Goal: Information Seeking & Learning: Learn about a topic

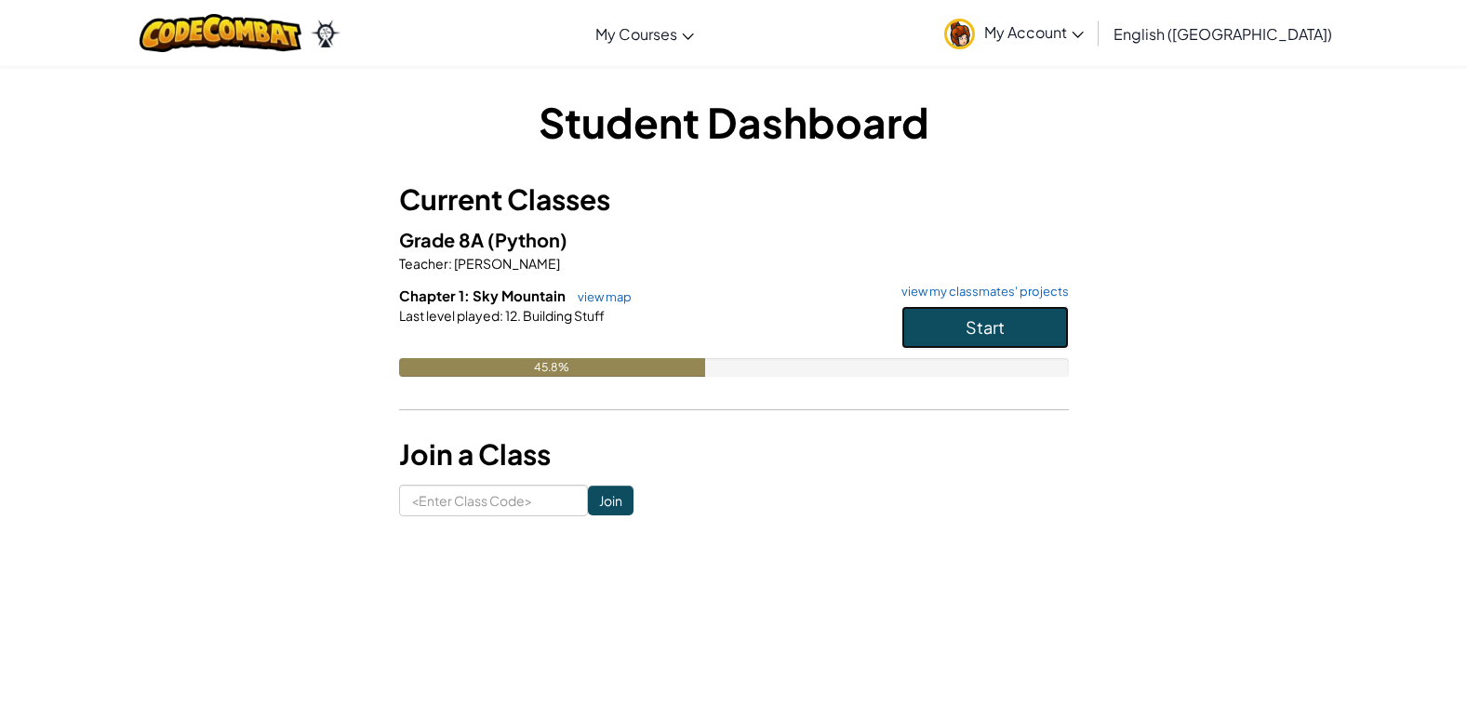
click at [984, 331] on span "Start" at bounding box center [985, 326] width 39 height 21
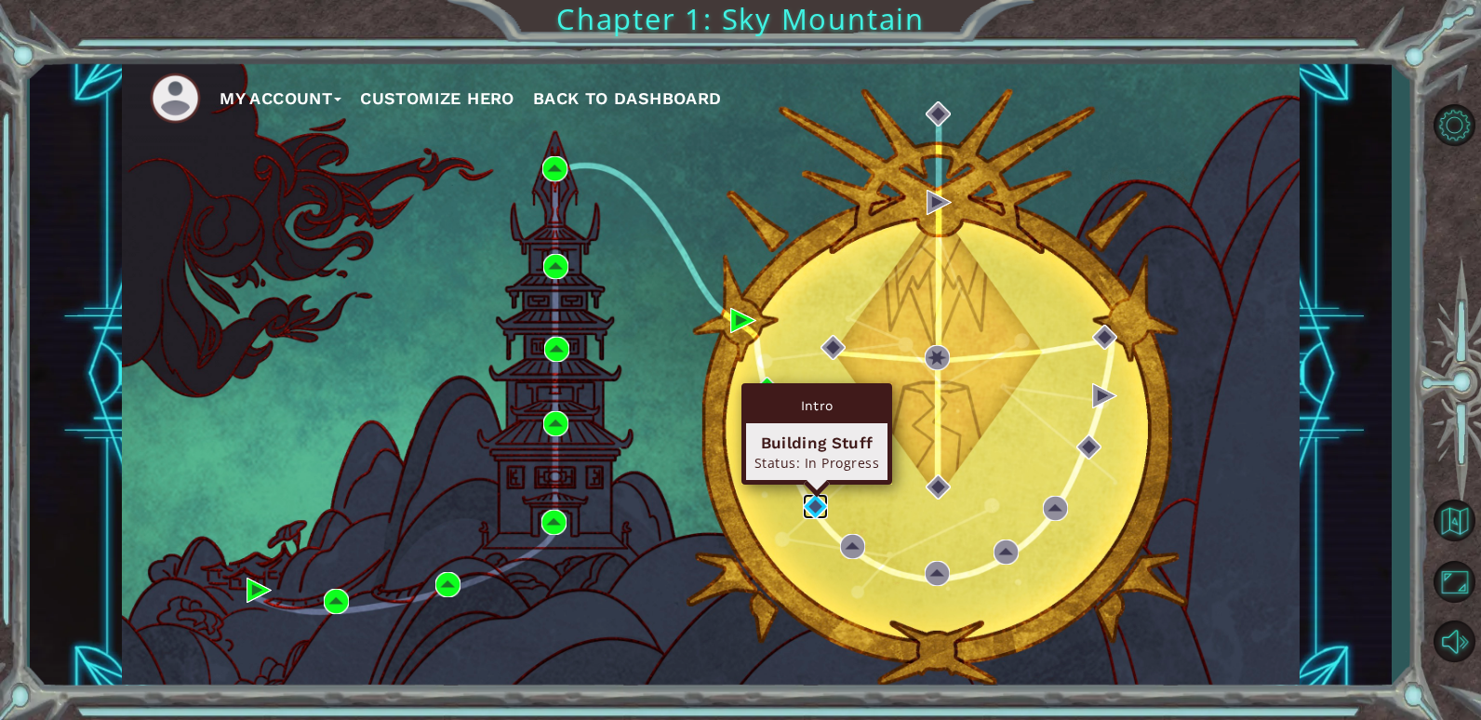
click at [821, 501] on img at bounding box center [815, 506] width 25 height 25
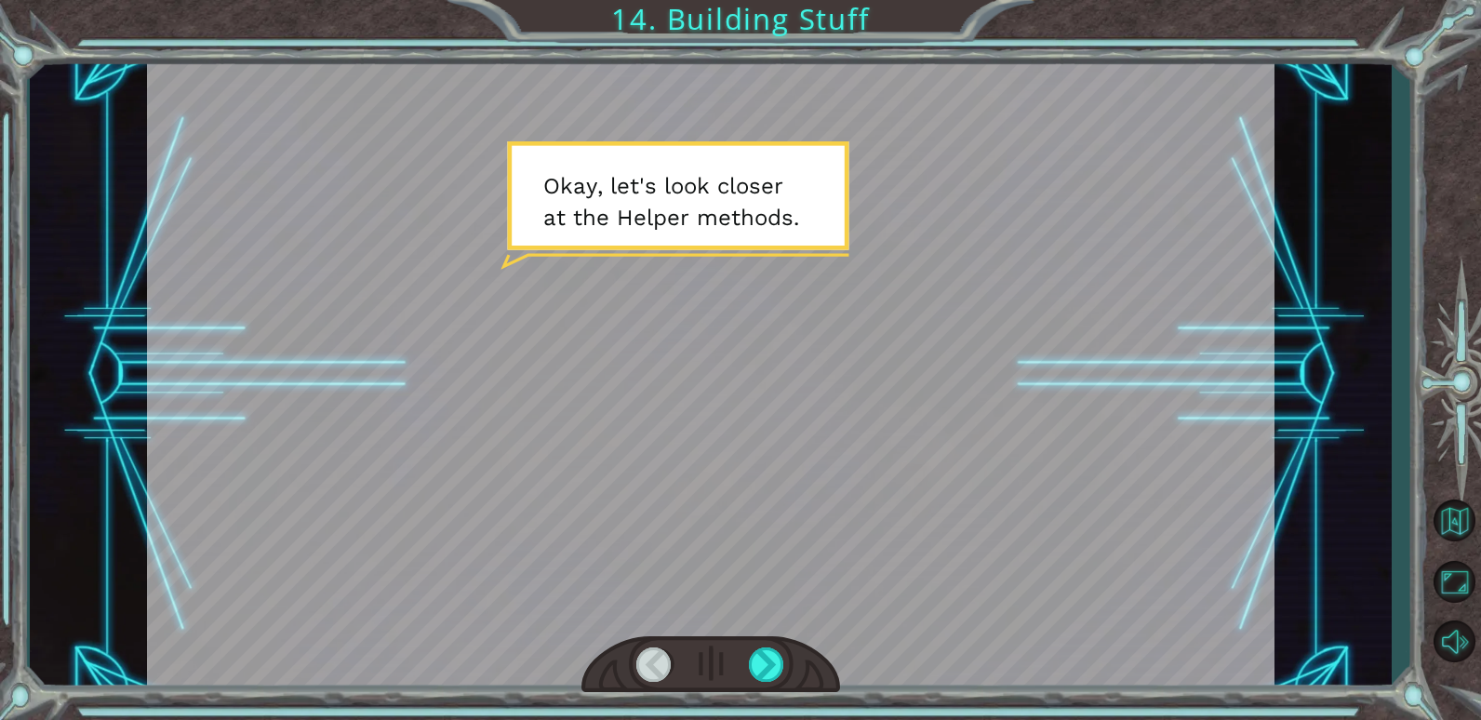
click at [887, 461] on div at bounding box center [711, 375] width 1128 height 634
click at [759, 667] on div at bounding box center [767, 665] width 36 height 34
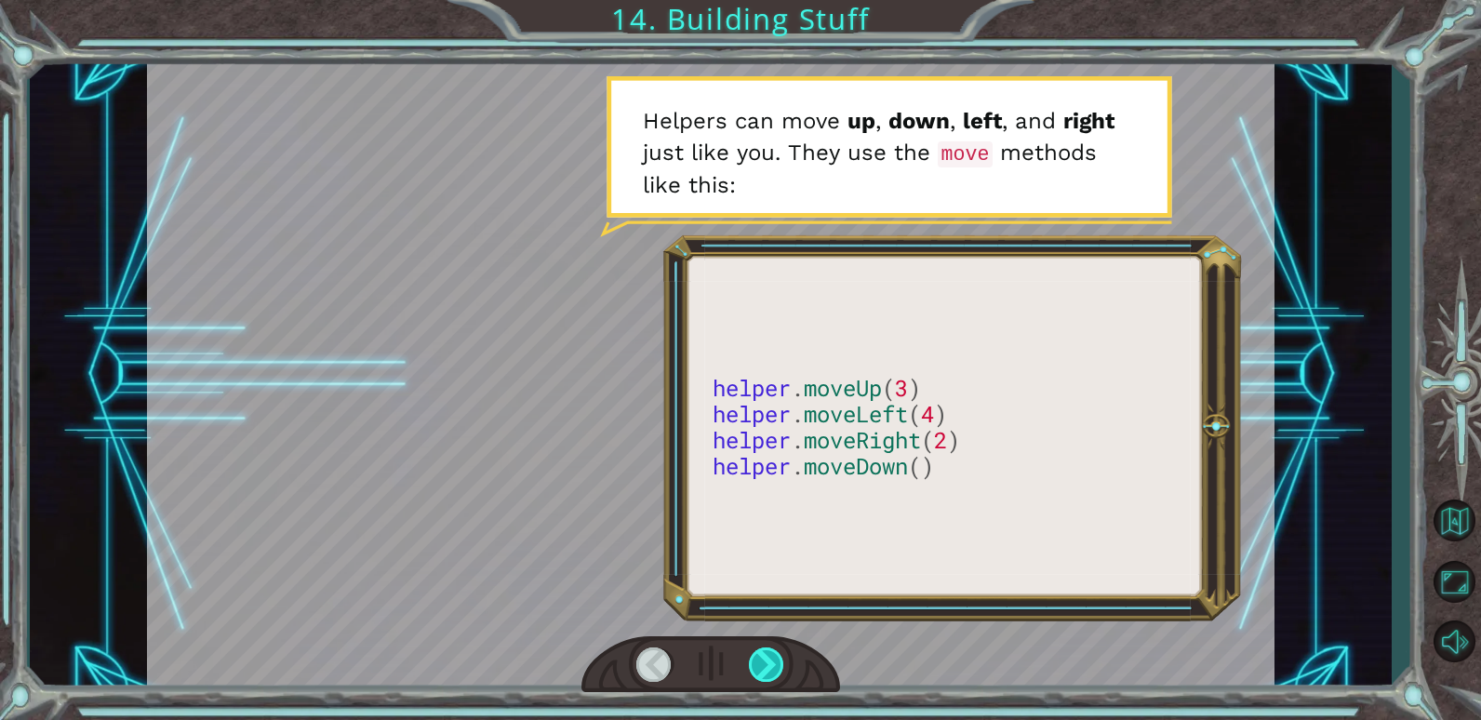
click at [759, 667] on div at bounding box center [767, 665] width 36 height 34
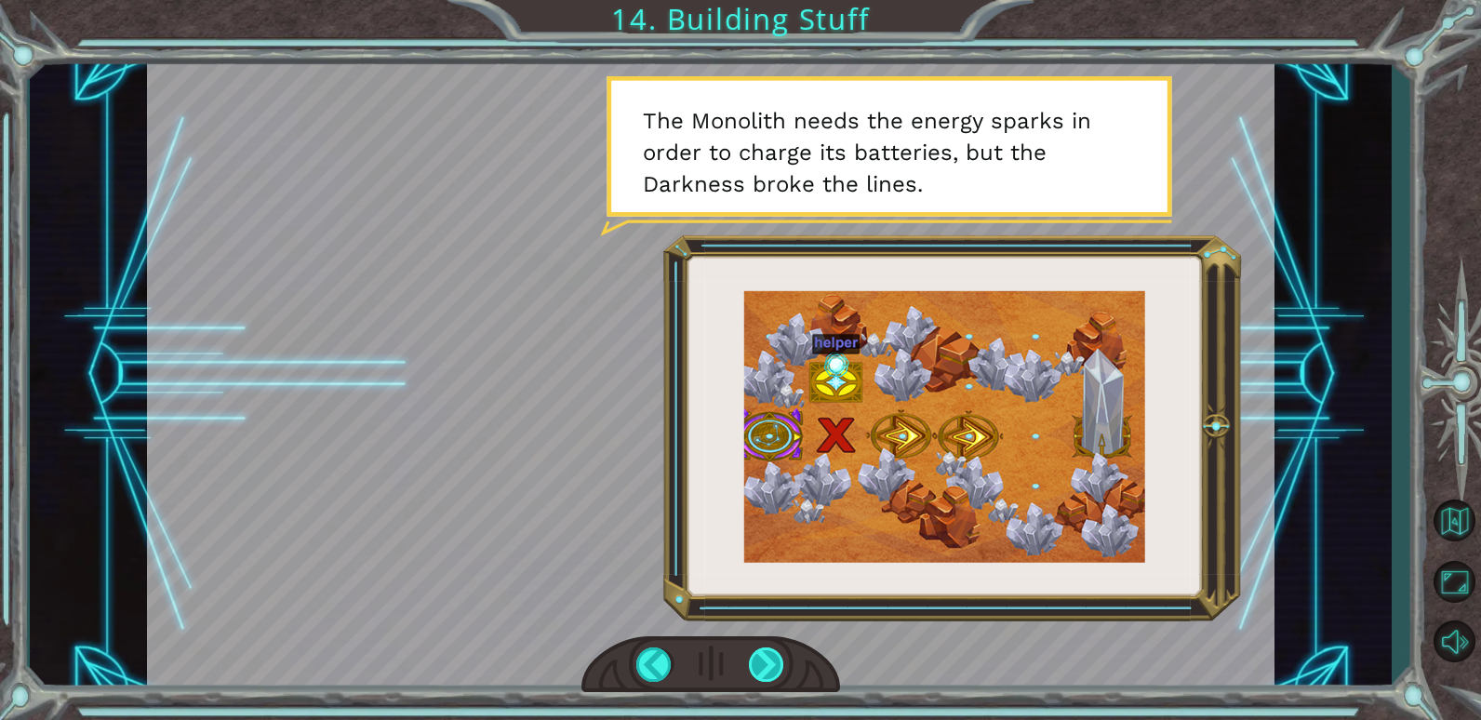
click at [767, 666] on div at bounding box center [767, 665] width 36 height 34
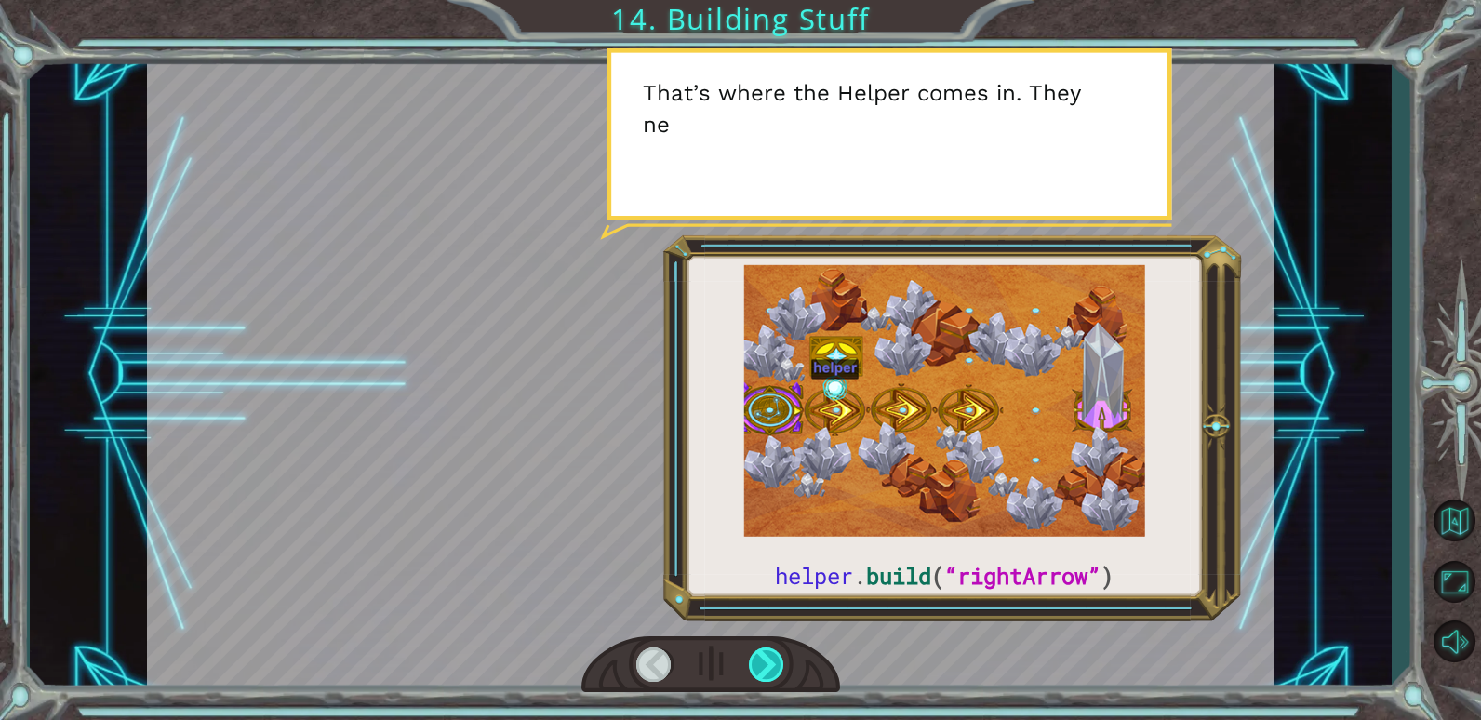
click at [767, 666] on div at bounding box center [767, 665] width 36 height 34
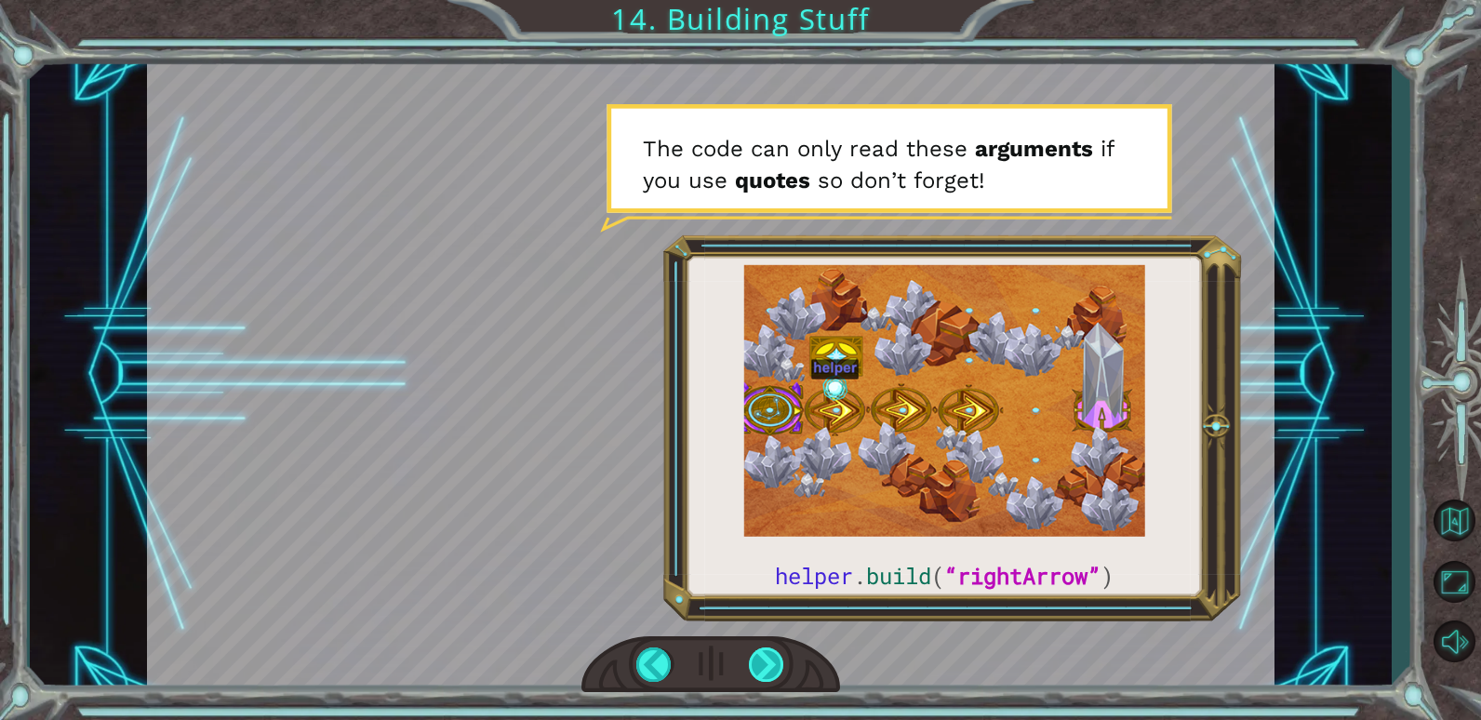
click at [765, 665] on div at bounding box center [767, 665] width 36 height 34
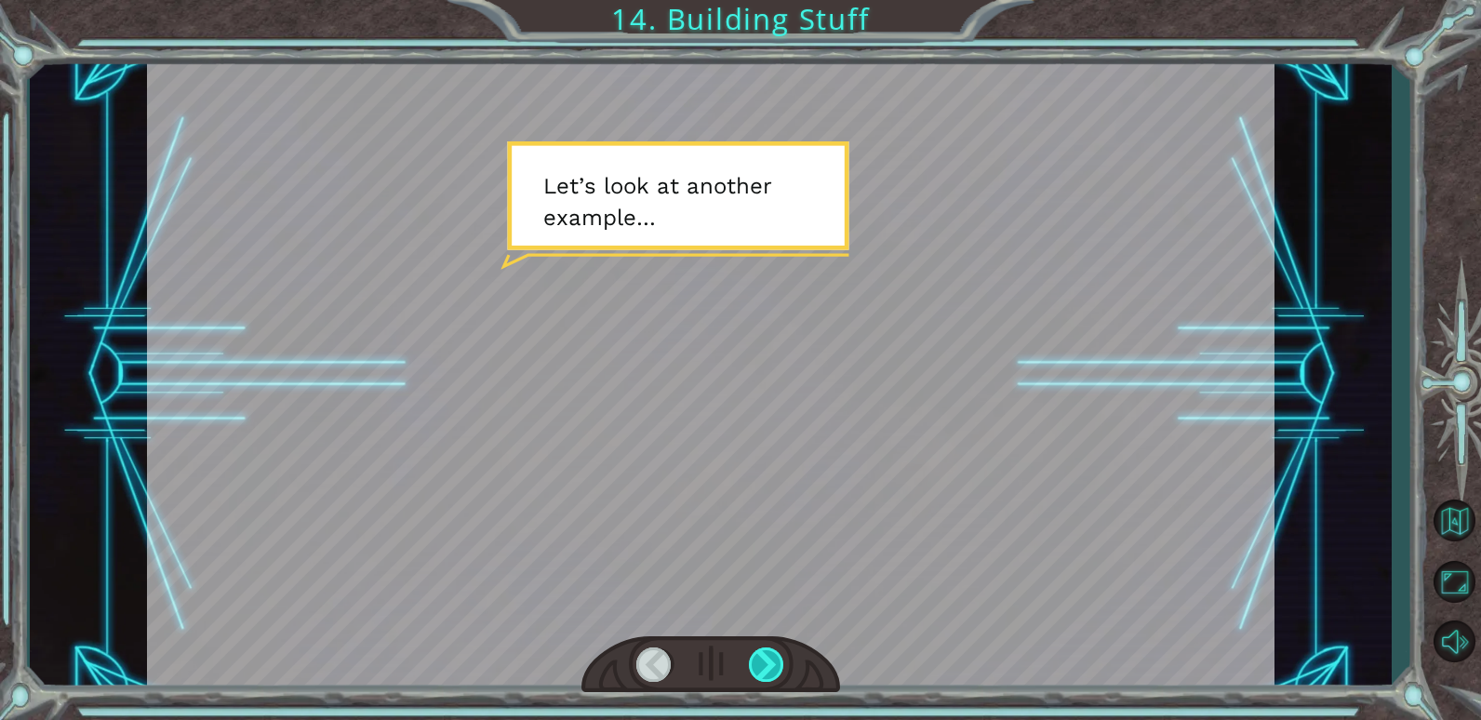
click at [765, 665] on div at bounding box center [767, 665] width 36 height 34
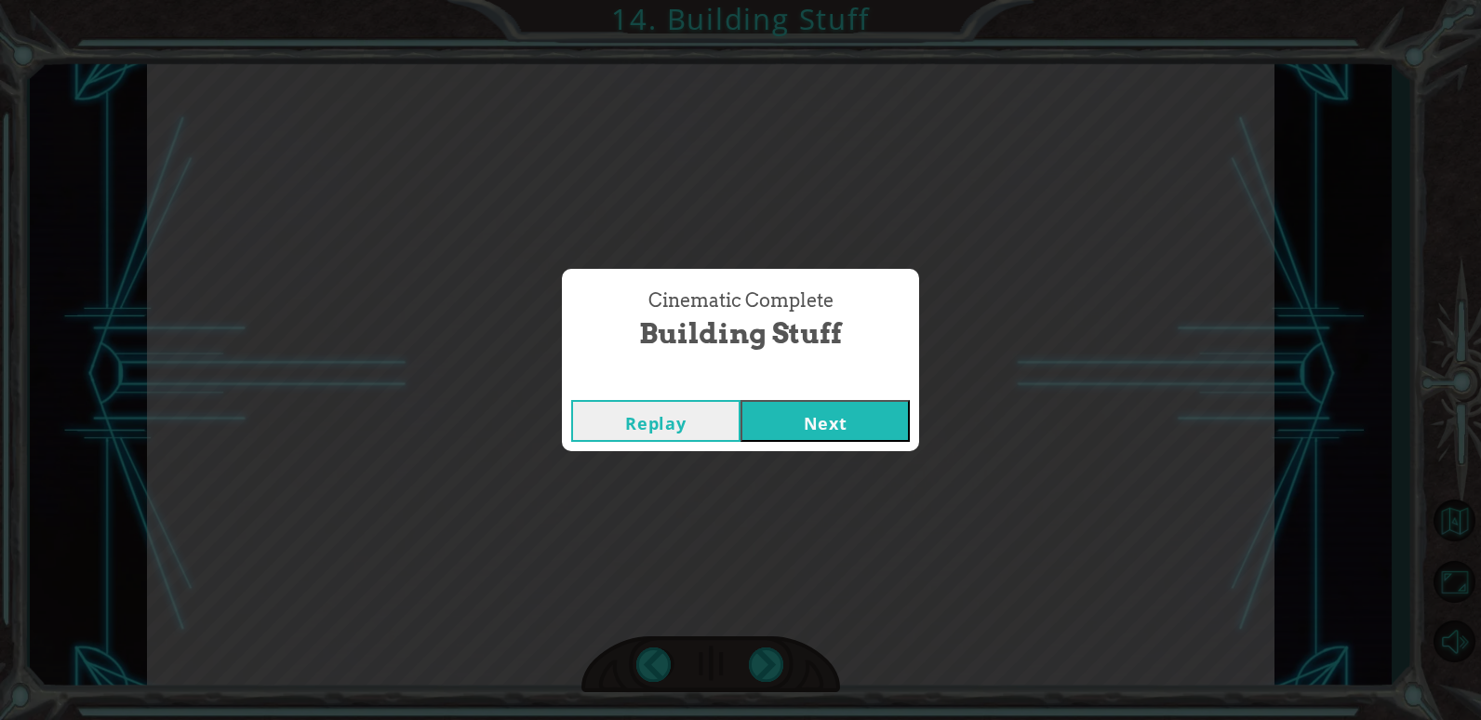
click at [814, 424] on button "Next" at bounding box center [825, 421] width 169 height 42
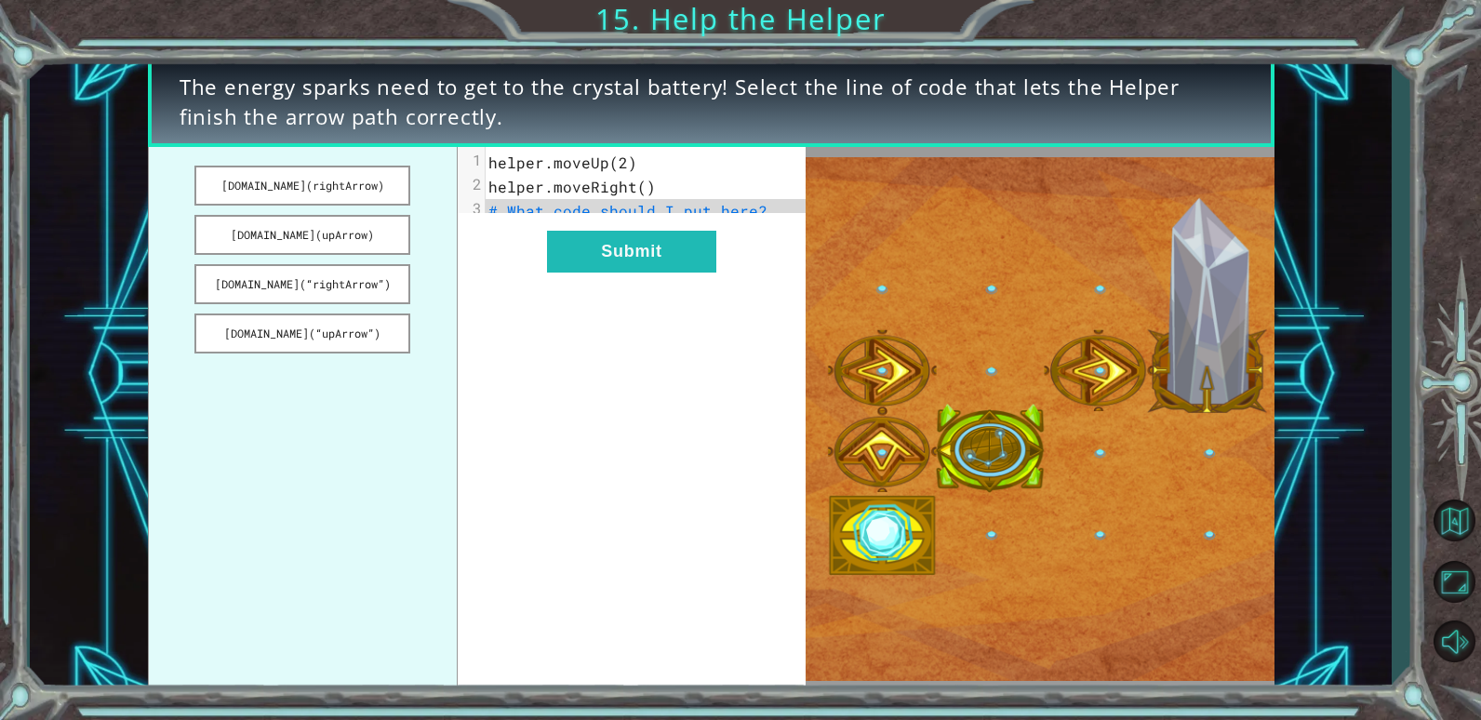
click at [707, 216] on span "# What code should I put here?" at bounding box center [627, 211] width 279 height 20
click at [376, 175] on button "[DOMAIN_NAME](rightArrow)" at bounding box center [302, 186] width 216 height 40
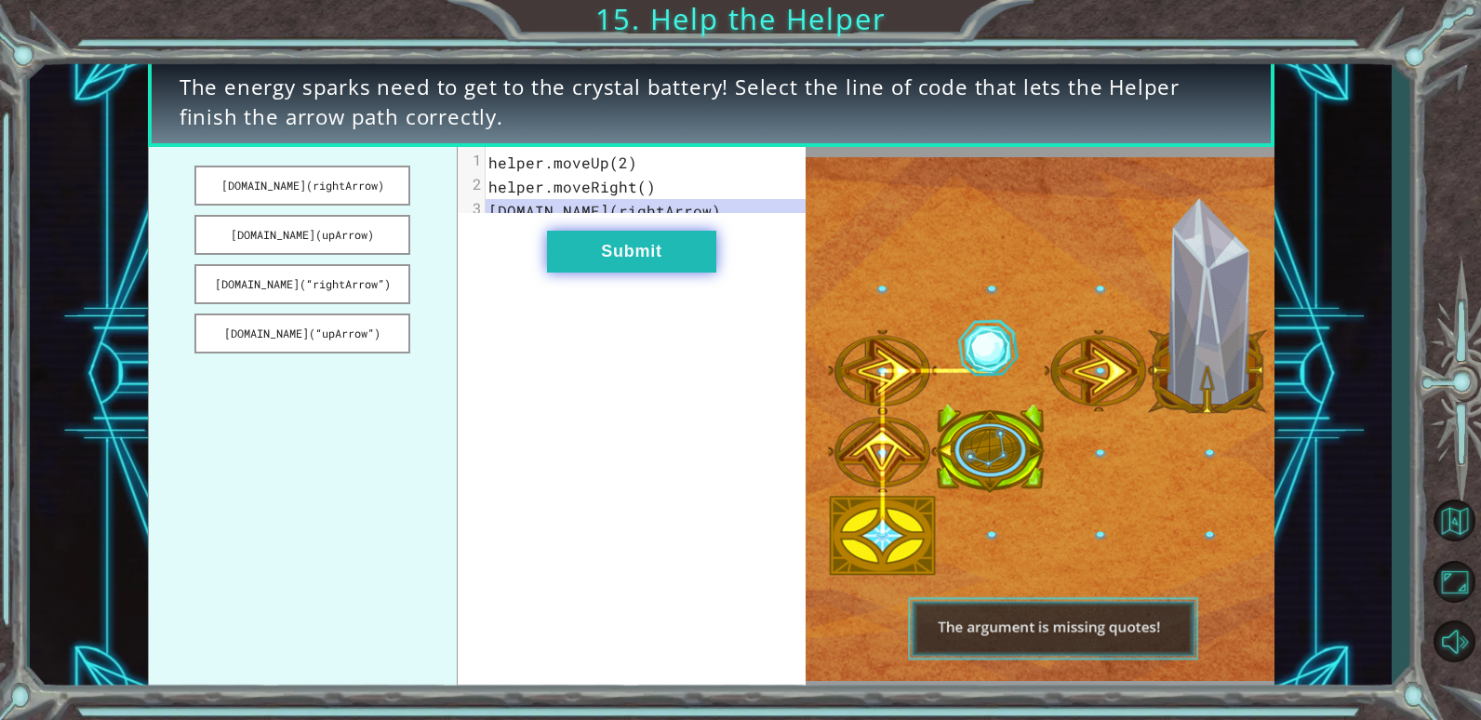
click at [656, 267] on button "Submit" at bounding box center [631, 252] width 169 height 42
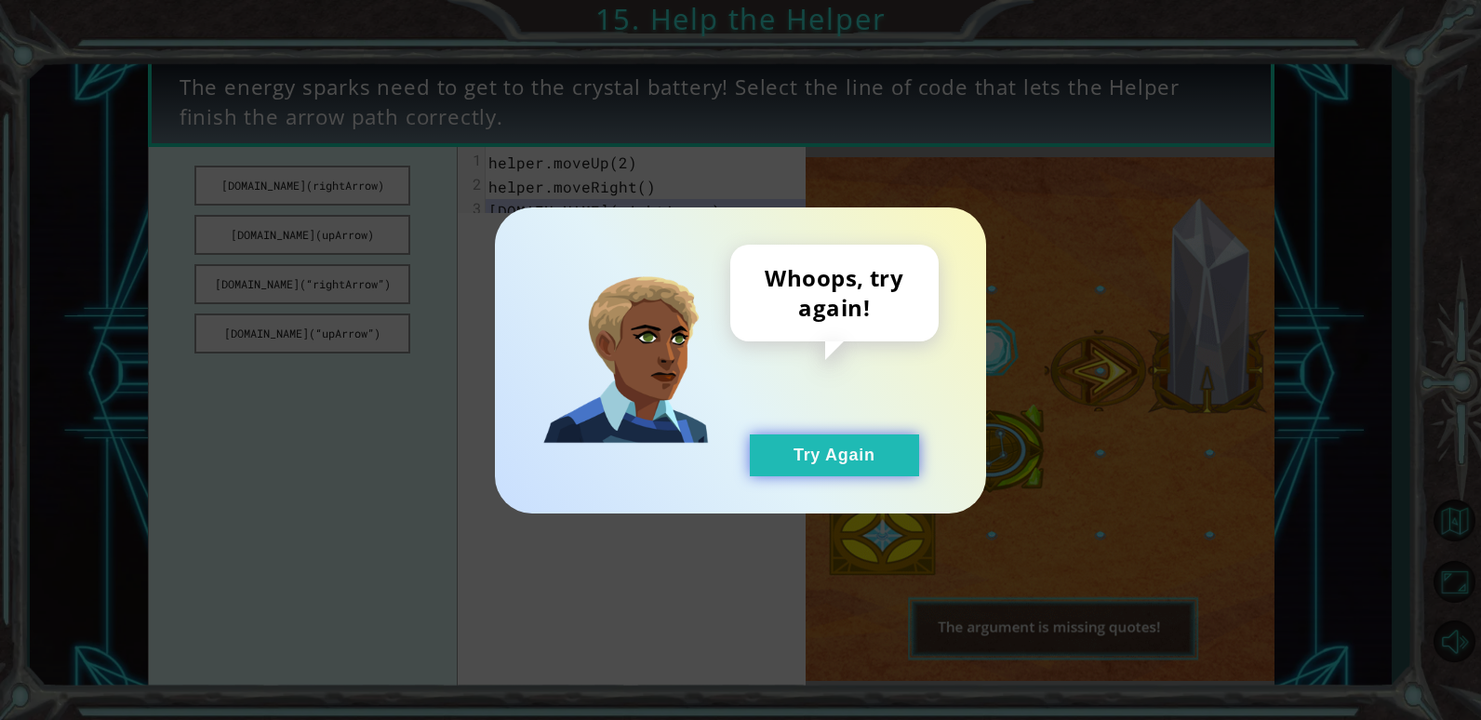
drag, startPoint x: 788, startPoint y: 466, endPoint x: 471, endPoint y: 211, distance: 407.0
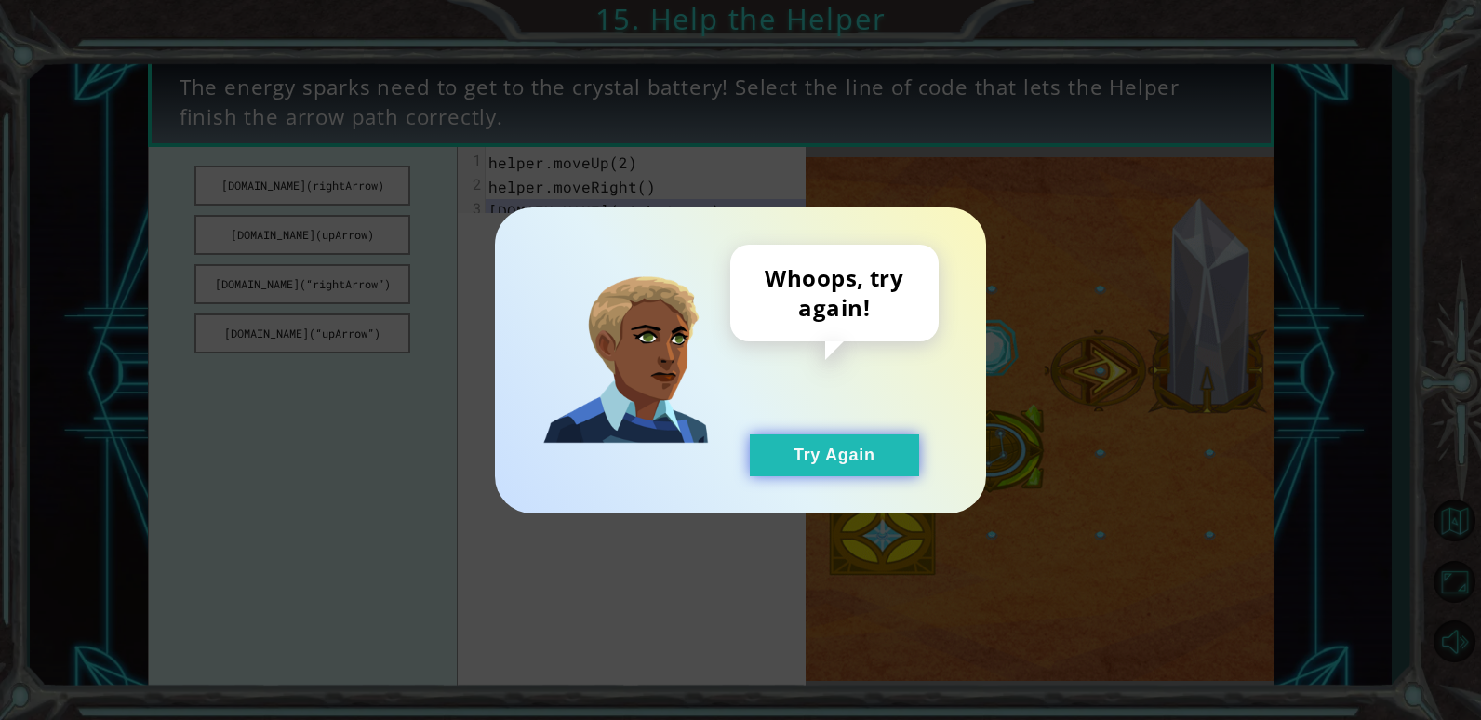
click at [782, 465] on button "Try Again" at bounding box center [834, 456] width 169 height 42
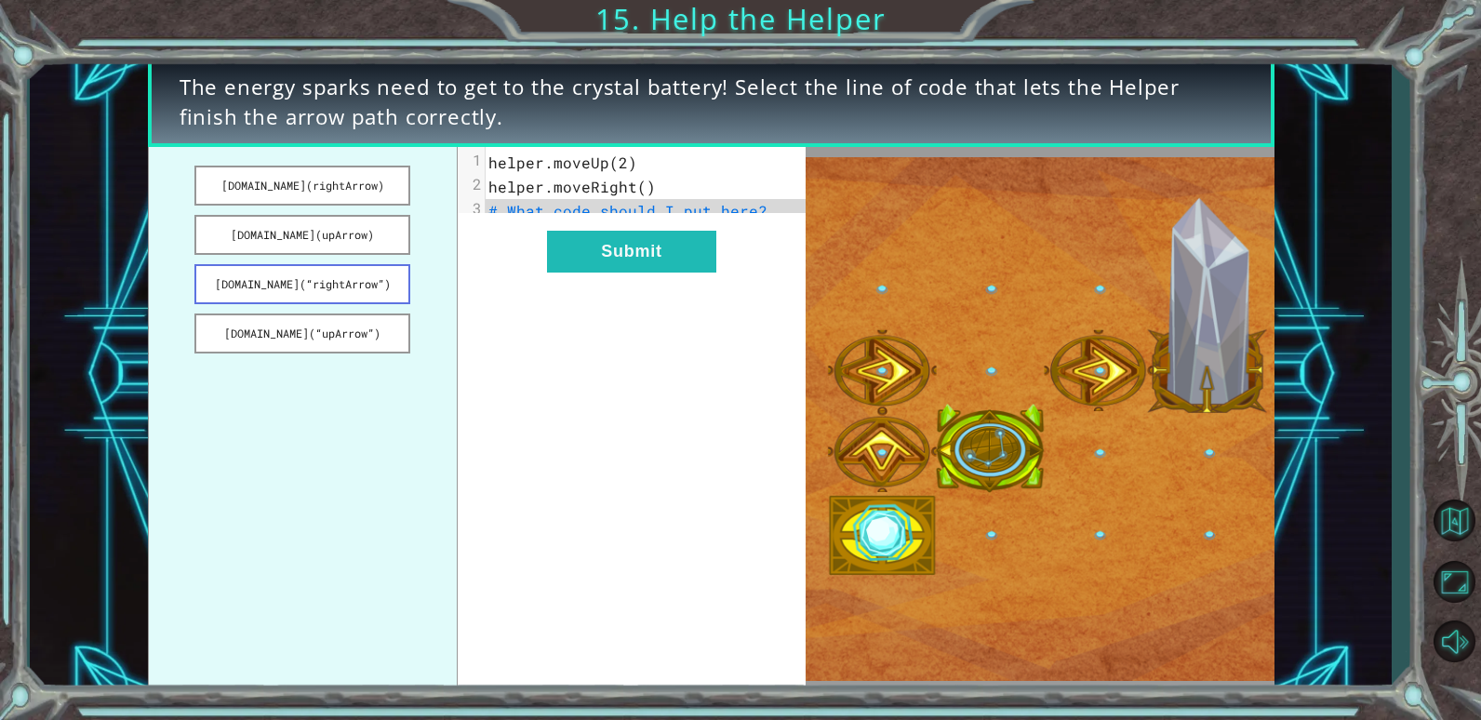
click at [368, 287] on button "[DOMAIN_NAME](“rightArrow”)" at bounding box center [302, 284] width 216 height 40
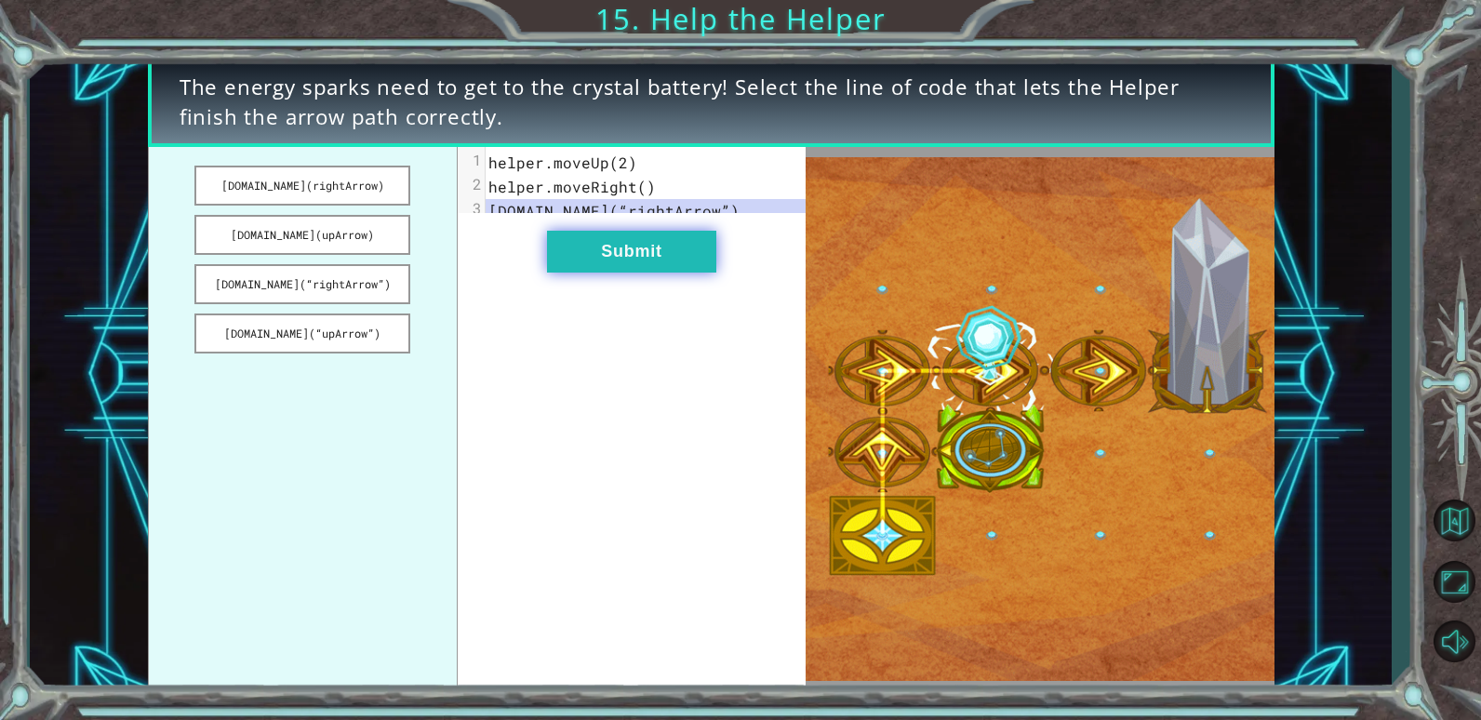
click at [585, 272] on button "Submit" at bounding box center [631, 252] width 169 height 42
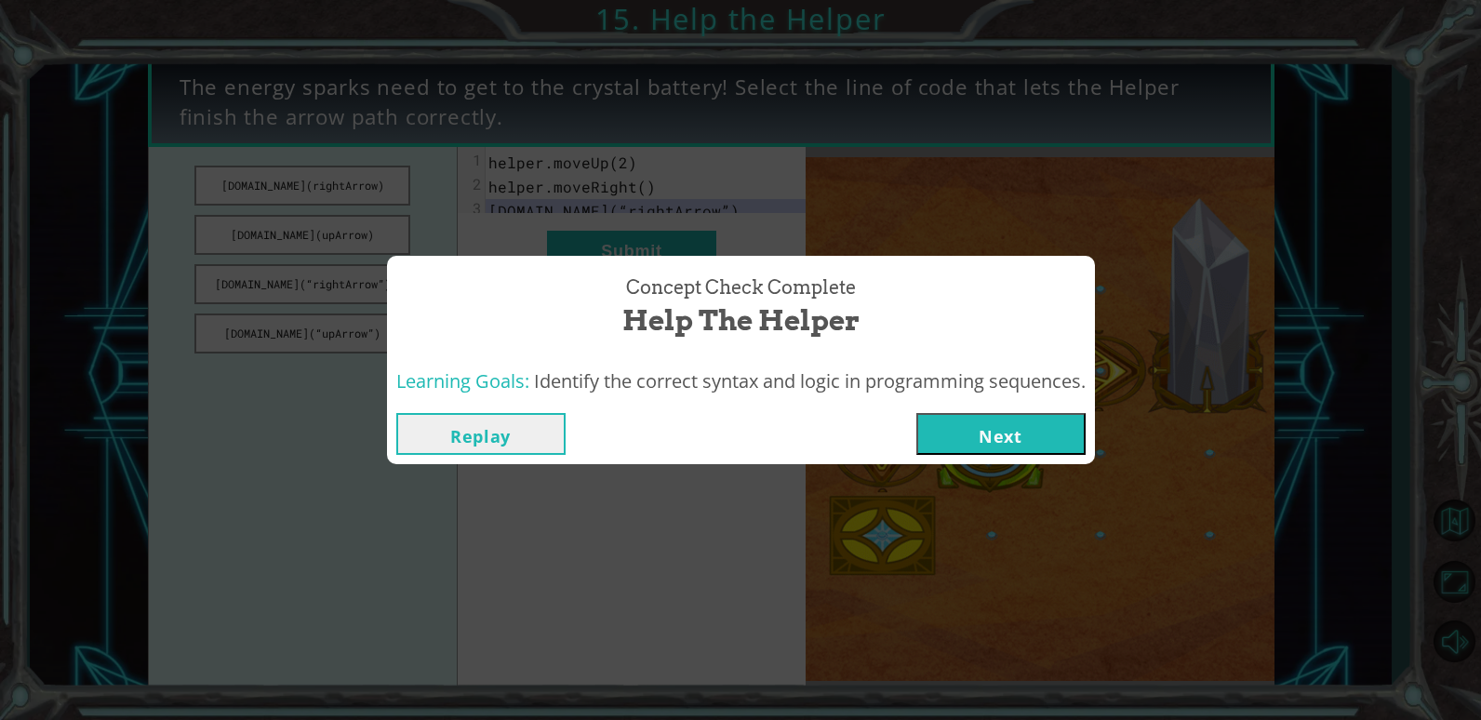
click at [965, 448] on button "Next" at bounding box center [1000, 434] width 169 height 42
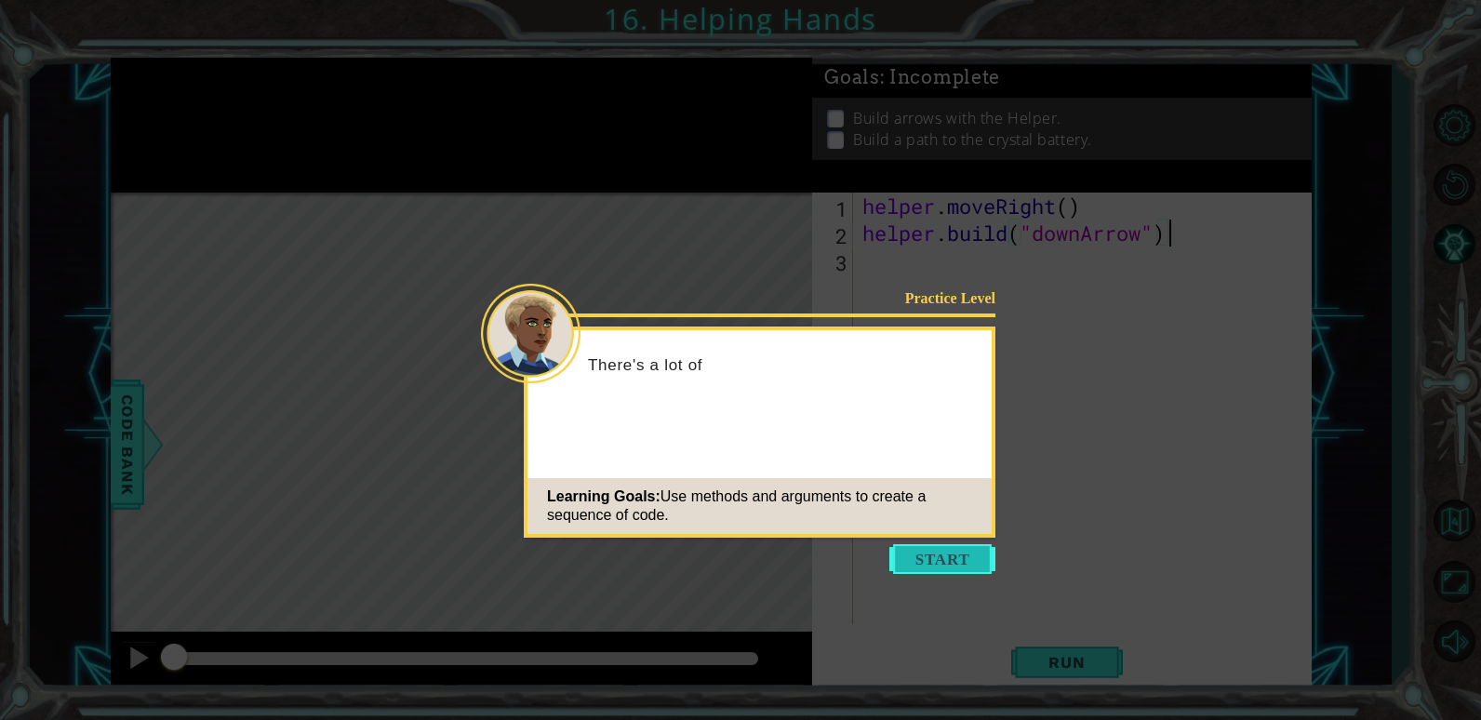
click at [963, 558] on button "Start" at bounding box center [942, 559] width 106 height 30
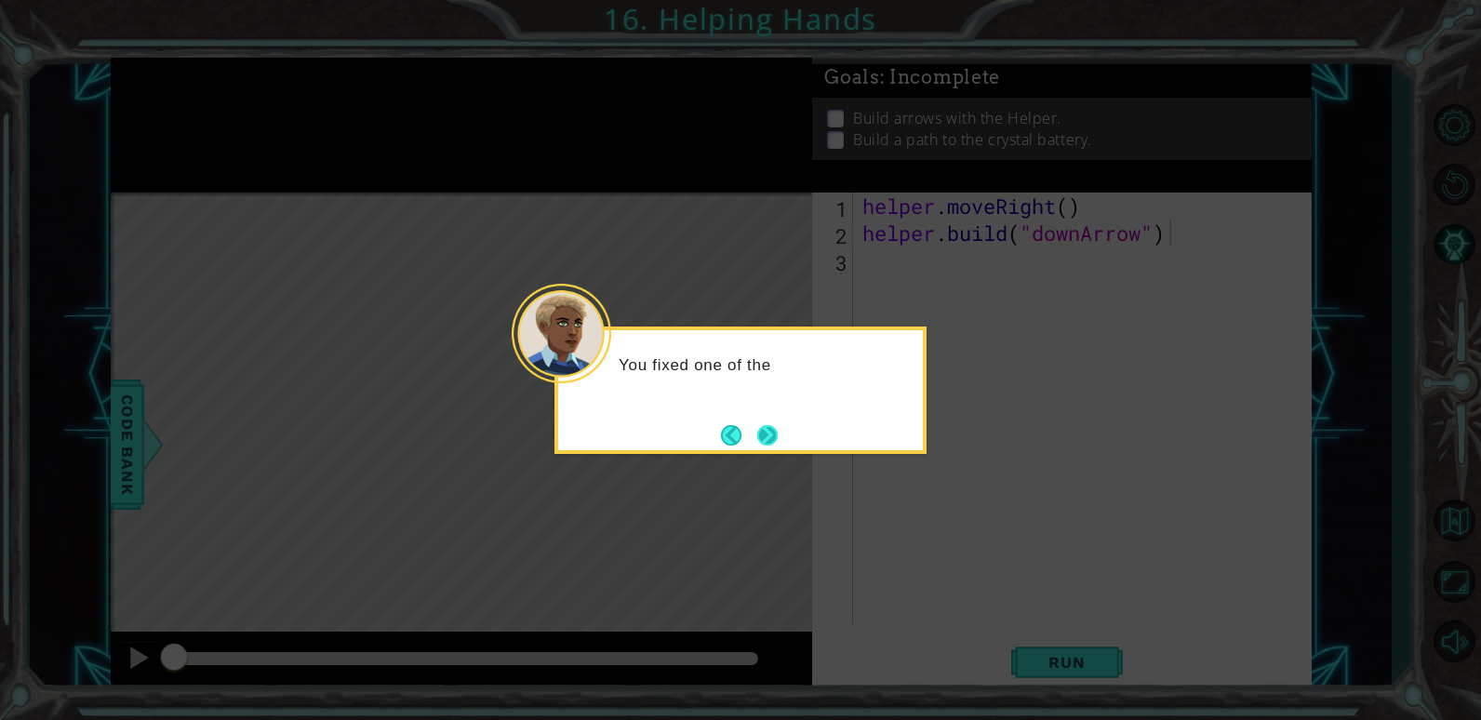
click at [778, 427] on button "Next" at bounding box center [767, 435] width 20 height 20
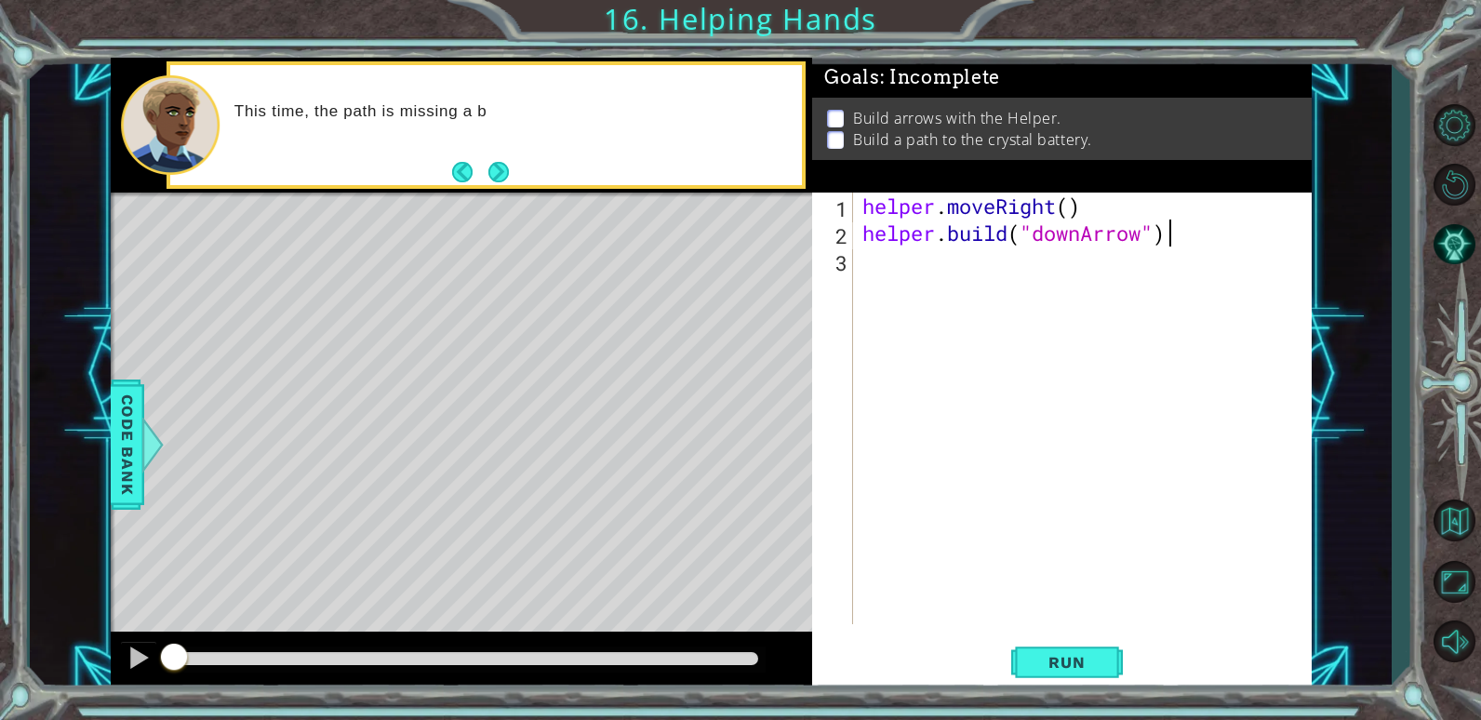
click at [637, 417] on div "Level Map" at bounding box center [541, 467] width 860 height 548
click at [496, 173] on button "Next" at bounding box center [498, 172] width 20 height 20
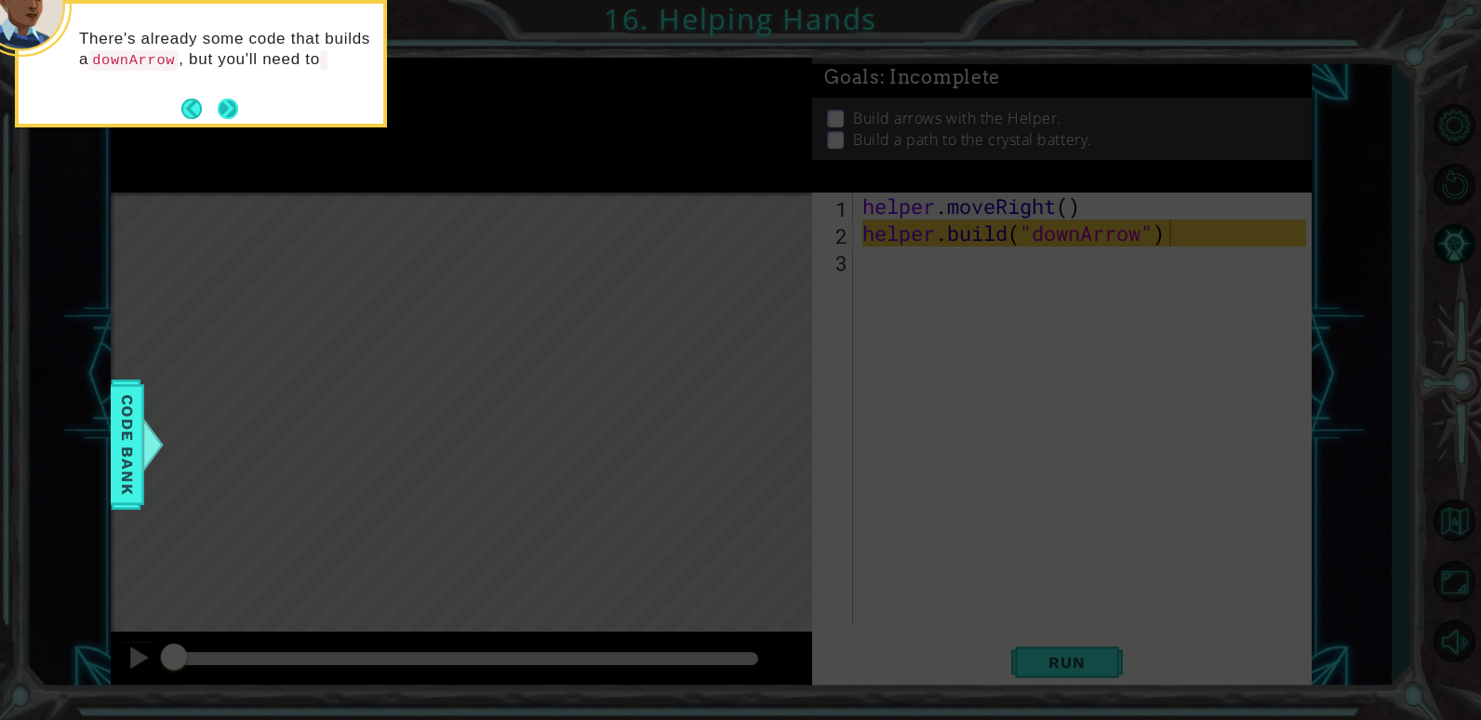
click at [242, 110] on div "There's already some code that builds a downArrow , but you'll need to" at bounding box center [201, 63] width 372 height 127
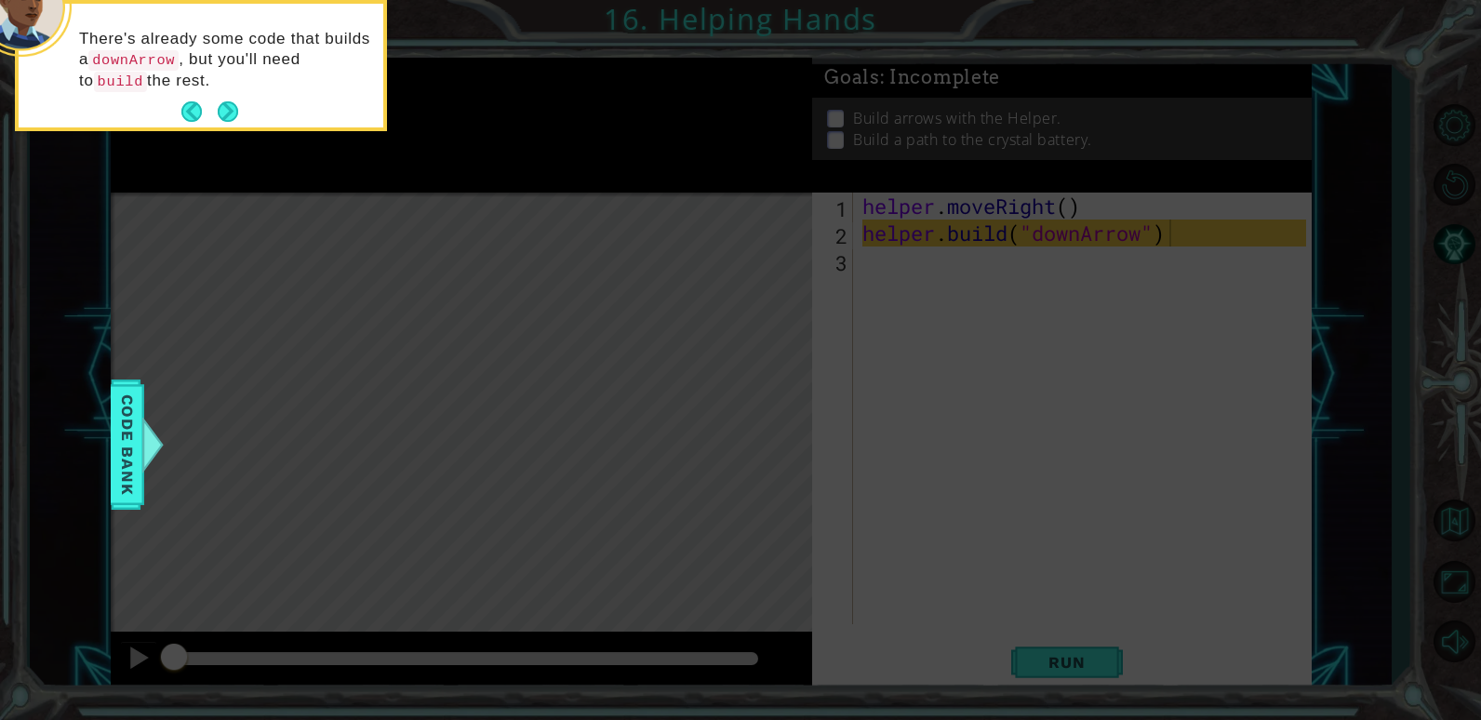
click at [234, 72] on p "There's already some code that builds a downArrow , but you'll need to build th…" at bounding box center [224, 60] width 291 height 63
click at [231, 111] on button "Next" at bounding box center [228, 111] width 20 height 20
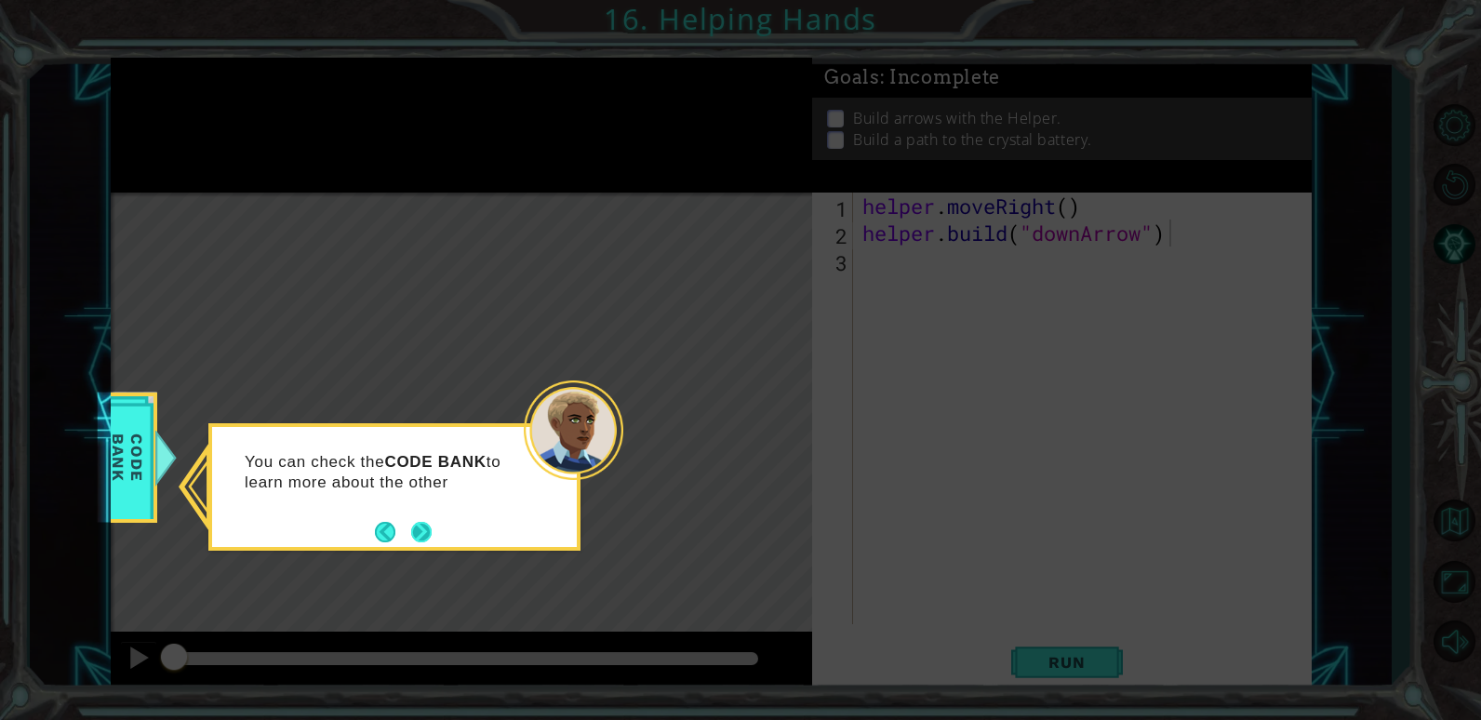
click at [424, 542] on button "Next" at bounding box center [421, 532] width 20 height 20
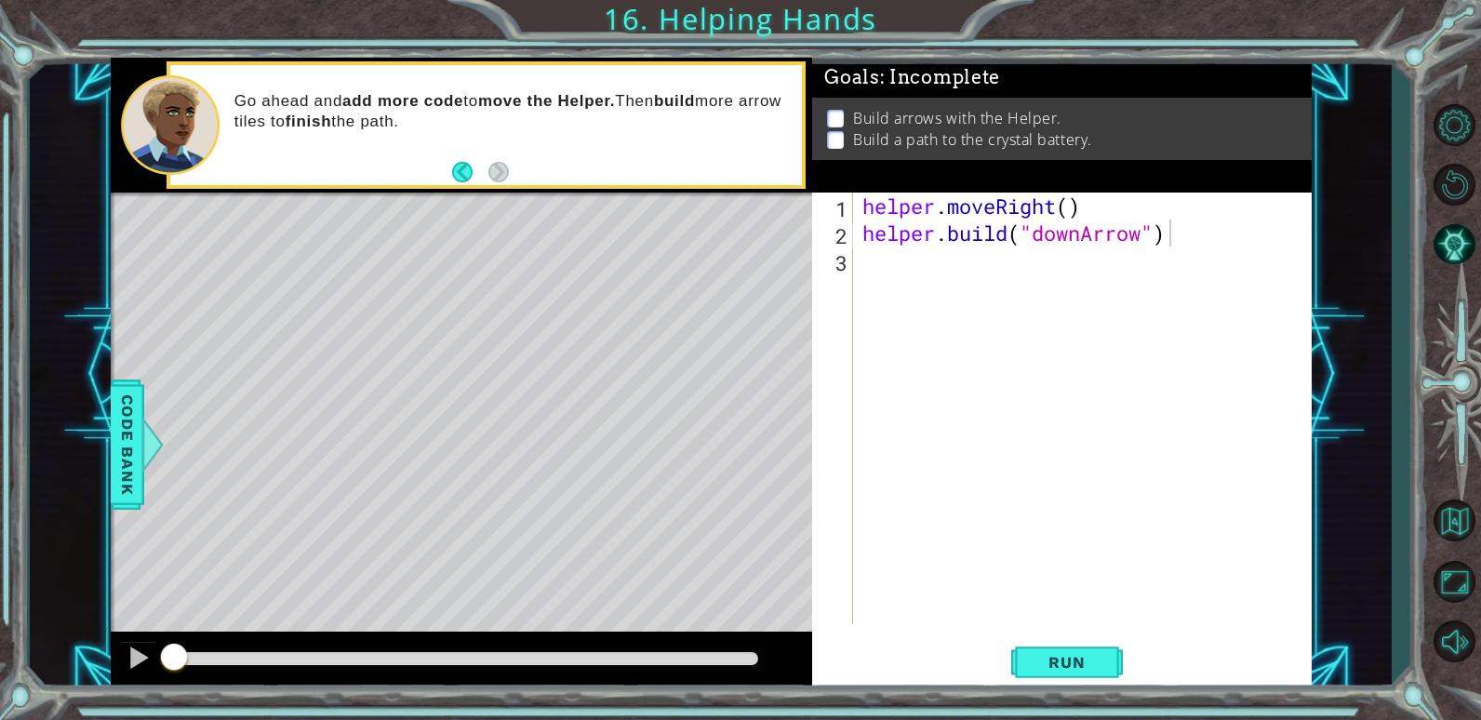
click at [555, 338] on div "Level Map" at bounding box center [541, 467] width 860 height 548
click at [1063, 656] on span "Run" at bounding box center [1067, 662] width 74 height 19
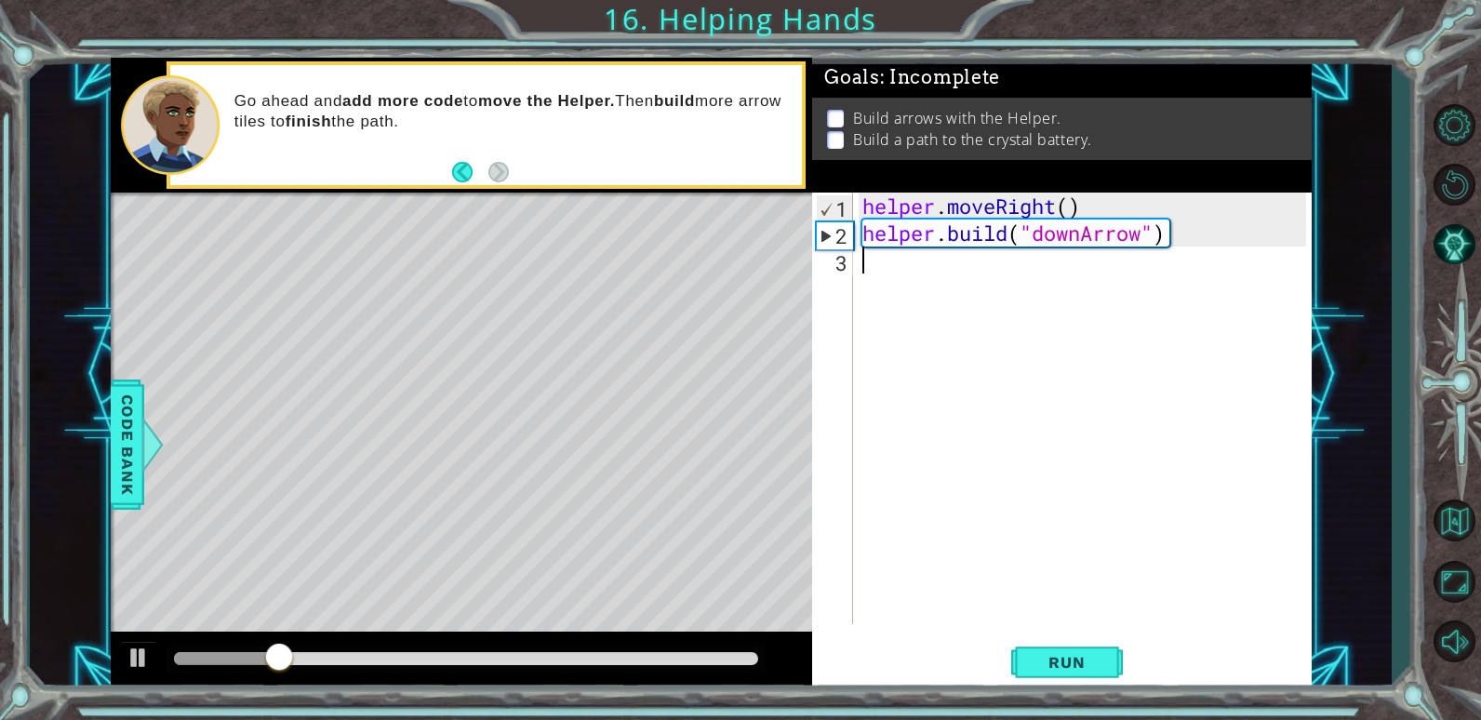
click at [1178, 247] on div "helper . moveRight ( ) helper . build ( "downArrow" )" at bounding box center [1087, 436] width 457 height 486
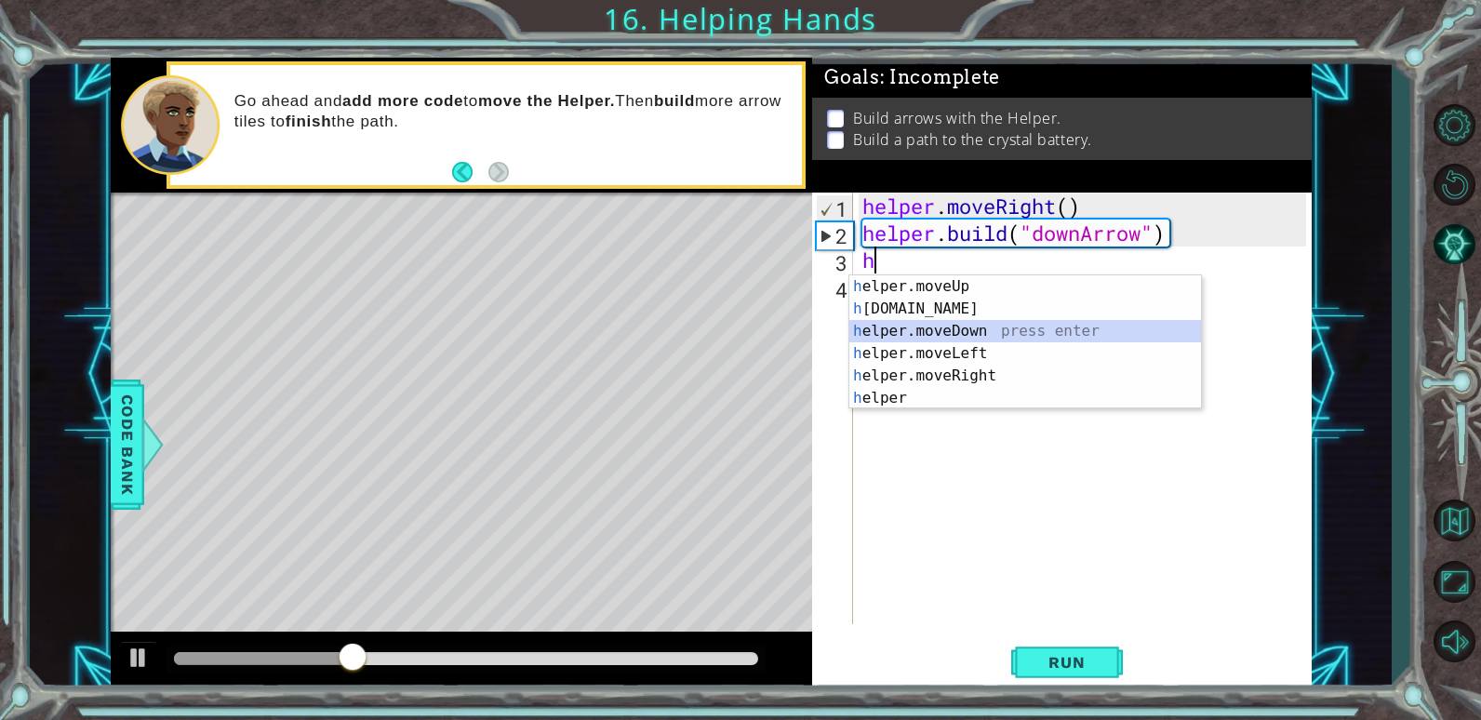
click at [967, 330] on div "h elper.moveUp press enter h [DOMAIN_NAME] press enter h elper.moveDown press e…" at bounding box center [1025, 364] width 352 height 179
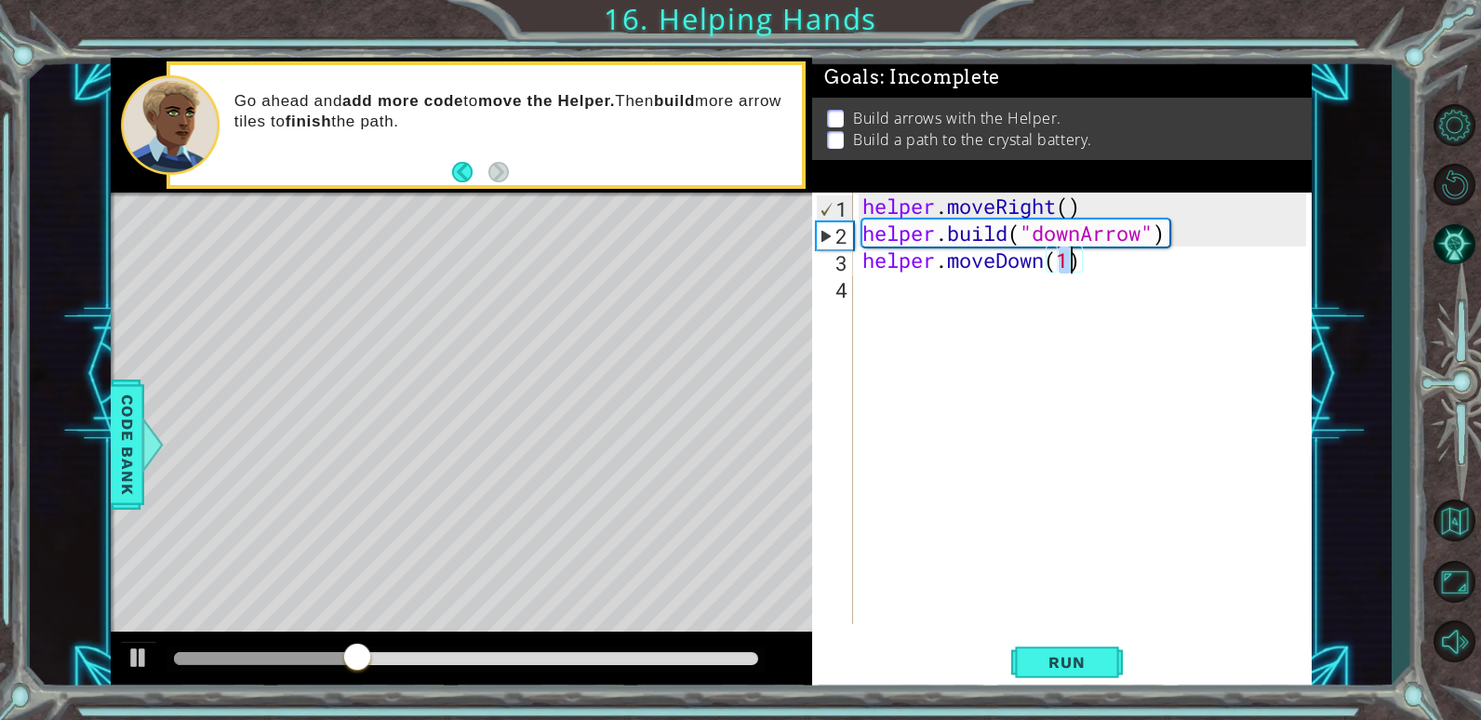
scroll to position [0, 9]
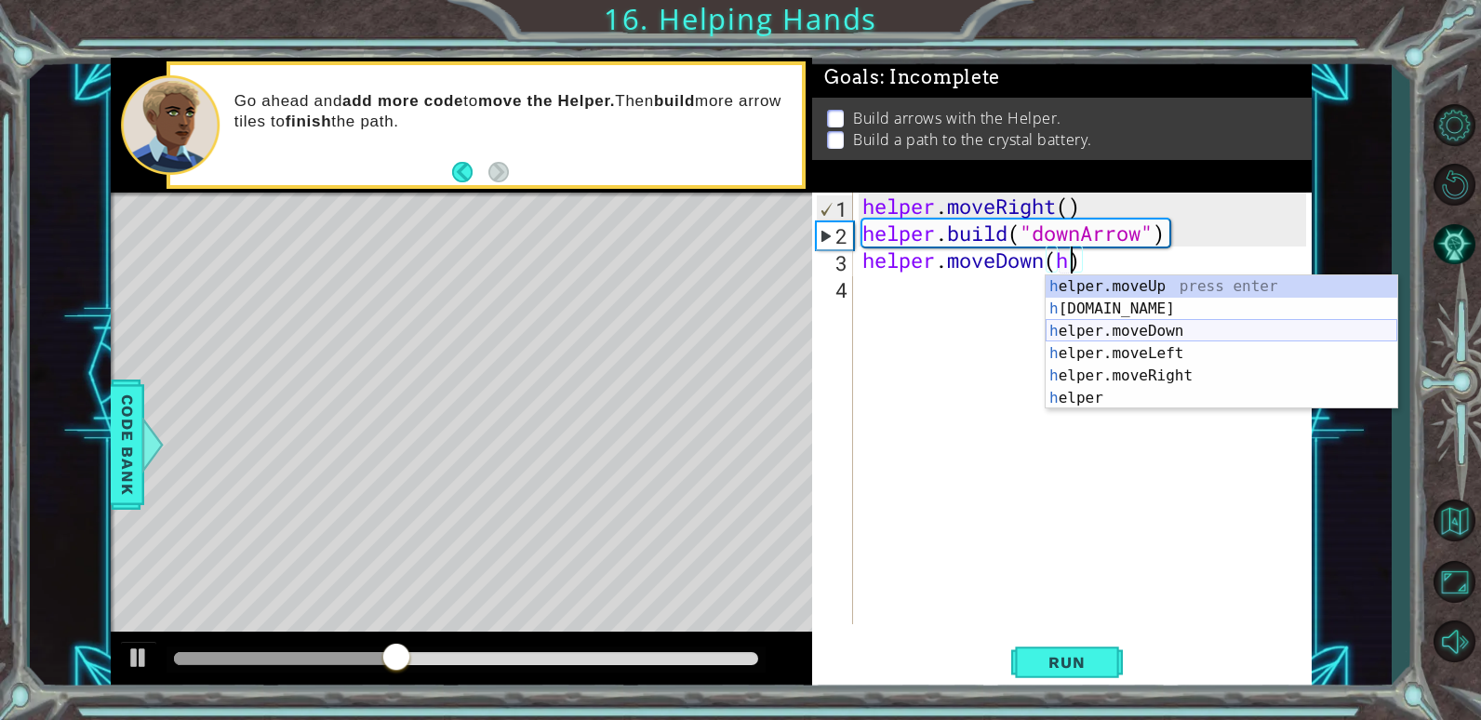
type textarea "helper.moveDown()"
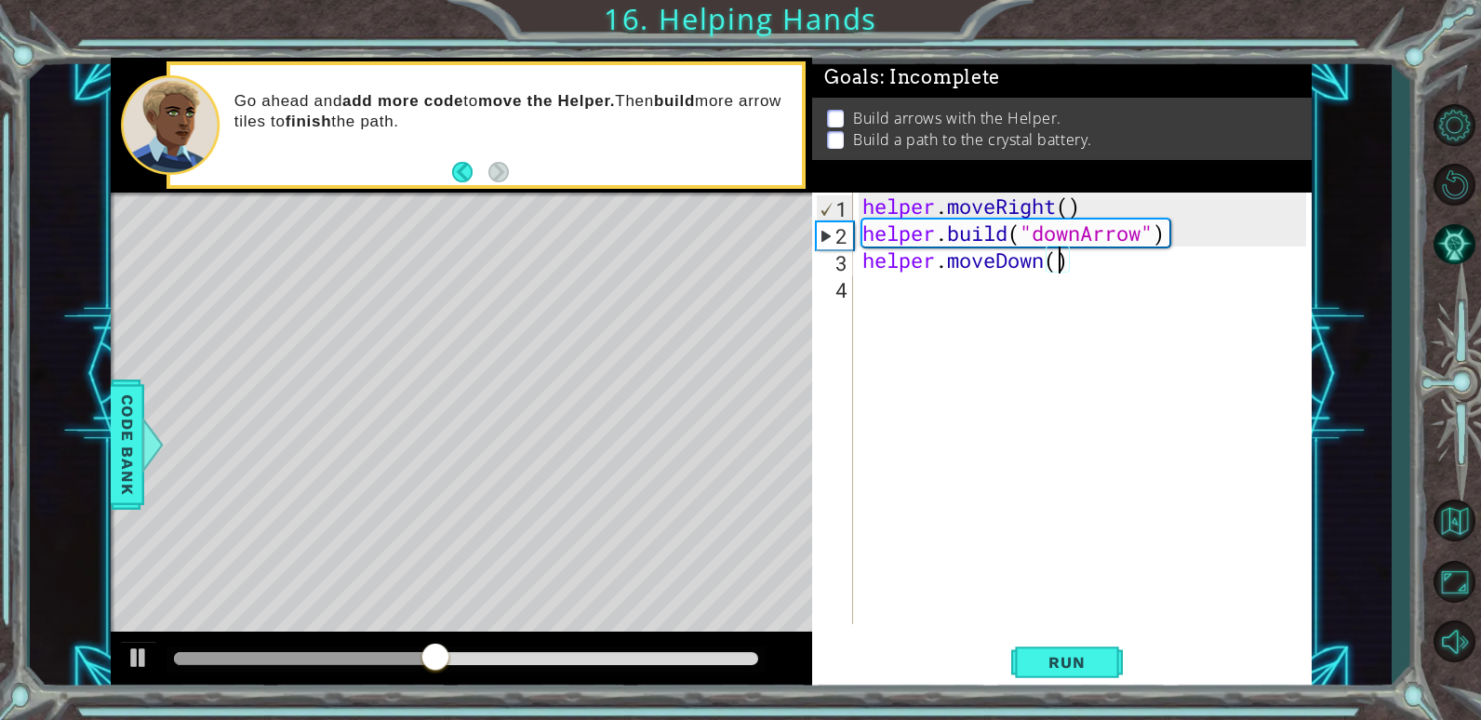
click at [1157, 273] on div "helper . moveRight ( ) helper . build ( "downArrow" ) helper . moveDown ( )" at bounding box center [1087, 436] width 457 height 486
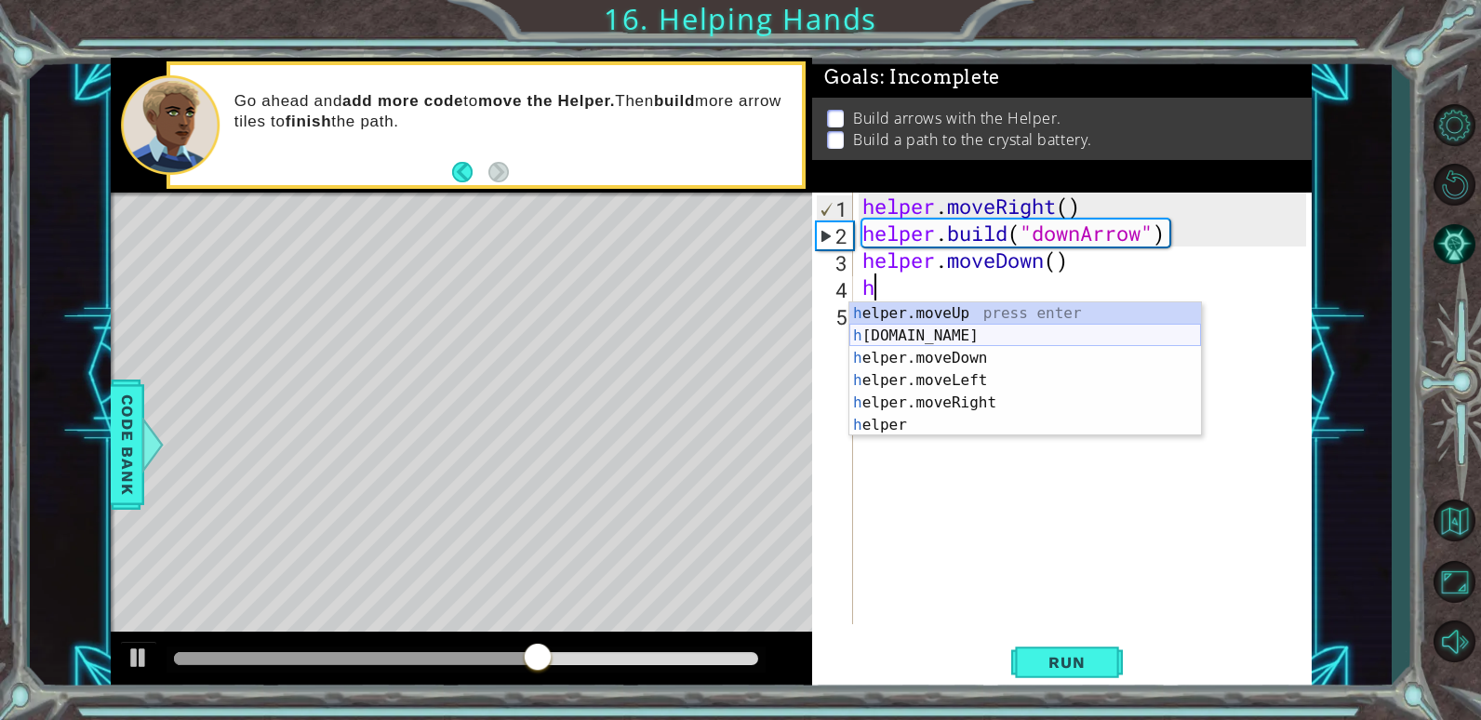
click at [914, 338] on div "h elper.moveUp press enter h [DOMAIN_NAME] press enter h elper.moveDown press e…" at bounding box center [1025, 391] width 352 height 179
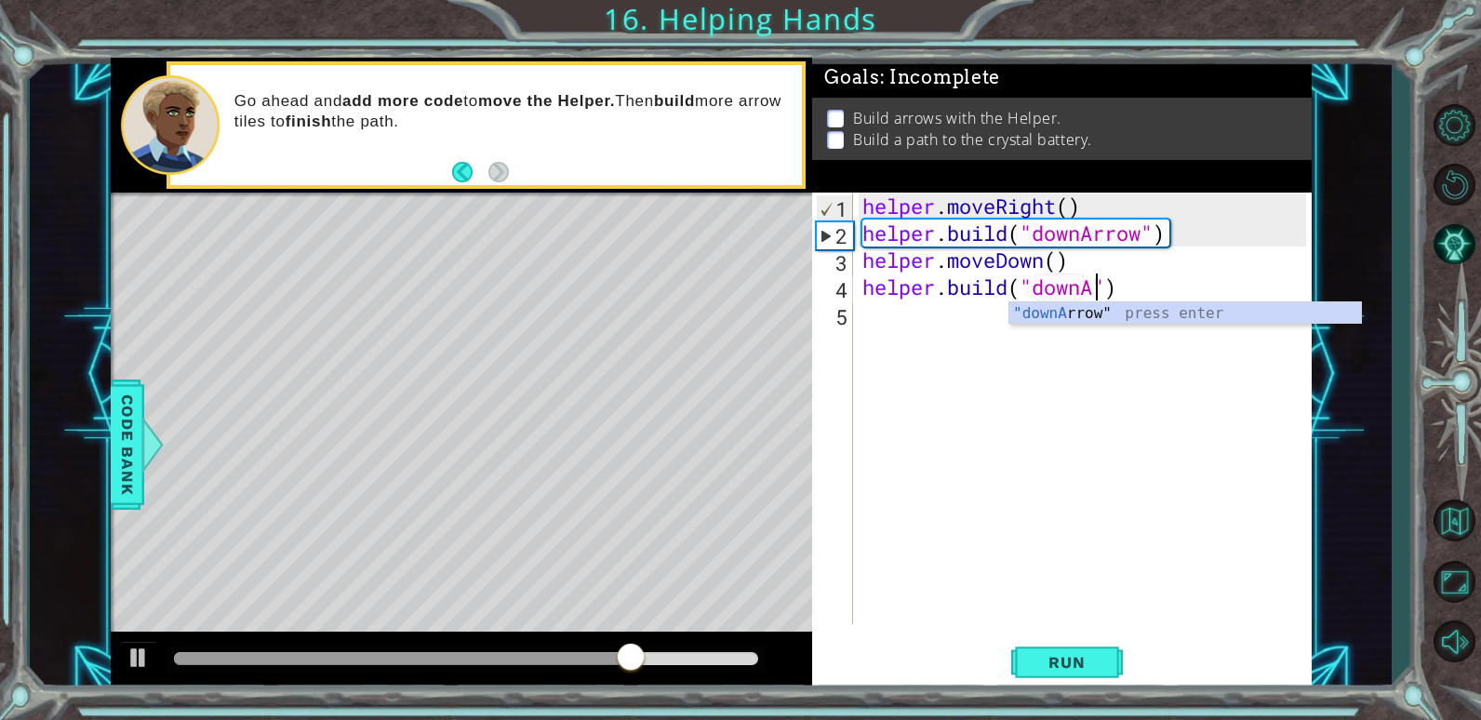
scroll to position [0, 11]
type textarea "[DOMAIN_NAME]("downArrow")"
click at [1173, 277] on div "helper . moveRight ( ) helper . build ( "downArrow" ) helper . moveDown ( ) hel…" at bounding box center [1087, 436] width 457 height 486
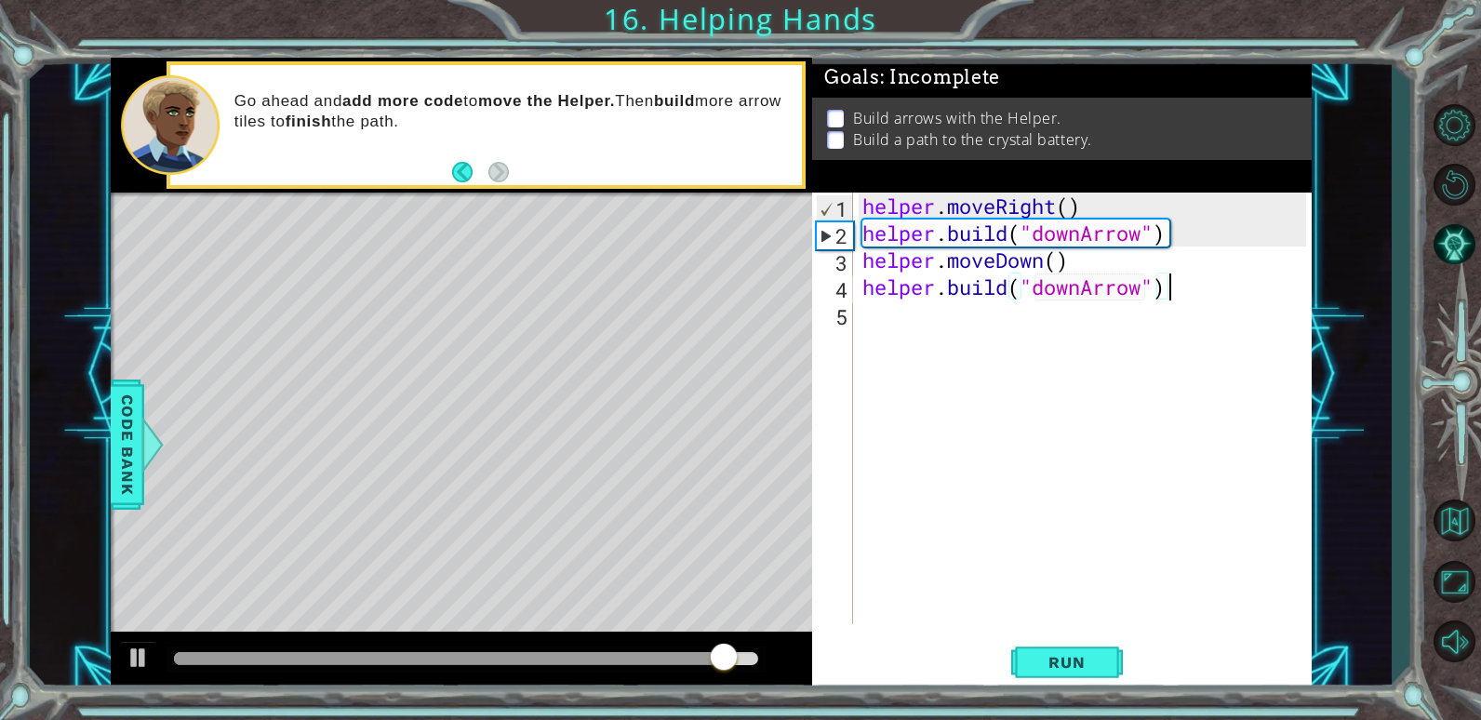
scroll to position [0, 0]
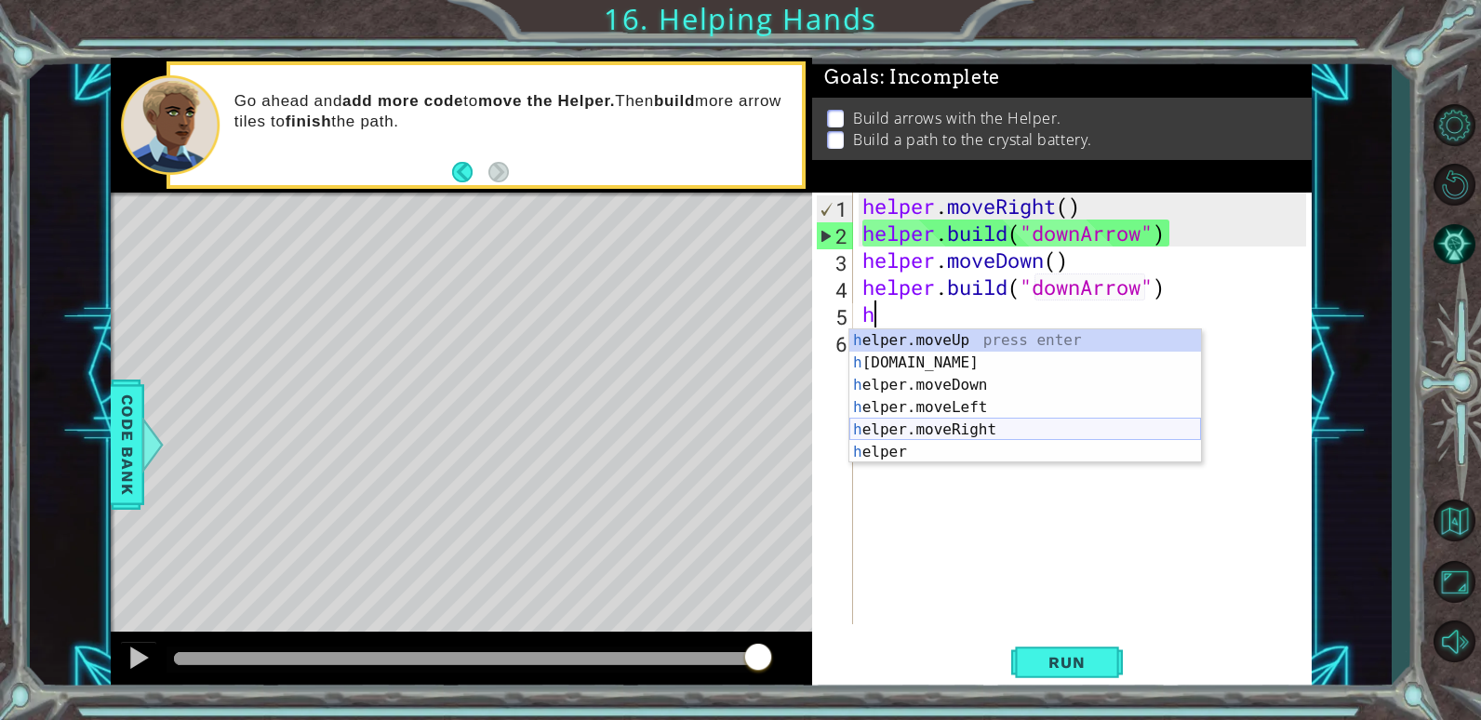
click at [1028, 430] on div "h elper.moveUp press enter h [DOMAIN_NAME] press enter h elper.moveDown press e…" at bounding box center [1025, 418] width 352 height 179
type textarea "helper.moveRight(1)"
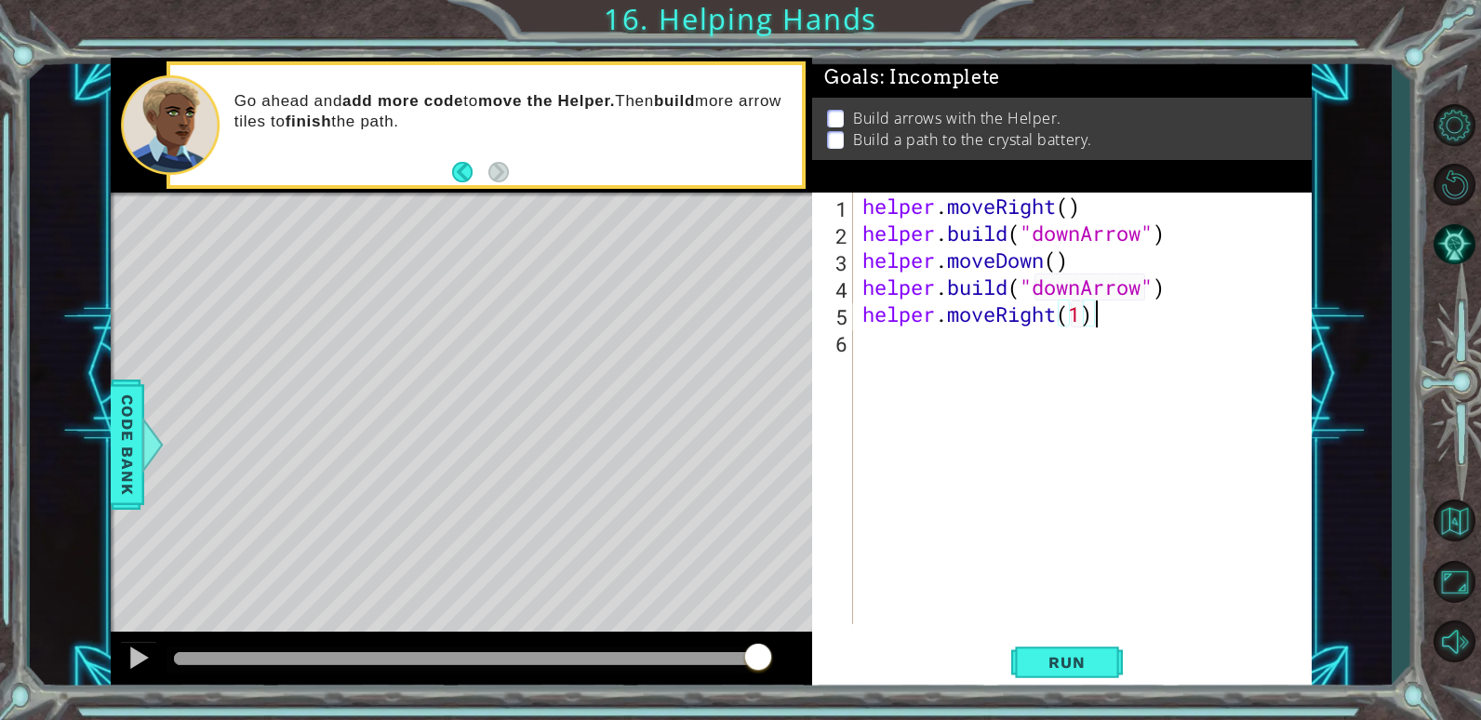
click at [1102, 313] on div "helper . moveRight ( ) helper . build ( "downArrow" ) helper . moveDown ( ) hel…" at bounding box center [1087, 436] width 457 height 486
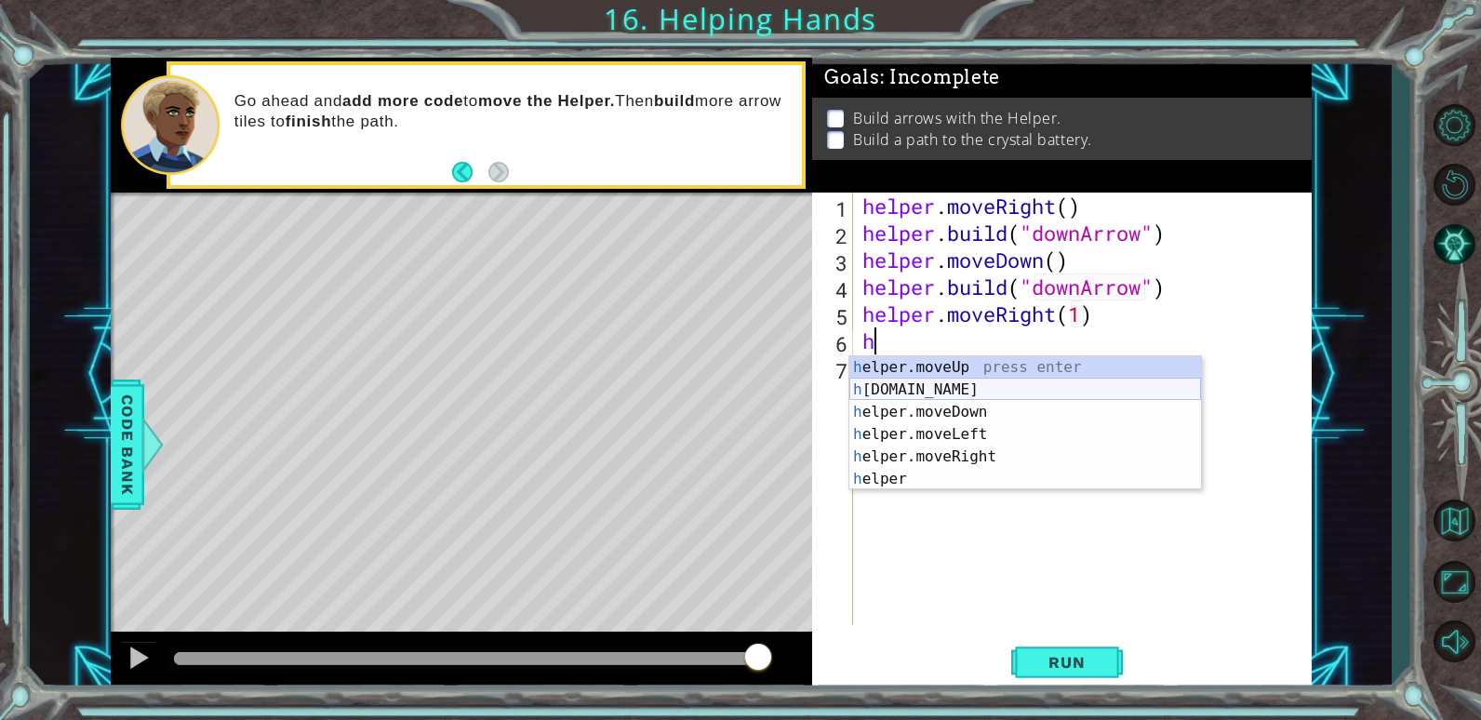
click at [1043, 385] on div "h elper.moveUp press enter h [DOMAIN_NAME] press enter h elper.moveDown press e…" at bounding box center [1025, 445] width 352 height 179
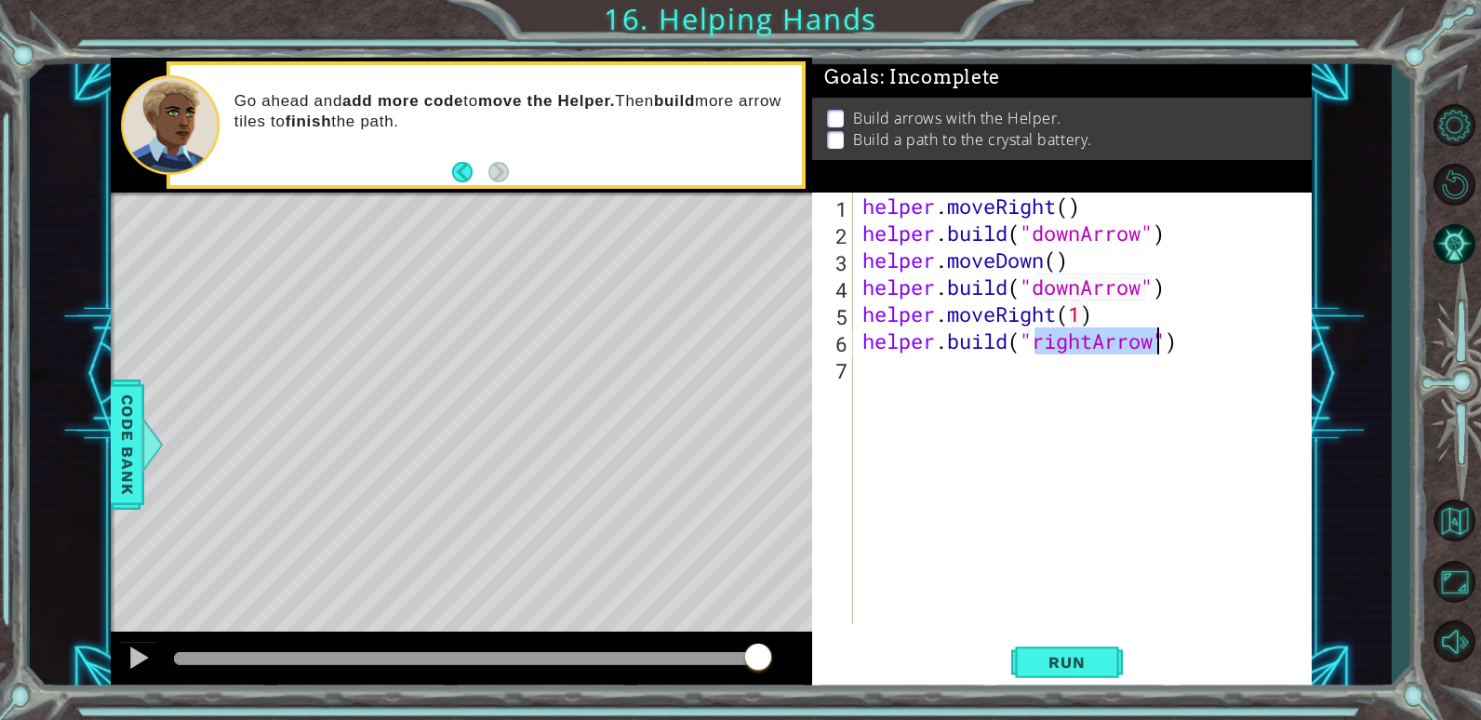
type textarea "[DOMAIN_NAME]("rightArrow")"
click at [1148, 342] on div "helper . moveRight ( ) helper . build ( "downArrow" ) helper . moveDown ( ) hel…" at bounding box center [1083, 409] width 448 height 432
click at [1184, 336] on div "helper . moveRight ( ) helper . build ( "downArrow" ) helper . moveDown ( ) hel…" at bounding box center [1087, 436] width 457 height 486
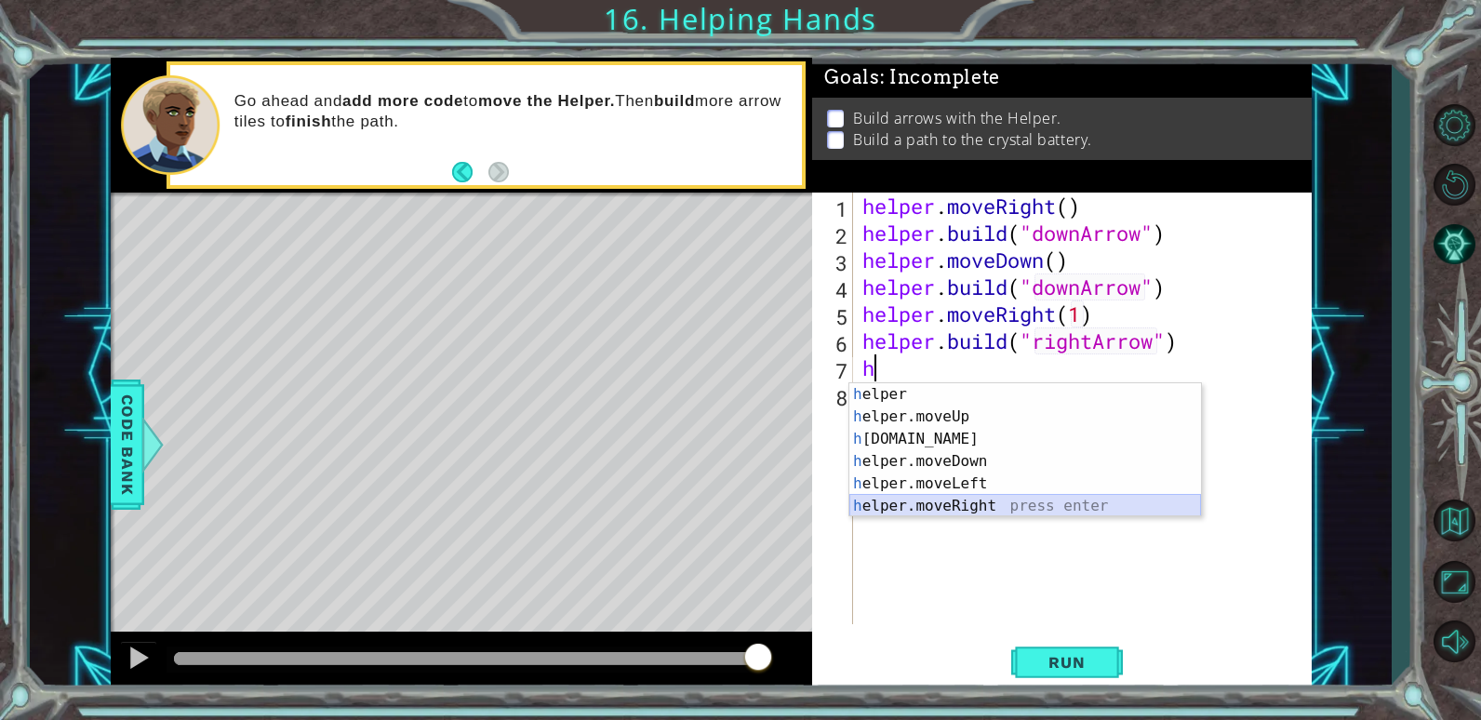
click at [956, 505] on div "h elper press enter h elper.moveUp press enter h [DOMAIN_NAME] press enter h el…" at bounding box center [1025, 472] width 352 height 179
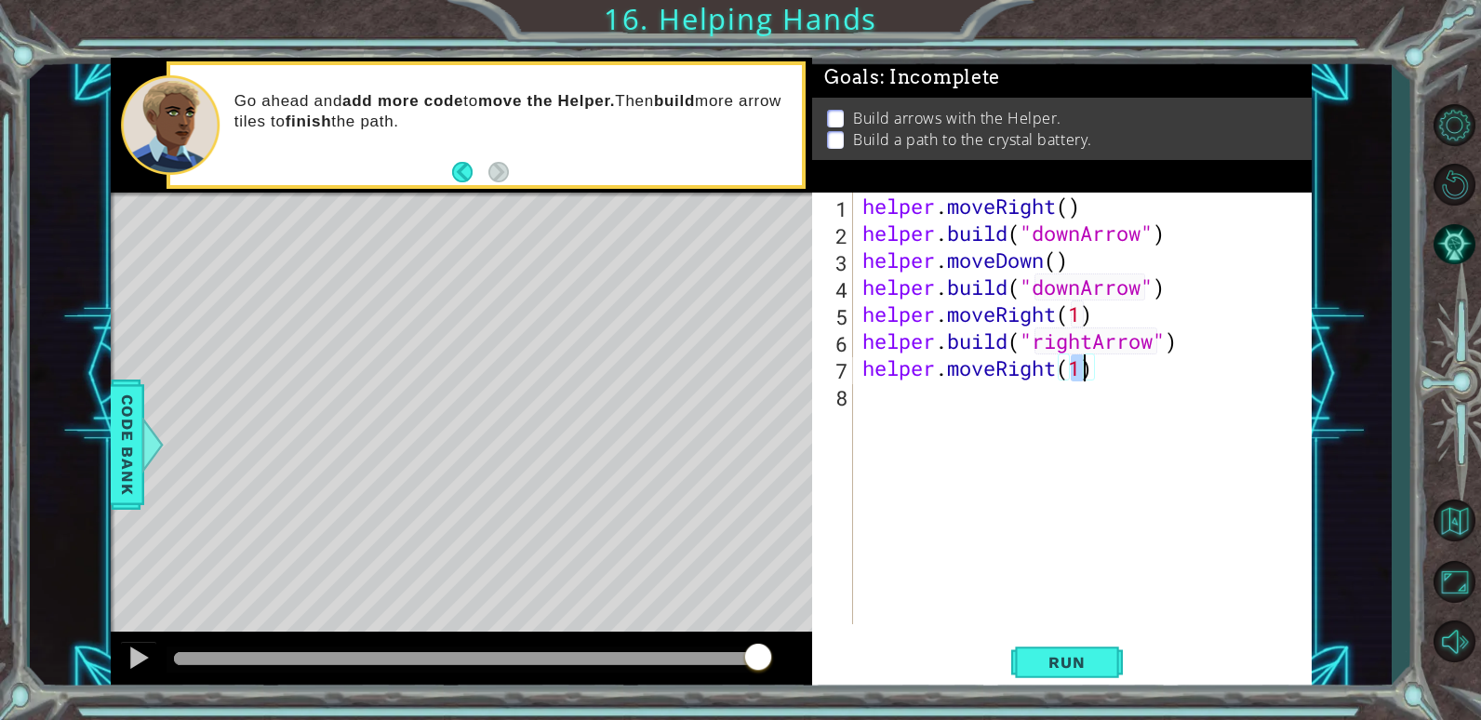
type textarea "helper.moveRight(1)"
click at [1079, 375] on div "helper . moveRight ( ) helper . build ( "downArrow" ) helper . moveDown ( ) hel…" at bounding box center [1083, 409] width 448 height 432
click at [1097, 371] on div "helper . moveRight ( ) helper . build ( "downArrow" ) helper . moveDown ( ) hel…" at bounding box center [1087, 436] width 457 height 486
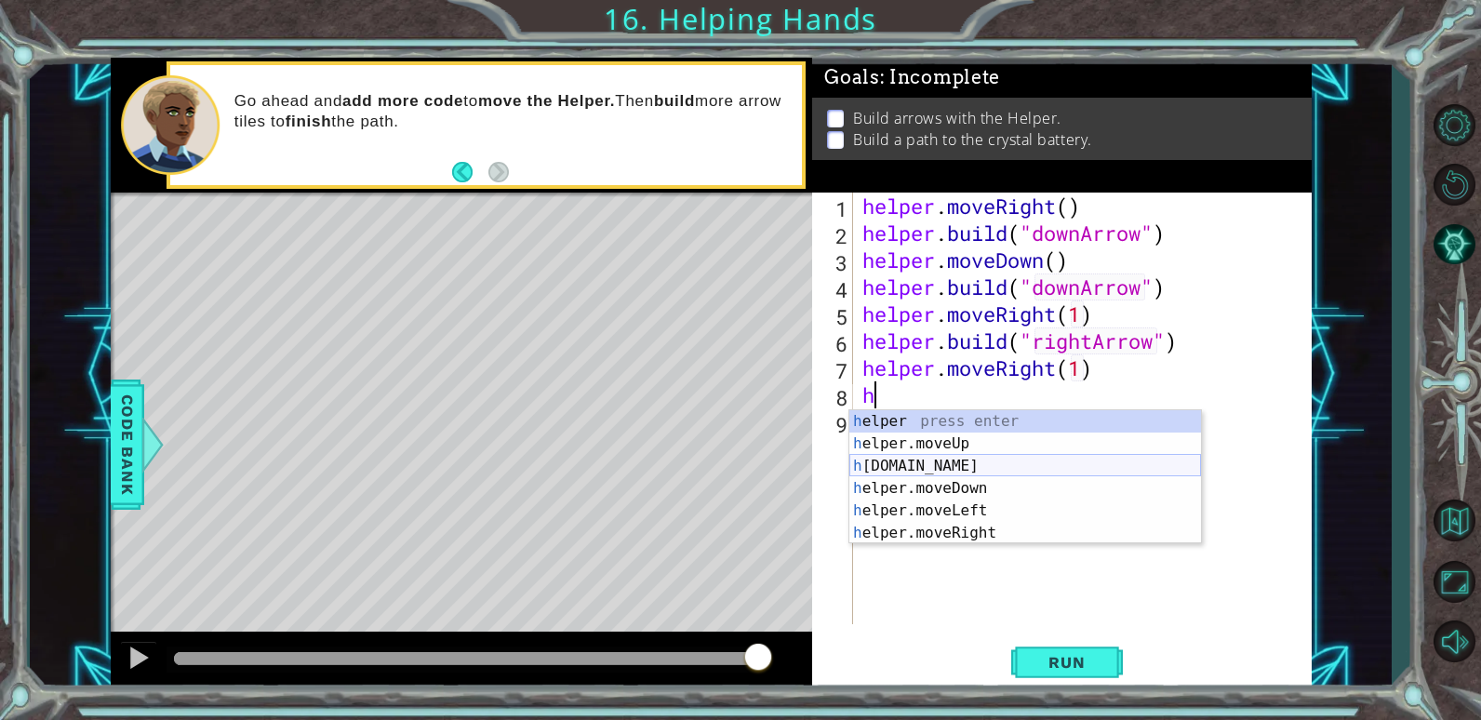
click at [961, 464] on div "h elper press enter h elper.moveUp press enter h [DOMAIN_NAME] press enter h el…" at bounding box center [1025, 499] width 352 height 179
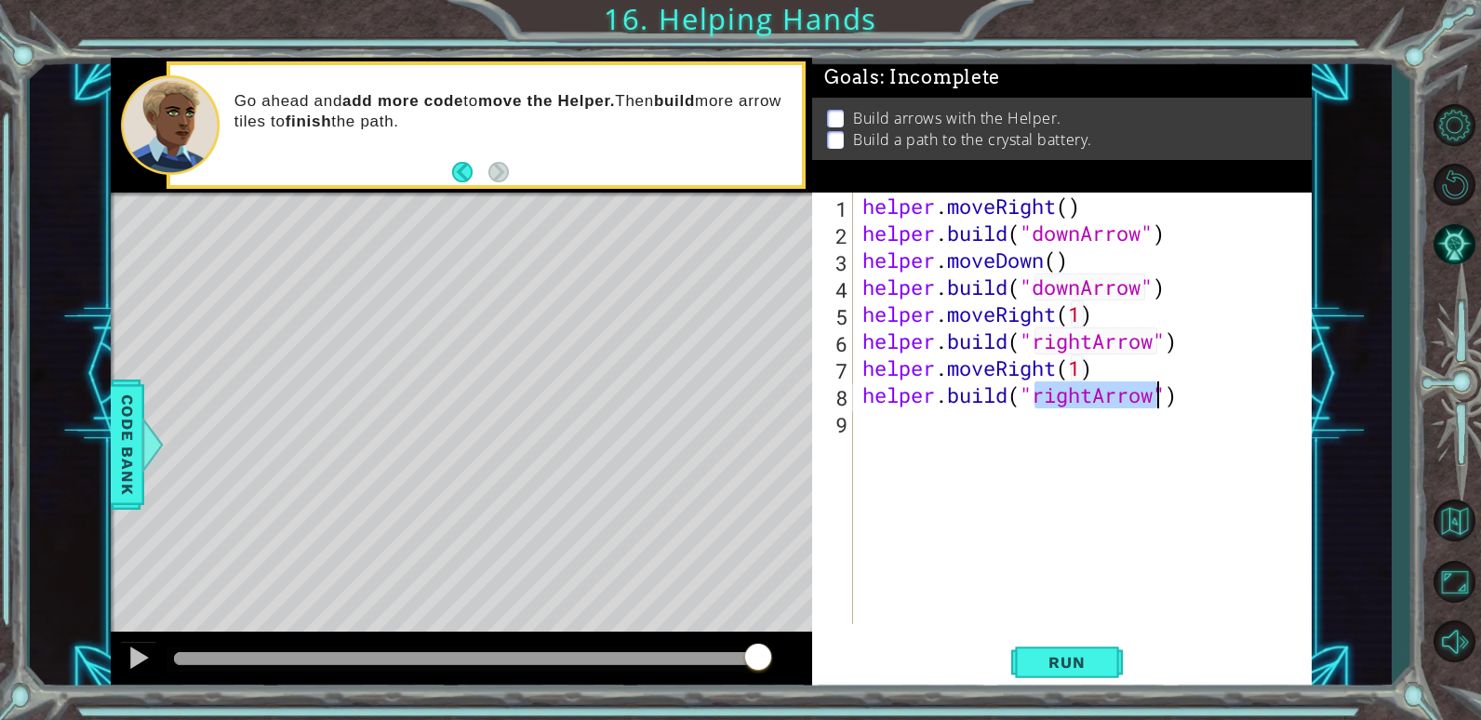
click at [1117, 391] on div "helper . moveRight ( ) helper . build ( "downArrow" ) helper . moveDown ( ) hel…" at bounding box center [1083, 409] width 448 height 432
drag, startPoint x: 1210, startPoint y: 396, endPoint x: 1205, endPoint y: 408, distance: 13.3
click at [1207, 405] on div "helper . moveRight ( ) helper . build ( "downArrow" ) helper . moveDown ( ) hel…" at bounding box center [1087, 436] width 457 height 486
click at [1071, 651] on button "Run" at bounding box center [1067, 662] width 112 height 50
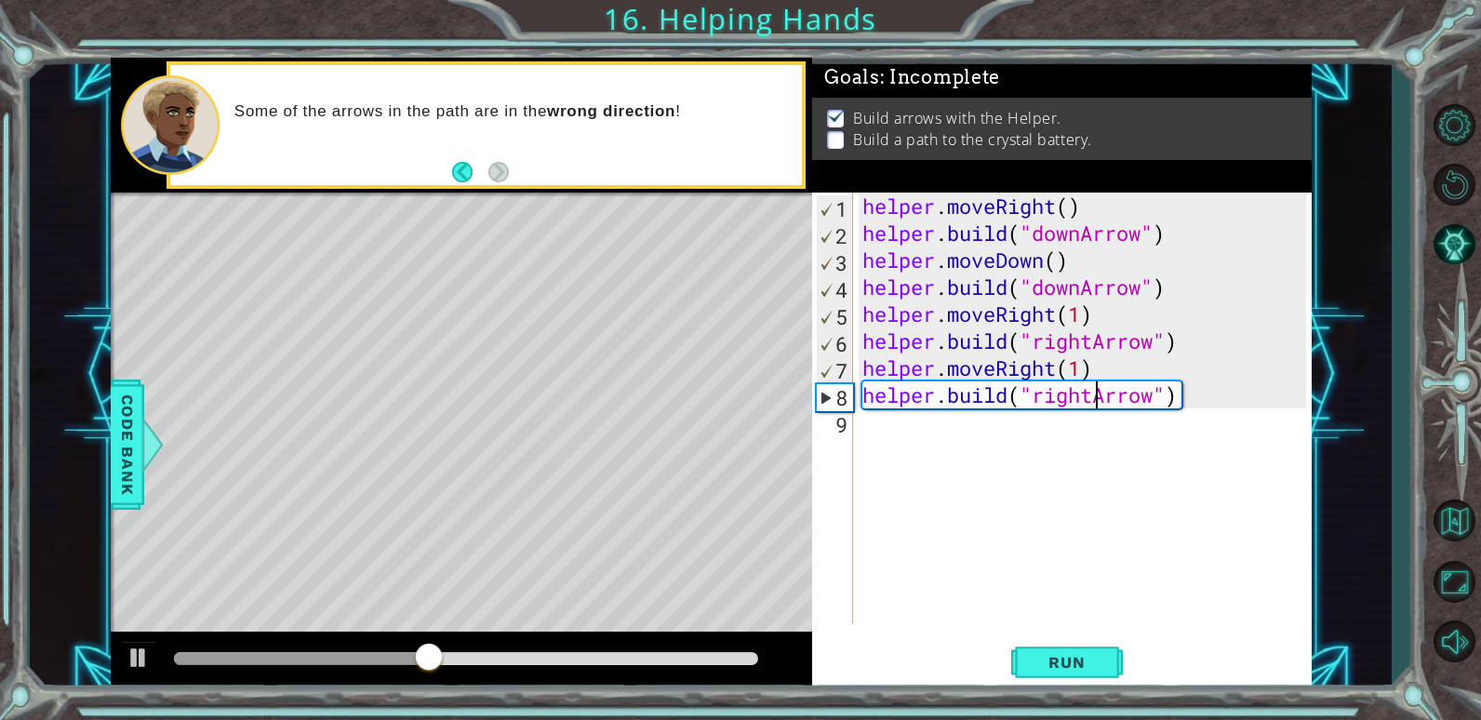
click at [1098, 395] on div "helper . moveRight ( ) helper . build ( "downArrow" ) helper . moveDown ( ) hel…" at bounding box center [1087, 436] width 457 height 486
click at [1062, 649] on button "Run" at bounding box center [1067, 662] width 112 height 50
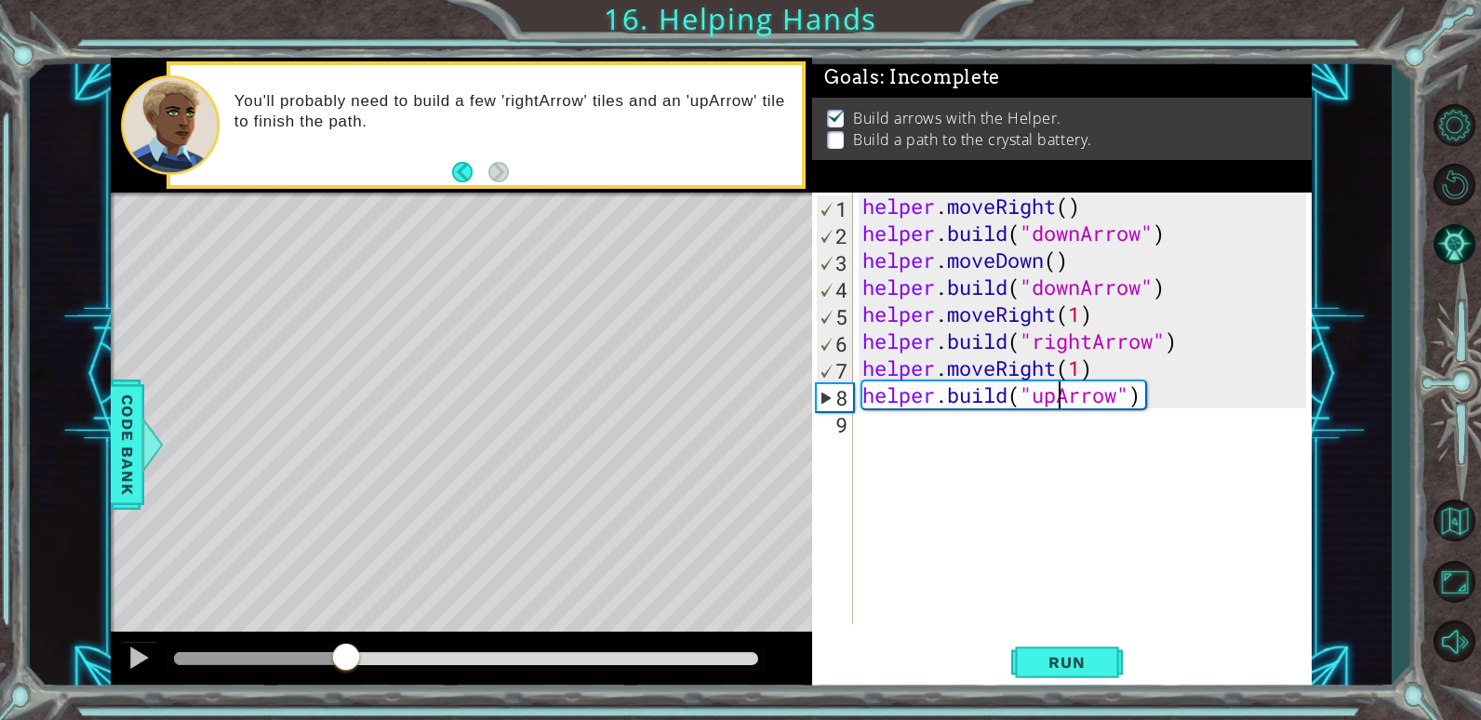
click at [346, 659] on div at bounding box center [260, 658] width 173 height 13
click at [175, 656] on div at bounding box center [260, 658] width 173 height 13
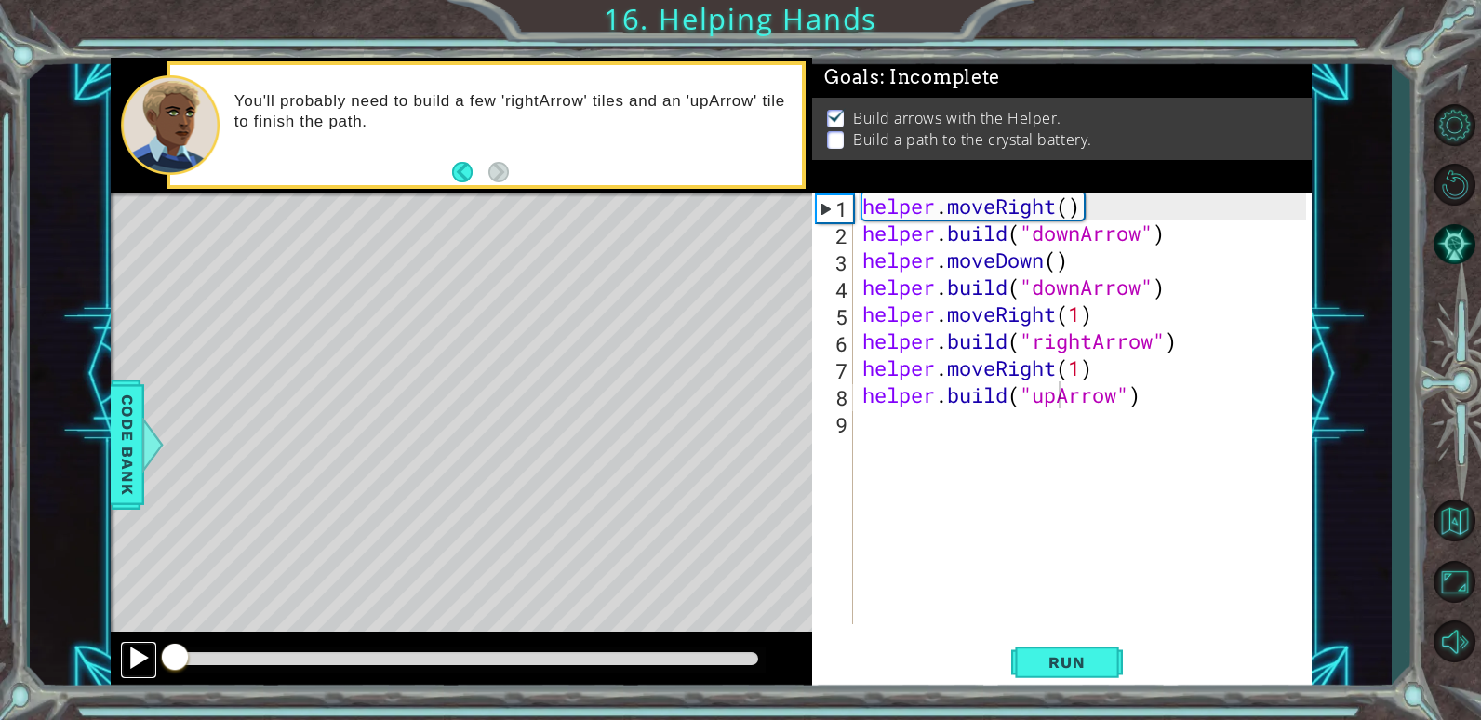
click at [129, 654] on div at bounding box center [139, 658] width 24 height 24
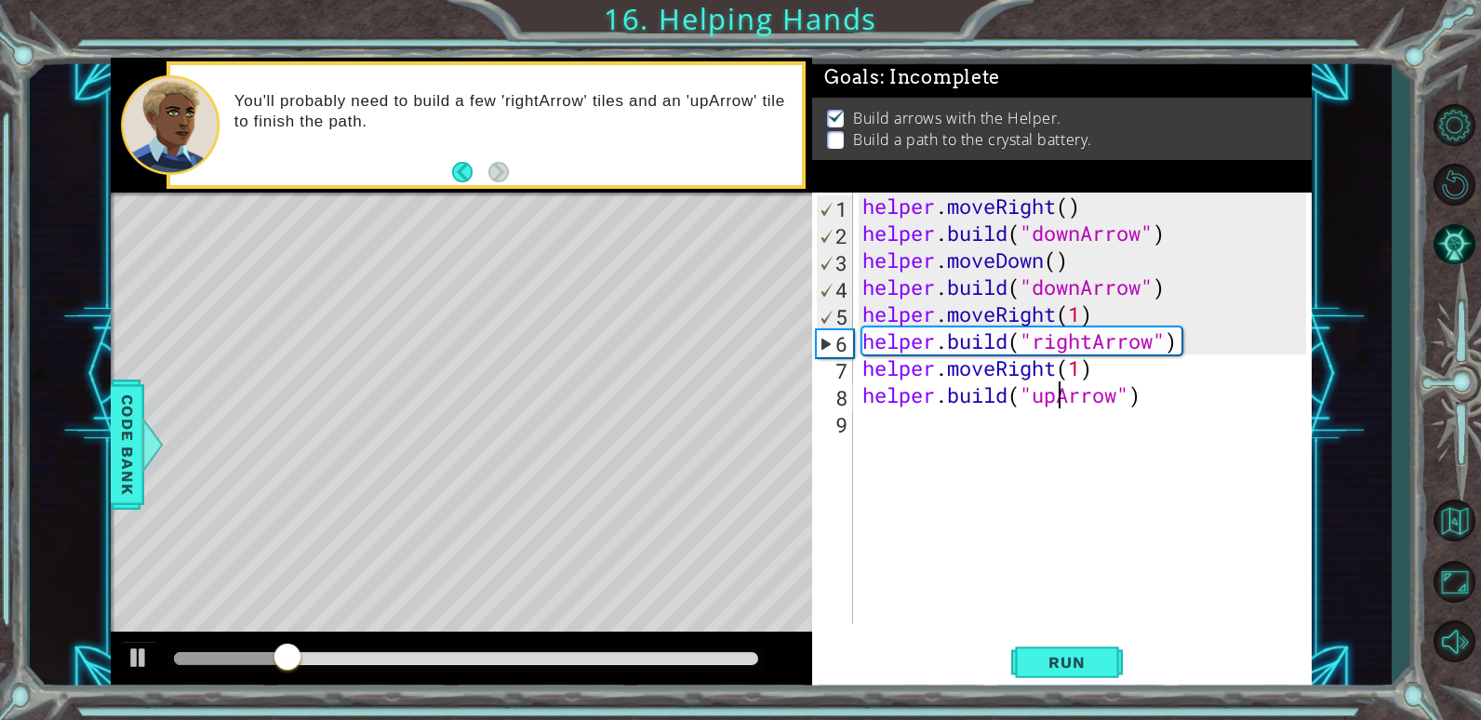
click at [1078, 288] on div "helper . moveRight ( ) helper . build ( "downArrow" ) helper . moveDown ( ) hel…" at bounding box center [1087, 436] width 457 height 486
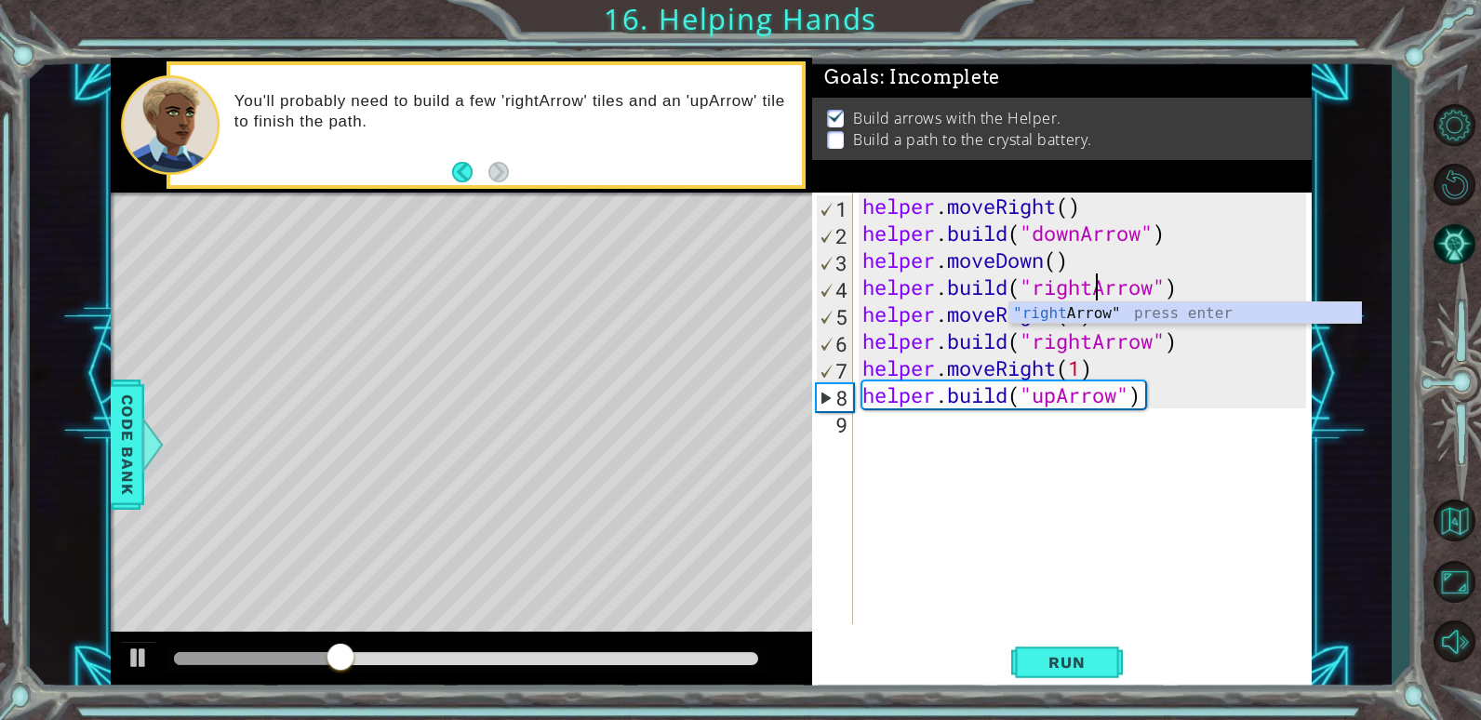
scroll to position [0, 11]
type textarea "[DOMAIN_NAME]("rightArrow")"
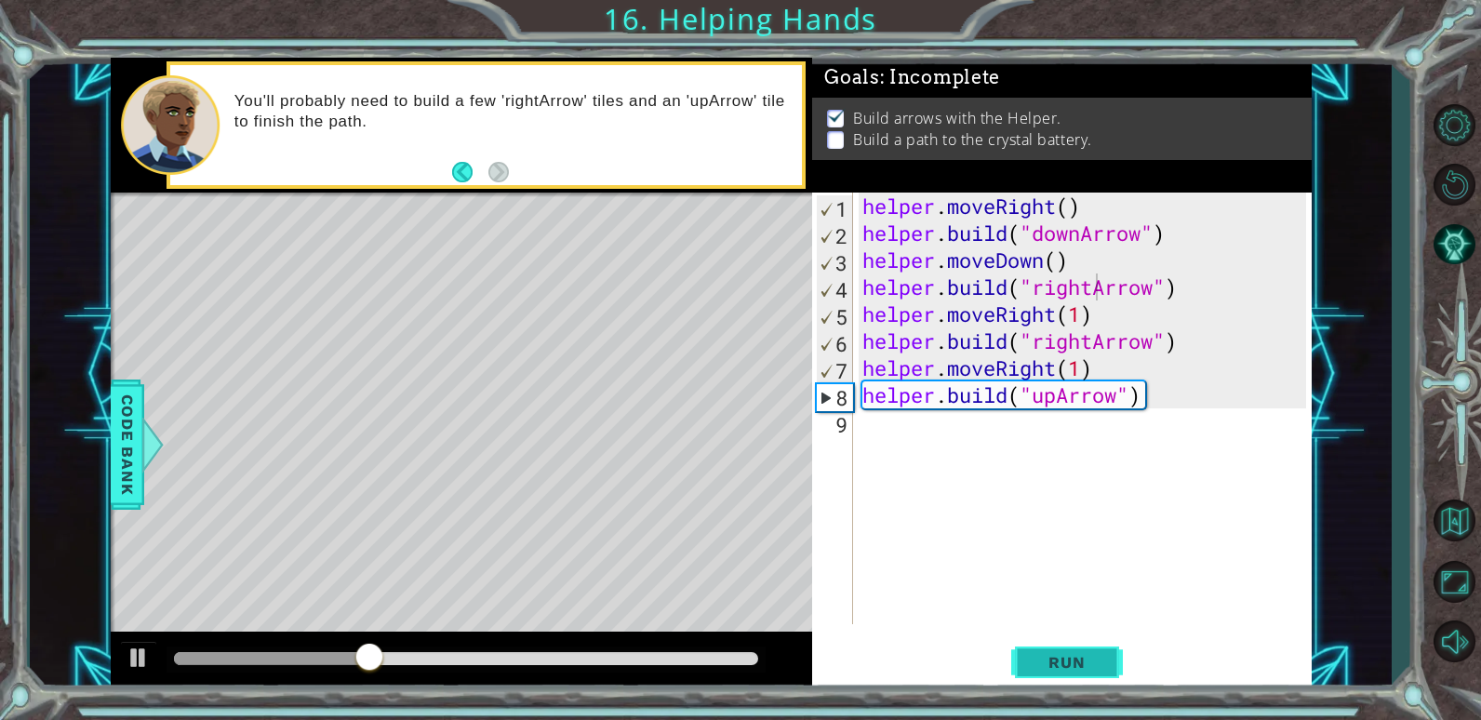
click at [1049, 669] on span "Run" at bounding box center [1067, 662] width 74 height 19
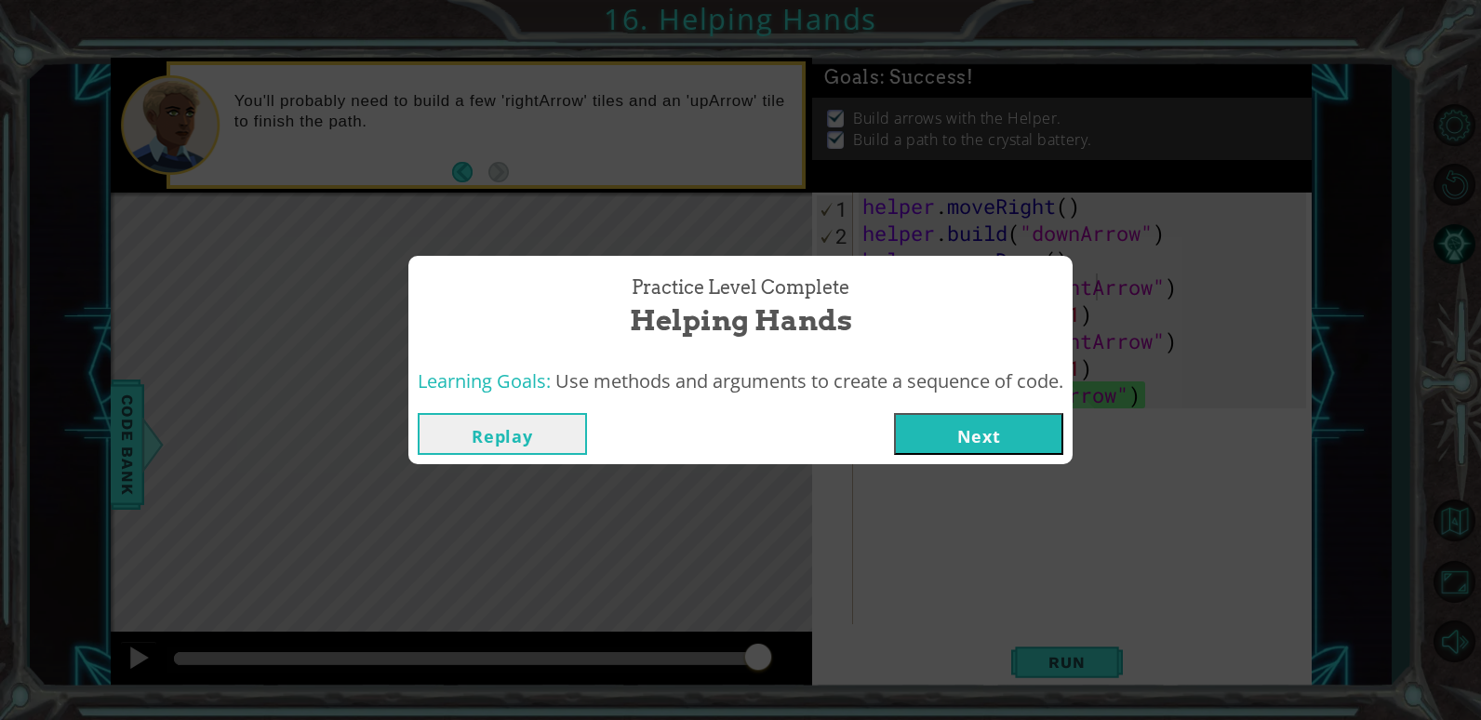
click at [957, 444] on button "Next" at bounding box center [978, 434] width 169 height 42
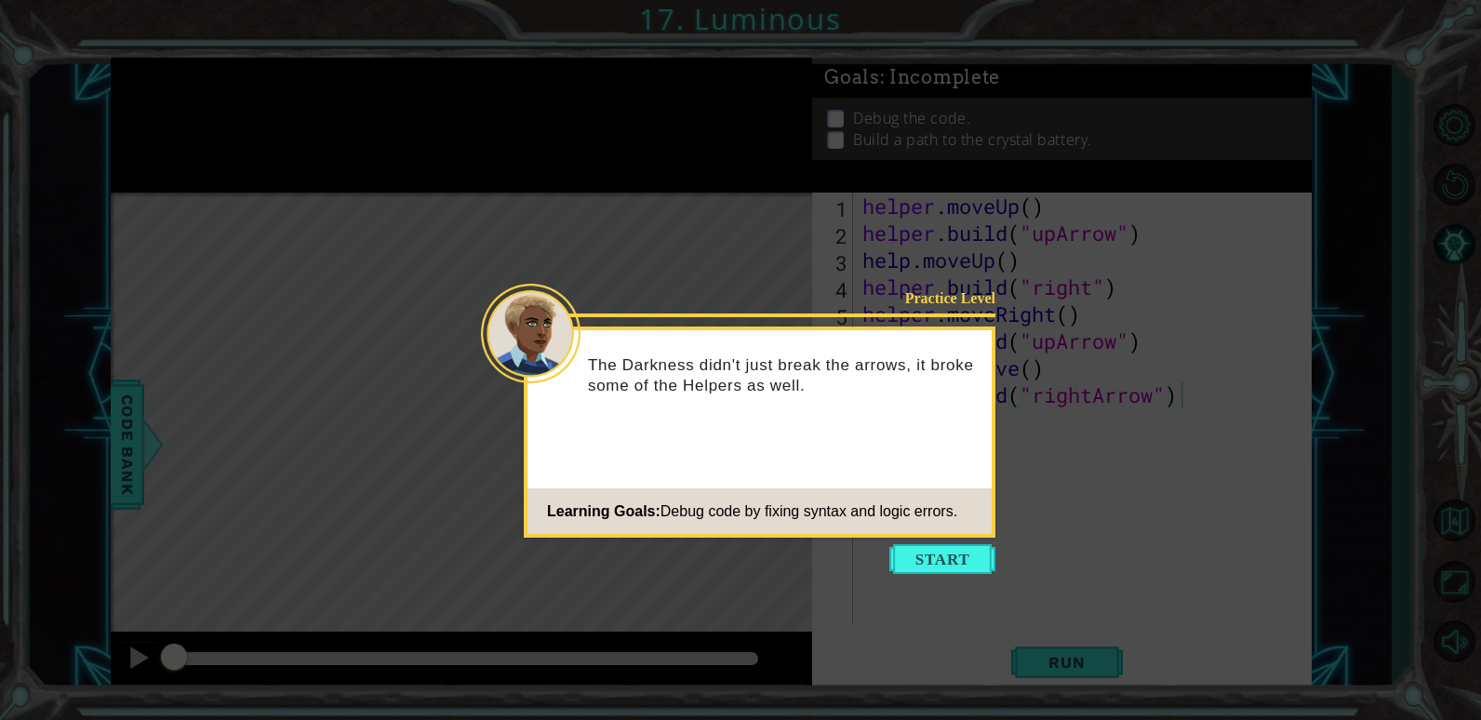
click at [937, 559] on button "Start" at bounding box center [942, 559] width 106 height 30
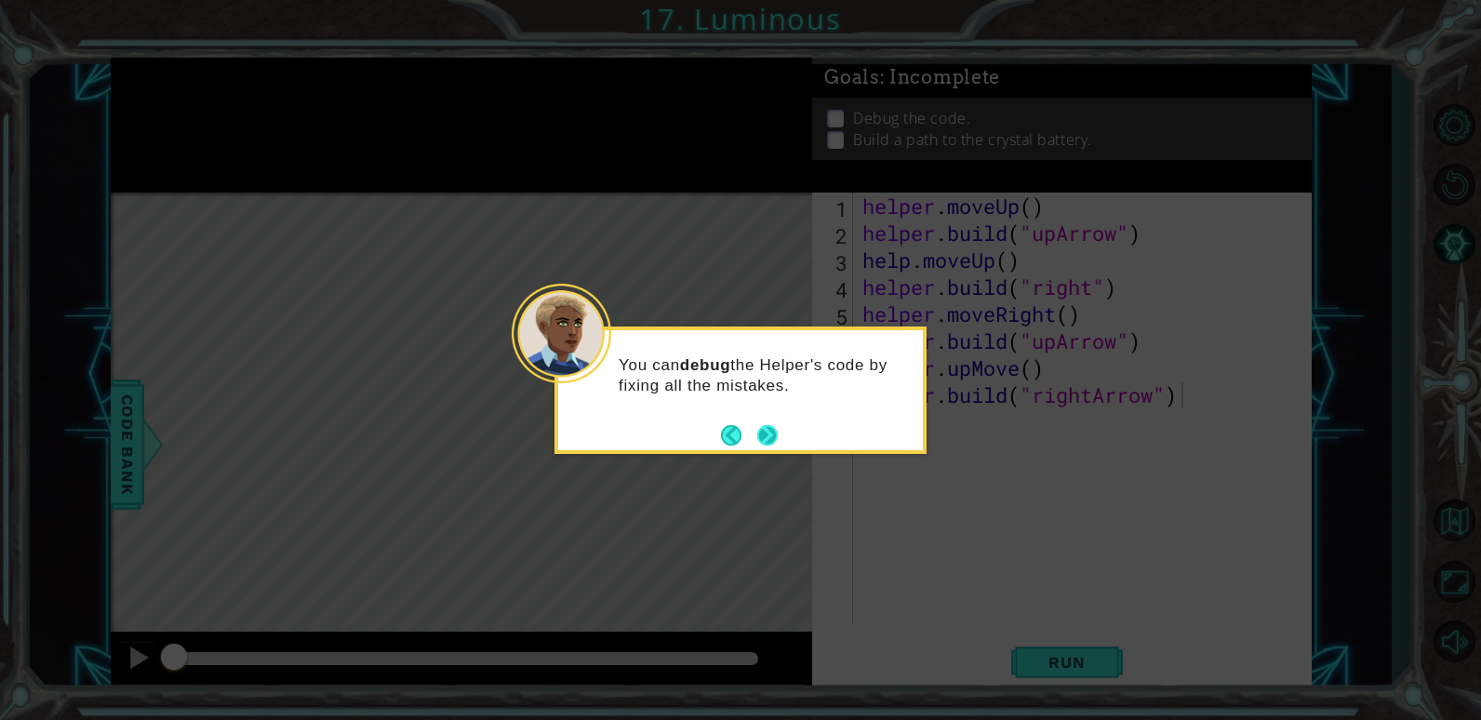
click at [763, 425] on button "Next" at bounding box center [767, 435] width 20 height 20
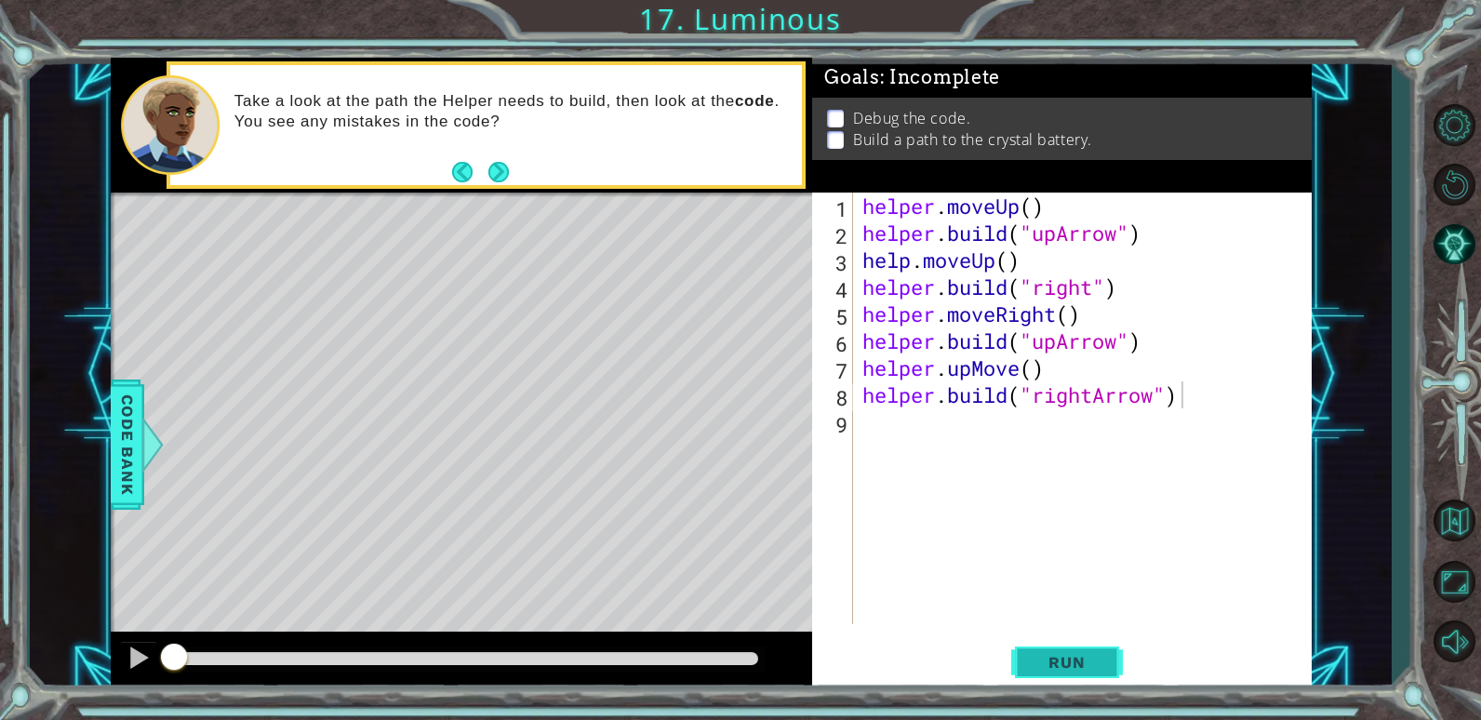
click at [1074, 664] on span "Run" at bounding box center [1067, 662] width 74 height 19
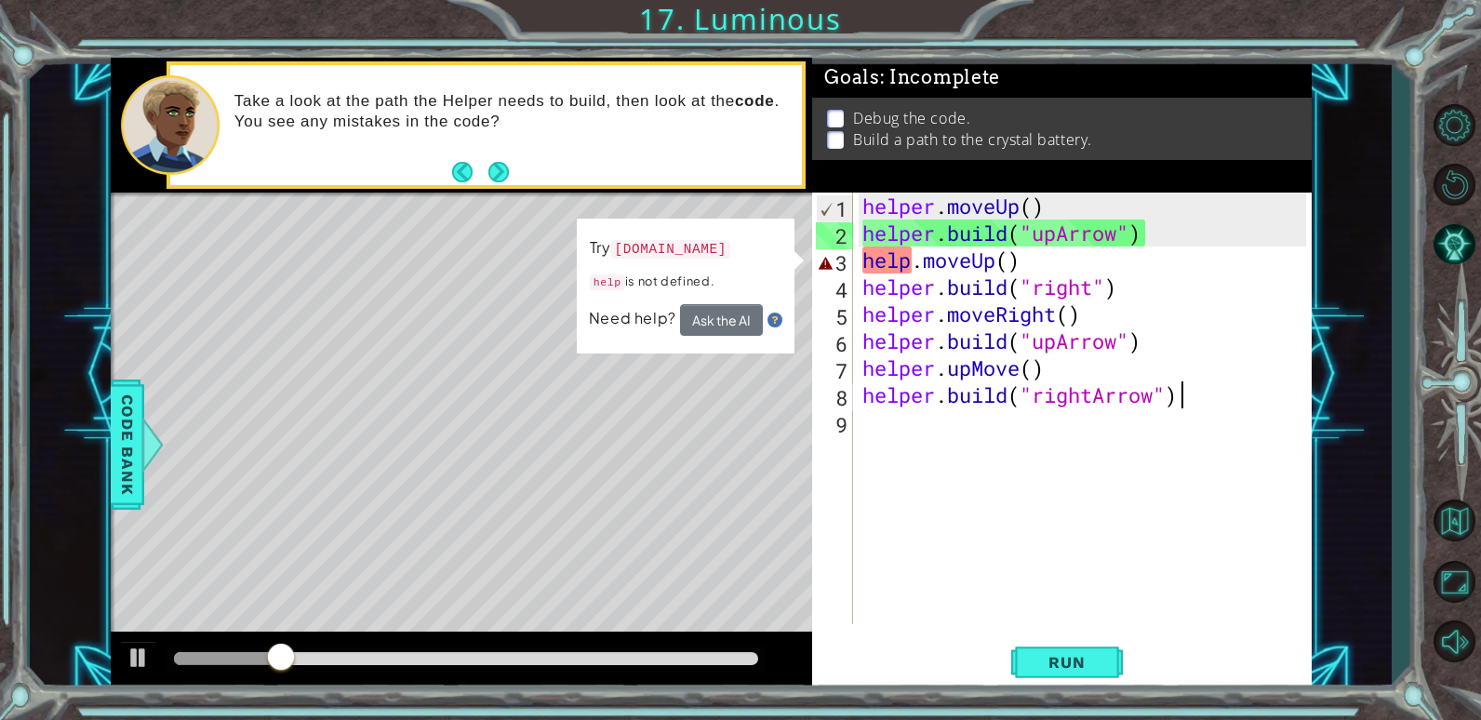
click at [912, 269] on div "helper . moveUp ( ) helper . build ( "upArrow" ) help . moveUp ( ) helper . bui…" at bounding box center [1087, 436] width 457 height 486
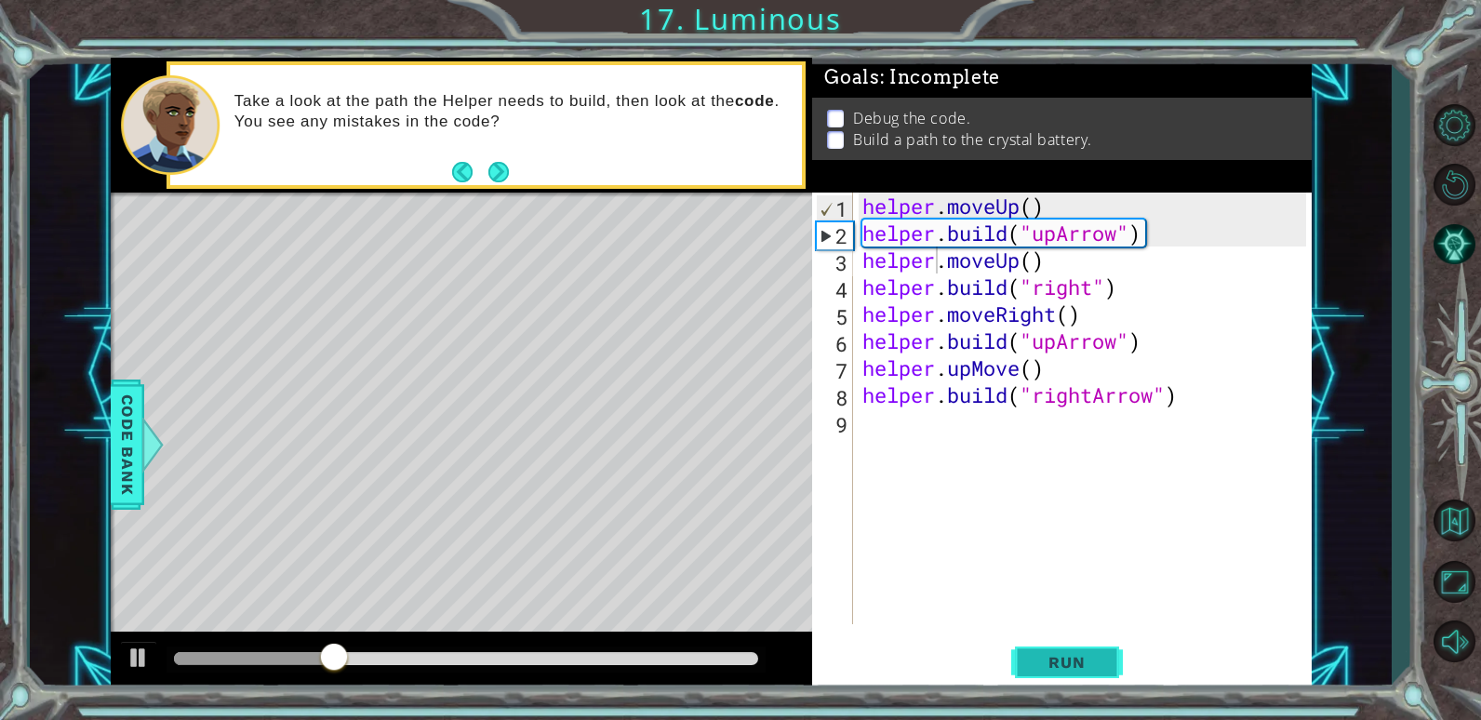
click at [1078, 656] on span "Run" at bounding box center [1067, 662] width 74 height 19
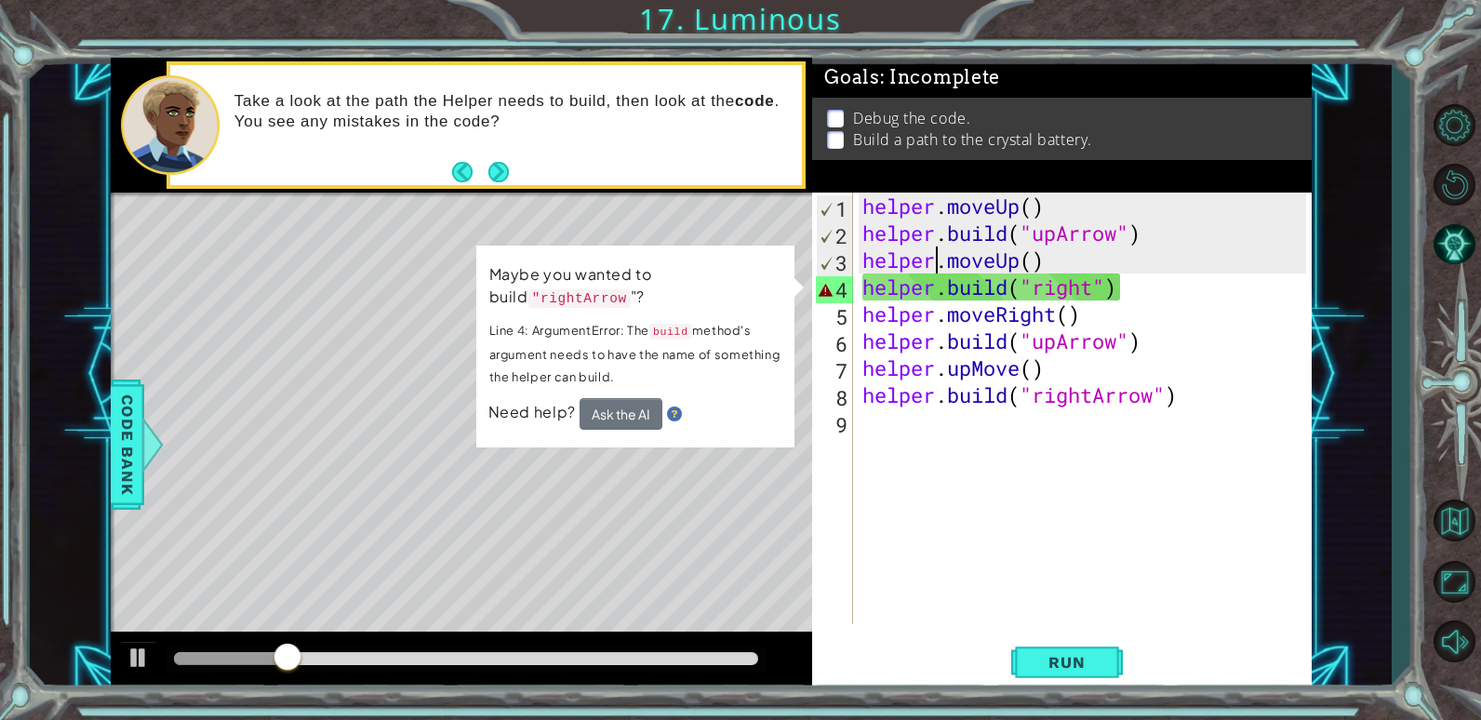
click at [1098, 288] on div "helper . moveUp ( ) helper . build ( "upArrow" ) helper . moveUp ( ) helper . b…" at bounding box center [1087, 436] width 457 height 486
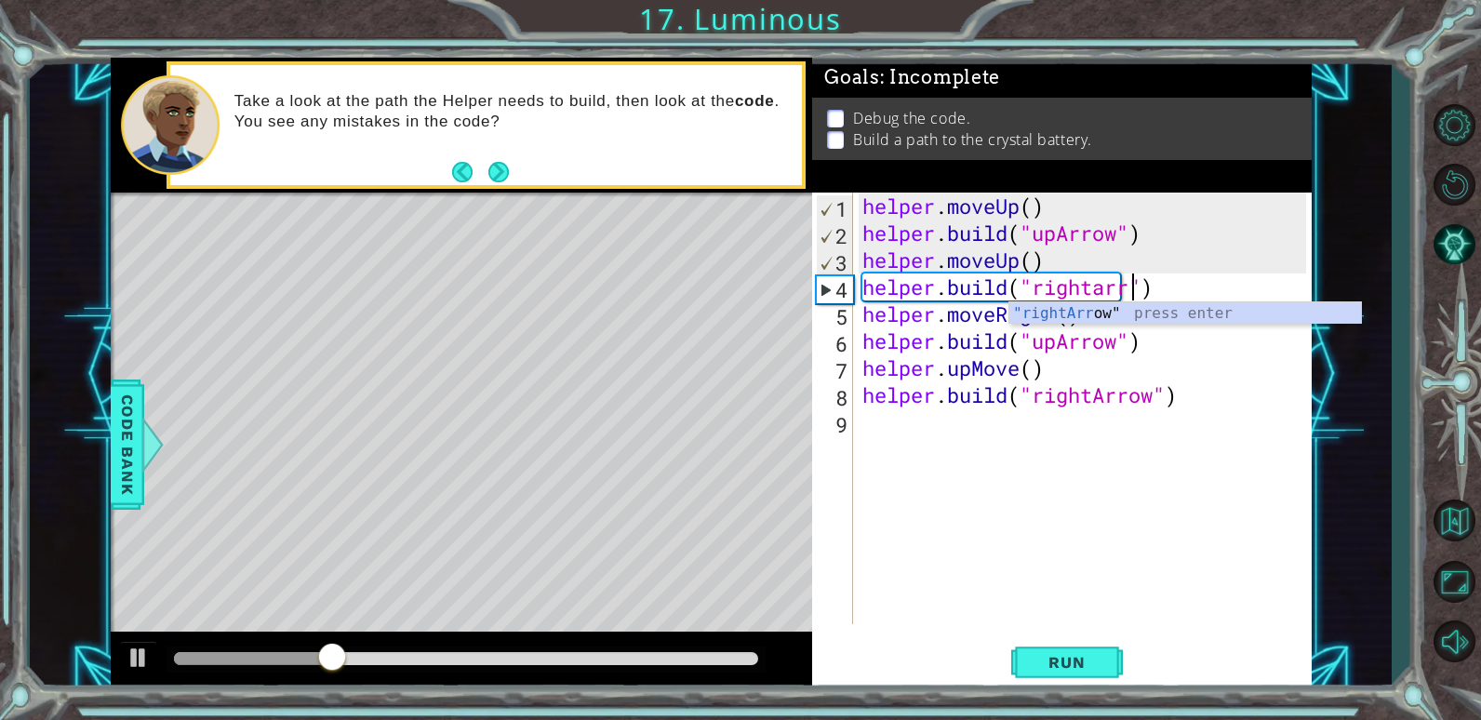
scroll to position [0, 14]
click at [1066, 646] on button "Run" at bounding box center [1067, 662] width 112 height 50
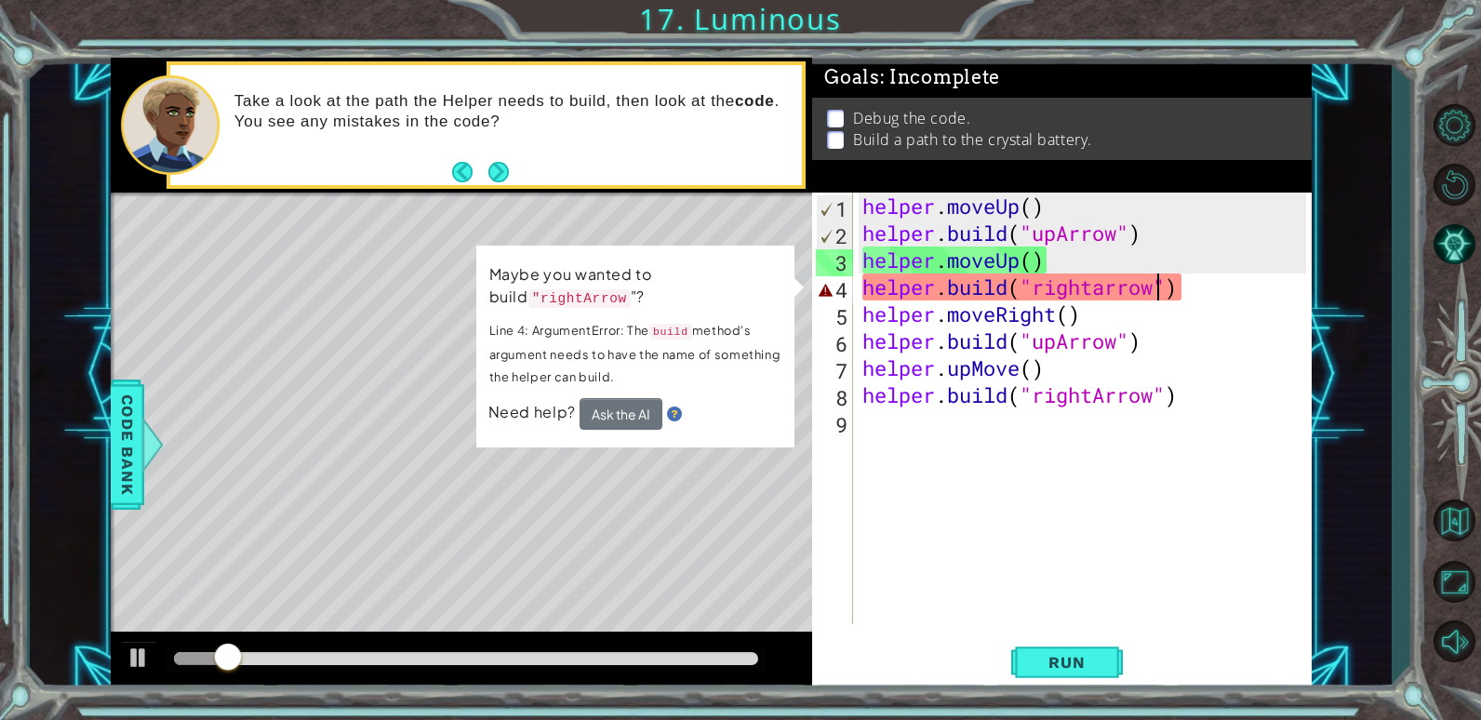
click at [1105, 289] on div "helper . moveUp ( ) helper . build ( "upArrow" ) helper . moveUp ( ) helper . b…" at bounding box center [1087, 436] width 457 height 486
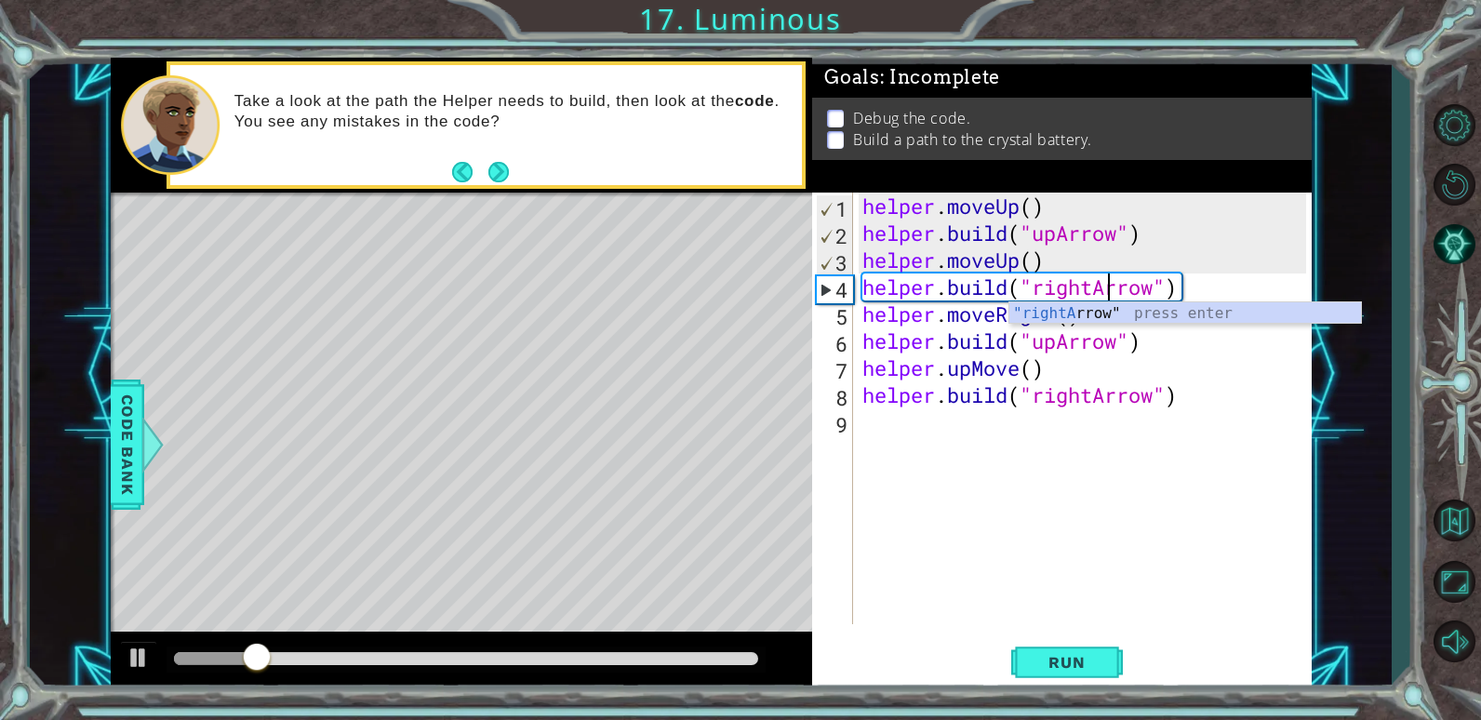
scroll to position [0, 12]
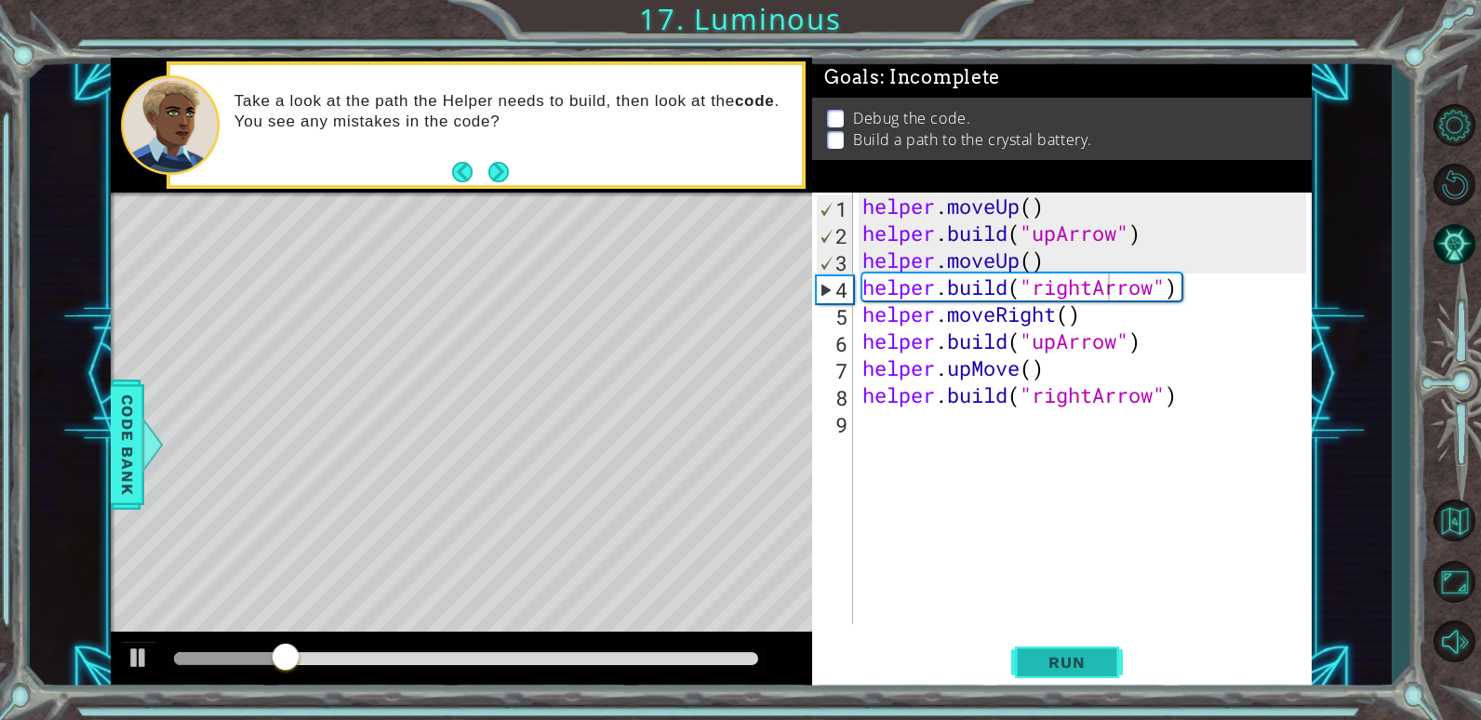
click at [1074, 665] on span "Run" at bounding box center [1067, 662] width 74 height 19
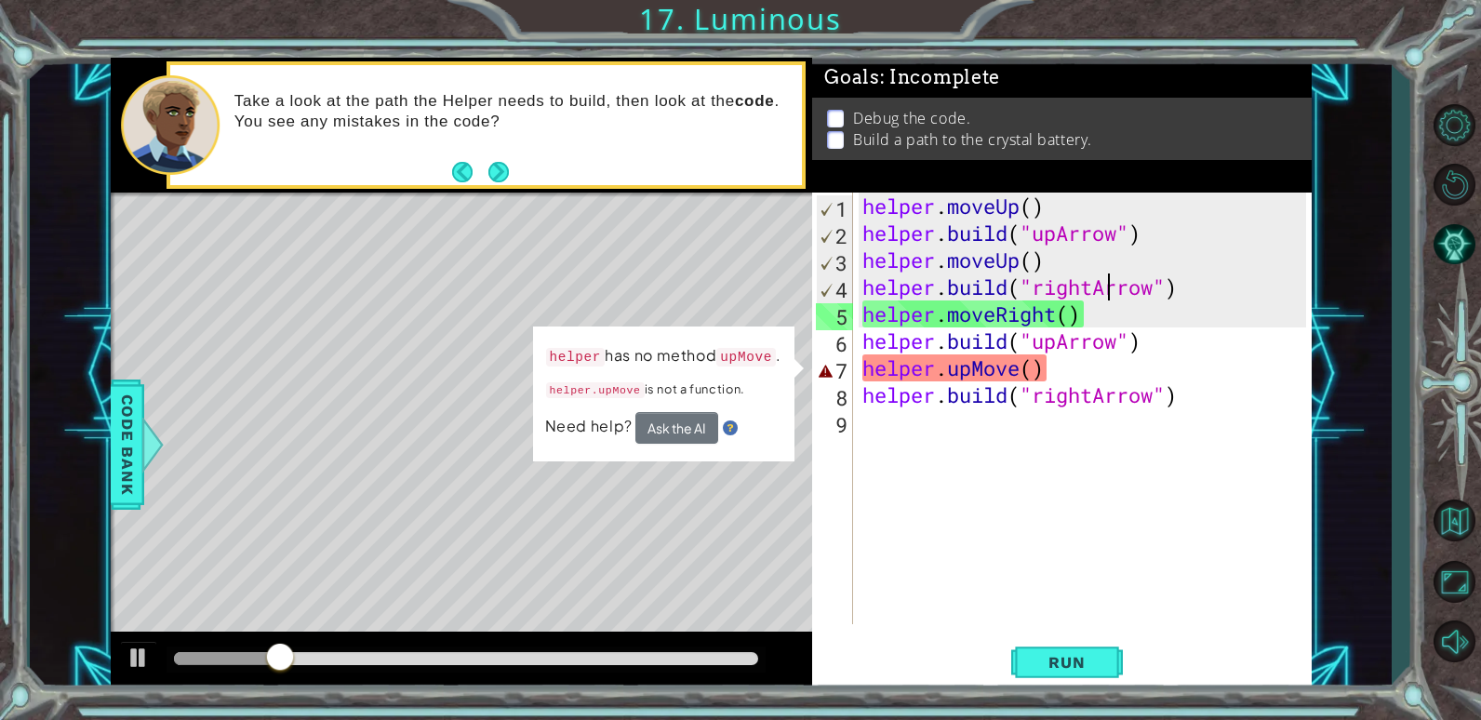
click at [1023, 366] on div "helper . moveUp ( ) helper . build ( "upArrow" ) helper . moveUp ( ) helper . b…" at bounding box center [1087, 436] width 457 height 486
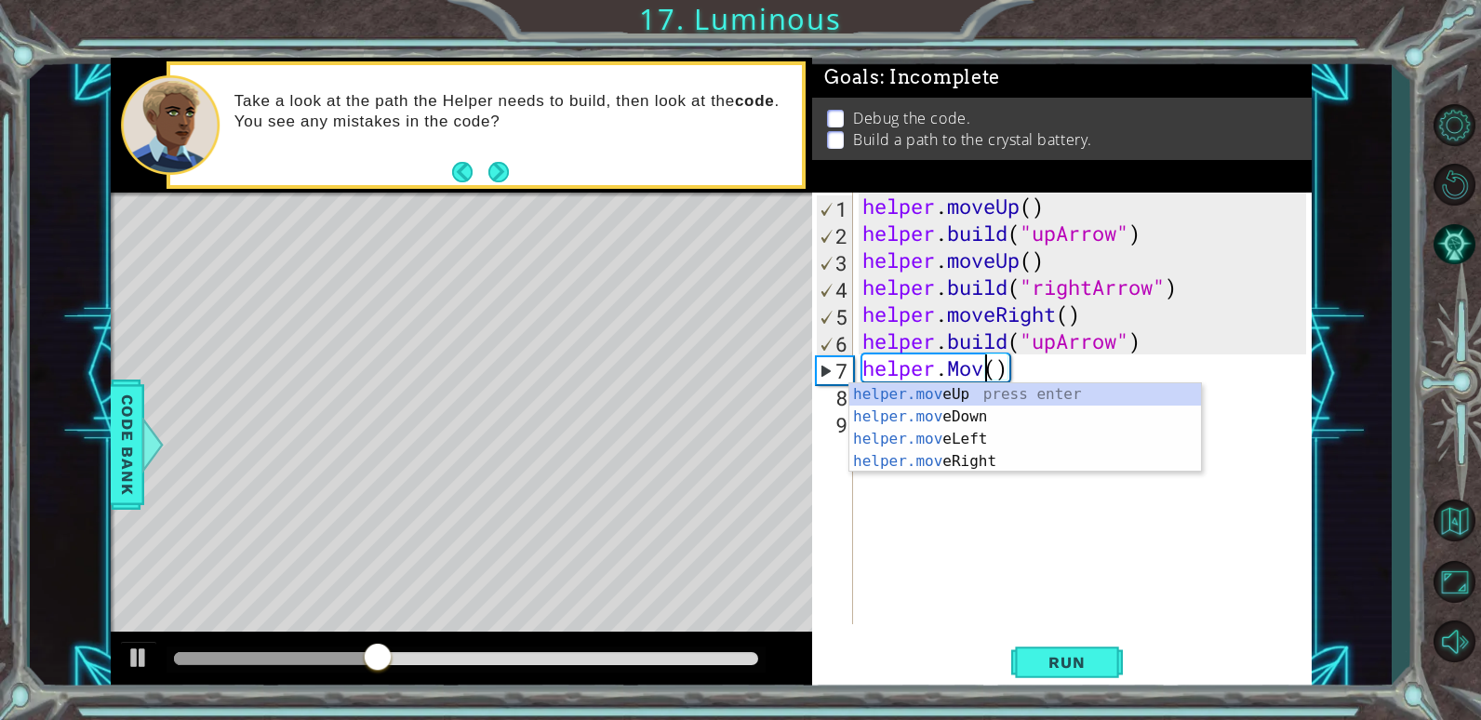
scroll to position [0, 7]
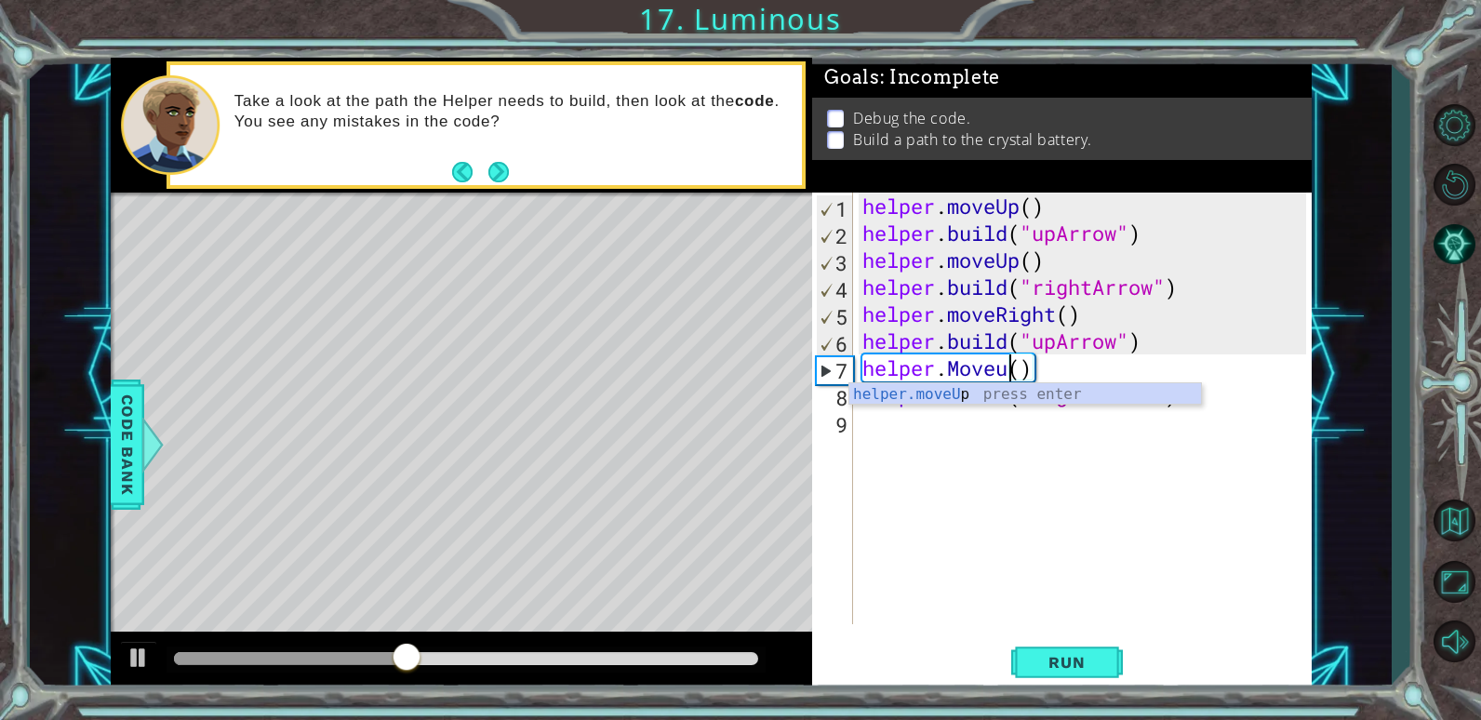
type textarea "helper.Moveup()"
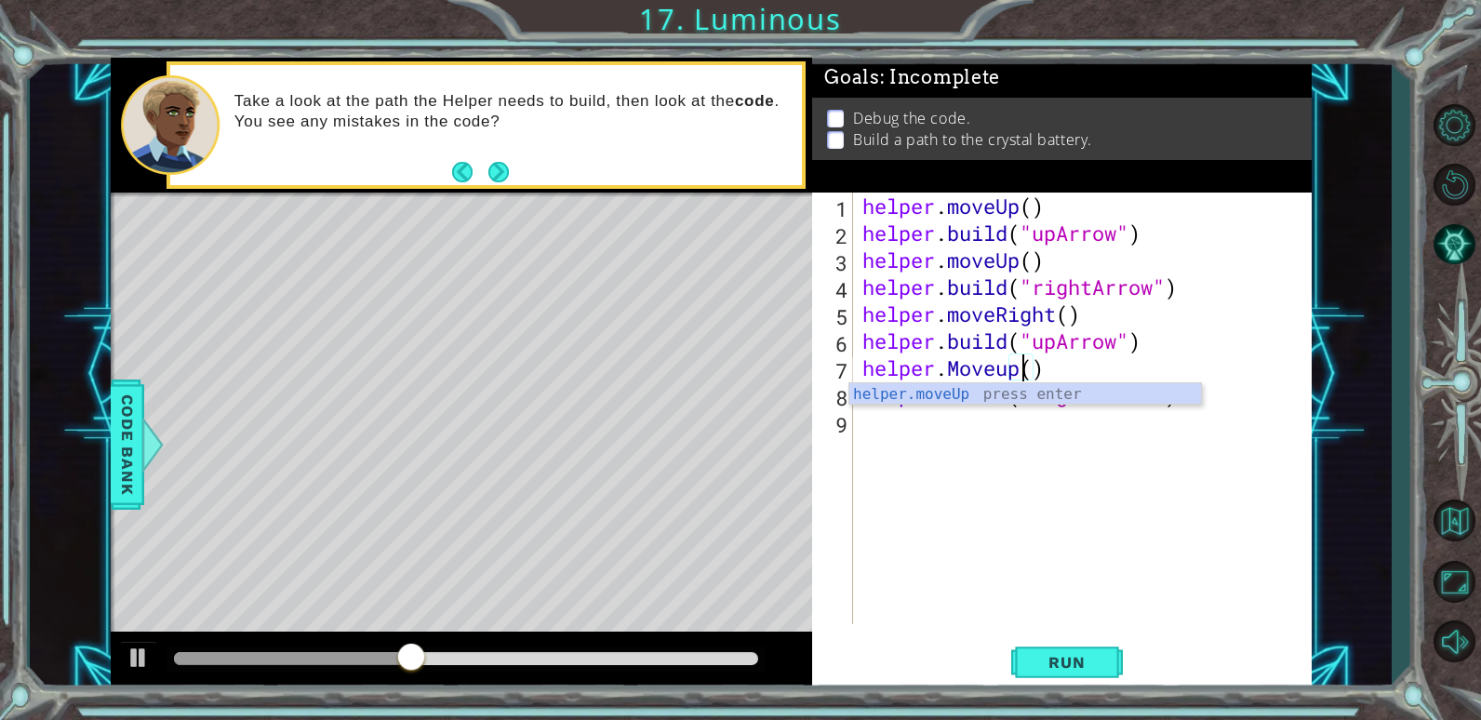
scroll to position [0, 7]
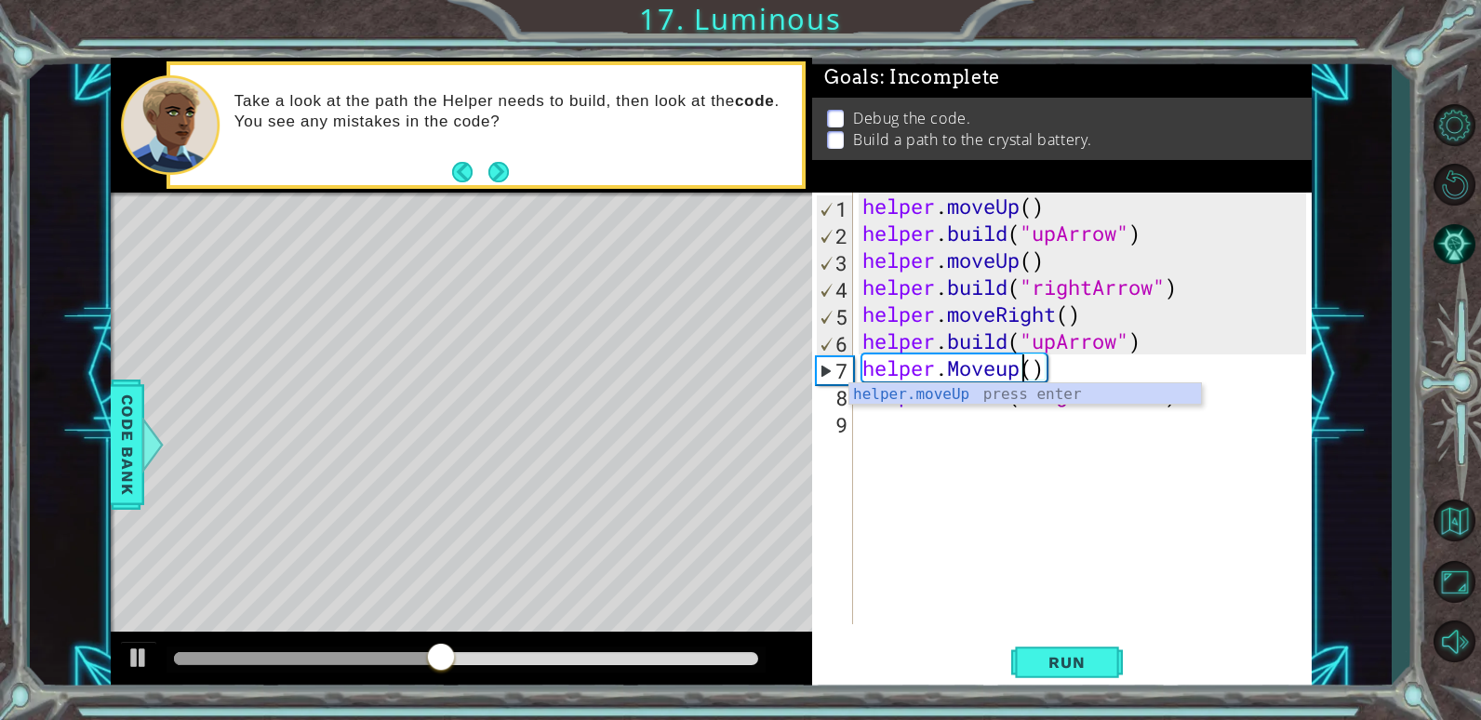
click at [1032, 459] on div "helper . moveUp ( ) helper . build ( "upArrow" ) helper . moveUp ( ) helper . b…" at bounding box center [1087, 436] width 457 height 486
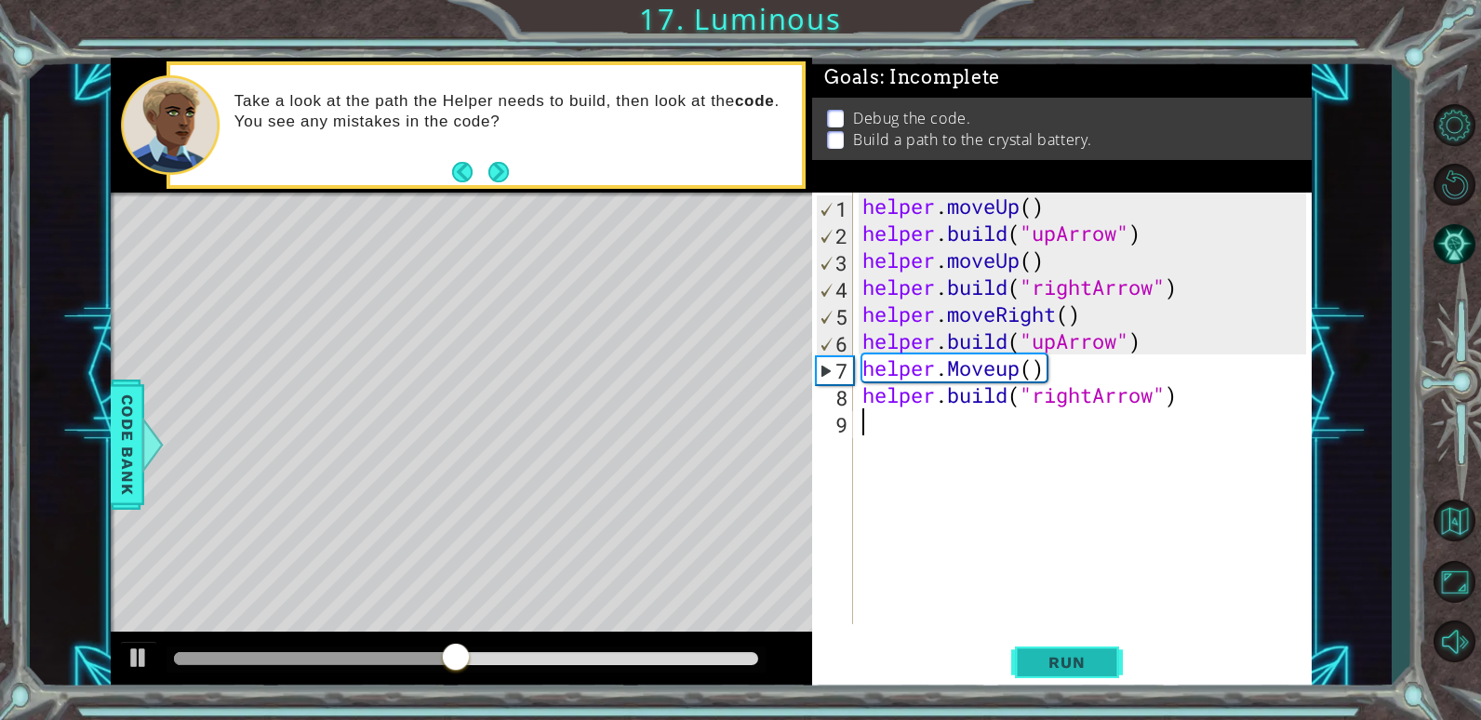
click at [1096, 659] on span "Run" at bounding box center [1067, 662] width 74 height 19
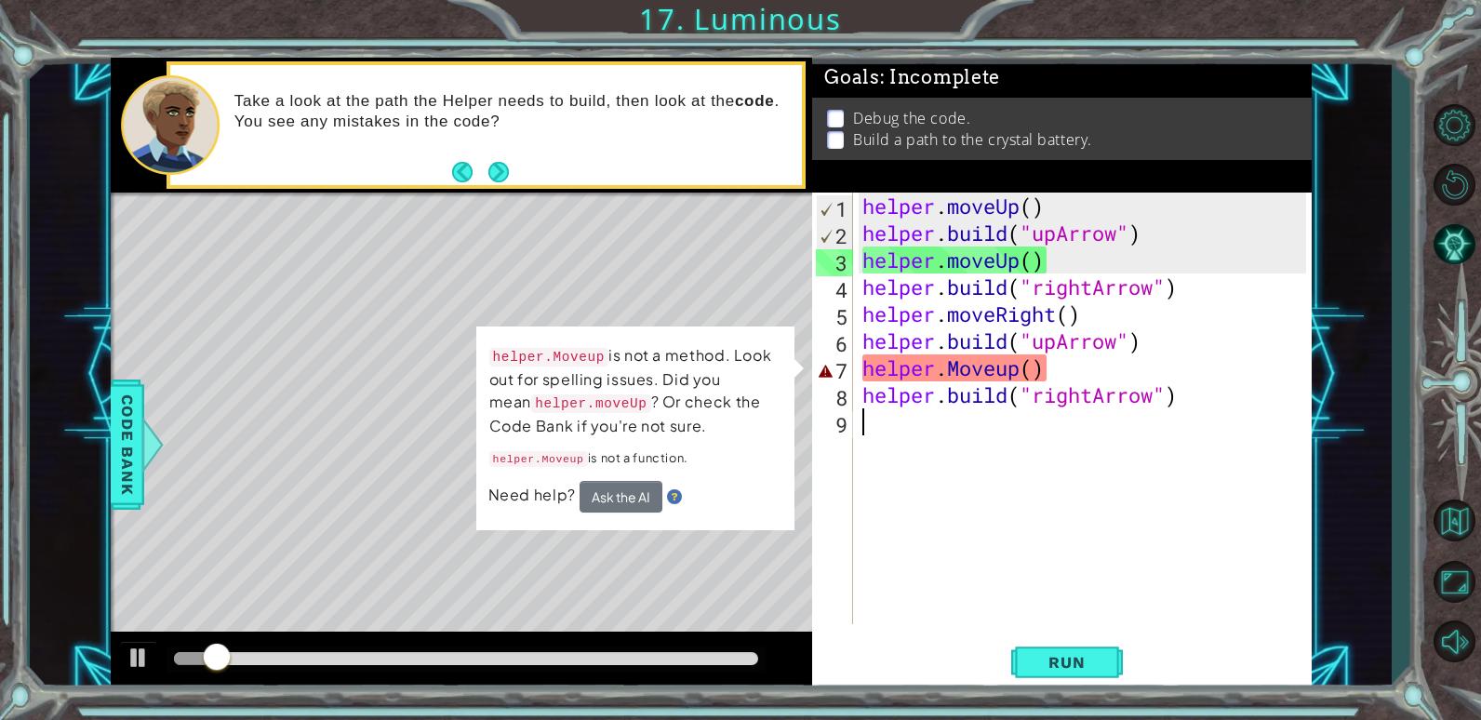
click at [1008, 365] on div "helper . moveUp ( ) helper . build ( "upArrow" ) helper . moveUp ( ) helper . b…" at bounding box center [1087, 436] width 457 height 486
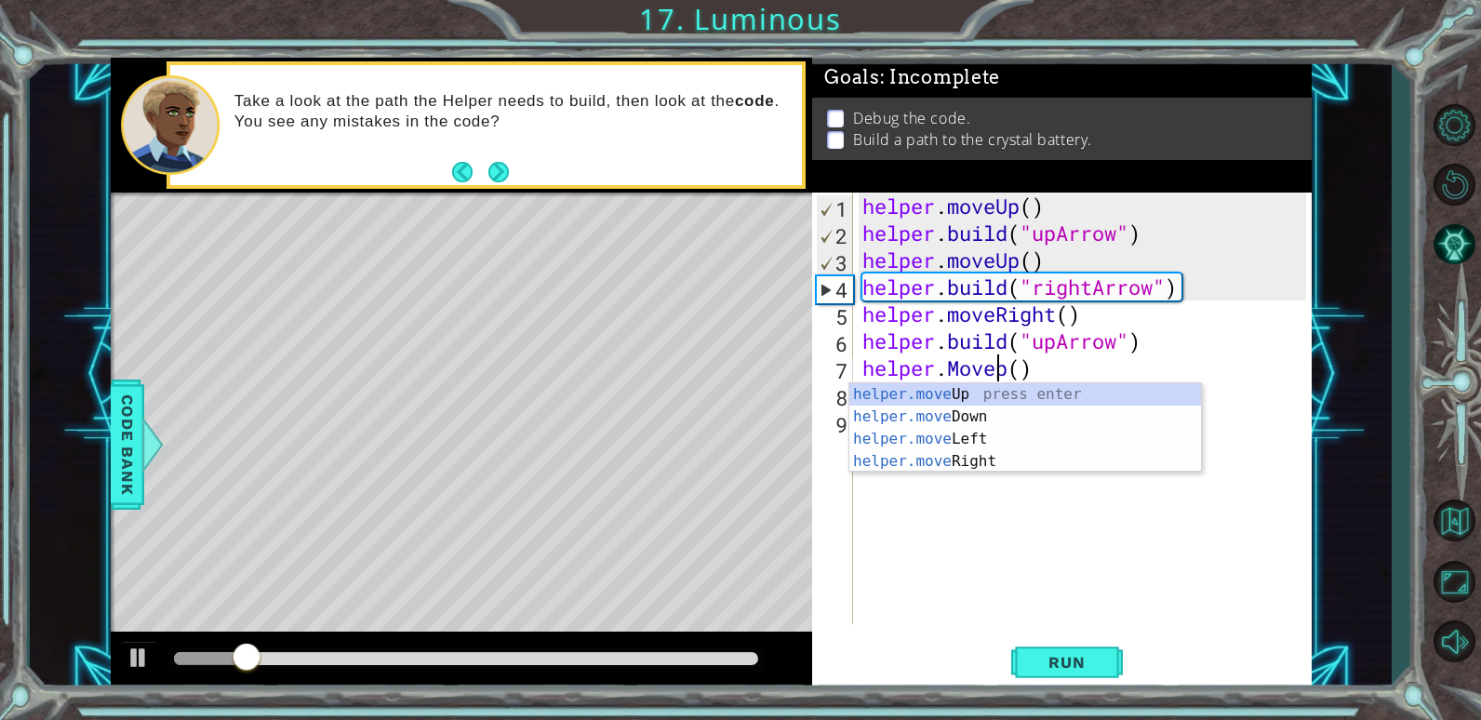
scroll to position [0, 7]
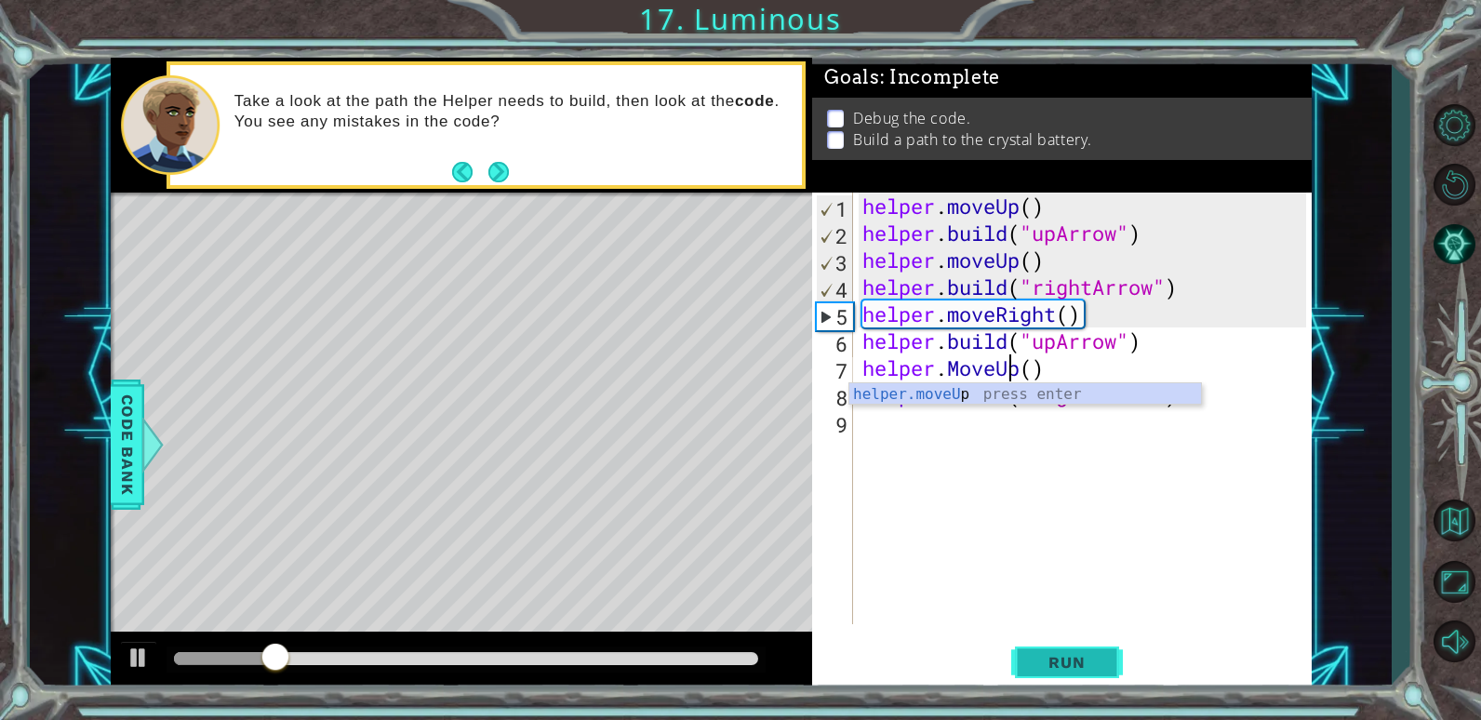
click at [1046, 675] on button "Run" at bounding box center [1067, 662] width 112 height 50
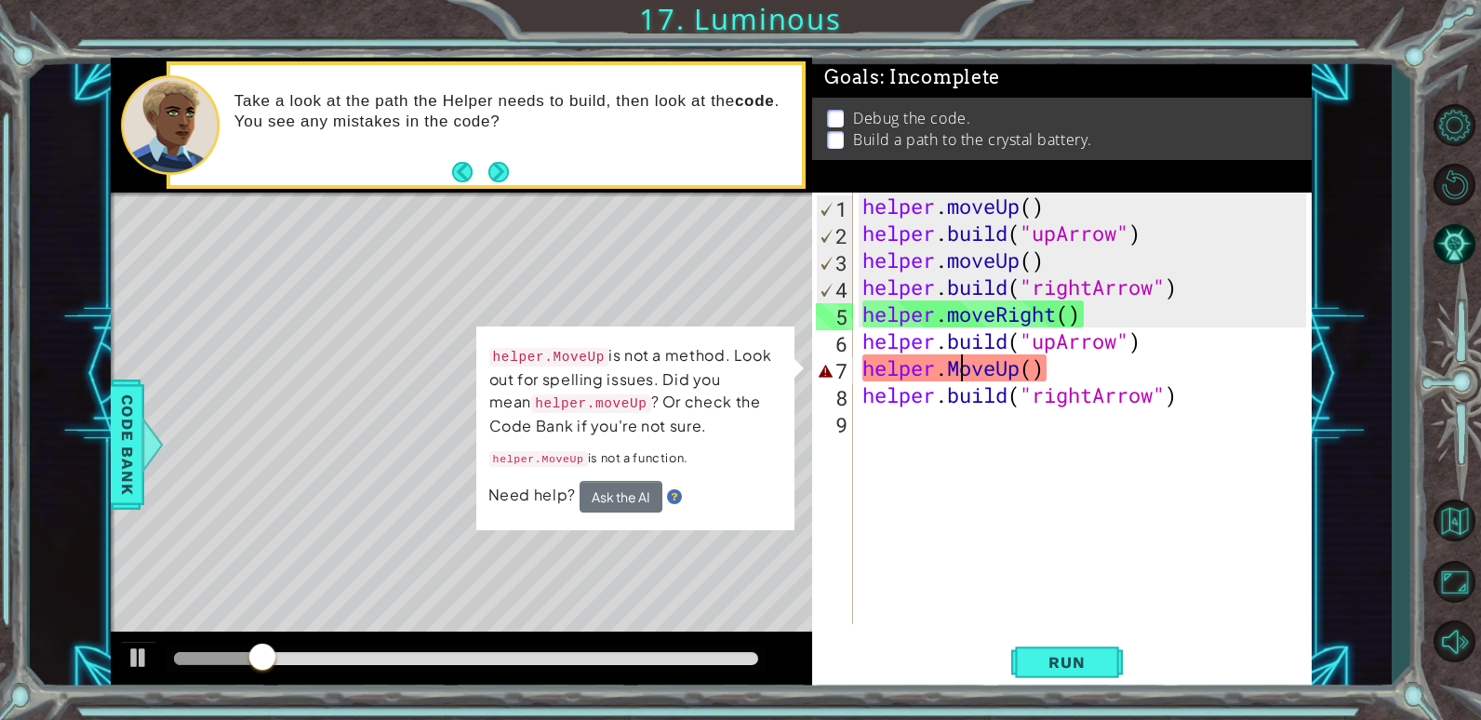
click at [964, 373] on div "helper . moveUp ( ) helper . build ( "upArrow" ) helper . moveUp ( ) helper . b…" at bounding box center [1087, 436] width 457 height 486
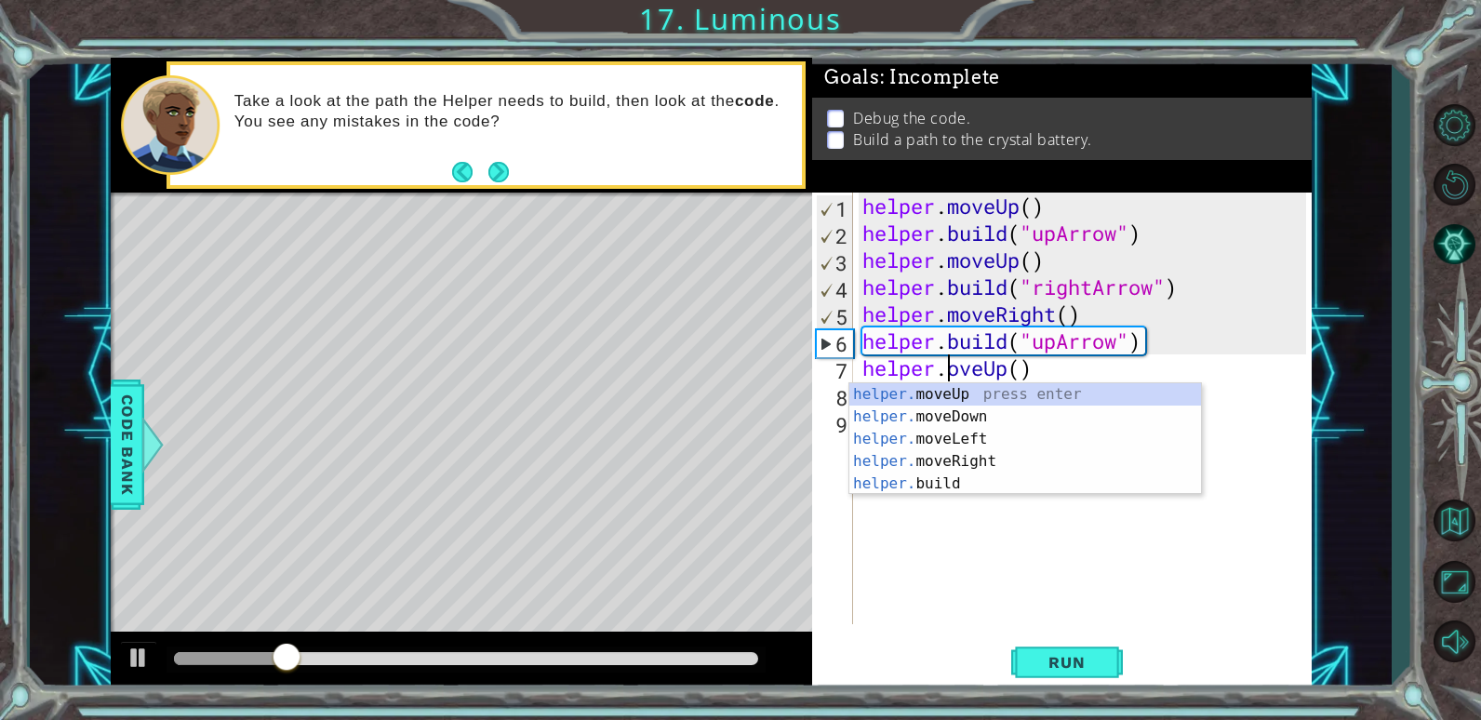
scroll to position [0, 5]
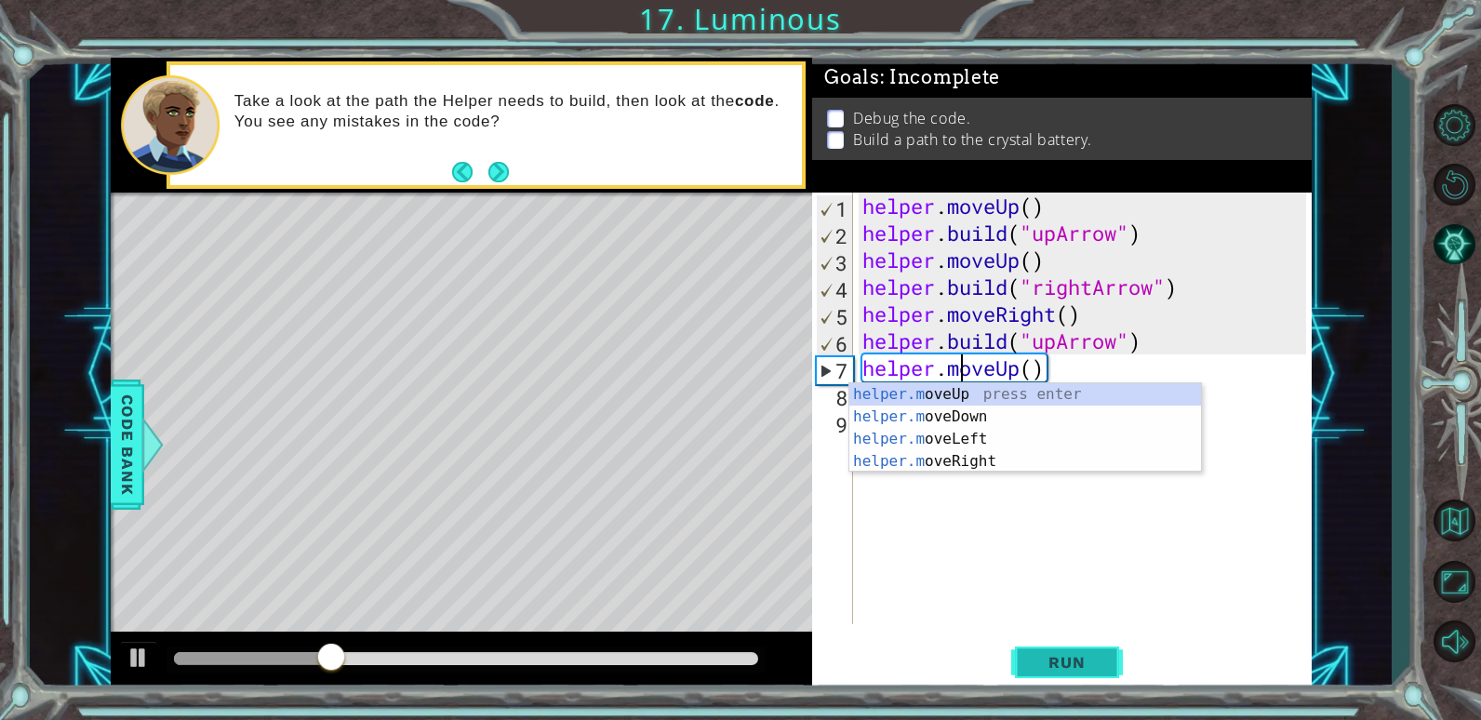
type textarea "helper.moveUp()"
click at [1099, 680] on button "Run" at bounding box center [1067, 662] width 112 height 50
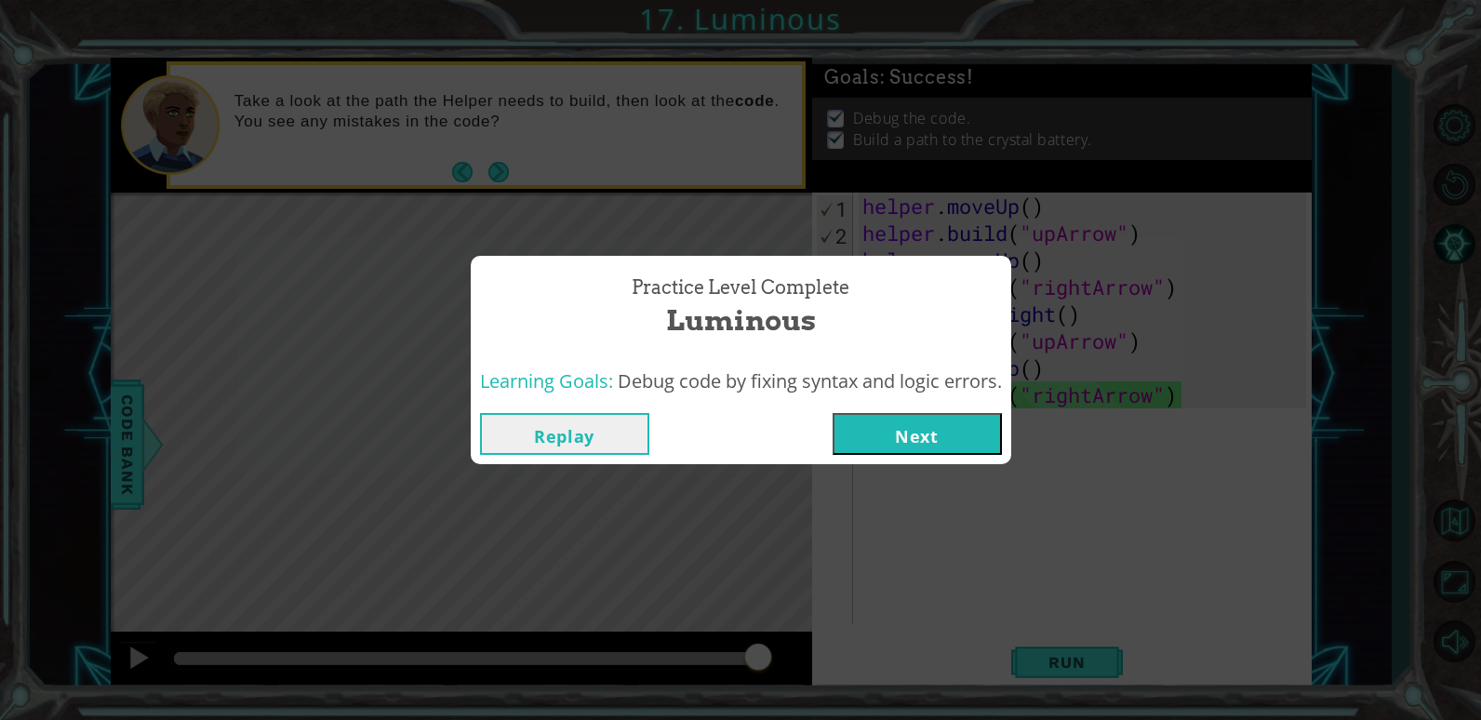
click at [979, 439] on button "Next" at bounding box center [917, 434] width 169 height 42
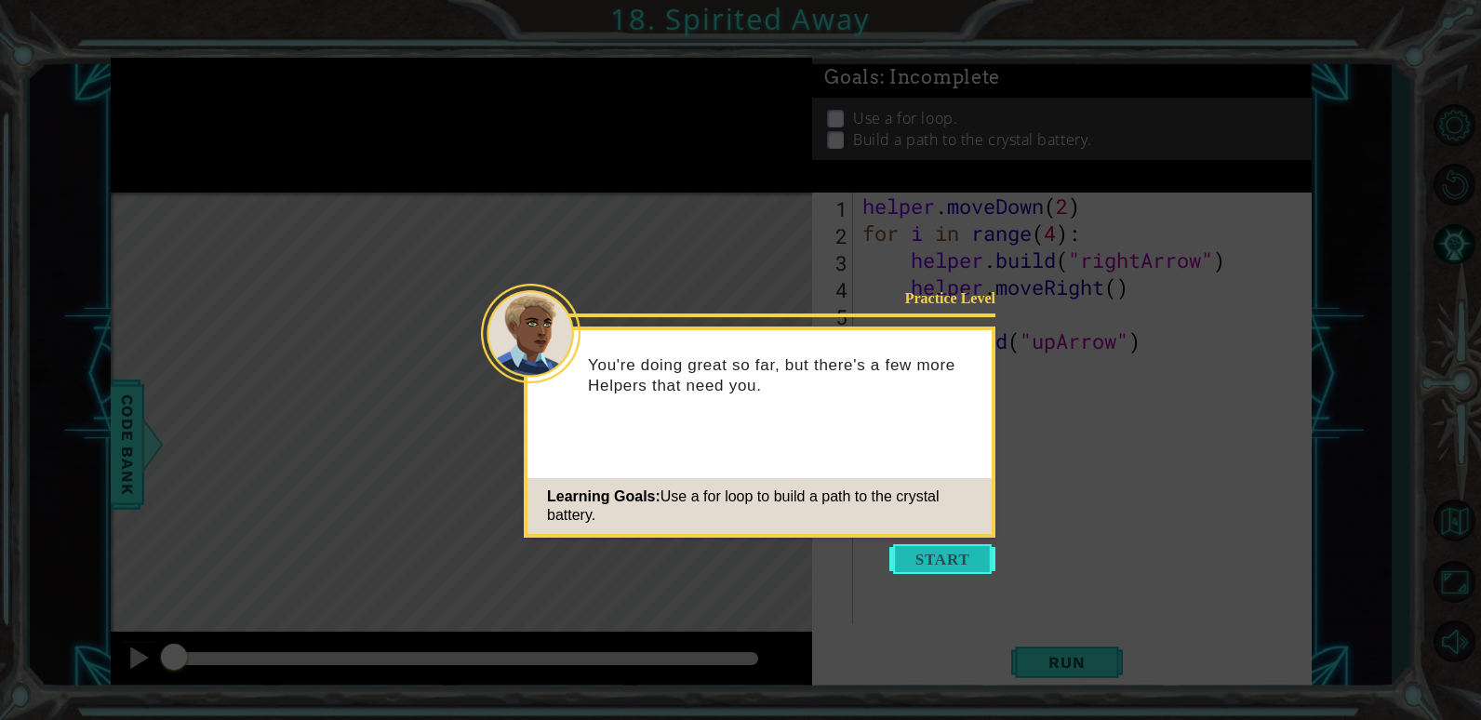
click at [943, 553] on button "Start" at bounding box center [942, 559] width 106 height 30
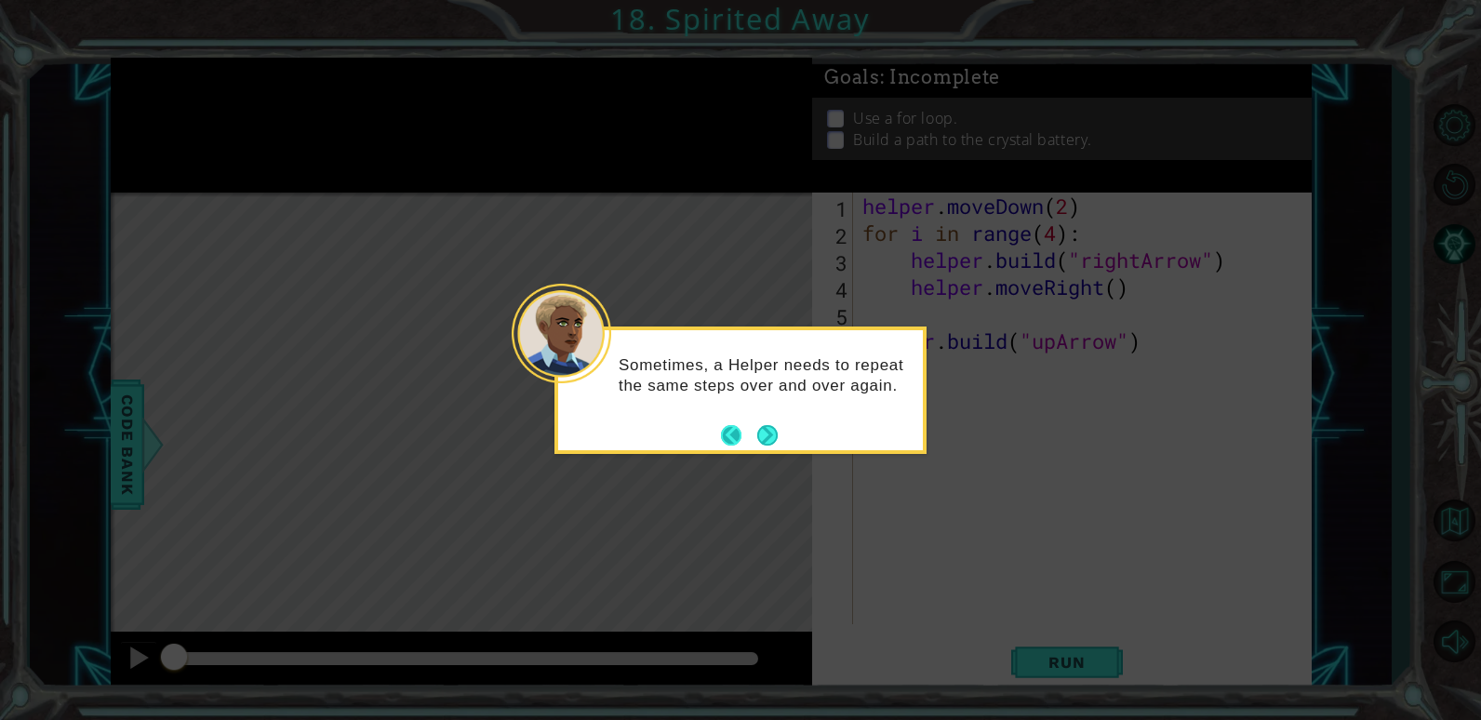
click at [746, 441] on button "Back" at bounding box center [739, 435] width 36 height 20
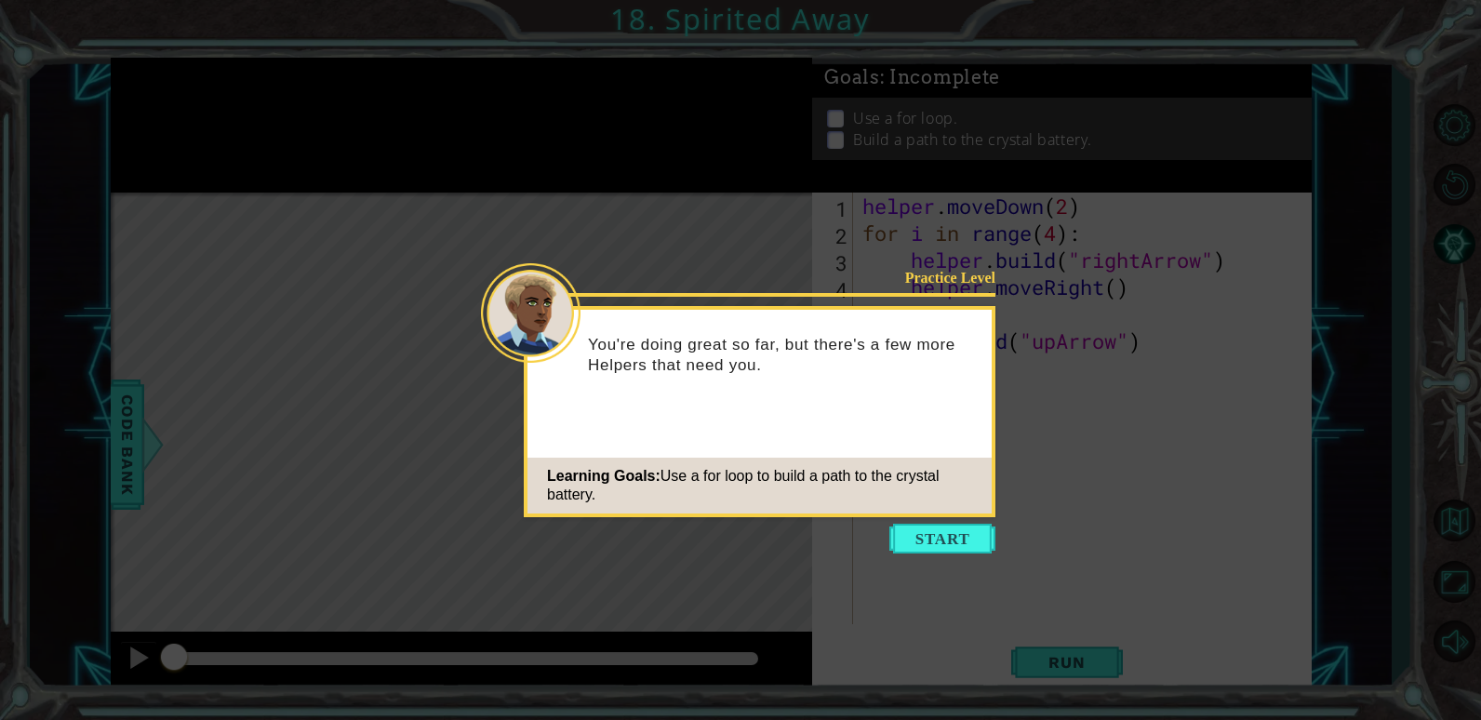
click at [943, 542] on button "Start" at bounding box center [942, 539] width 106 height 30
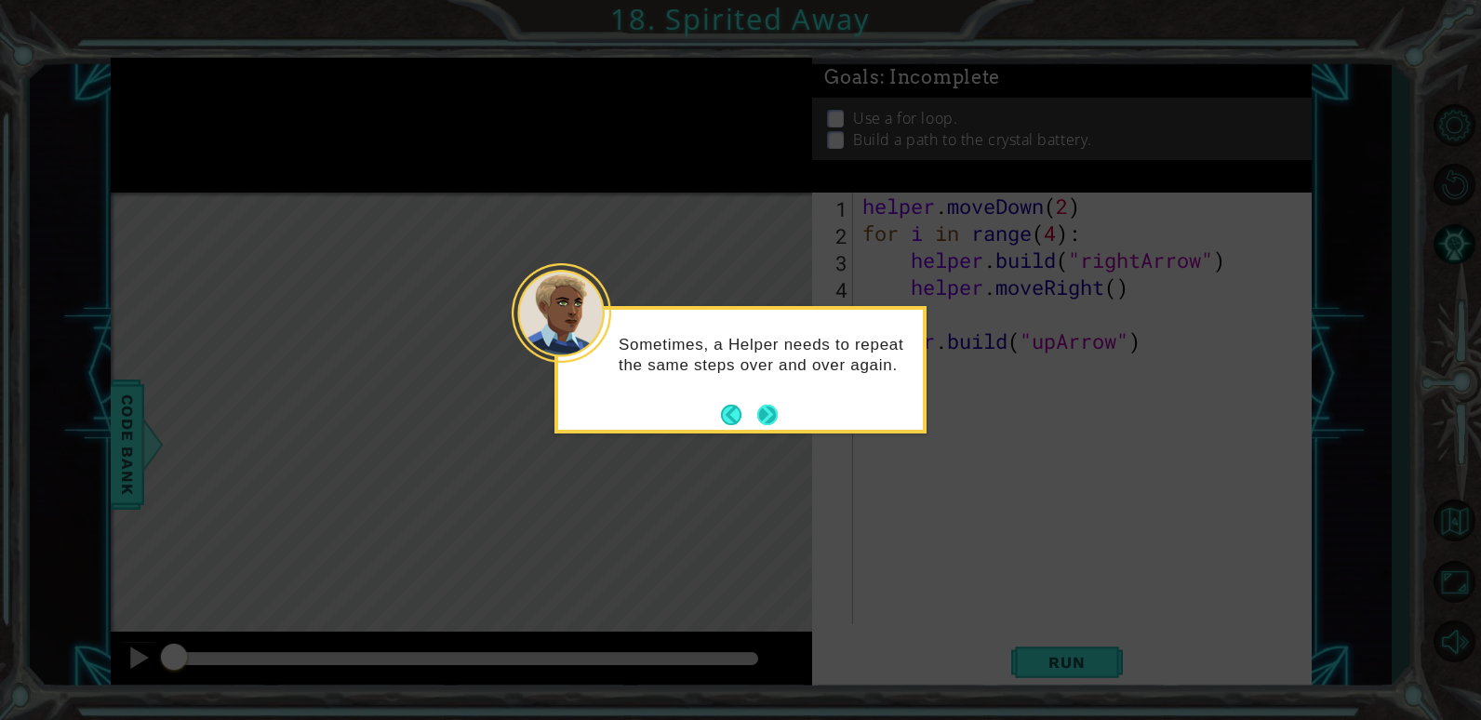
click at [773, 416] on button "Next" at bounding box center [767, 415] width 20 height 20
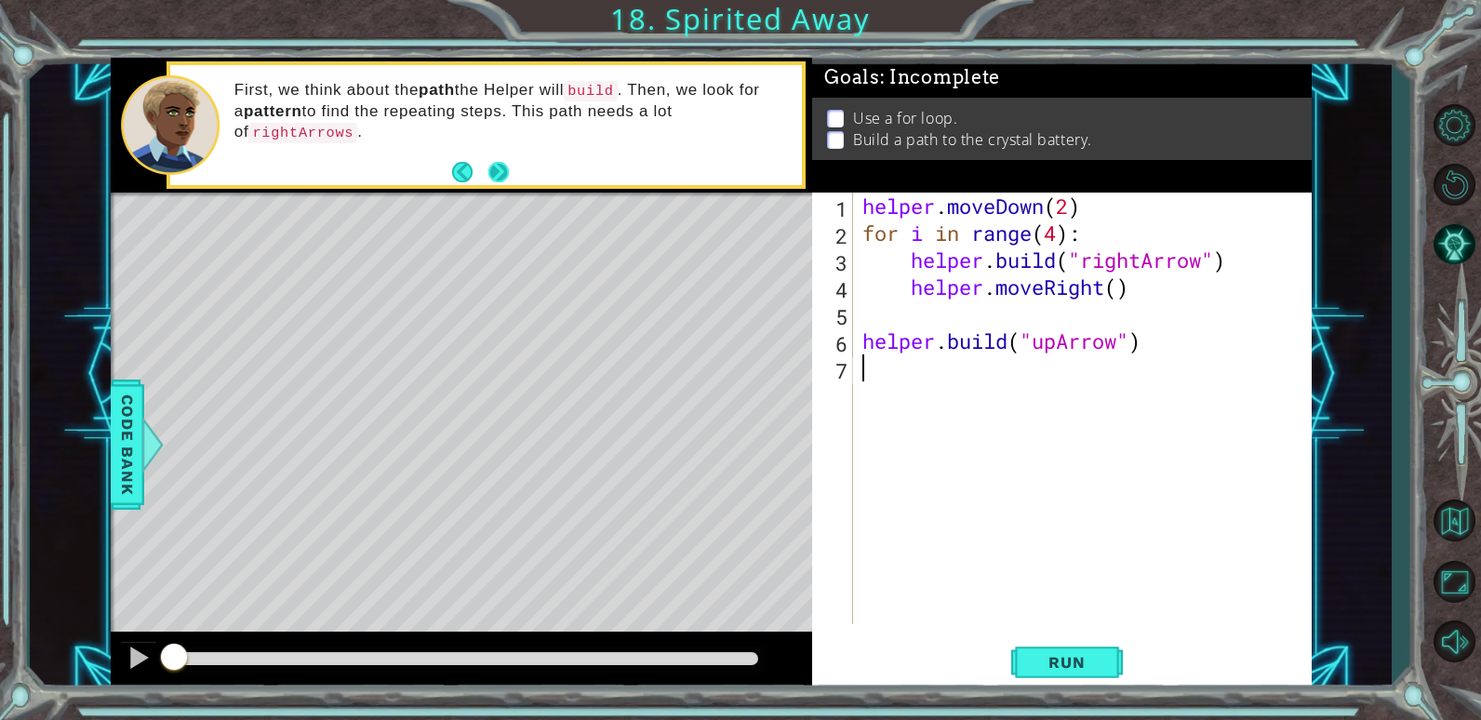
click at [494, 174] on button "Next" at bounding box center [498, 172] width 20 height 20
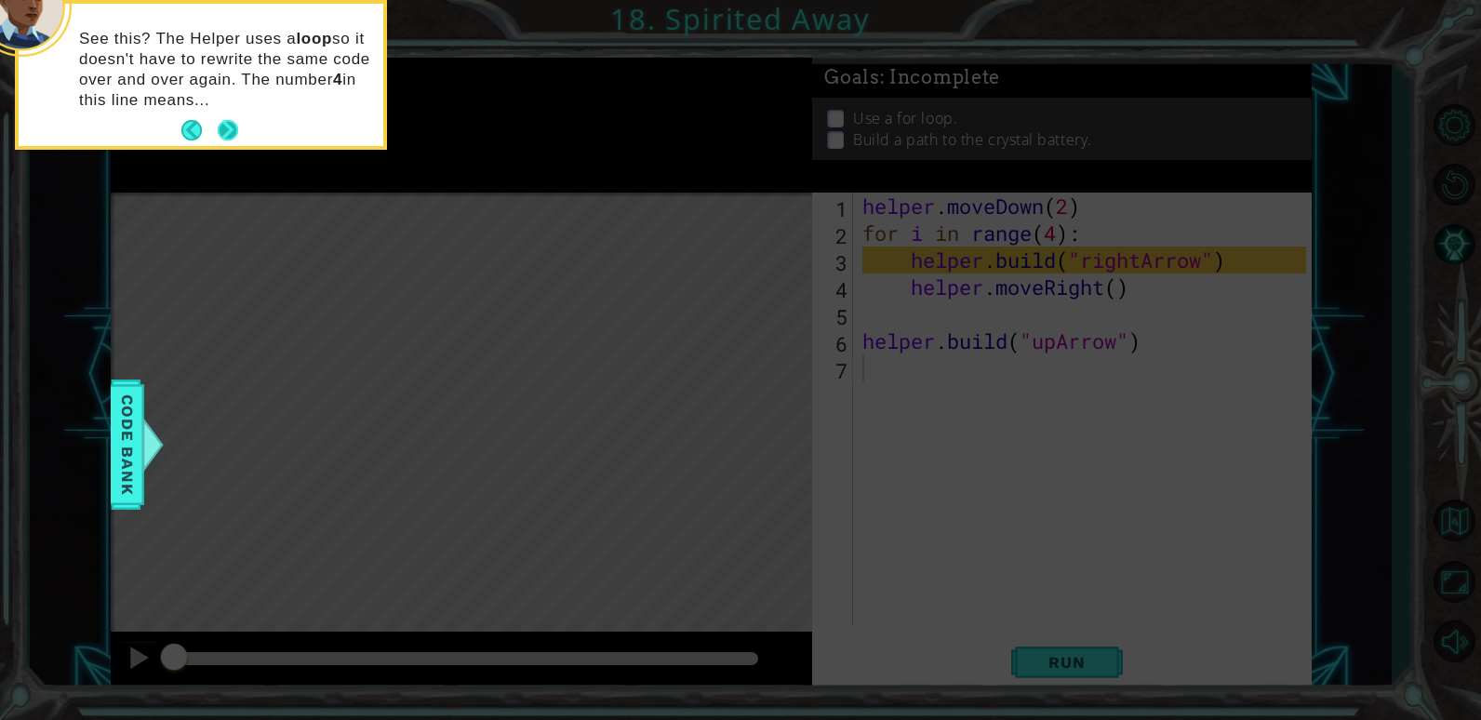
click at [225, 123] on button "Next" at bounding box center [228, 130] width 20 height 20
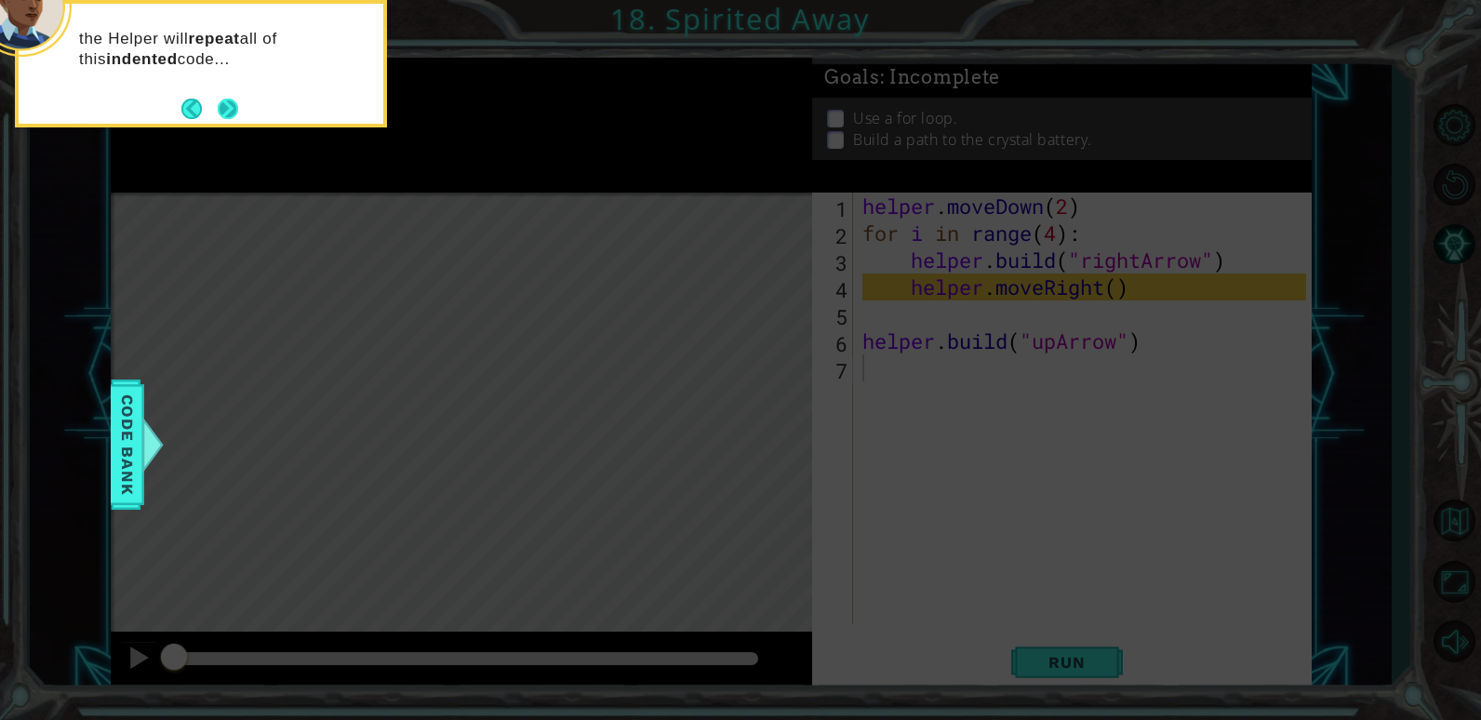
click at [230, 114] on button "Next" at bounding box center [228, 109] width 20 height 20
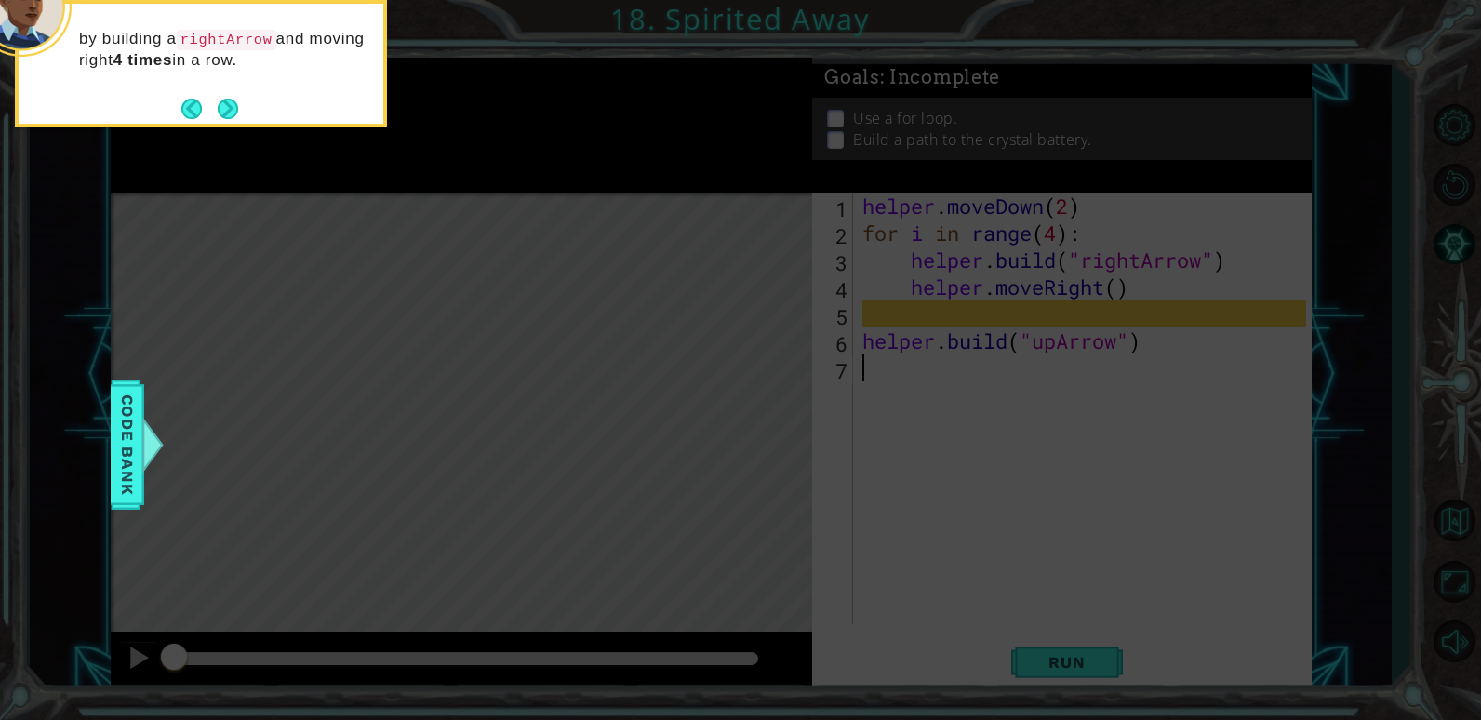
click at [230, 114] on button "Next" at bounding box center [228, 109] width 20 height 20
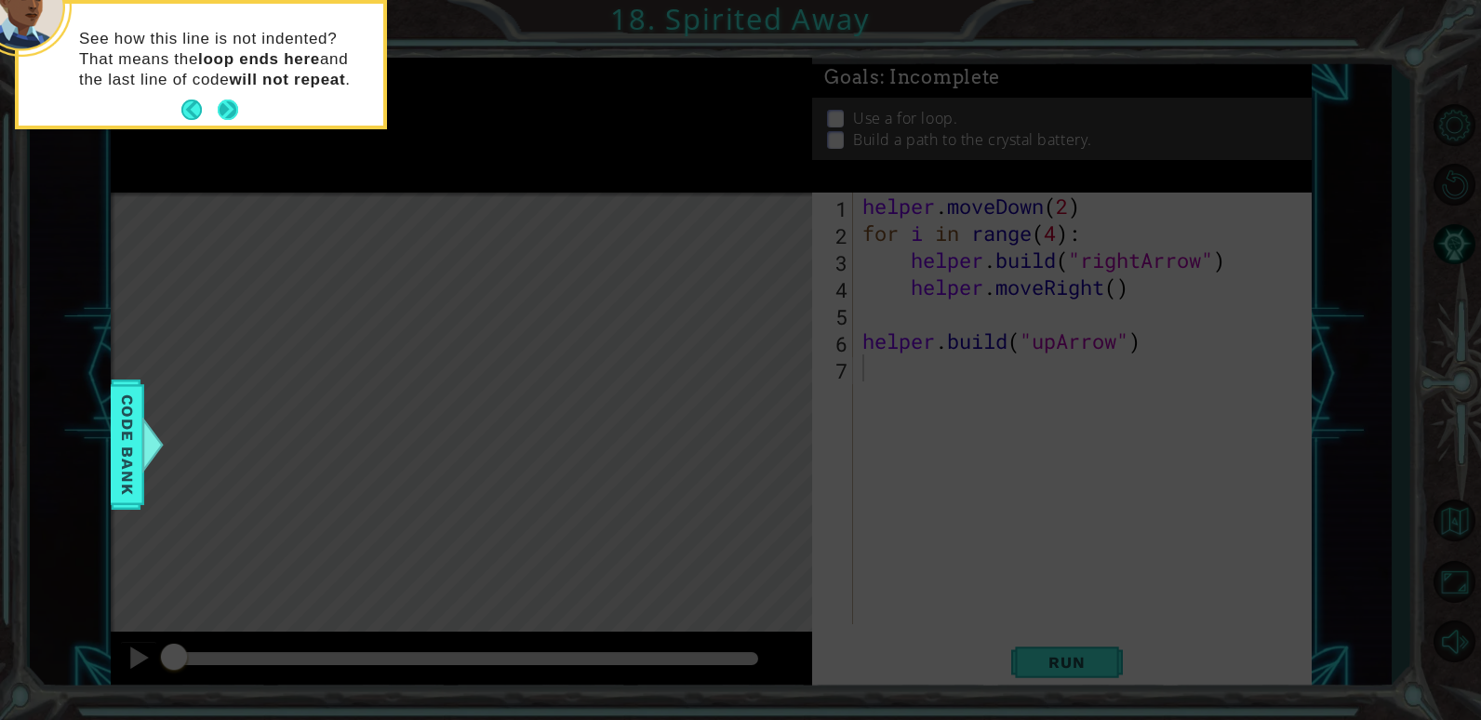
click at [231, 114] on button "Next" at bounding box center [228, 110] width 20 height 20
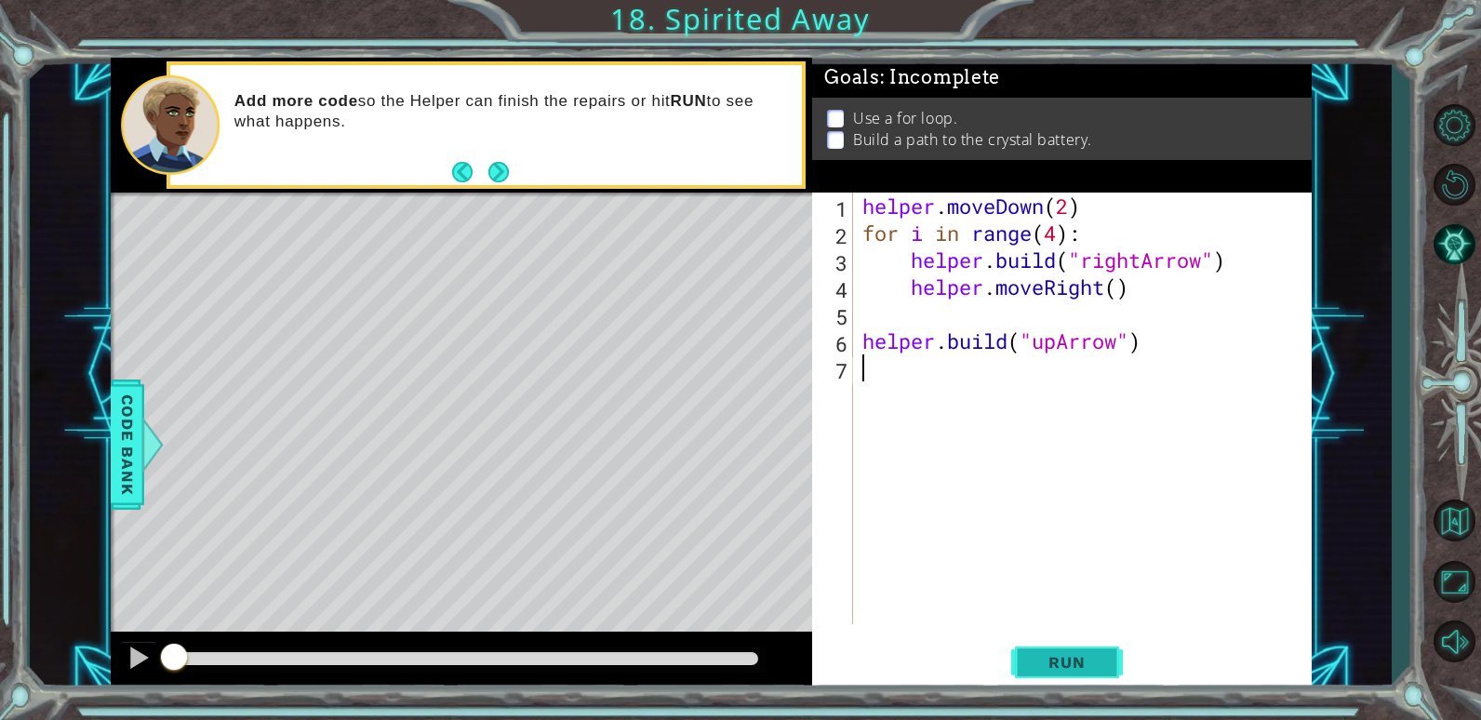
click at [1065, 674] on button "Run" at bounding box center [1067, 662] width 112 height 50
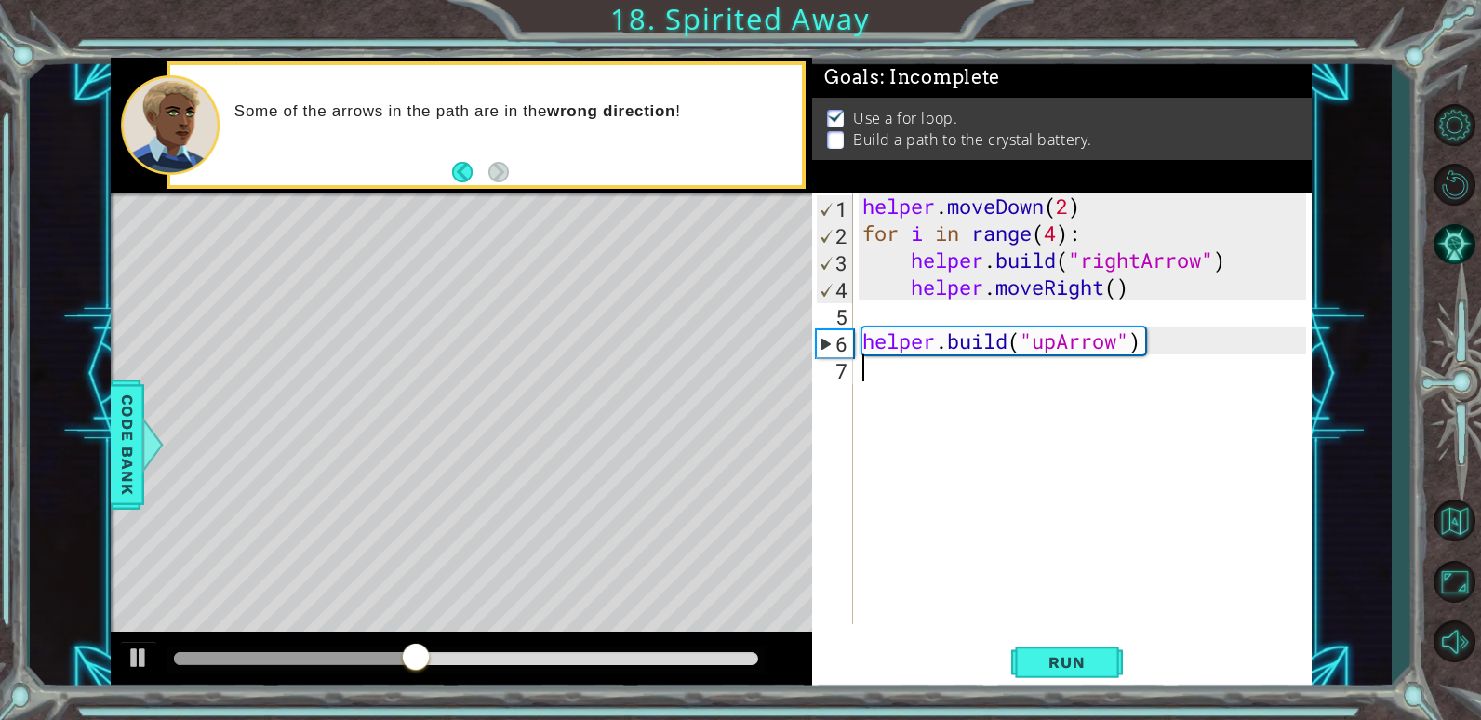
click at [1179, 345] on div "helper . moveDown ( 2 ) for i in range ( 4 ) : helper . build ( "rightArrow" ) …" at bounding box center [1087, 436] width 457 height 486
type textarea "[DOMAIN_NAME]("upArrow")"
click at [992, 379] on div "helper . moveDown ( 2 ) for i in range ( 4 ) : helper . build ( "rightArrow" ) …" at bounding box center [1087, 436] width 457 height 486
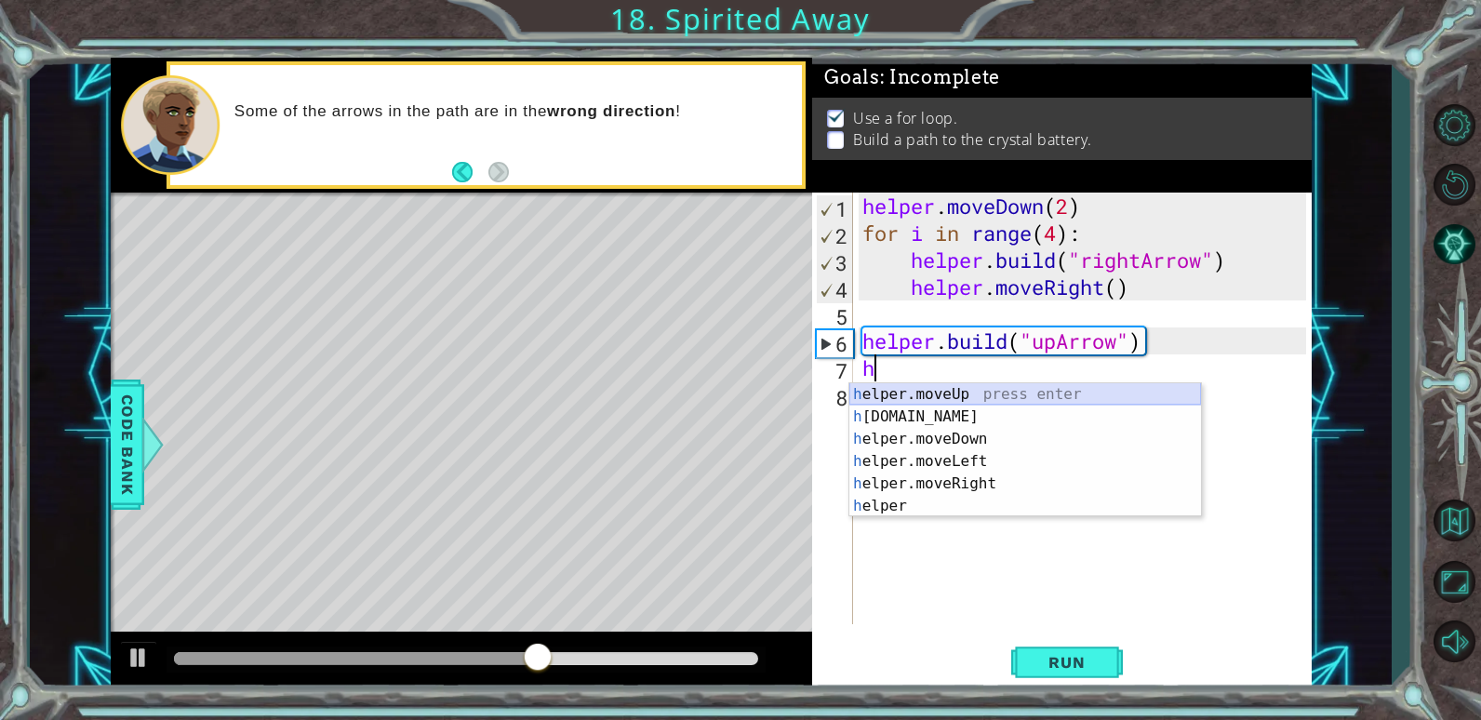
click at [988, 386] on div "h elper.moveUp press enter h [DOMAIN_NAME] press enter h elper.moveDown press e…" at bounding box center [1025, 472] width 352 height 179
type textarea "helper.moveUp(1)"
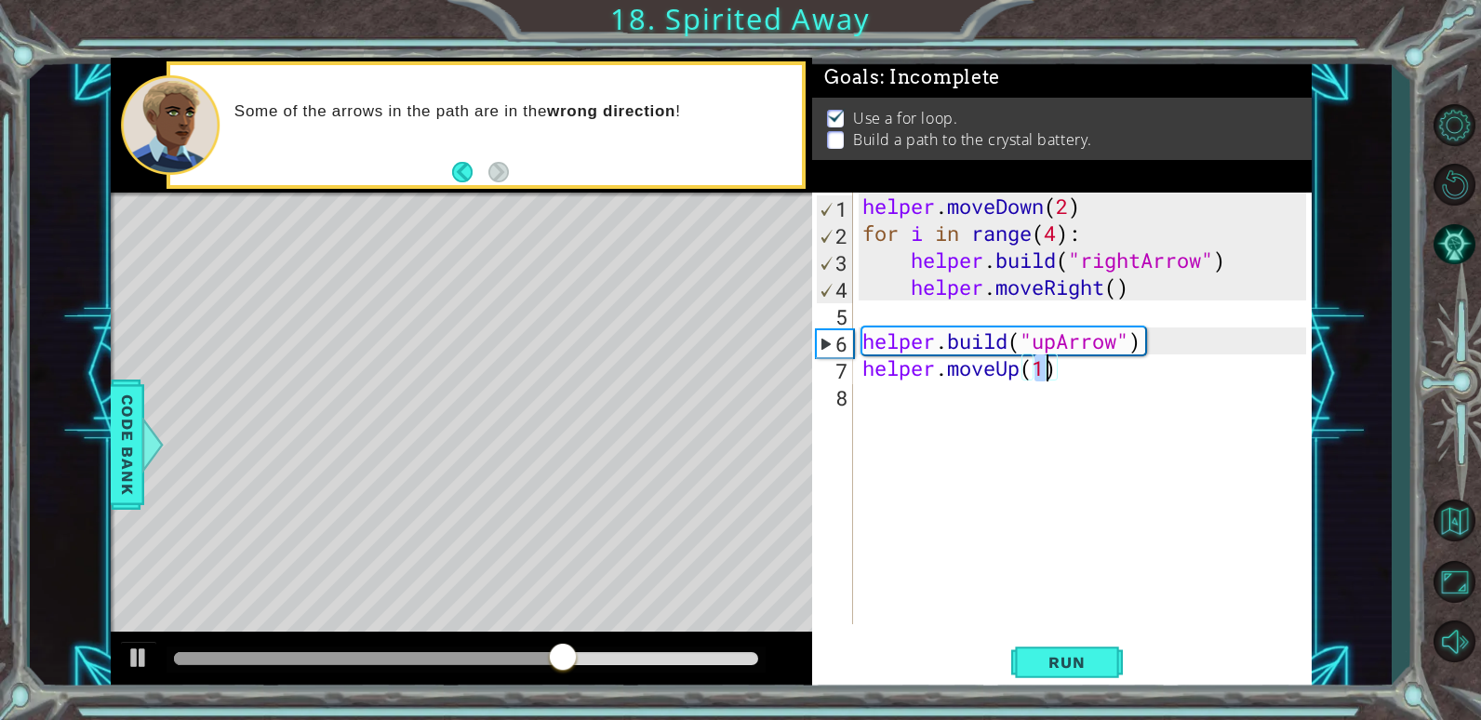
click at [1067, 380] on div "helper . moveDown ( 2 ) for i in range ( 4 ) : helper . build ( "rightArrow" ) …" at bounding box center [1087, 436] width 457 height 486
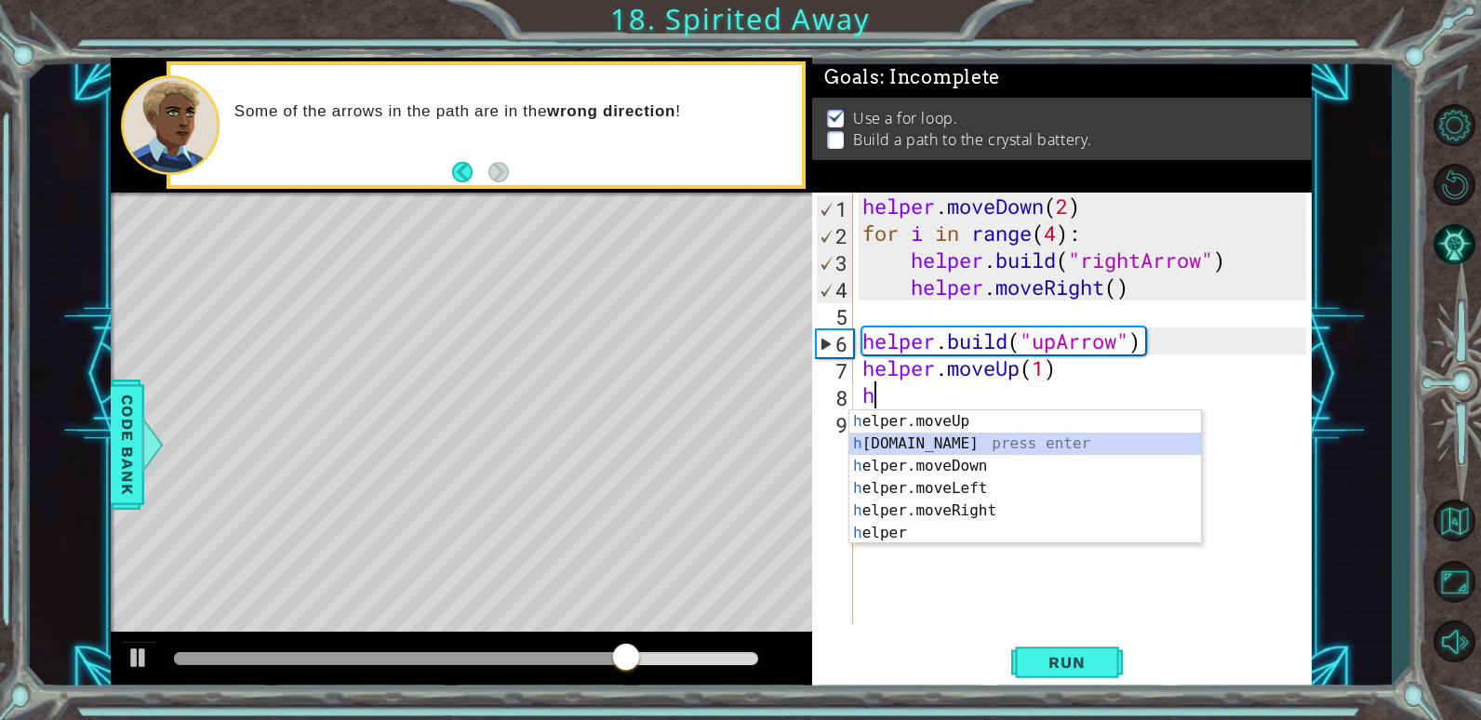
click at [969, 446] on div "h elper.moveUp press enter h [DOMAIN_NAME] press enter h elper.moveDown press e…" at bounding box center [1025, 499] width 352 height 179
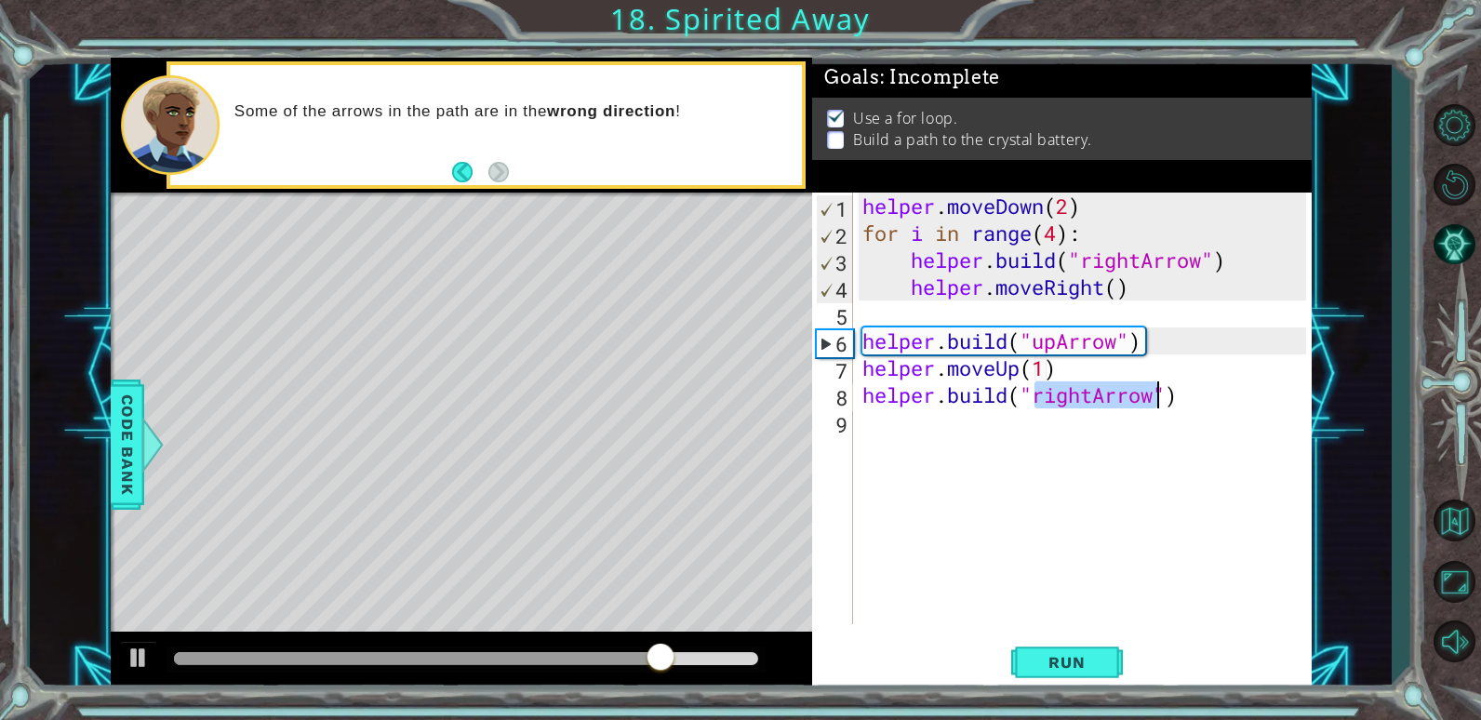
click at [1094, 390] on div "helper . moveDown ( 2 ) for i in range ( 4 ) : helper . build ( "rightArrow" ) …" at bounding box center [1083, 409] width 448 height 432
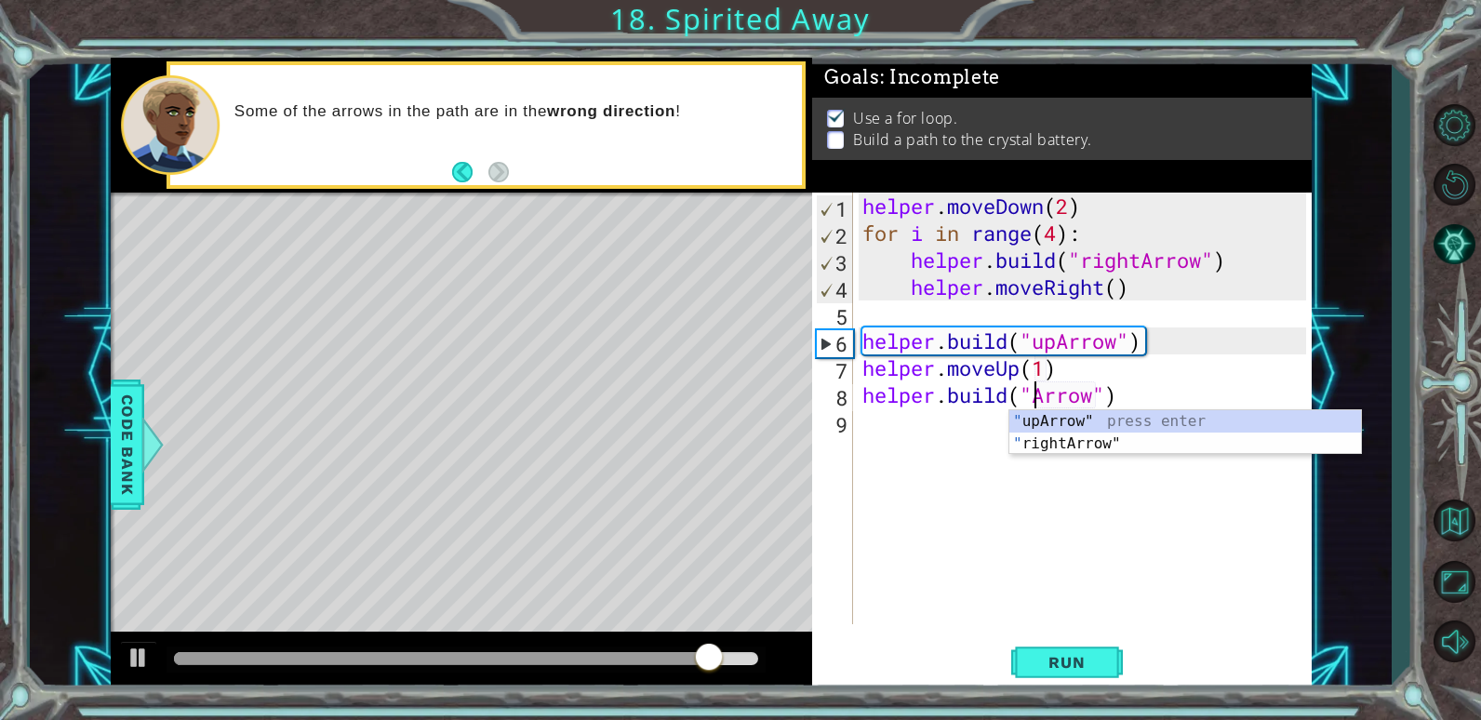
scroll to position [0, 9]
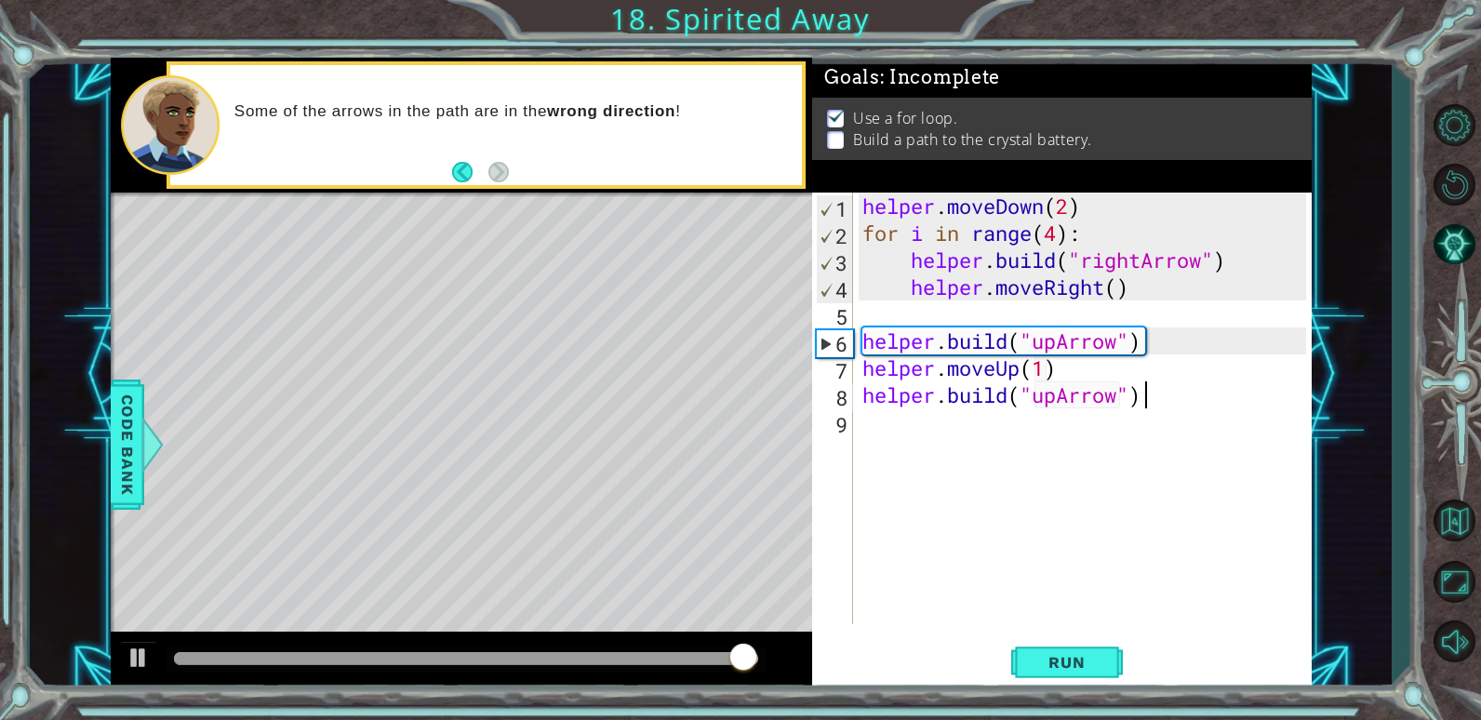
click at [1174, 386] on div "helper . moveDown ( 2 ) for i in range ( 4 ) : helper . build ( "rightArrow" ) …" at bounding box center [1087, 436] width 457 height 486
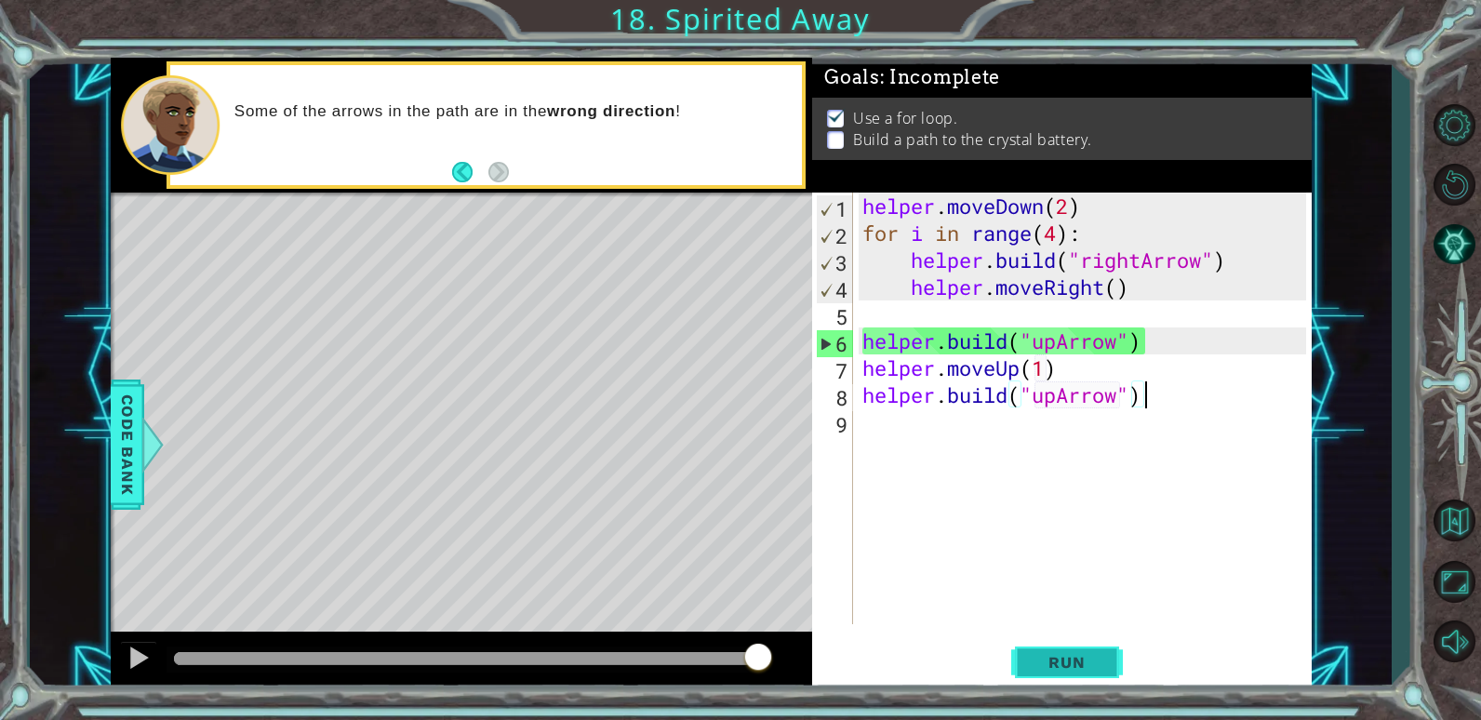
type textarea "[DOMAIN_NAME]("upArrow")"
click at [1044, 656] on span "Run" at bounding box center [1067, 662] width 74 height 19
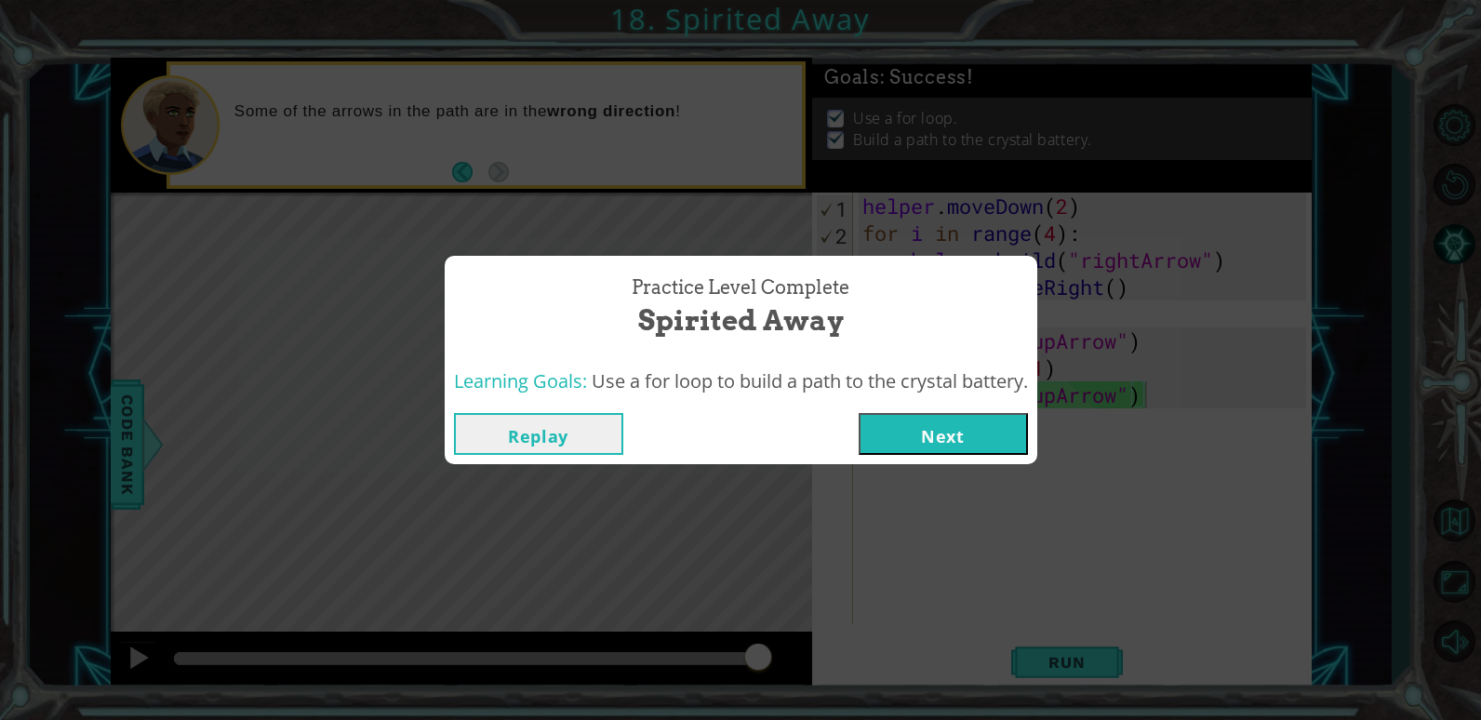
click at [947, 438] on button "Next" at bounding box center [943, 434] width 169 height 42
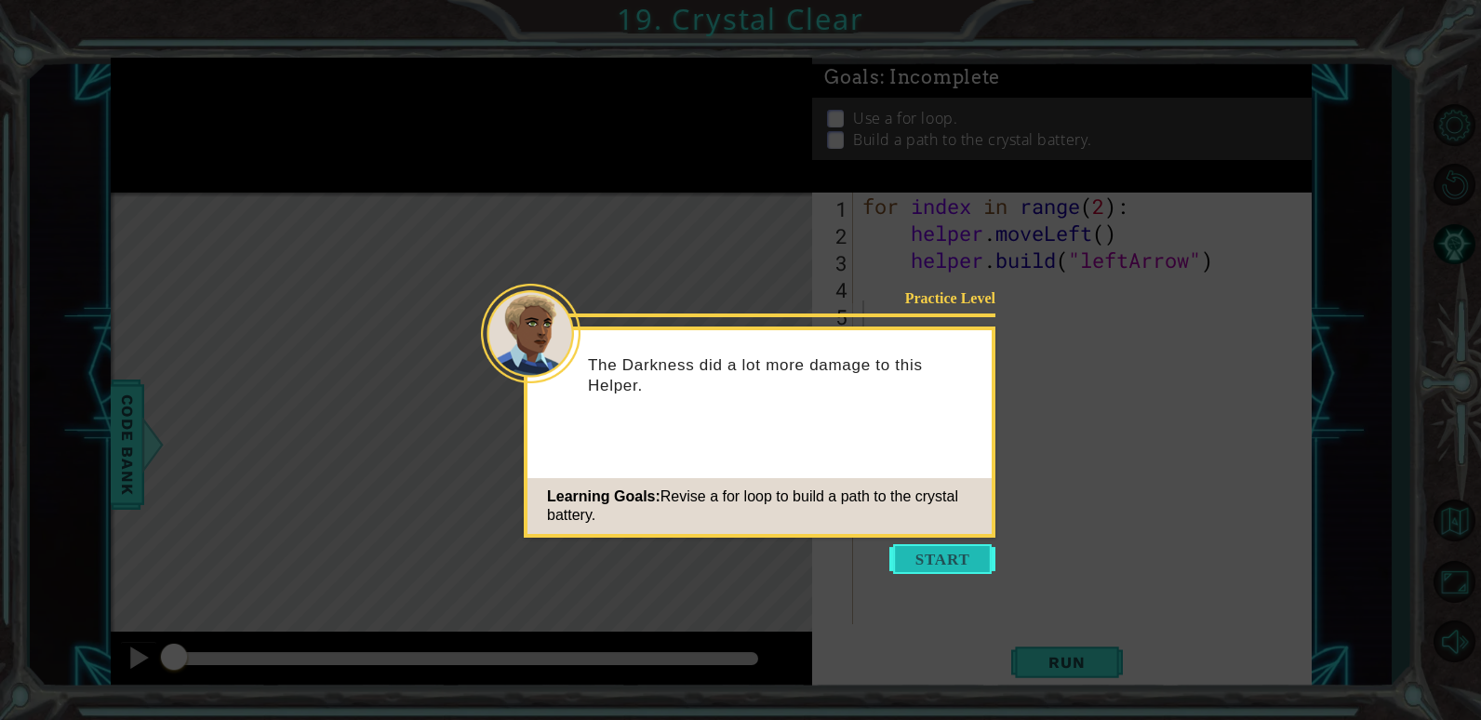
click at [940, 548] on button "Start" at bounding box center [942, 559] width 106 height 30
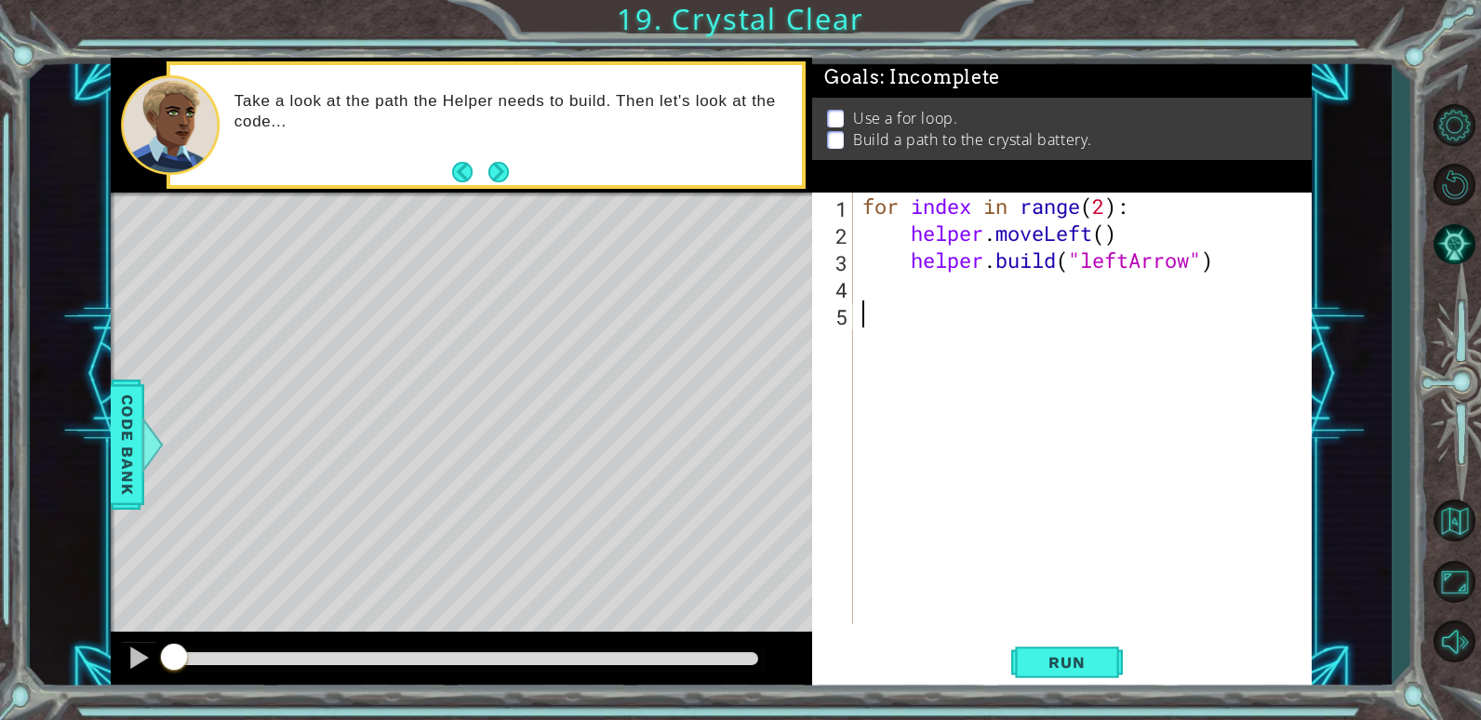
click at [916, 431] on div "for index in range ( 2 ) : helper . moveLeft ( ) helper . build ( "leftArrow" )" at bounding box center [1087, 436] width 457 height 486
click at [1094, 650] on button "Run" at bounding box center [1067, 662] width 112 height 50
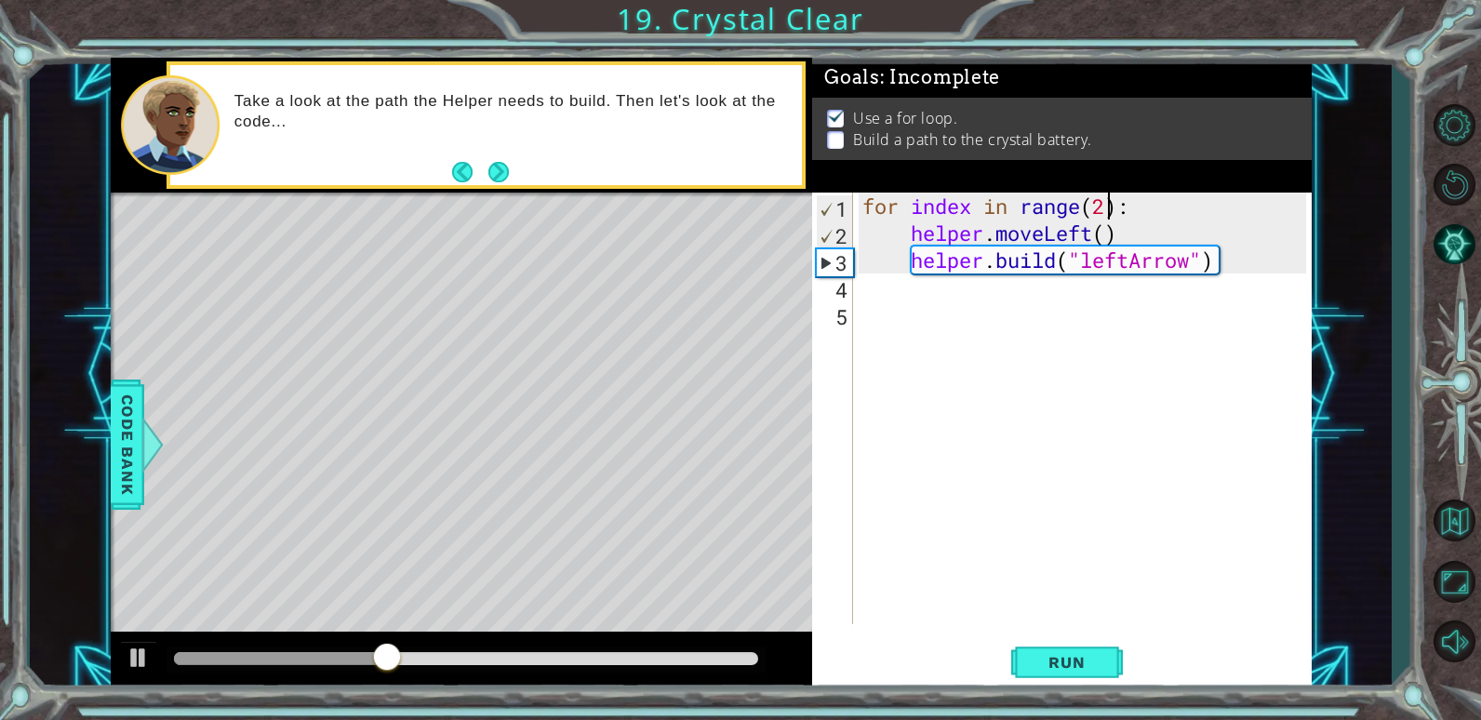
click at [1104, 208] on div "for index in range ( 2 ) : helper . moveLeft ( ) helper . build ( "leftArrow" )" at bounding box center [1087, 436] width 457 height 486
click at [1072, 667] on span "Run" at bounding box center [1067, 662] width 74 height 19
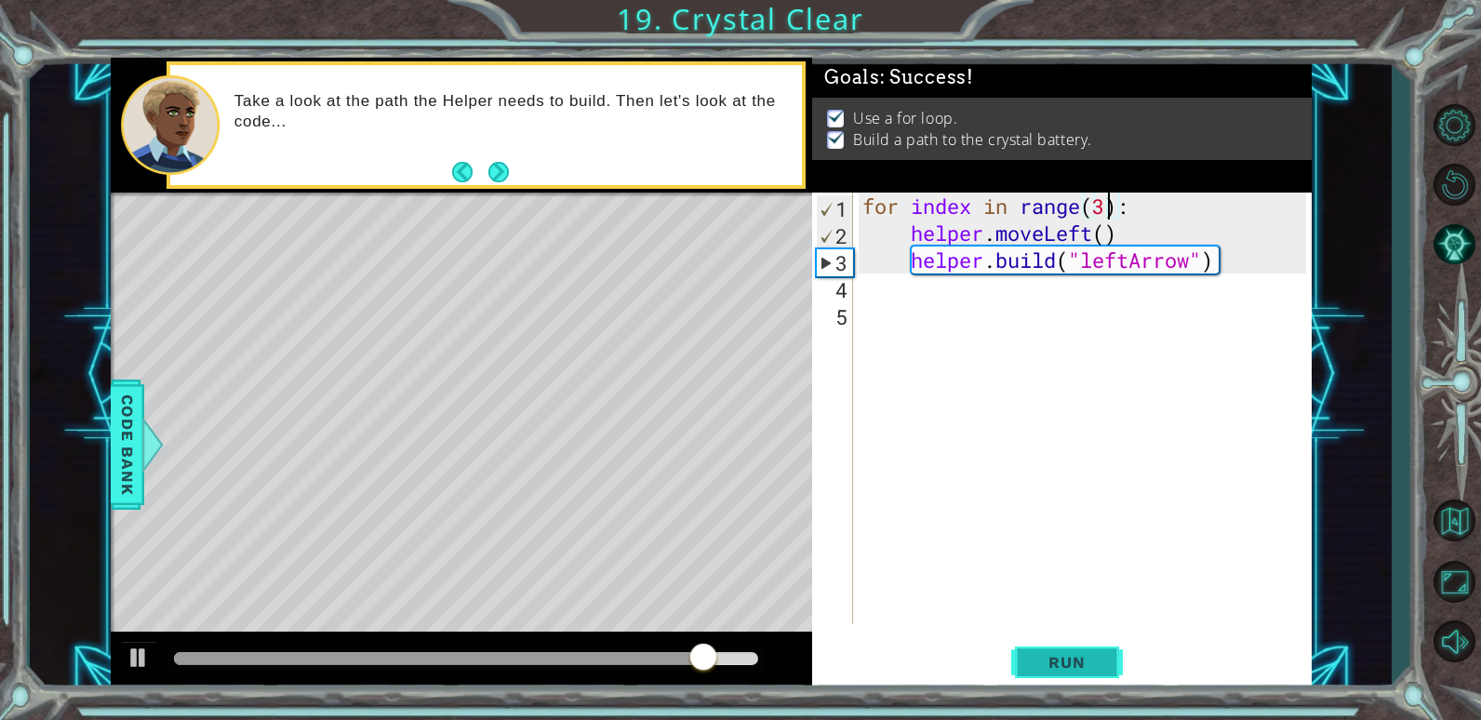
type textarea "for index in range(3):"
click at [1063, 643] on button "Run" at bounding box center [1067, 662] width 112 height 50
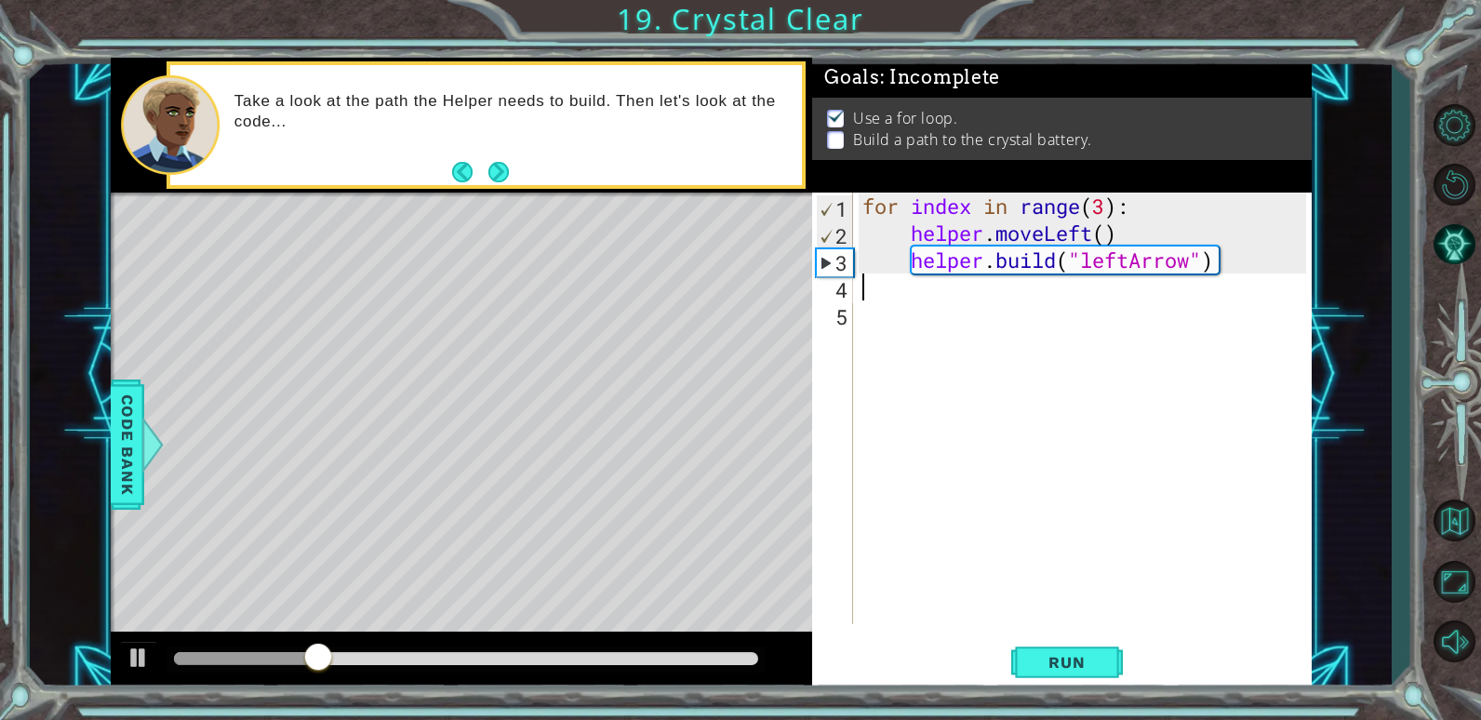
click at [1000, 288] on div "for index in range ( 3 ) : helper . moveLeft ( ) helper . build ( "leftArrow" )" at bounding box center [1087, 436] width 457 height 486
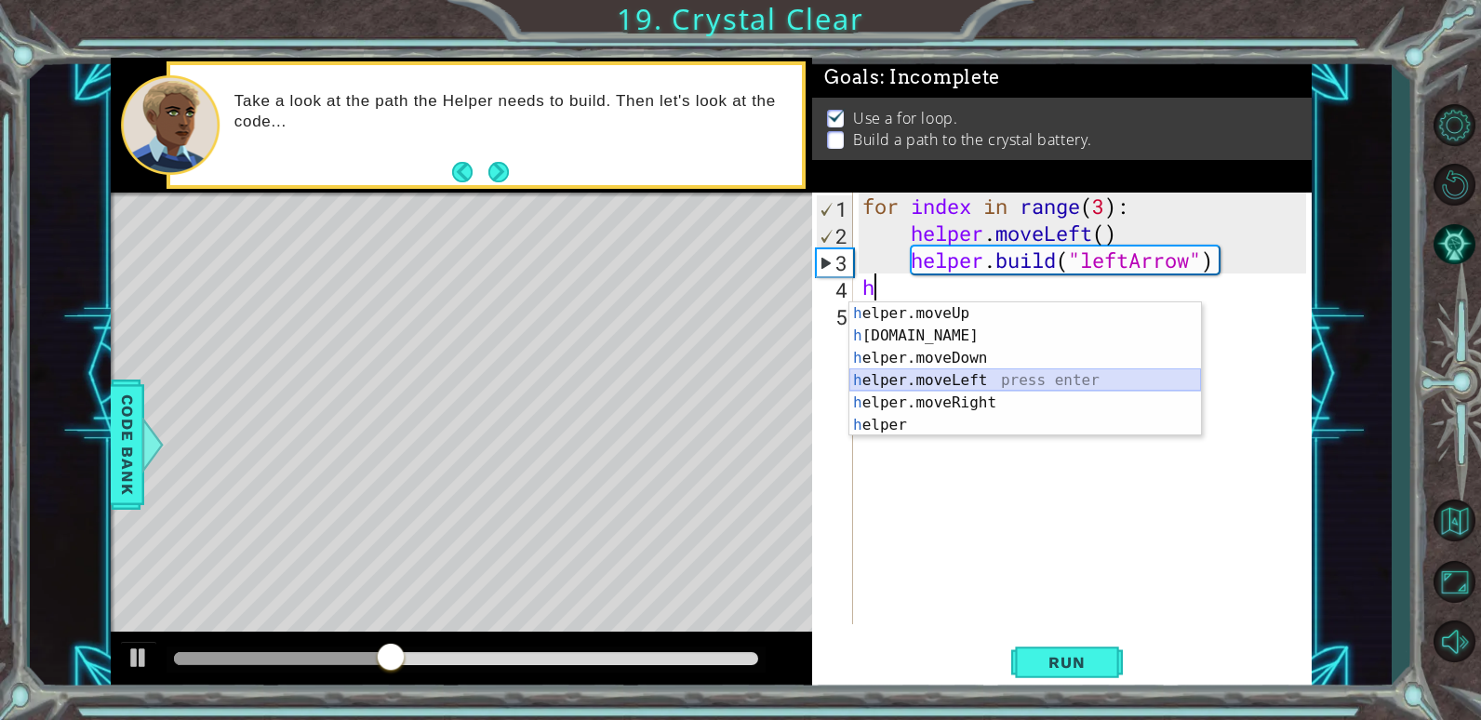
click at [996, 375] on div "h elper.moveUp press enter h [DOMAIN_NAME] press enter h elper.moveDown press e…" at bounding box center [1025, 391] width 352 height 179
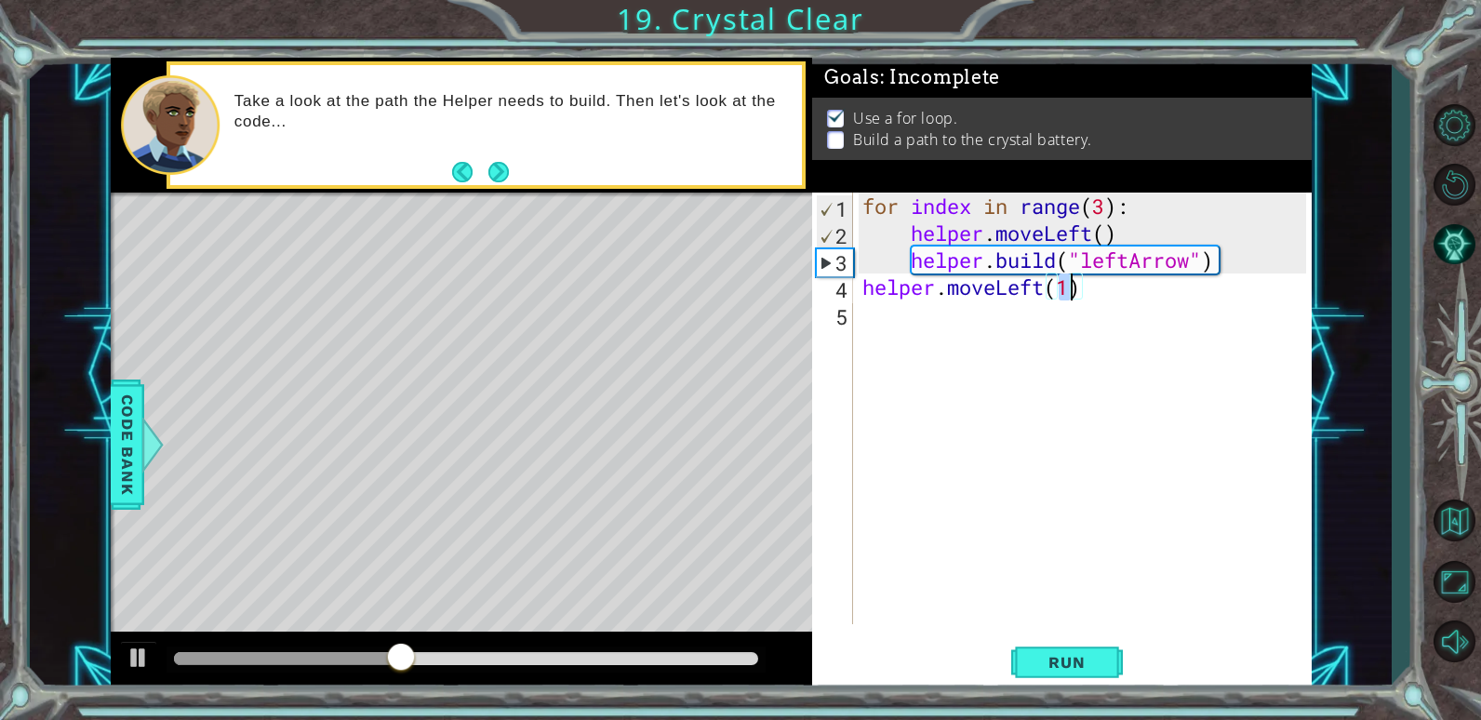
click at [1087, 282] on div "for index in range ( 3 ) : helper . moveLeft ( ) helper . build ( "leftArrow" )…" at bounding box center [1087, 436] width 457 height 486
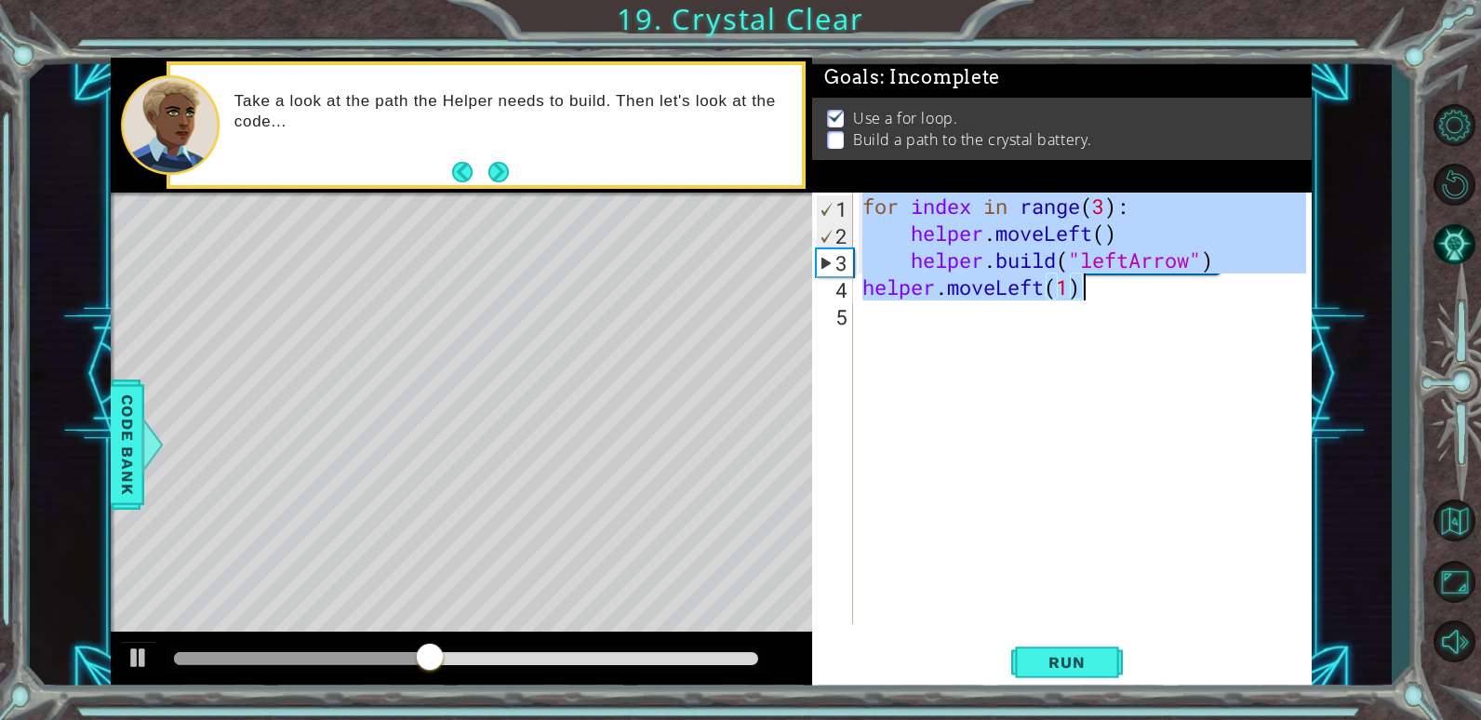
click at [1087, 282] on div "for index in range ( 3 ) : helper . moveLeft ( ) helper . build ( "leftArrow" )…" at bounding box center [1083, 409] width 448 height 432
type textarea "helper.moveLeft(1)"
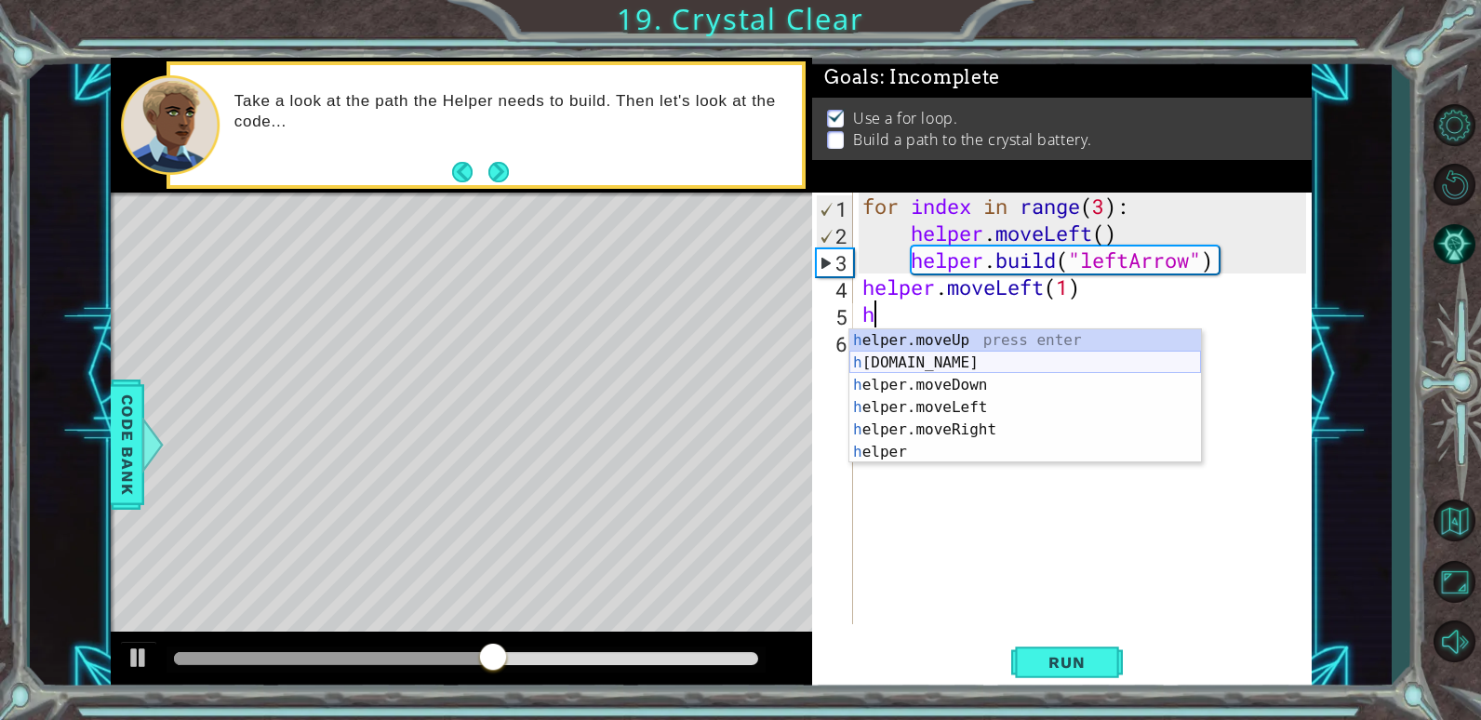
click at [1010, 358] on div "h elper.moveUp press enter h [DOMAIN_NAME] press enter h elper.moveDown press e…" at bounding box center [1025, 418] width 352 height 179
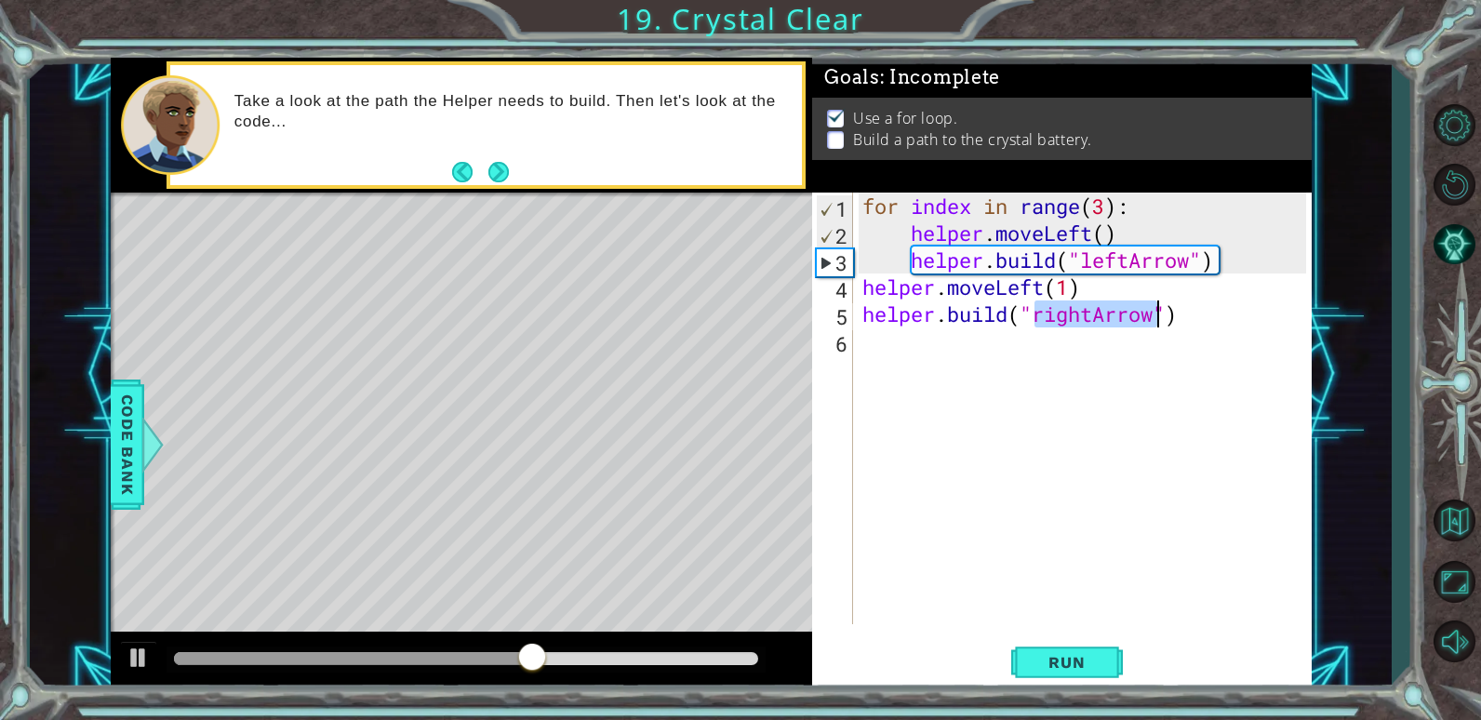
click at [1093, 313] on div "for index in range ( 3 ) : helper . moveLeft ( ) helper . build ( "leftArrow" )…" at bounding box center [1083, 409] width 448 height 432
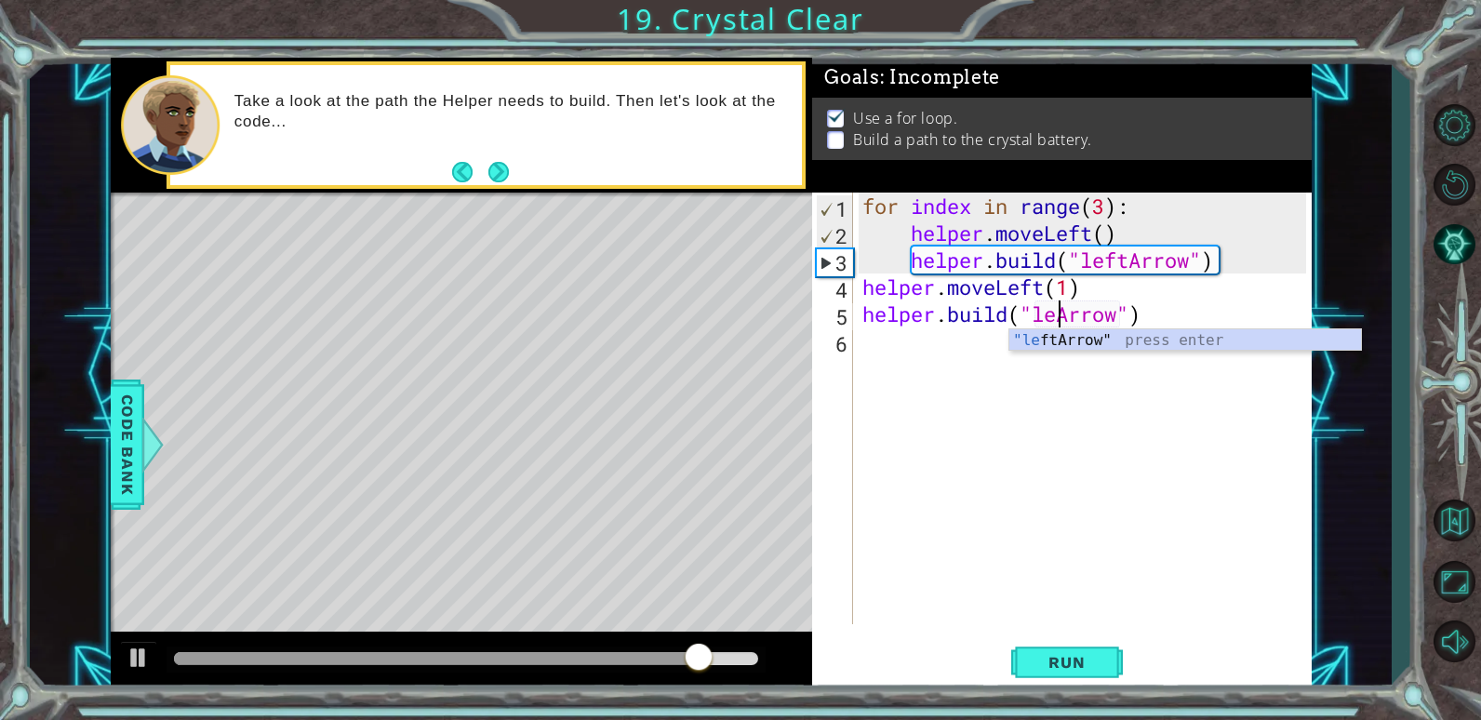
scroll to position [0, 10]
type textarea "[DOMAIN_NAME]("leftArrow")"
click at [1068, 646] on button "Run" at bounding box center [1067, 662] width 112 height 50
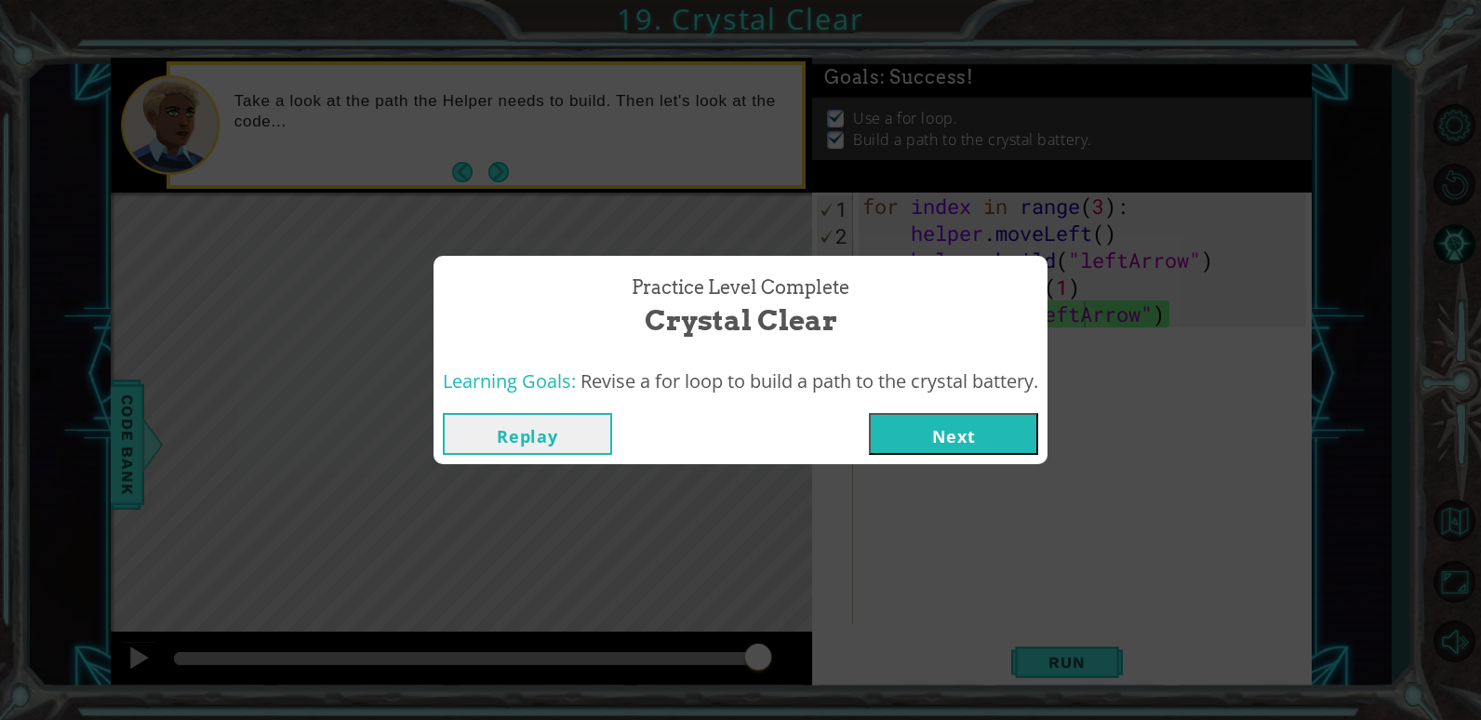
click at [1029, 445] on button "Next" at bounding box center [953, 434] width 169 height 42
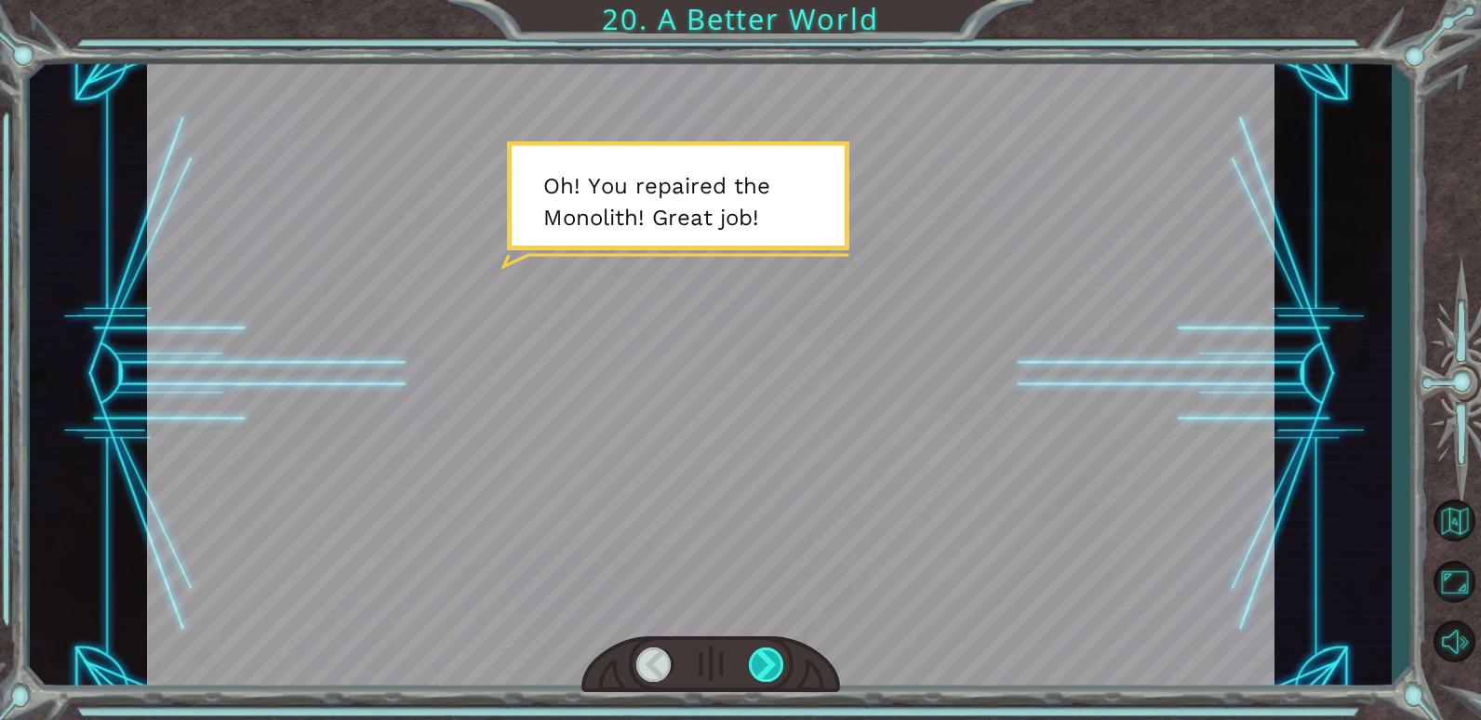
click at [782, 674] on div at bounding box center [767, 665] width 36 height 34
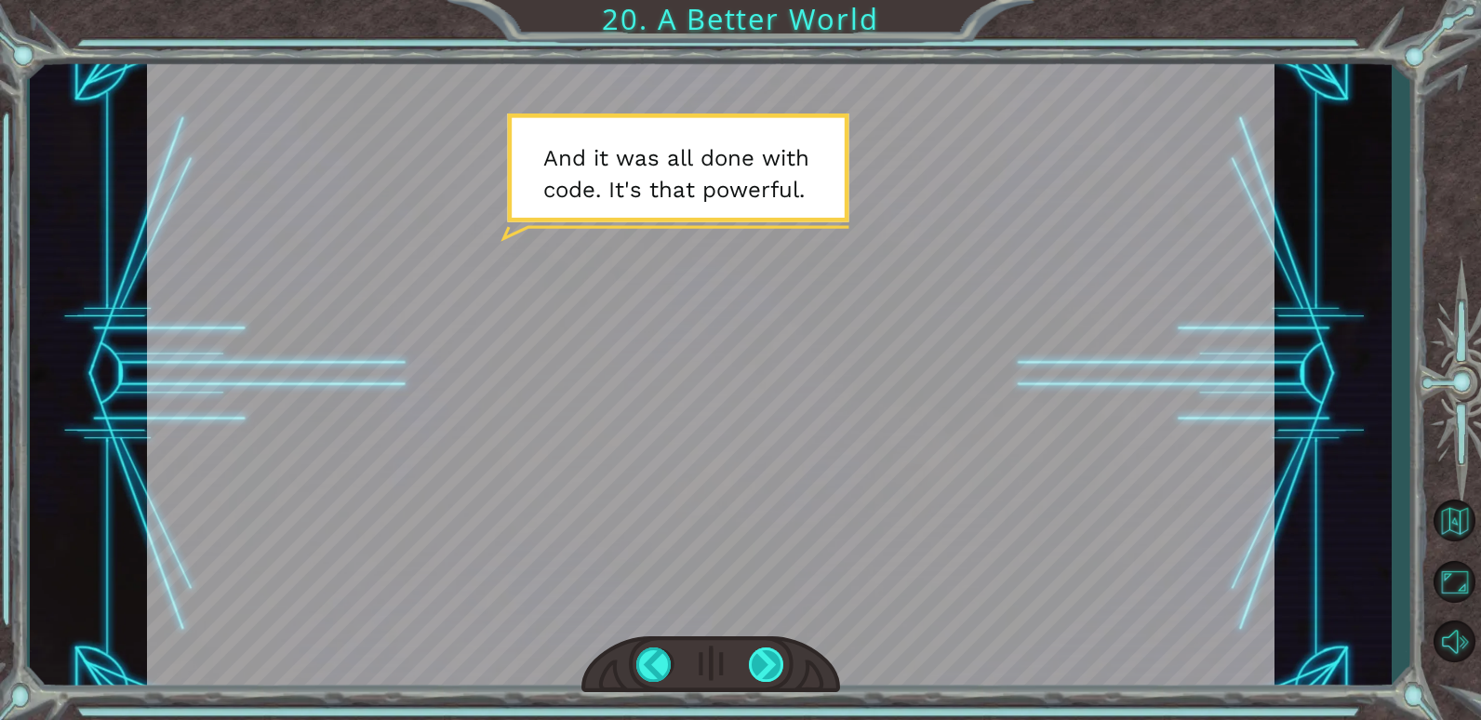
click at [764, 650] on div at bounding box center [767, 665] width 36 height 34
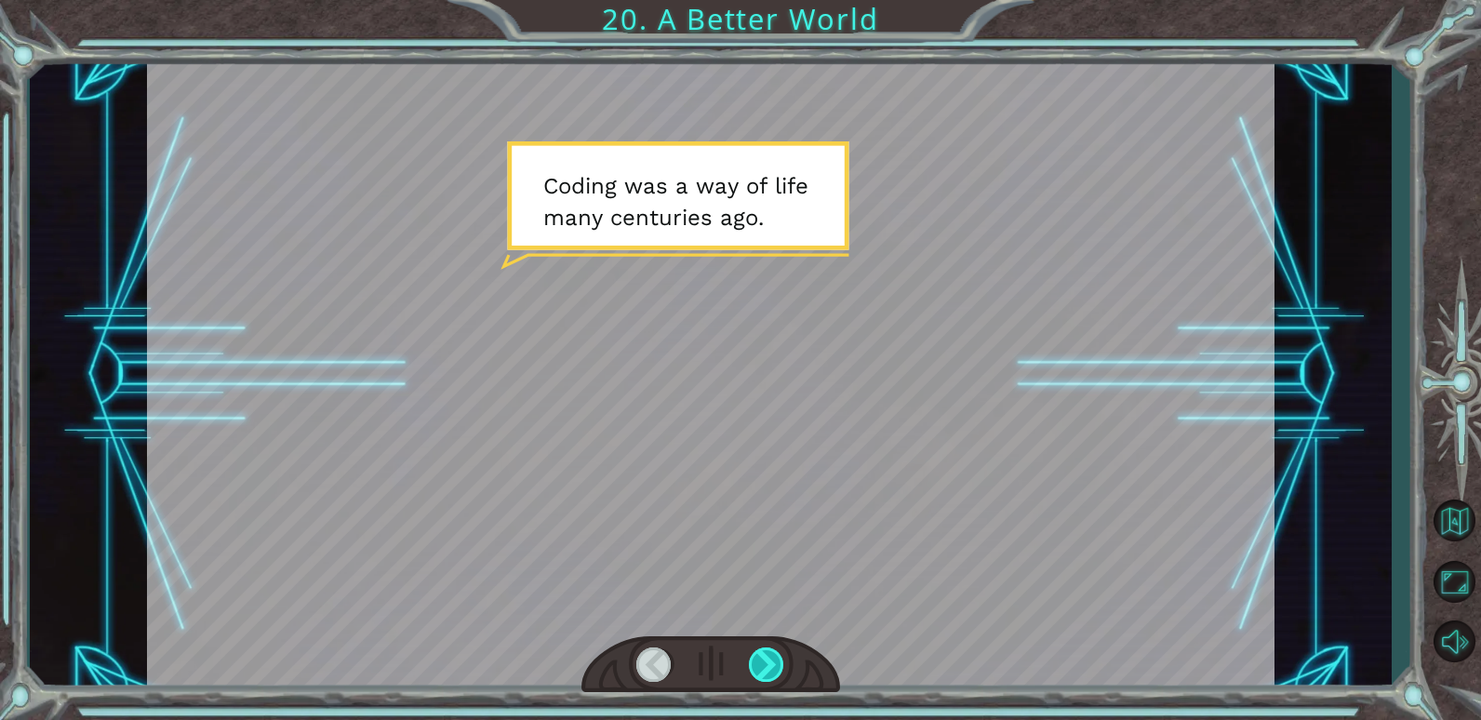
click at [764, 650] on div at bounding box center [767, 665] width 36 height 34
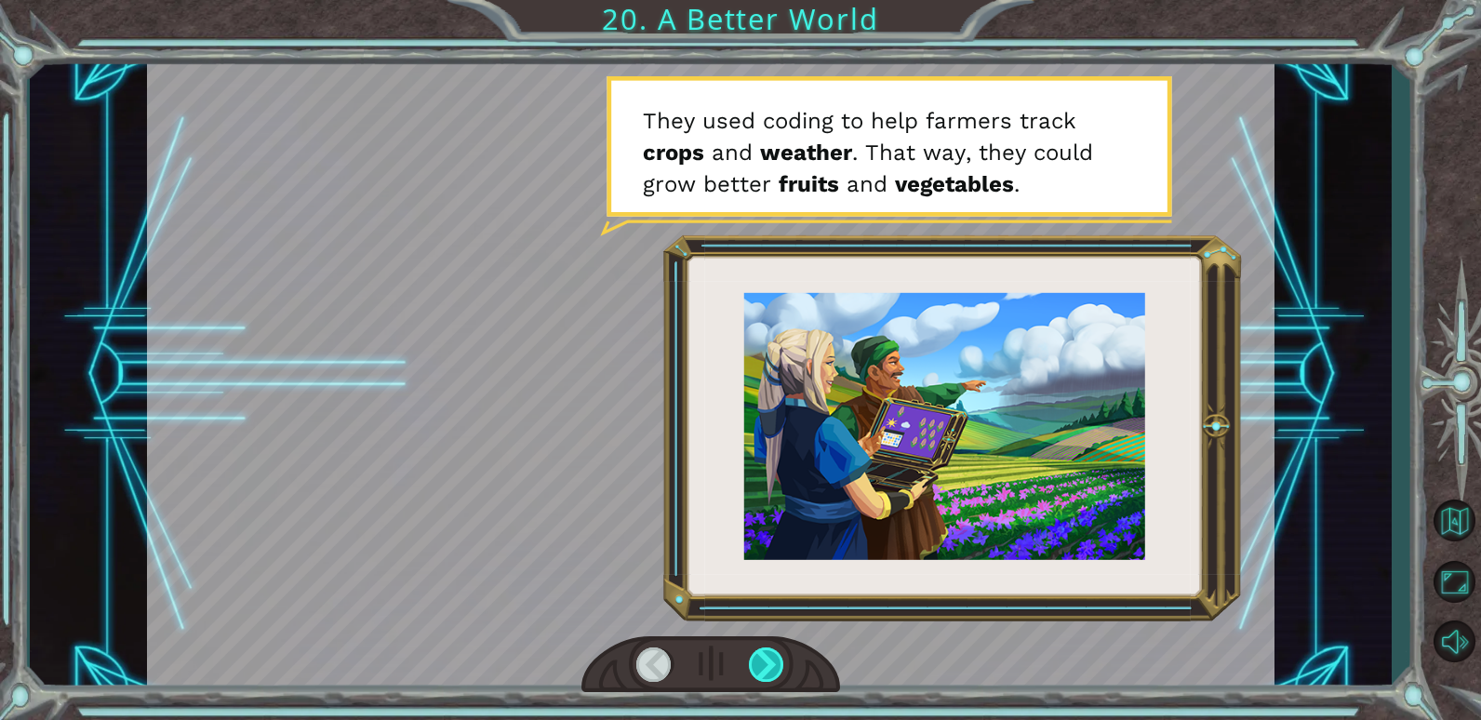
click at [764, 650] on div at bounding box center [767, 665] width 36 height 34
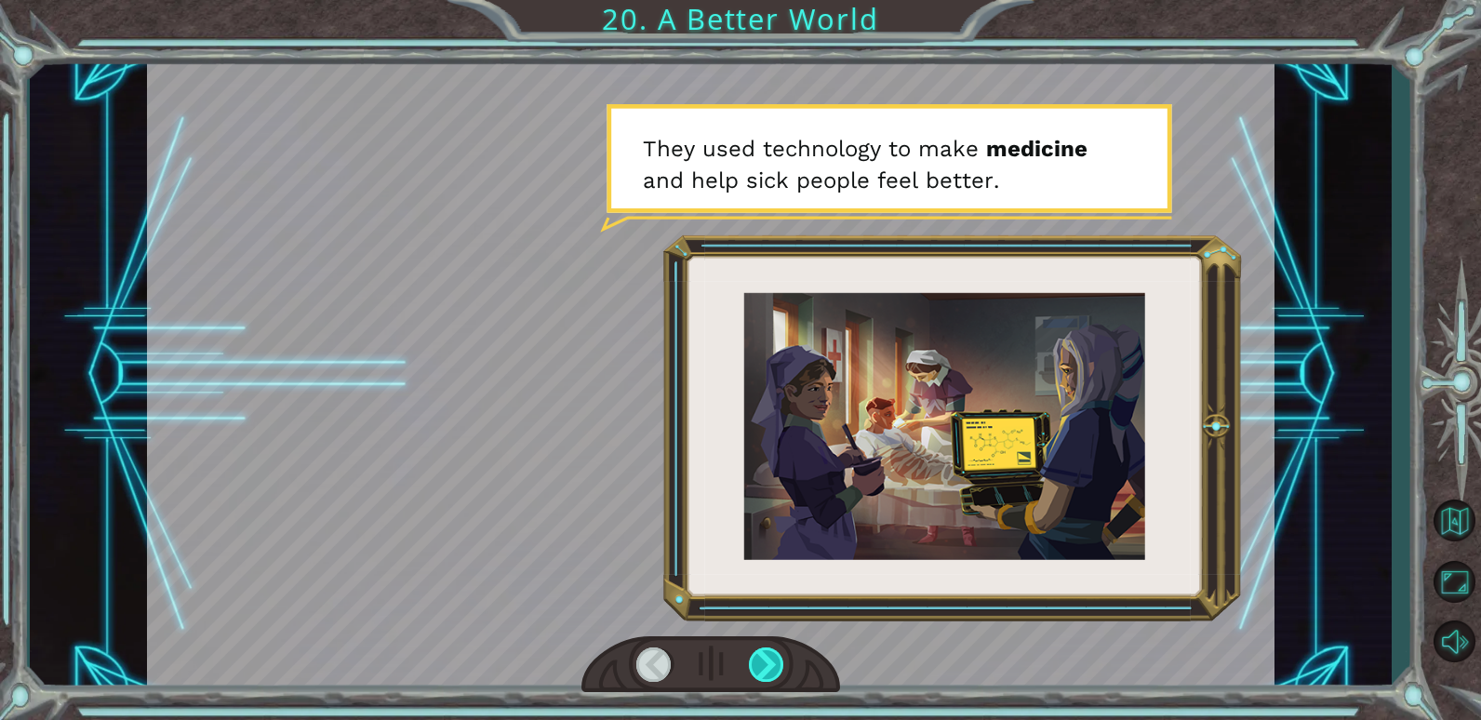
click at [764, 650] on div at bounding box center [767, 665] width 36 height 34
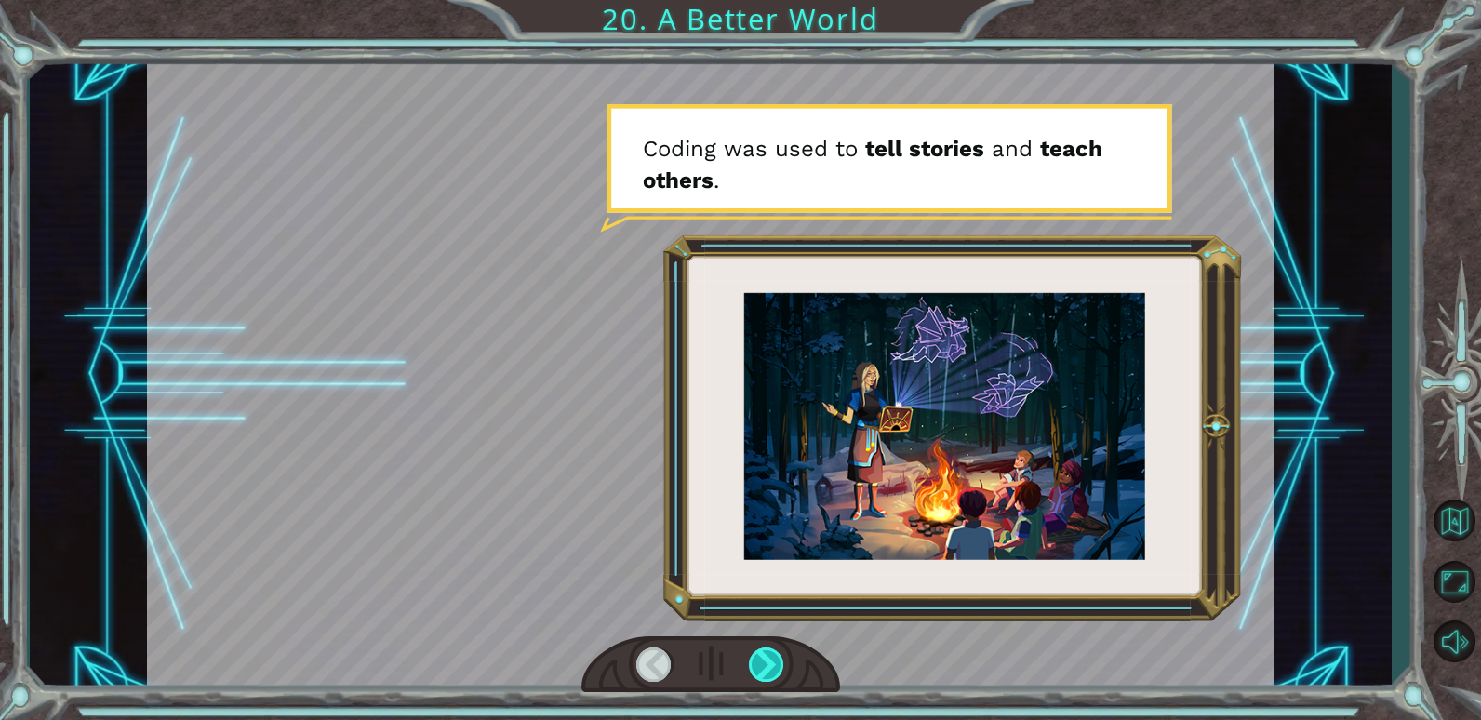
click at [764, 650] on div at bounding box center [767, 665] width 36 height 34
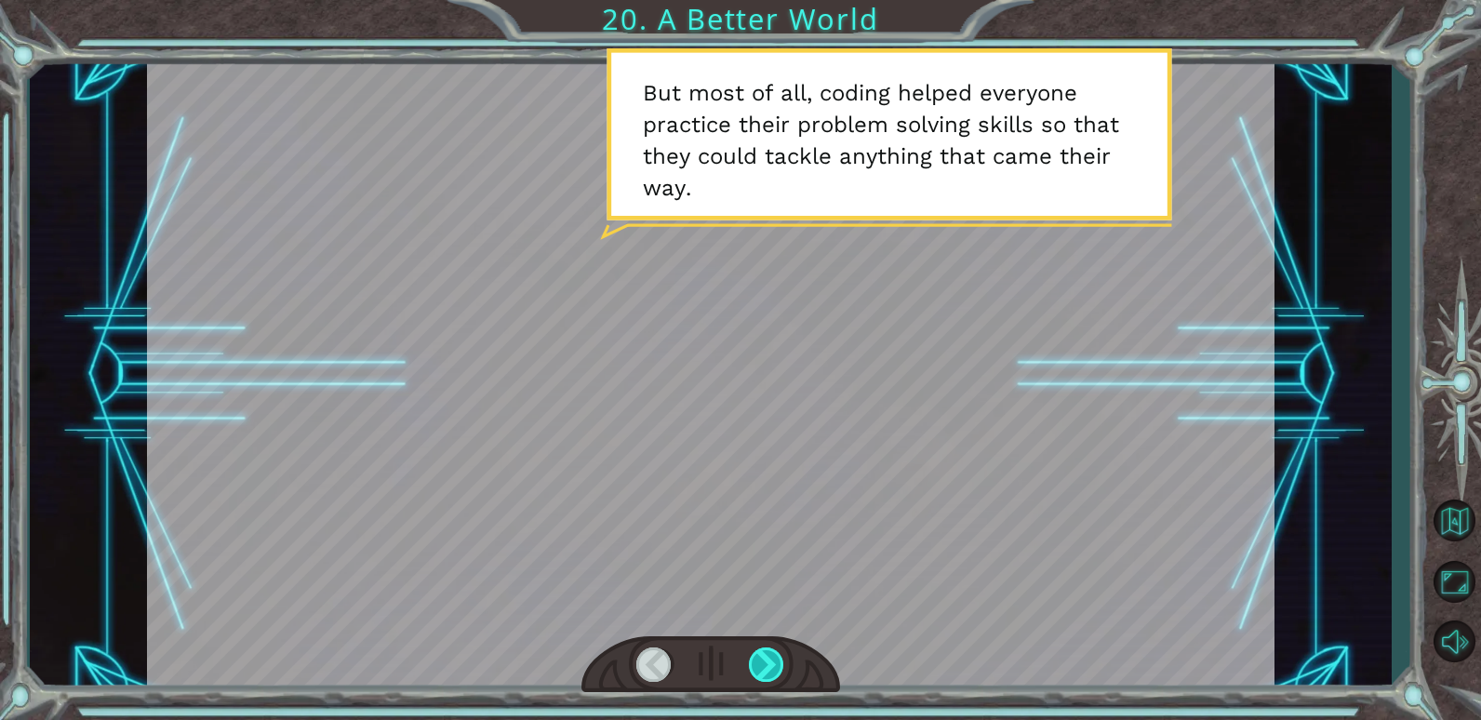
click at [764, 650] on div at bounding box center [767, 665] width 36 height 34
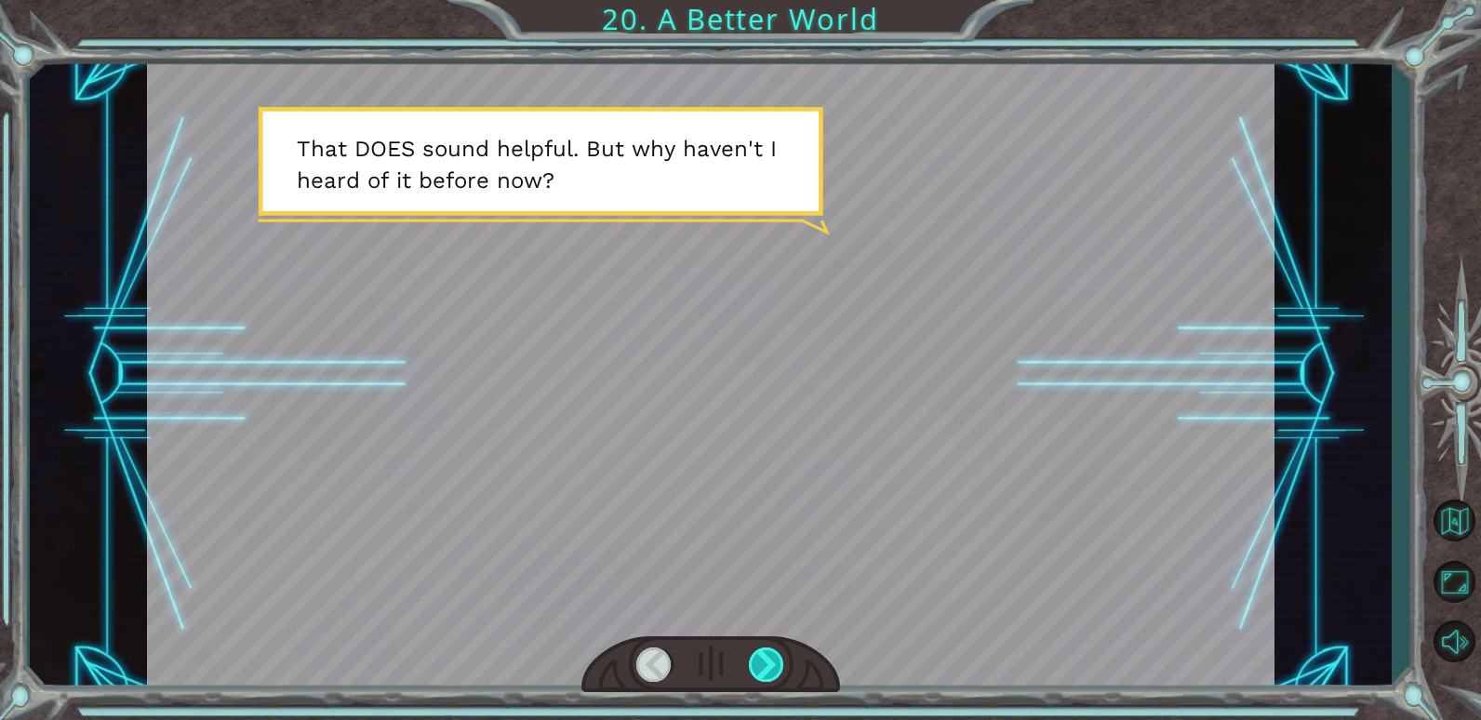
click at [764, 650] on div at bounding box center [767, 665] width 36 height 34
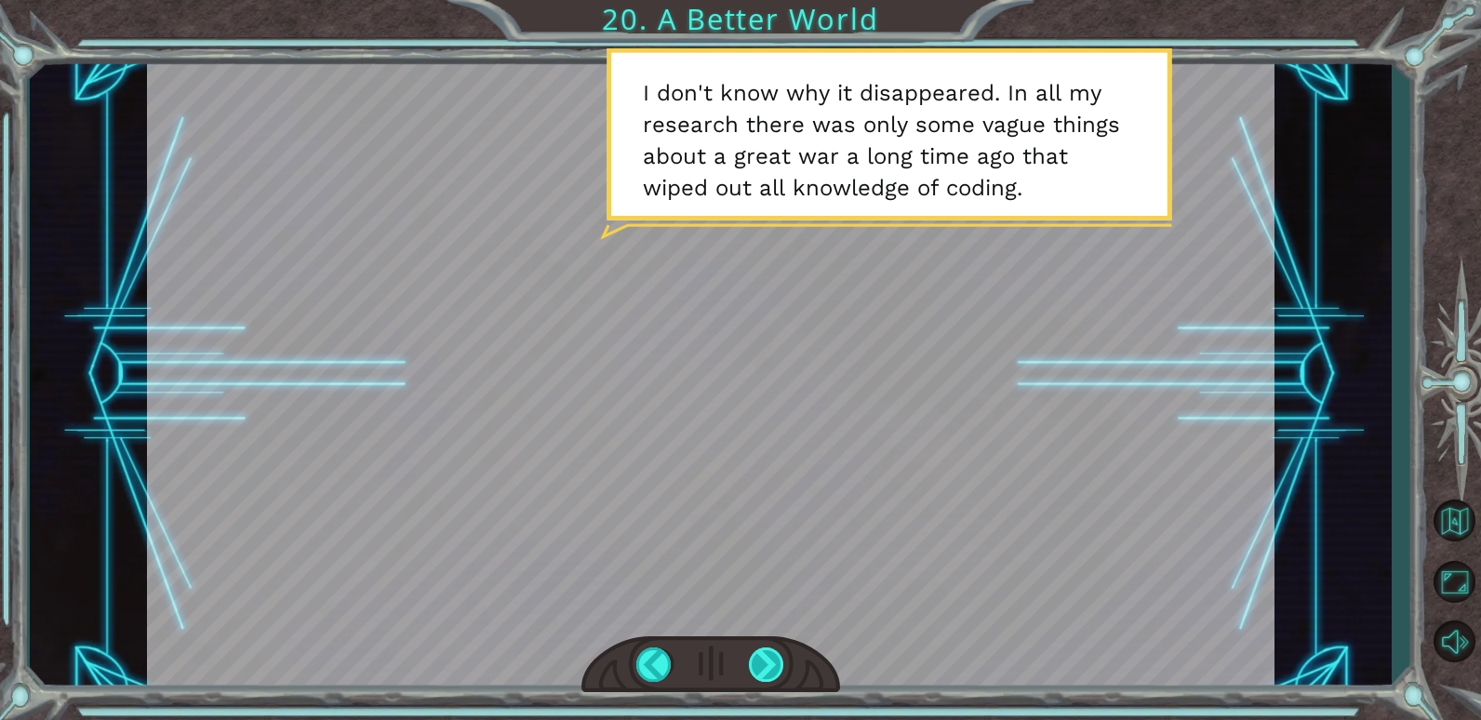
click at [764, 650] on div at bounding box center [767, 665] width 36 height 34
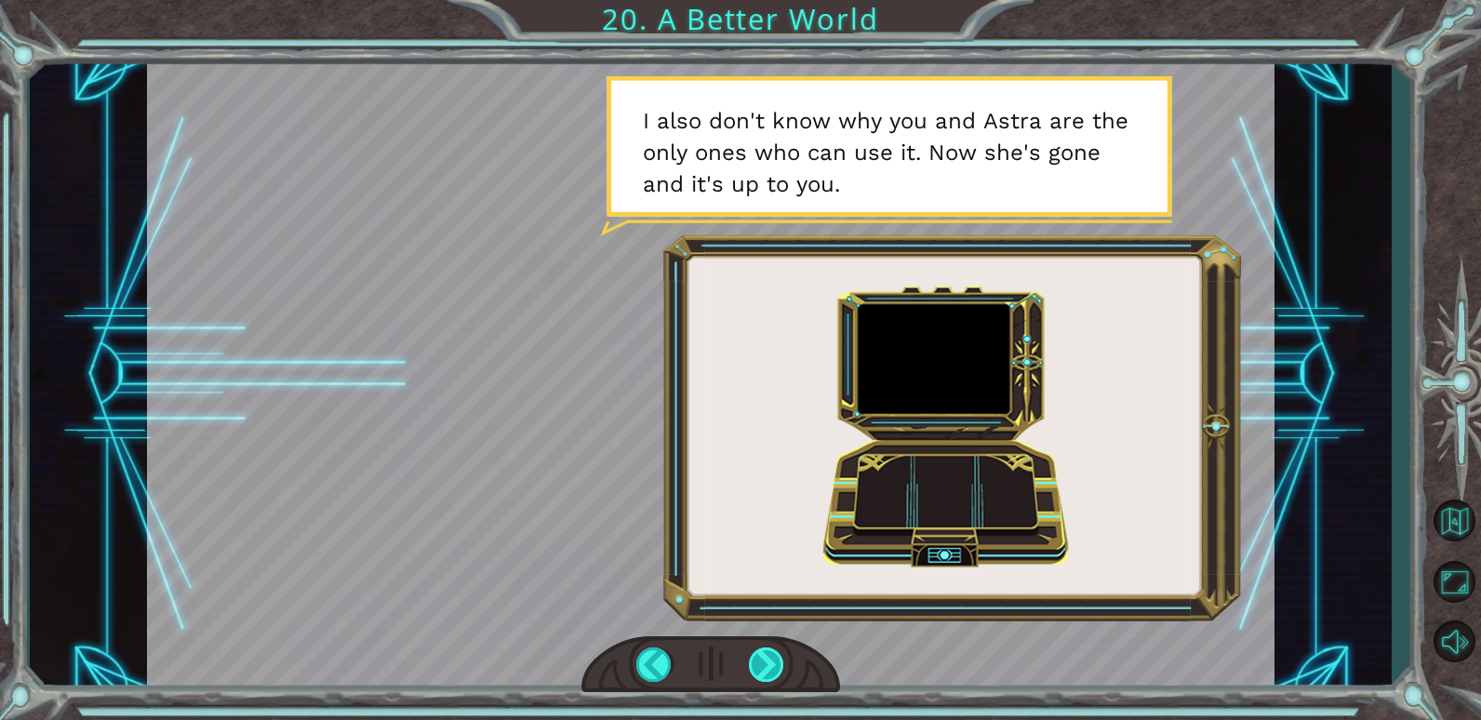
click at [776, 648] on div at bounding box center [767, 665] width 36 height 34
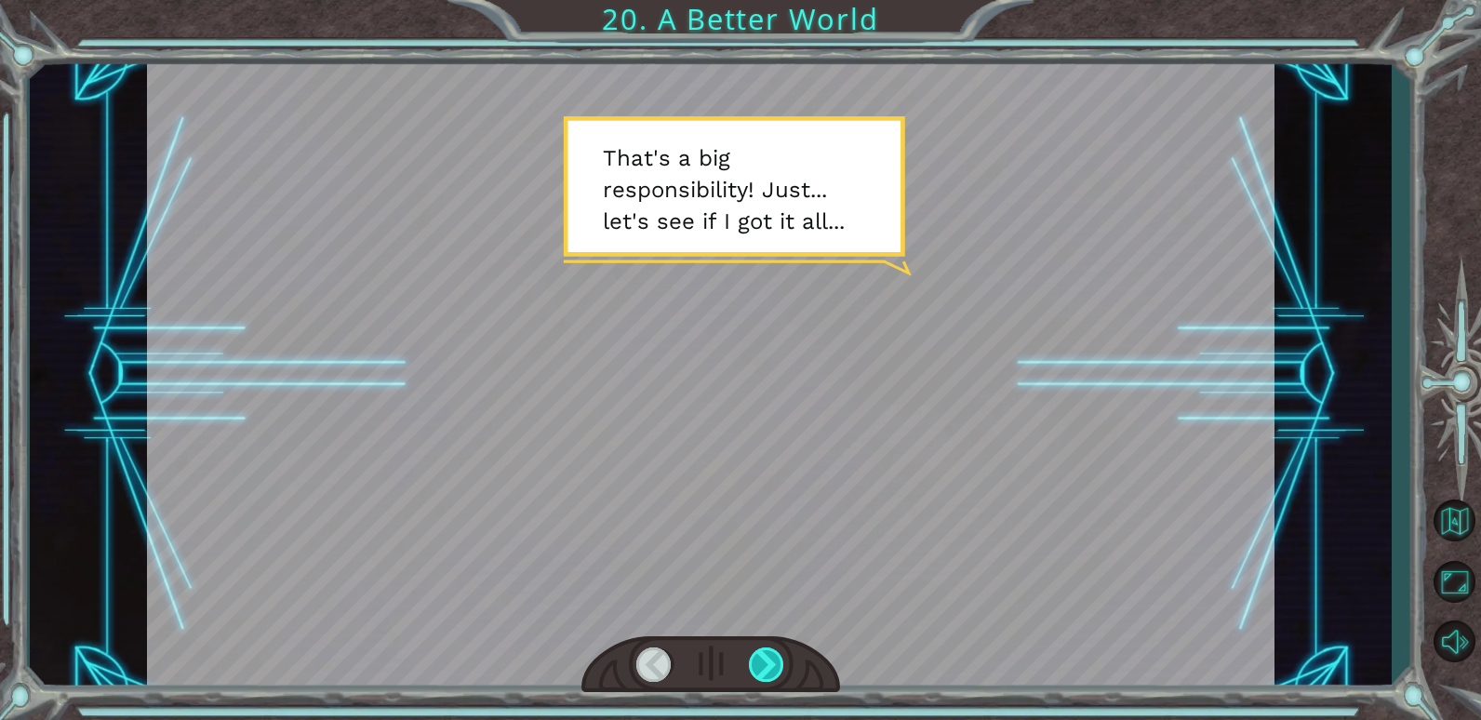
click at [774, 672] on div at bounding box center [767, 665] width 36 height 34
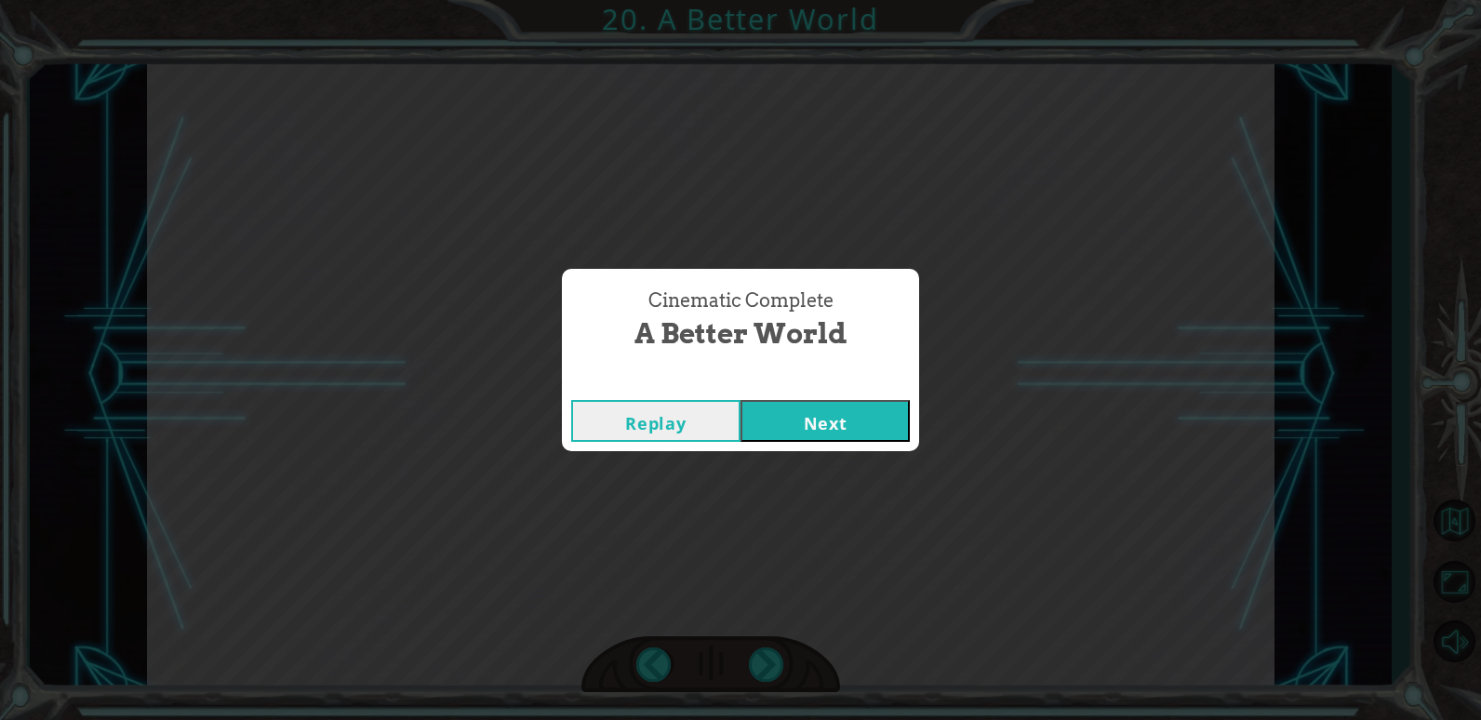
click at [804, 419] on button "Next" at bounding box center [825, 421] width 169 height 42
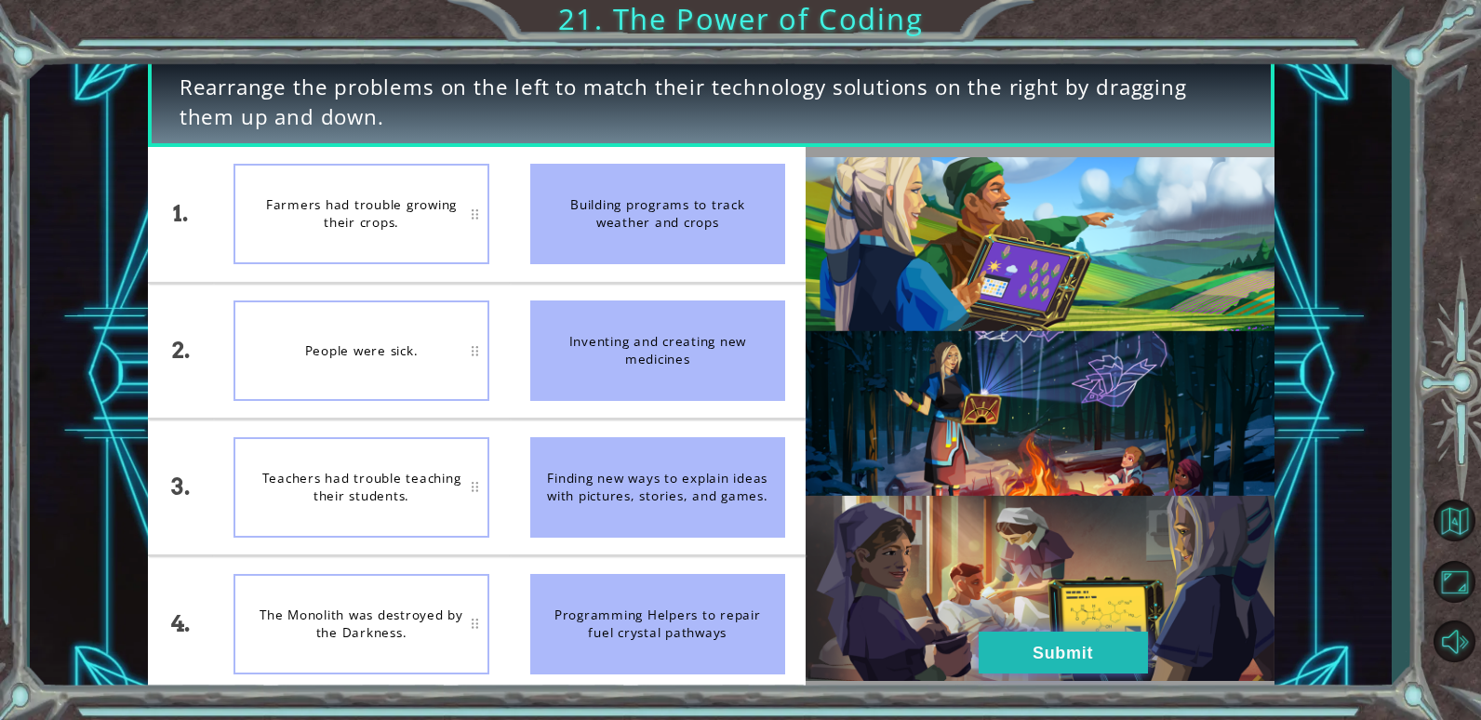
click at [996, 644] on button "Submit" at bounding box center [1063, 653] width 169 height 42
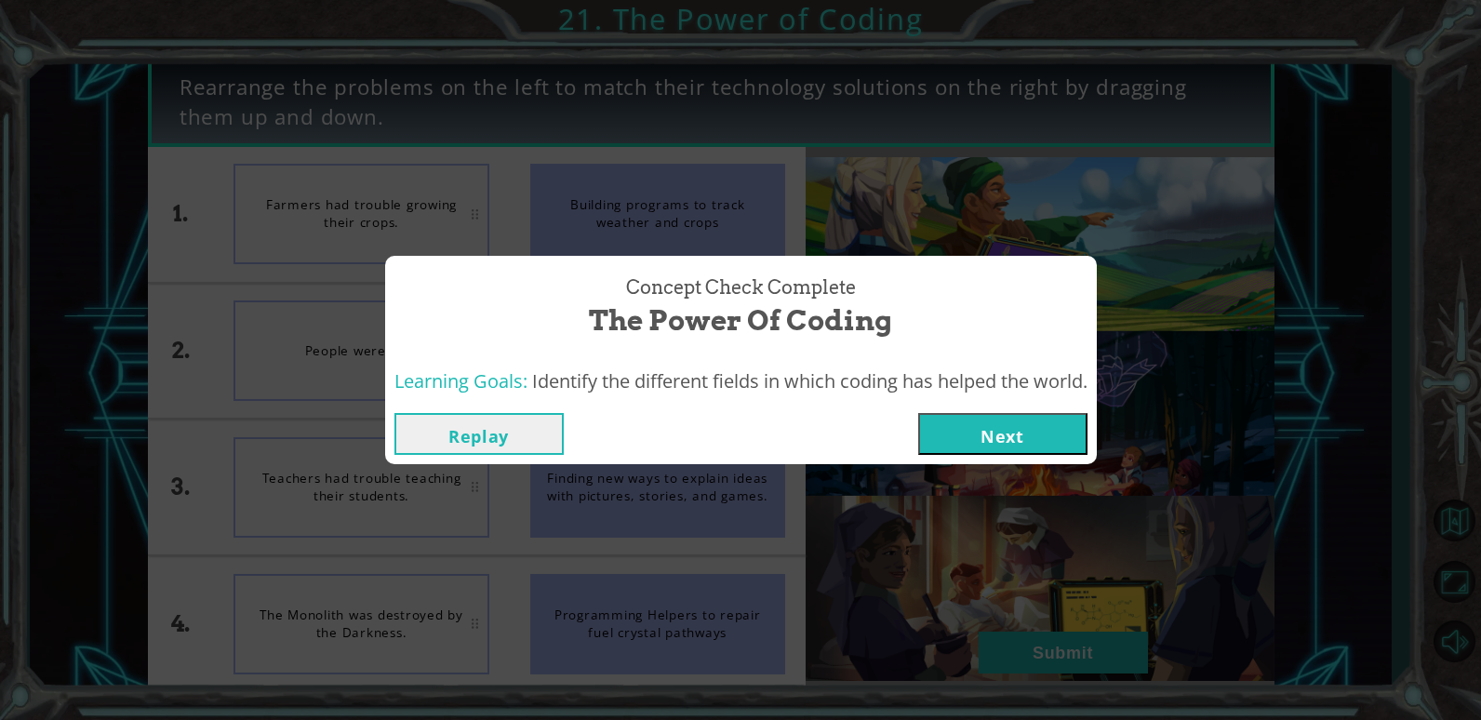
click at [984, 440] on button "Next" at bounding box center [1002, 434] width 169 height 42
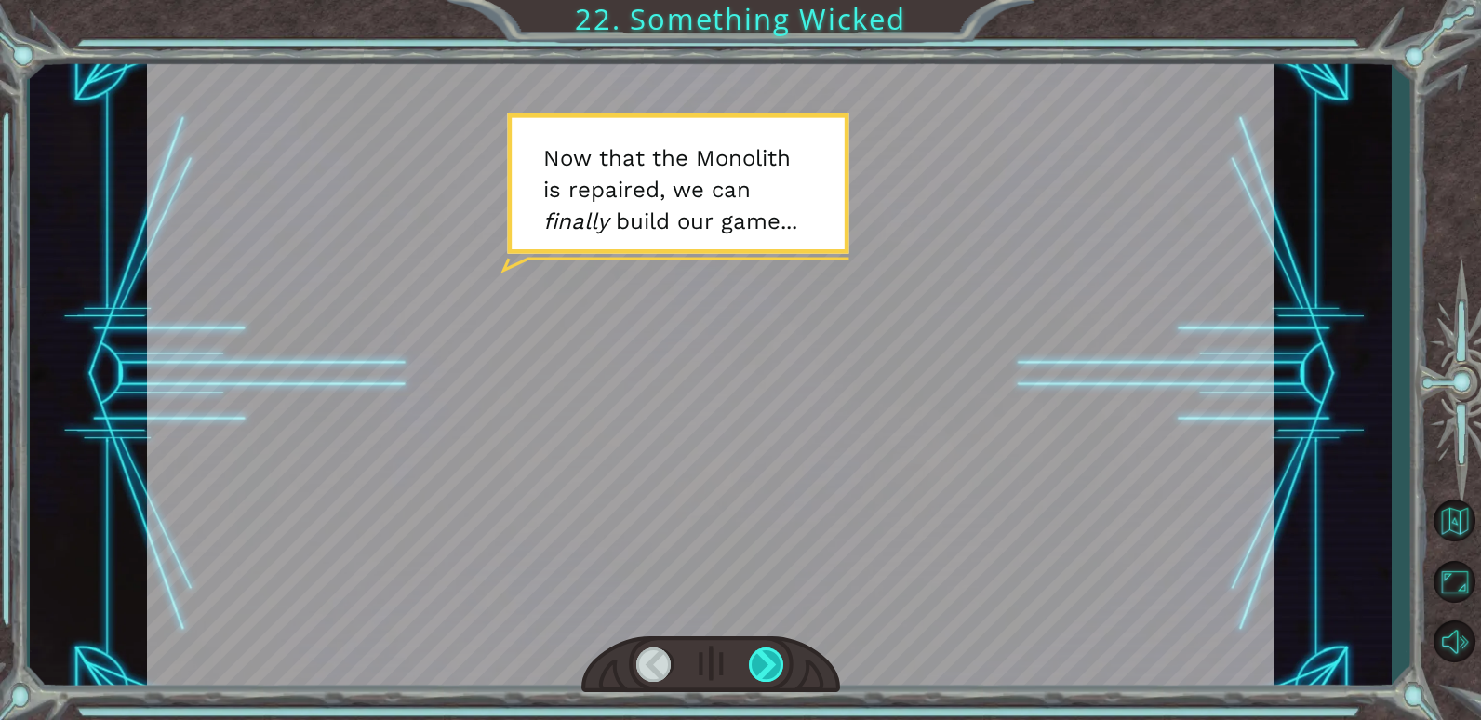
click at [778, 657] on div at bounding box center [767, 665] width 36 height 34
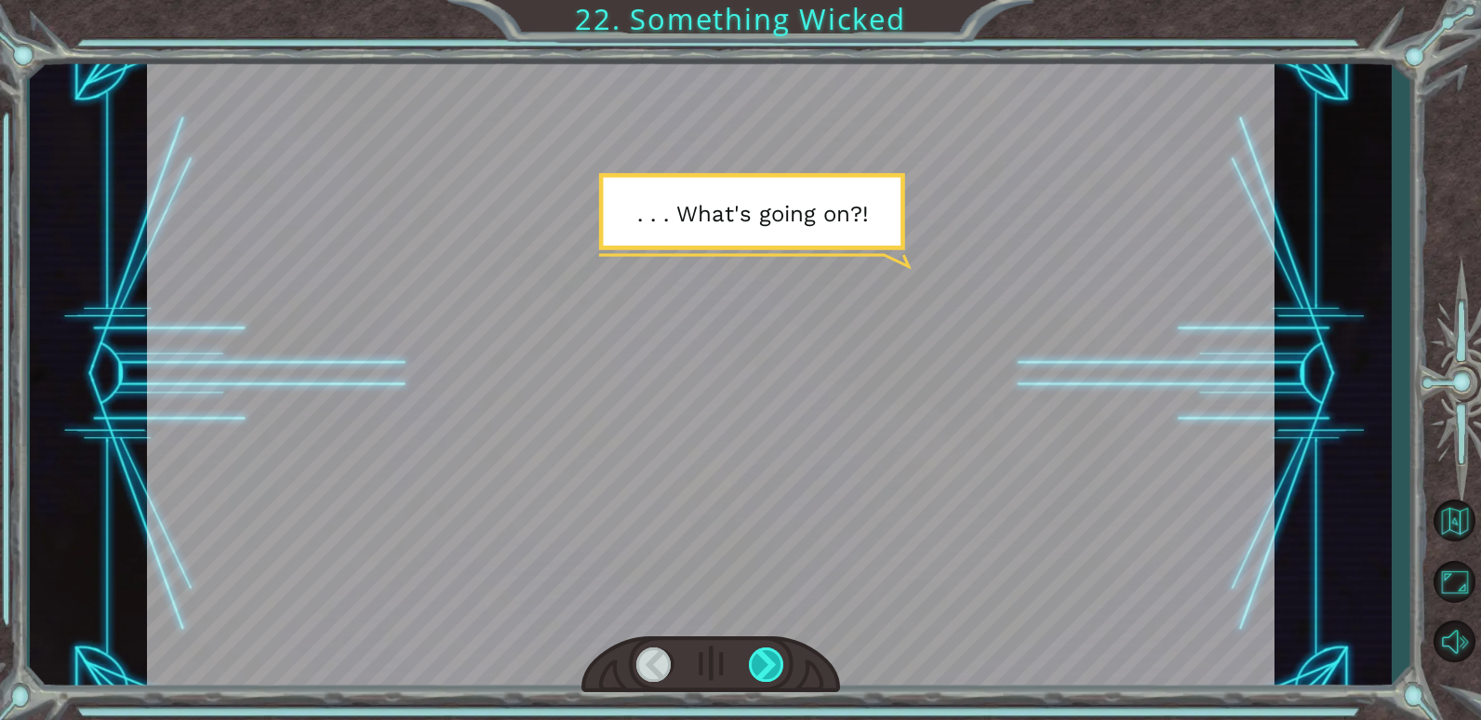
click at [778, 657] on div at bounding box center [767, 665] width 36 height 34
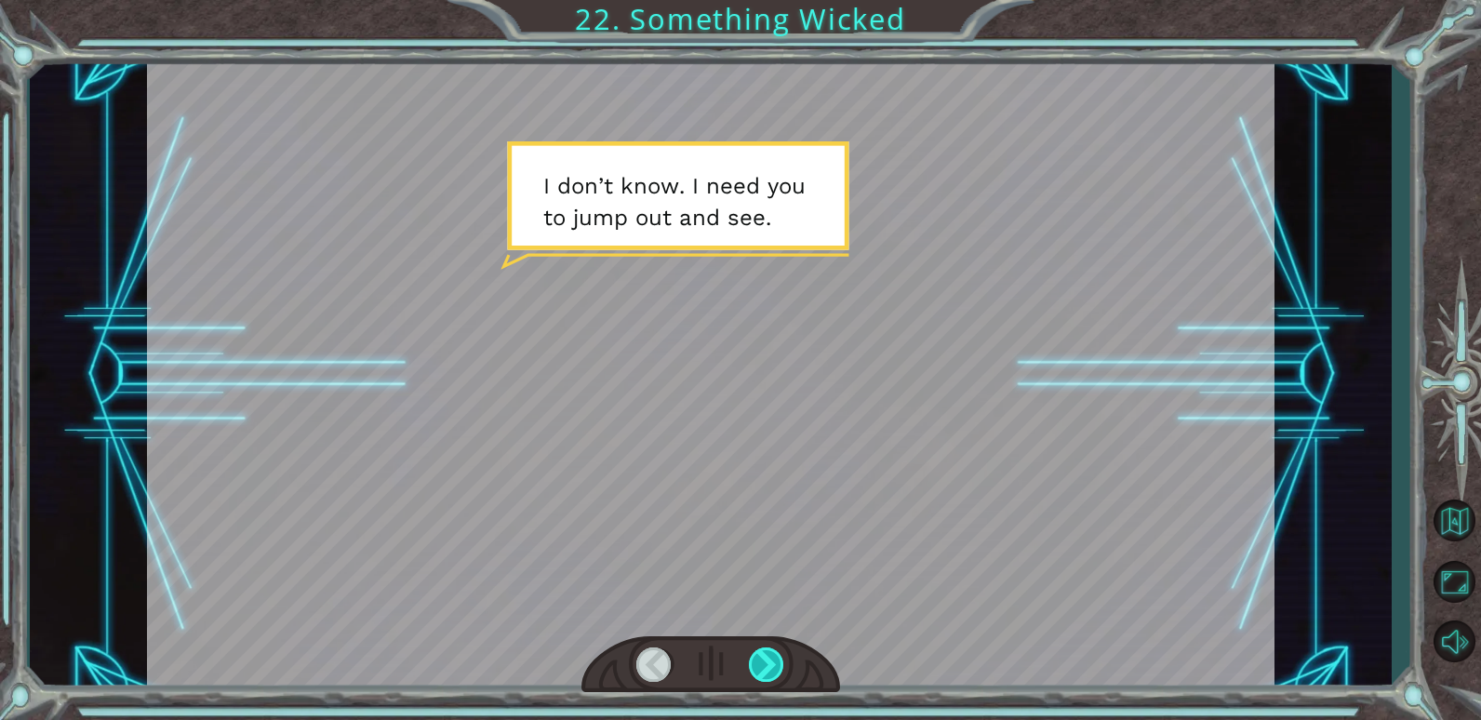
click at [778, 657] on div at bounding box center [767, 665] width 36 height 34
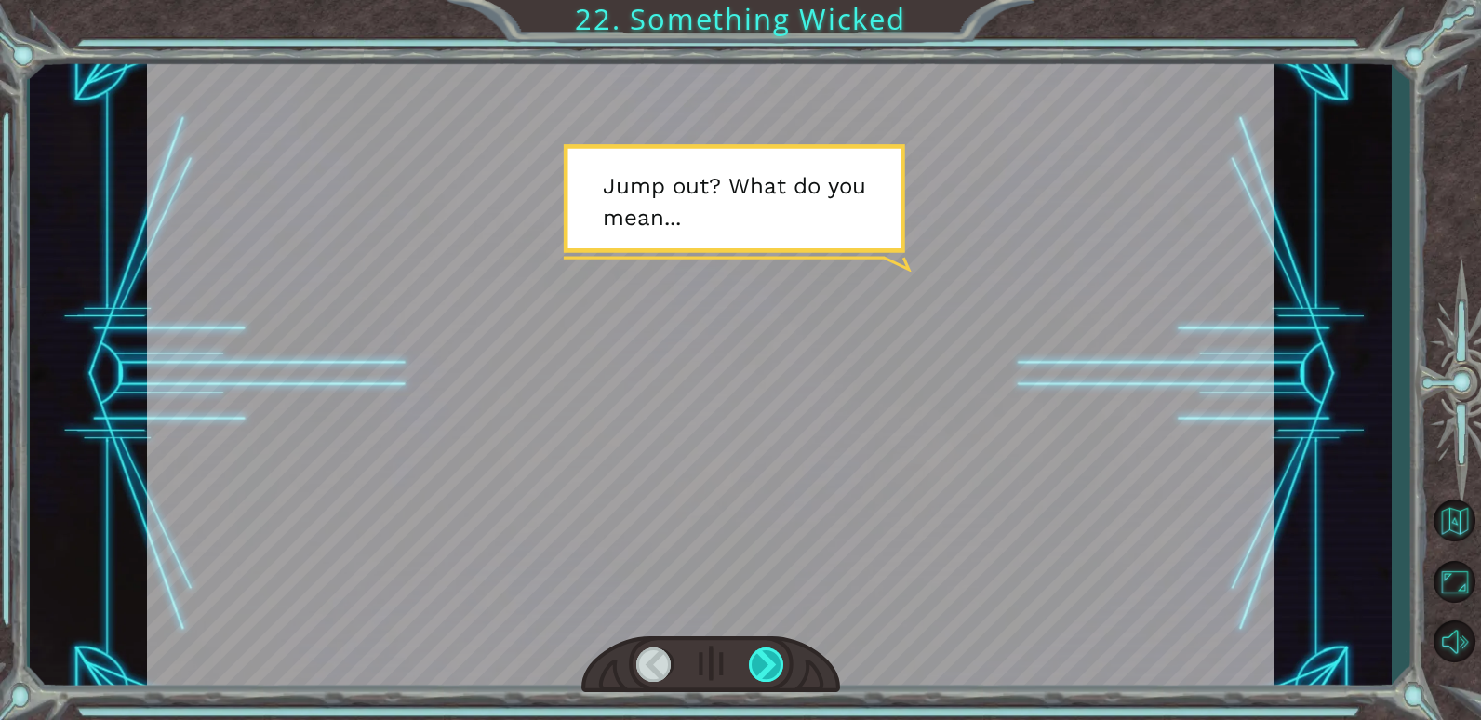
click at [778, 657] on div at bounding box center [767, 665] width 36 height 34
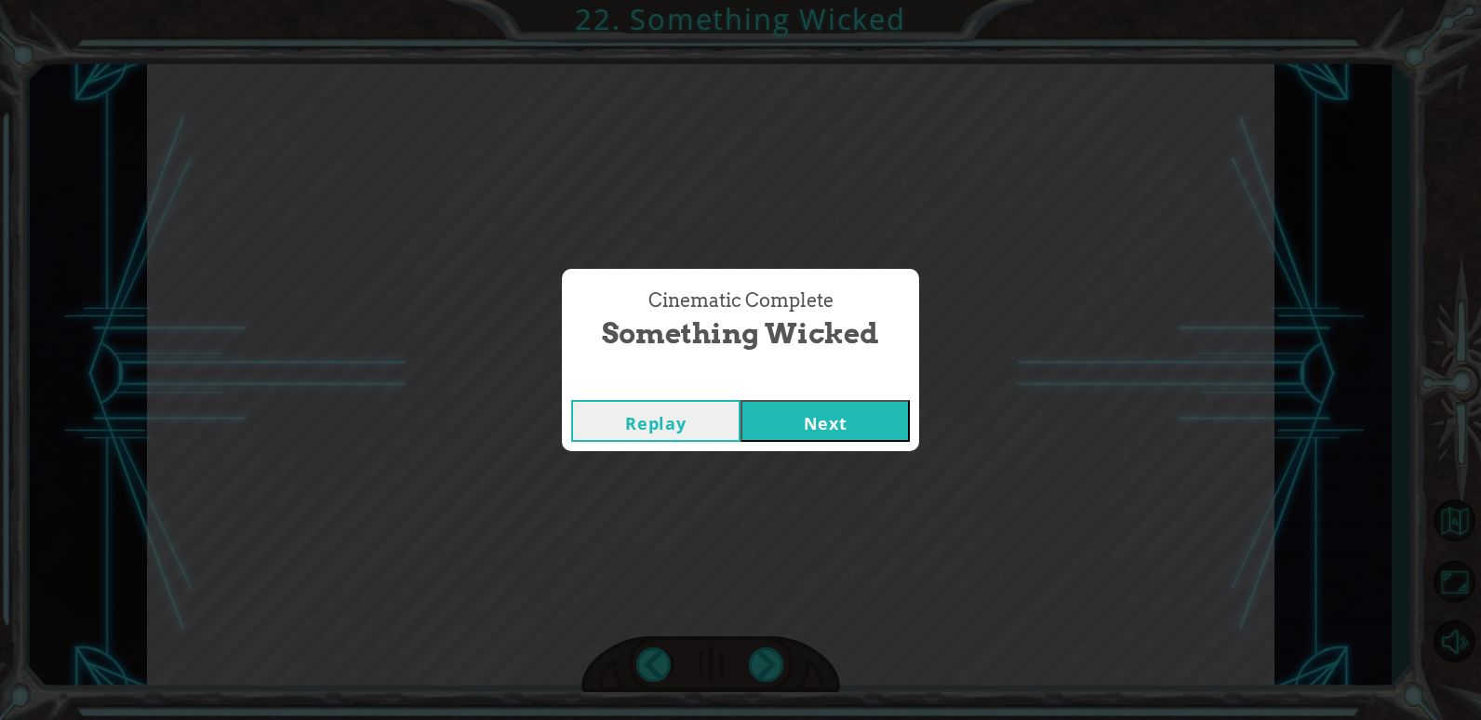
click at [769, 417] on button "Next" at bounding box center [825, 421] width 169 height 42
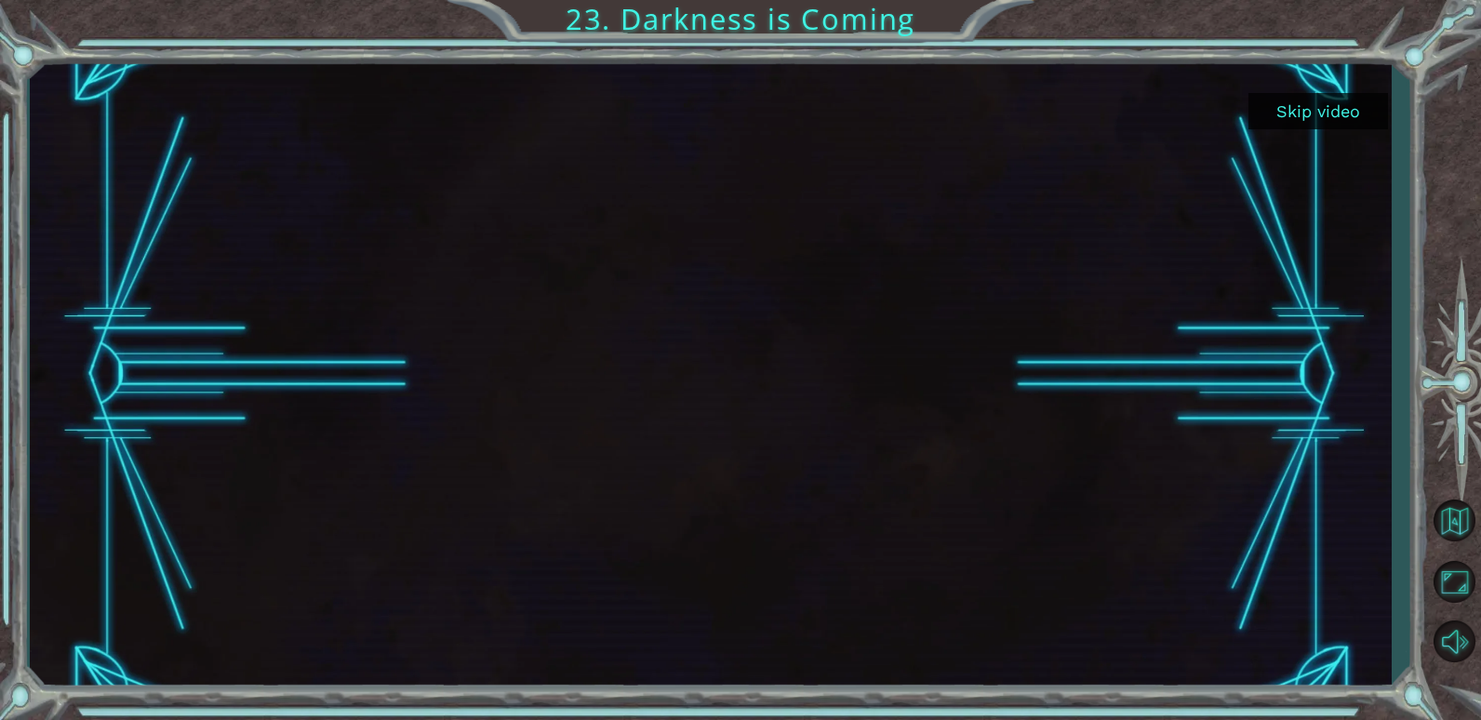
click at [1288, 107] on button "Skip video" at bounding box center [1319, 111] width 140 height 36
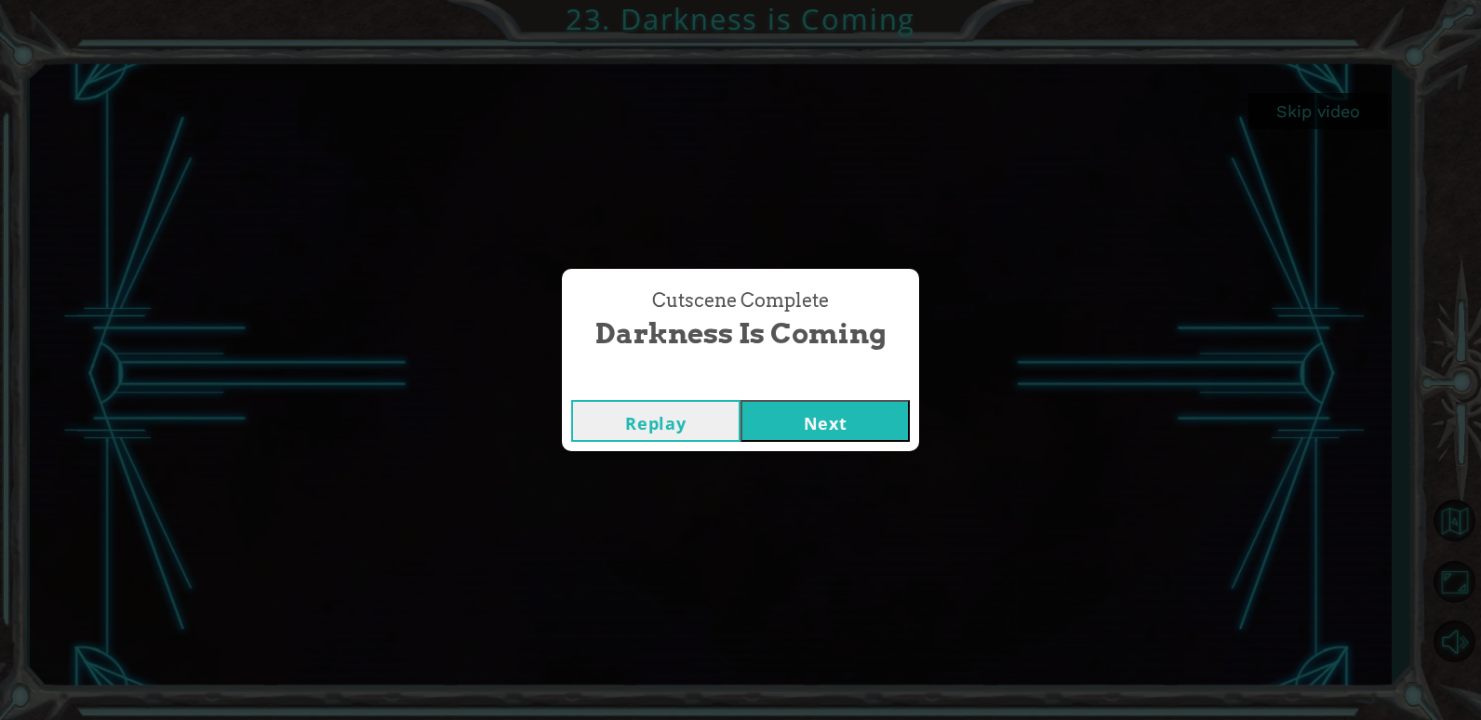
click at [808, 431] on button "Next" at bounding box center [825, 421] width 169 height 42
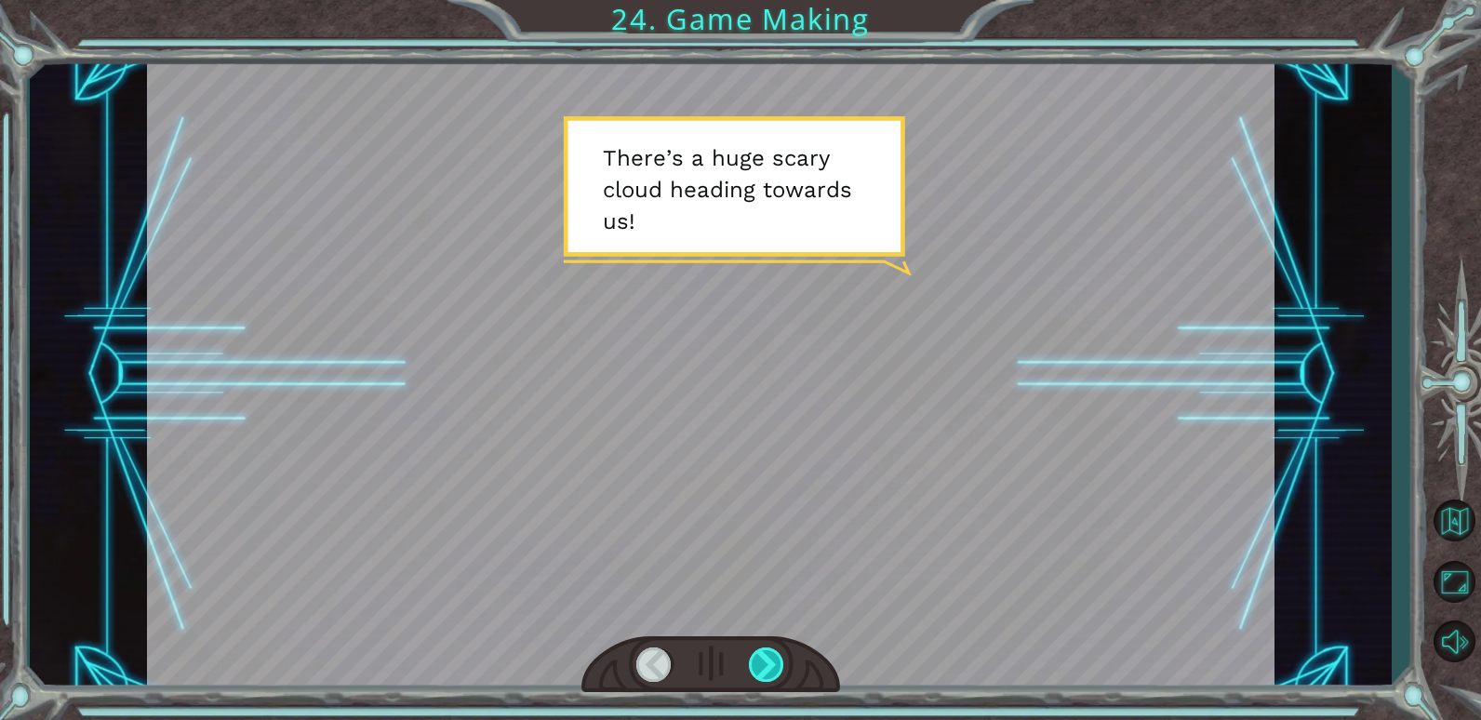
click at [775, 659] on div at bounding box center [767, 665] width 36 height 34
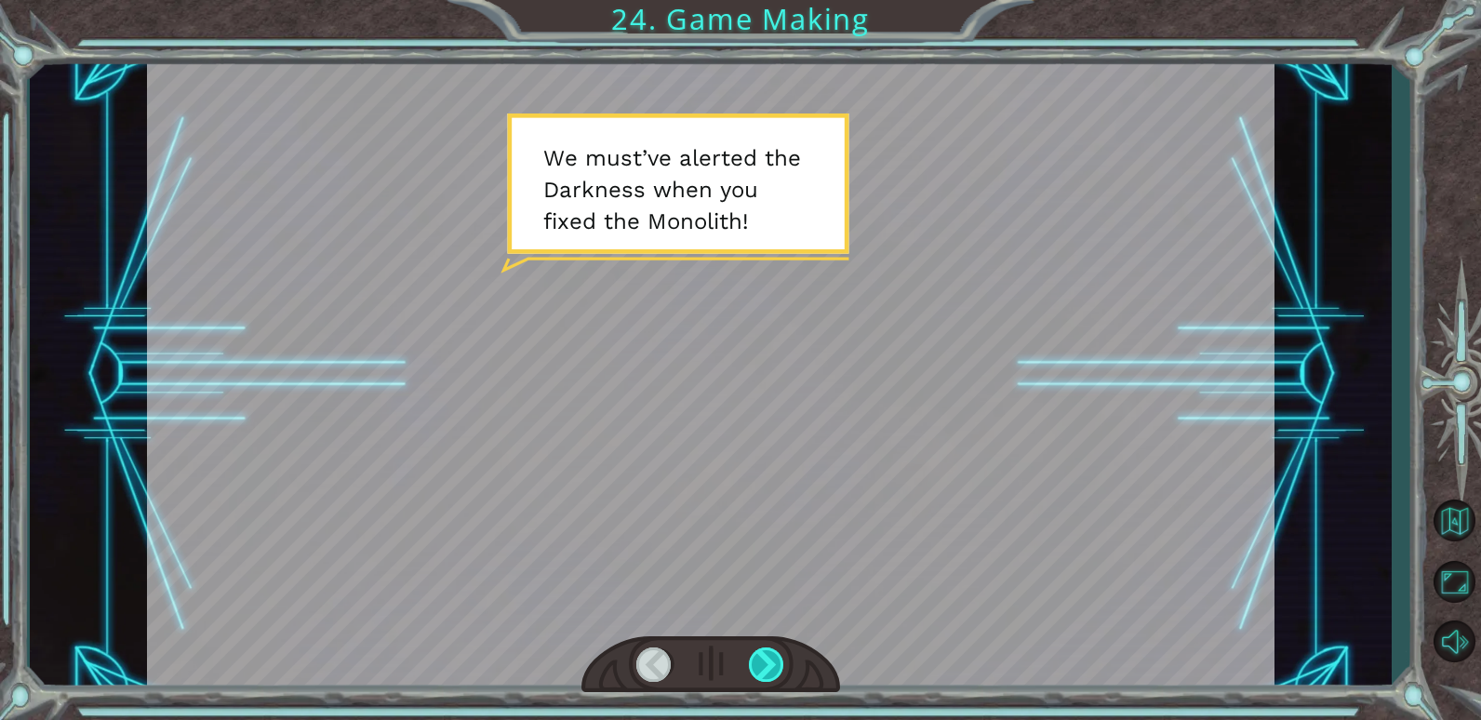
click at [775, 659] on div at bounding box center [767, 665] width 36 height 34
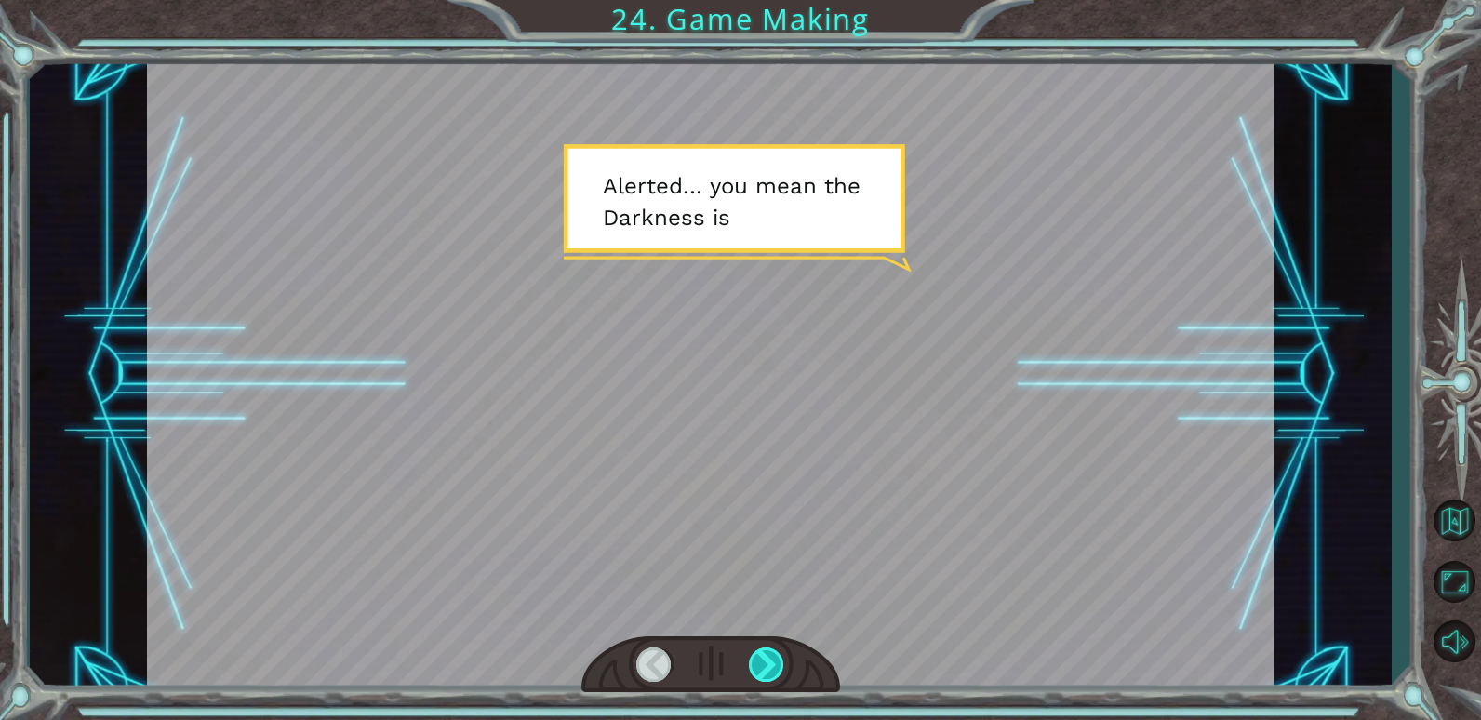
click at [775, 659] on div at bounding box center [767, 665] width 36 height 34
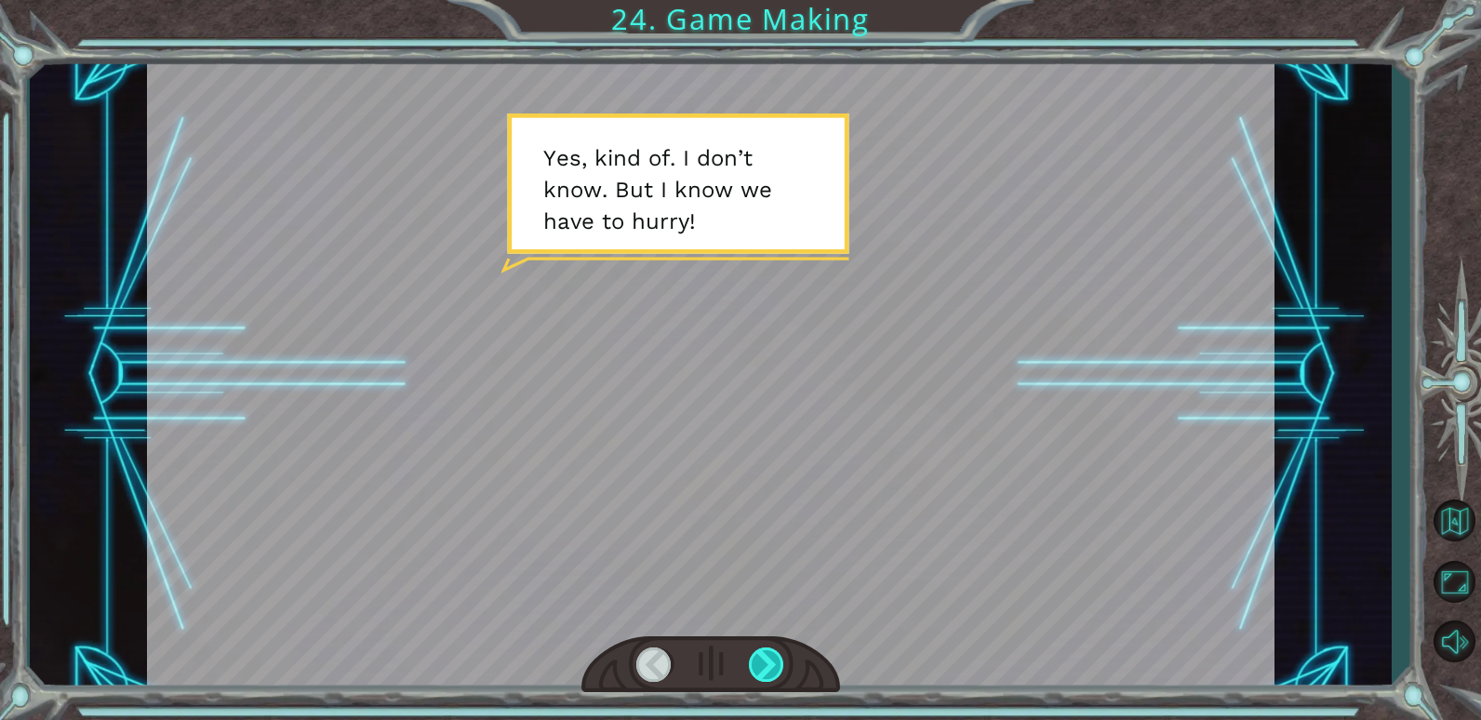
click at [775, 659] on div at bounding box center [767, 665] width 36 height 34
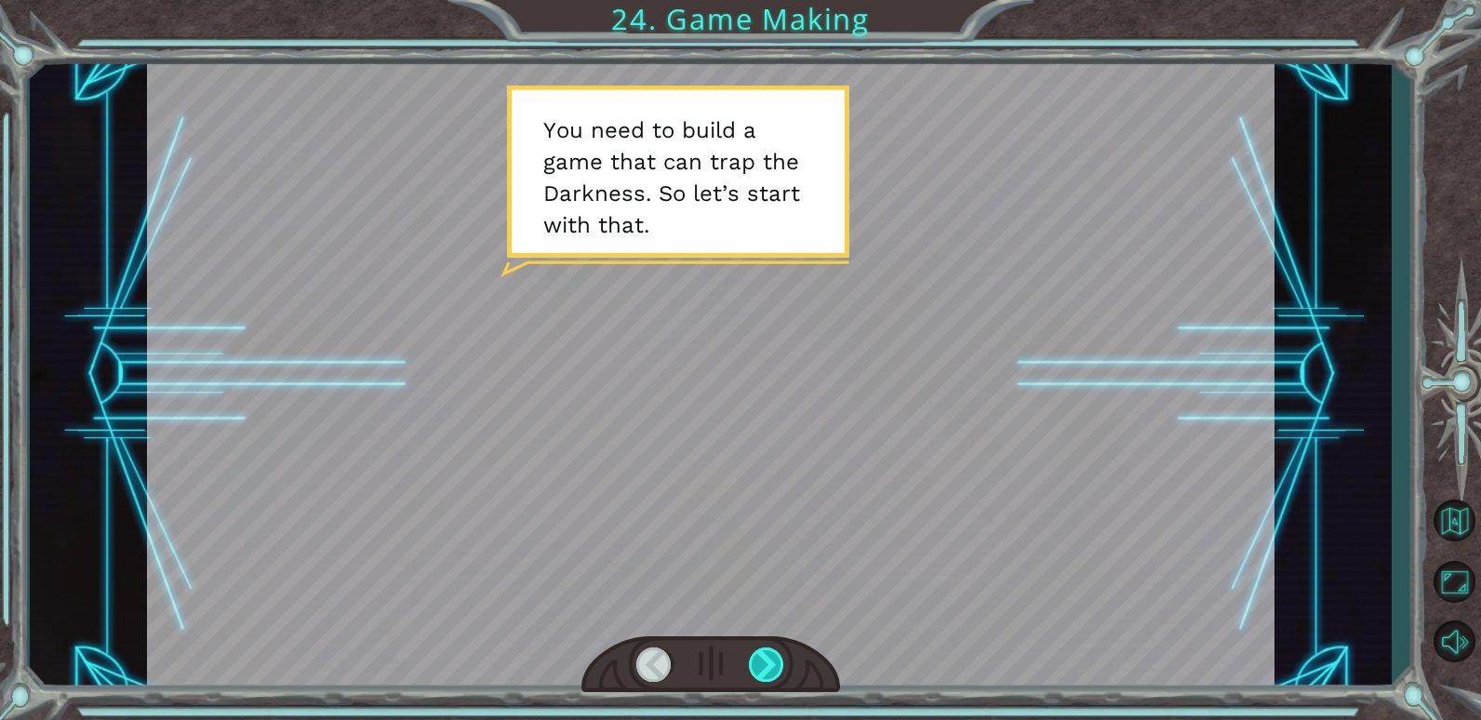
click at [775, 659] on div at bounding box center [767, 665] width 36 height 34
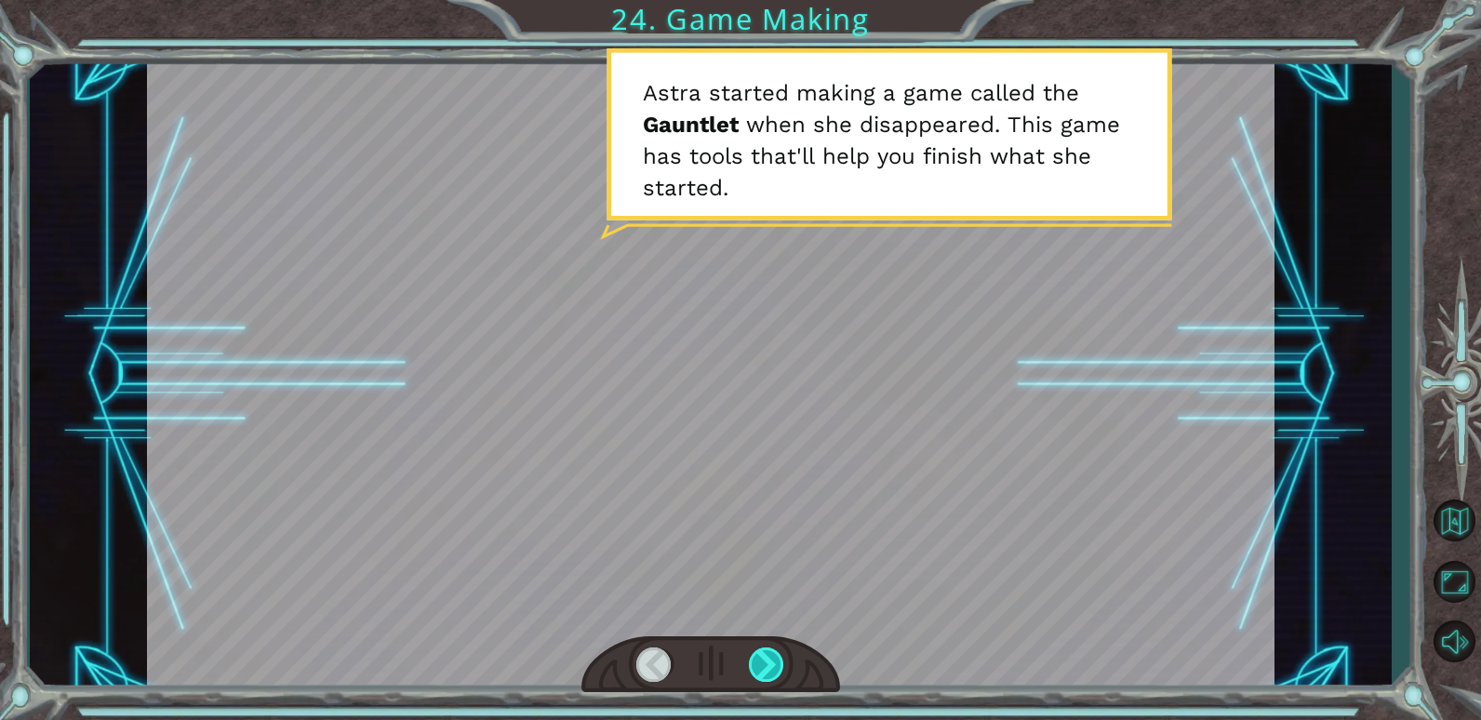
click at [775, 659] on div at bounding box center [767, 665] width 36 height 34
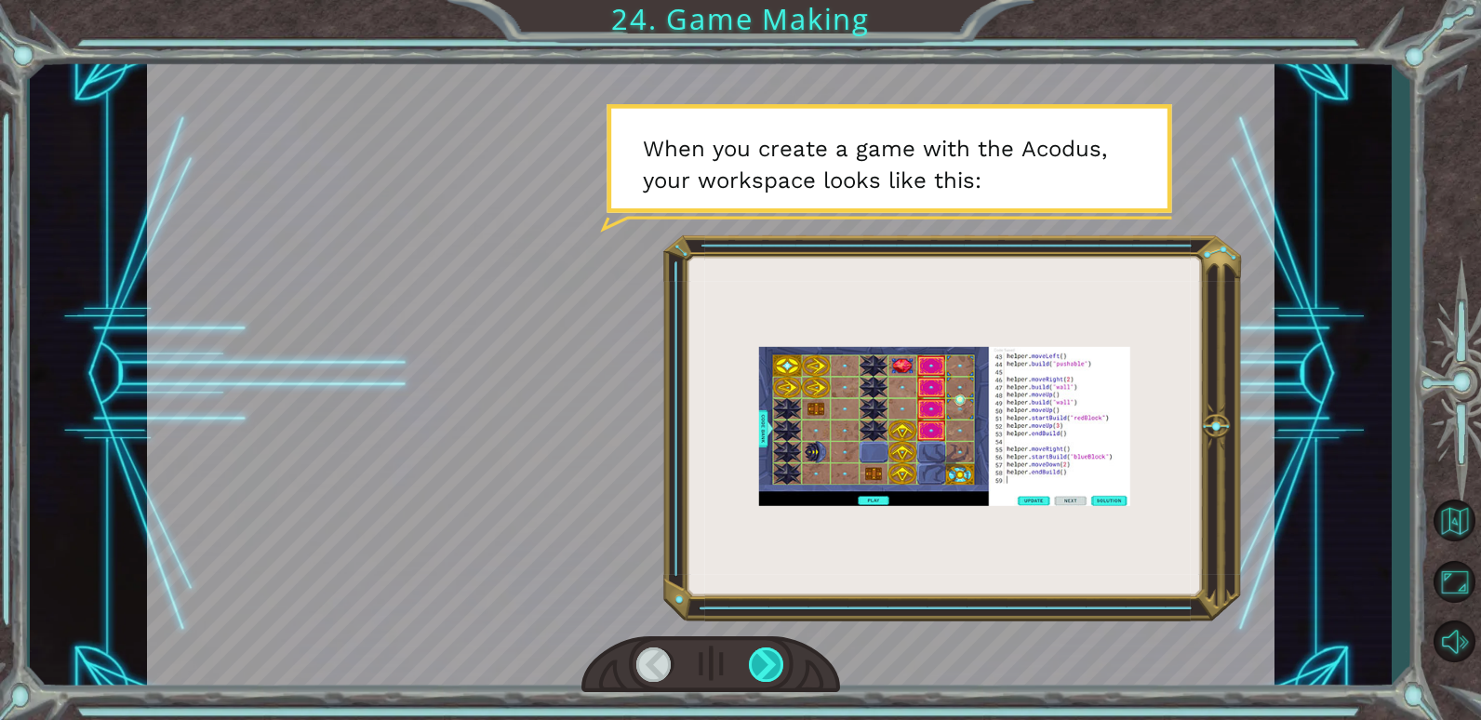
click at [775, 659] on div at bounding box center [767, 665] width 36 height 34
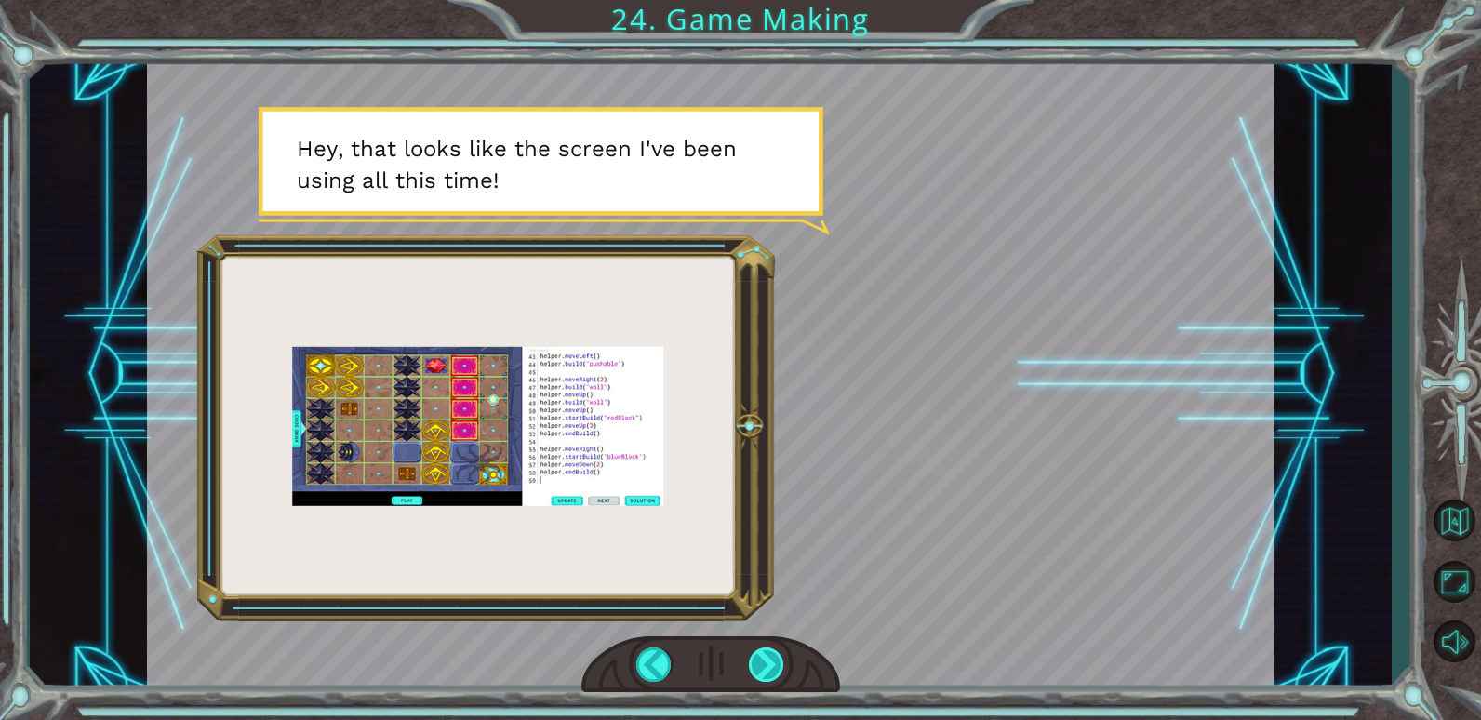
click at [774, 659] on div at bounding box center [767, 665] width 36 height 34
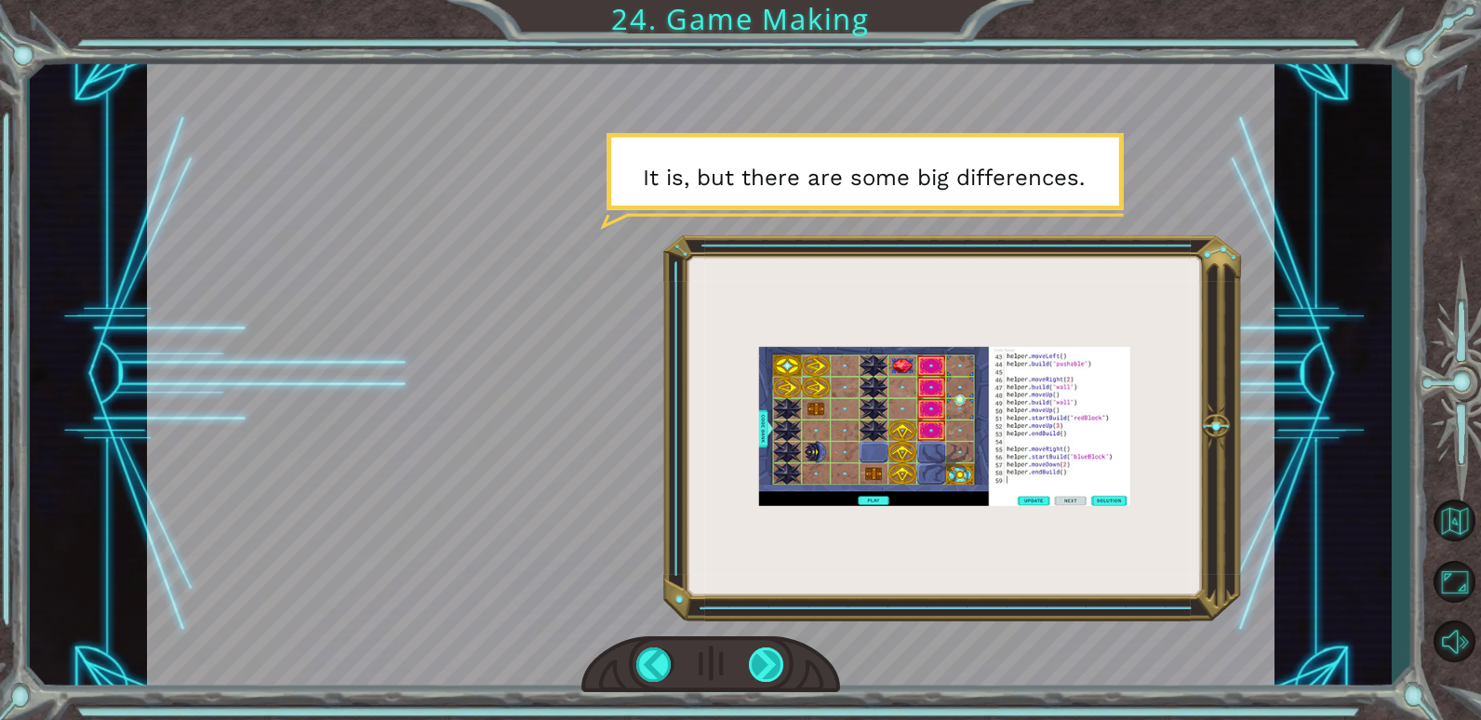
click at [774, 659] on div at bounding box center [767, 665] width 36 height 34
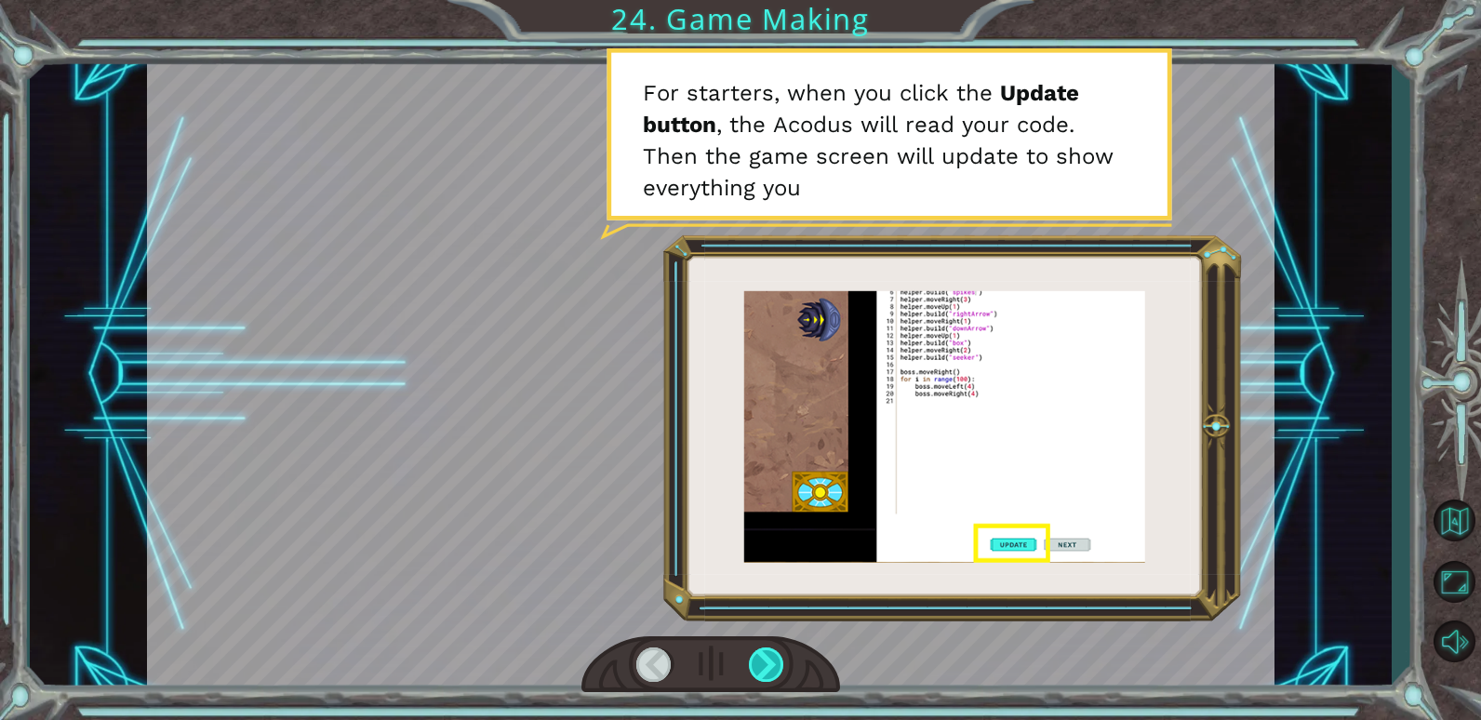
click at [774, 659] on div at bounding box center [767, 665] width 36 height 34
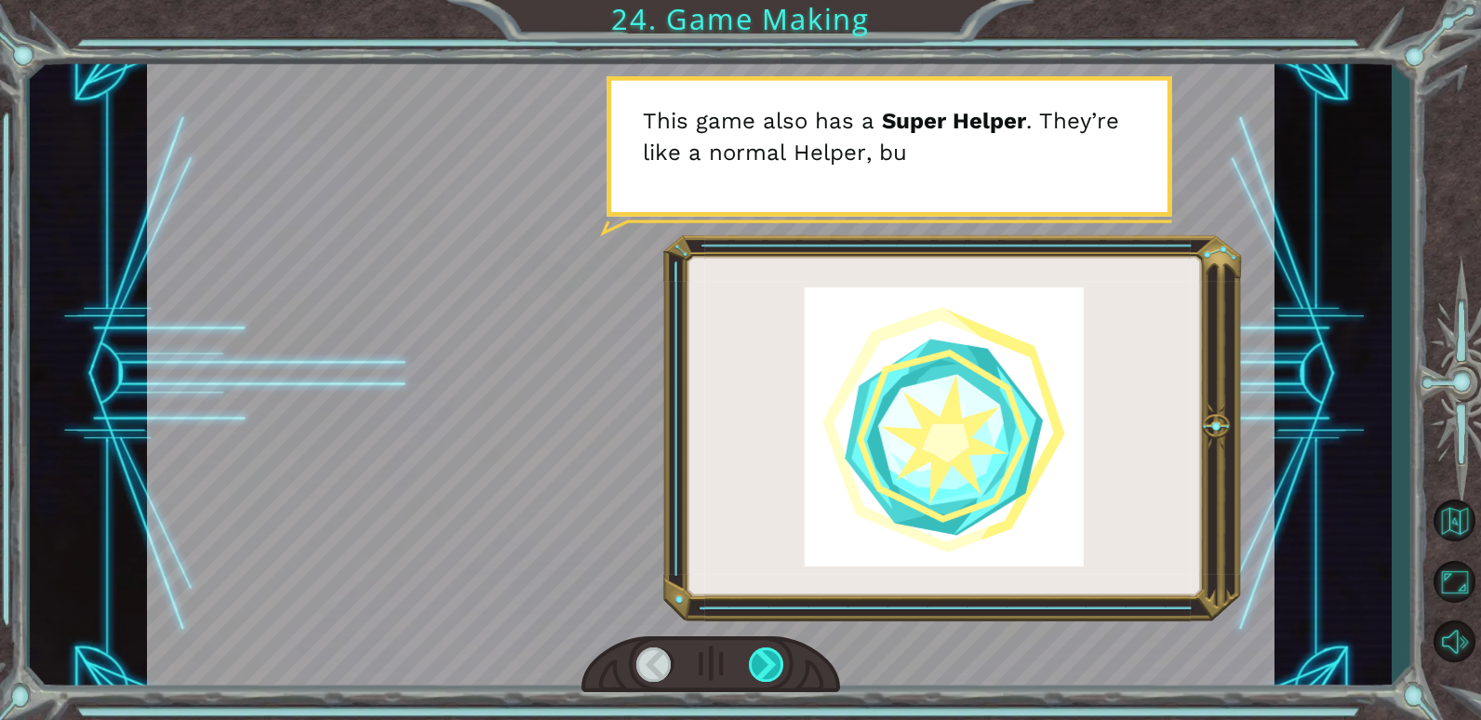
click at [774, 659] on div at bounding box center [767, 665] width 36 height 34
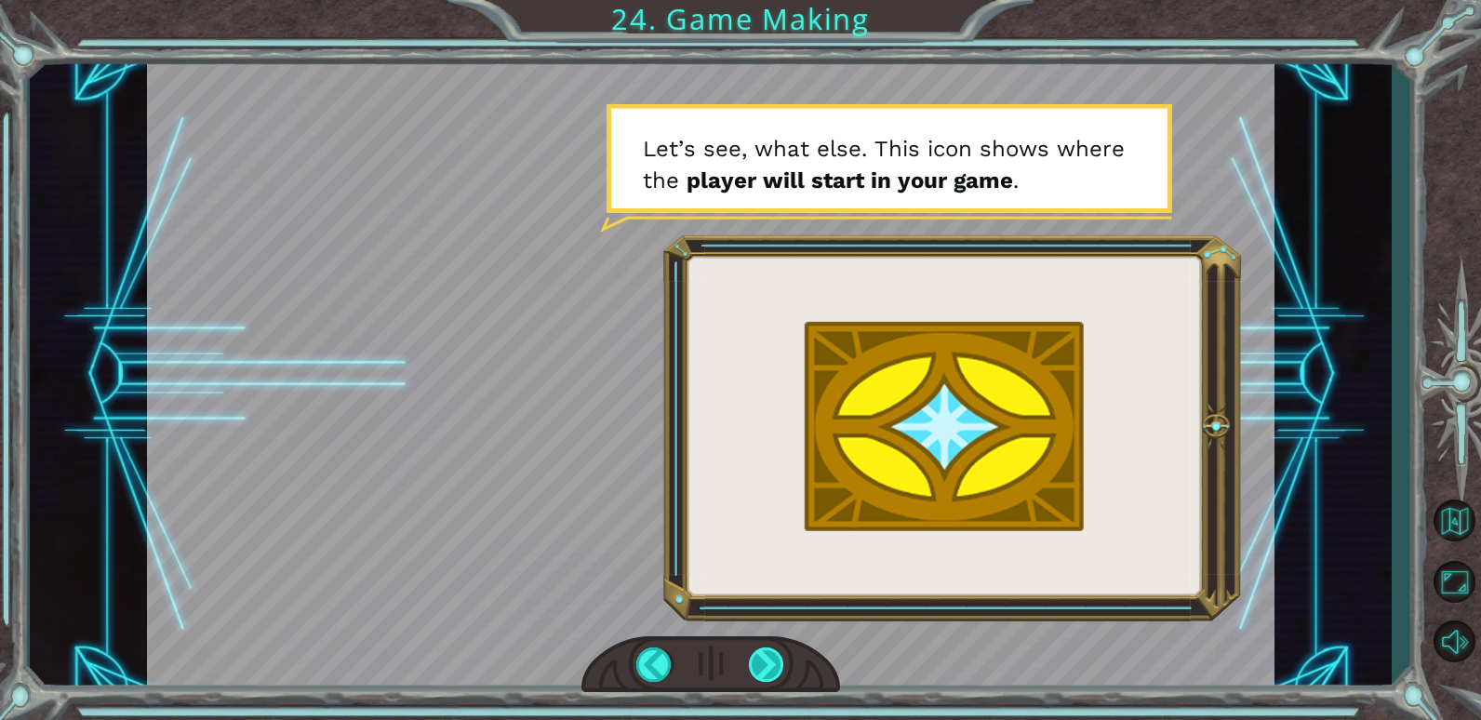
click at [775, 659] on div at bounding box center [767, 665] width 36 height 34
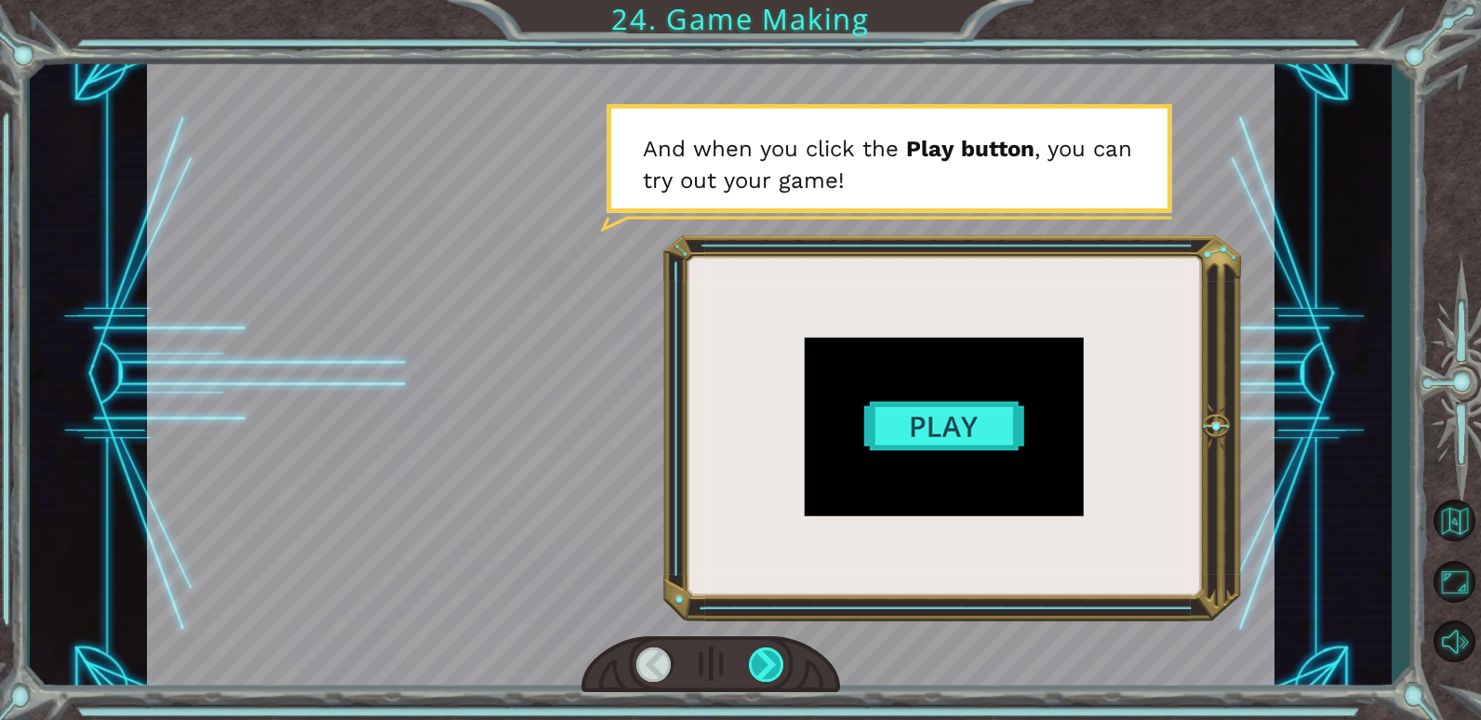
click at [777, 664] on div at bounding box center [767, 665] width 36 height 34
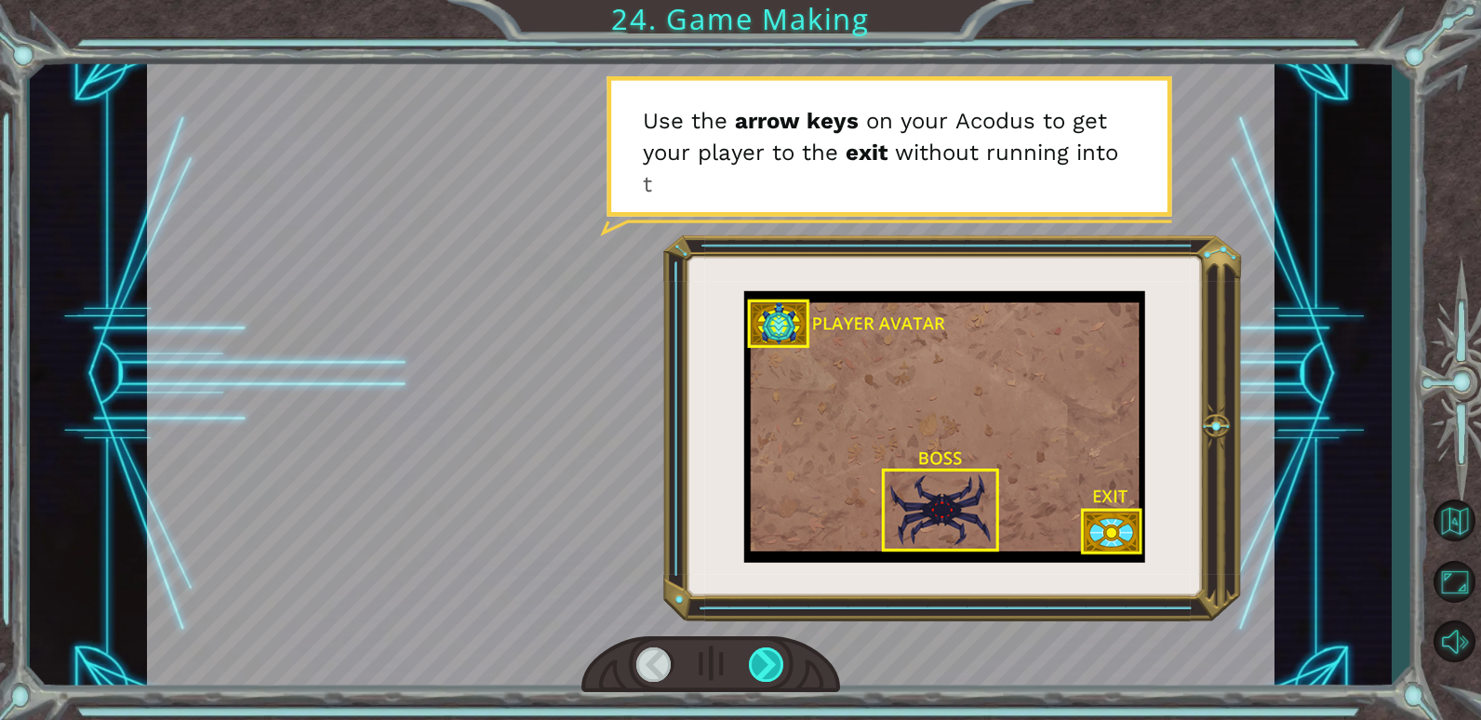
click at [777, 664] on div at bounding box center [767, 665] width 36 height 34
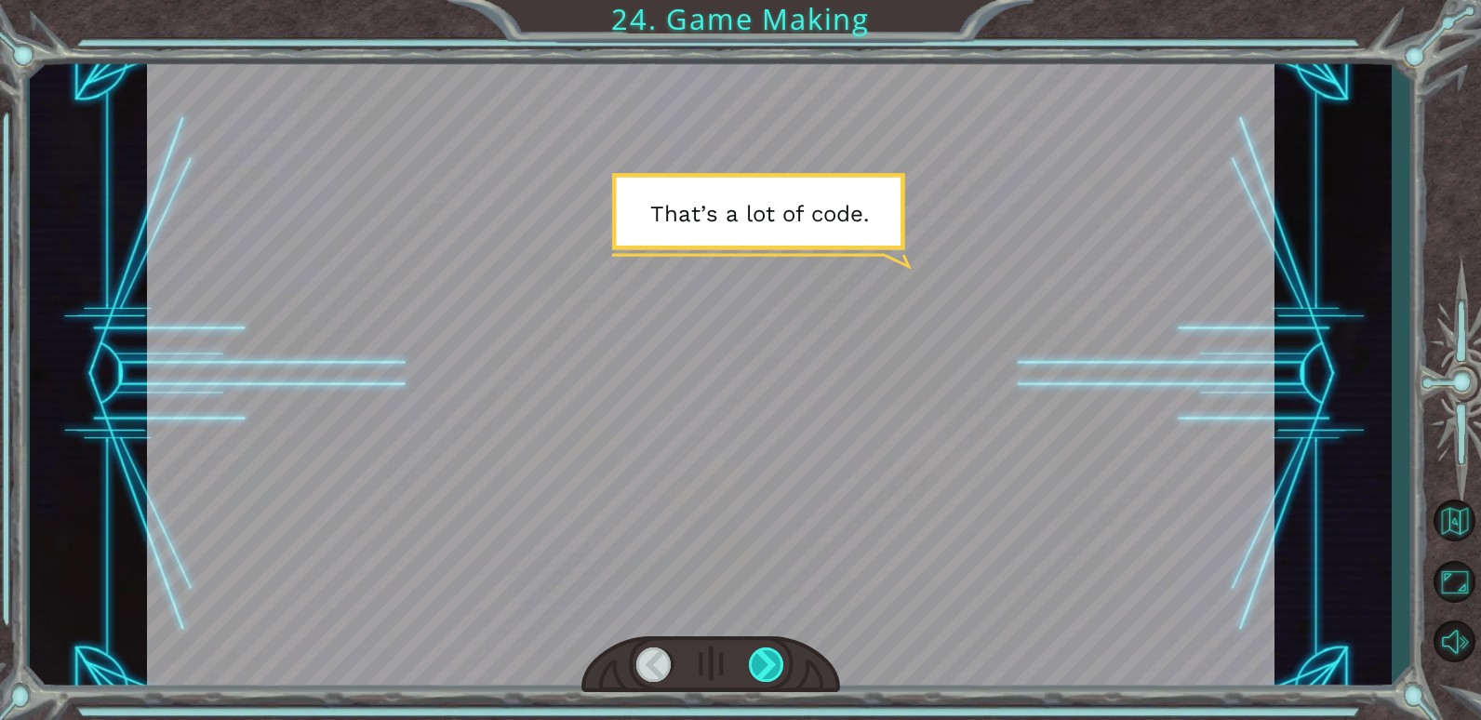
click at [777, 664] on div at bounding box center [767, 665] width 36 height 34
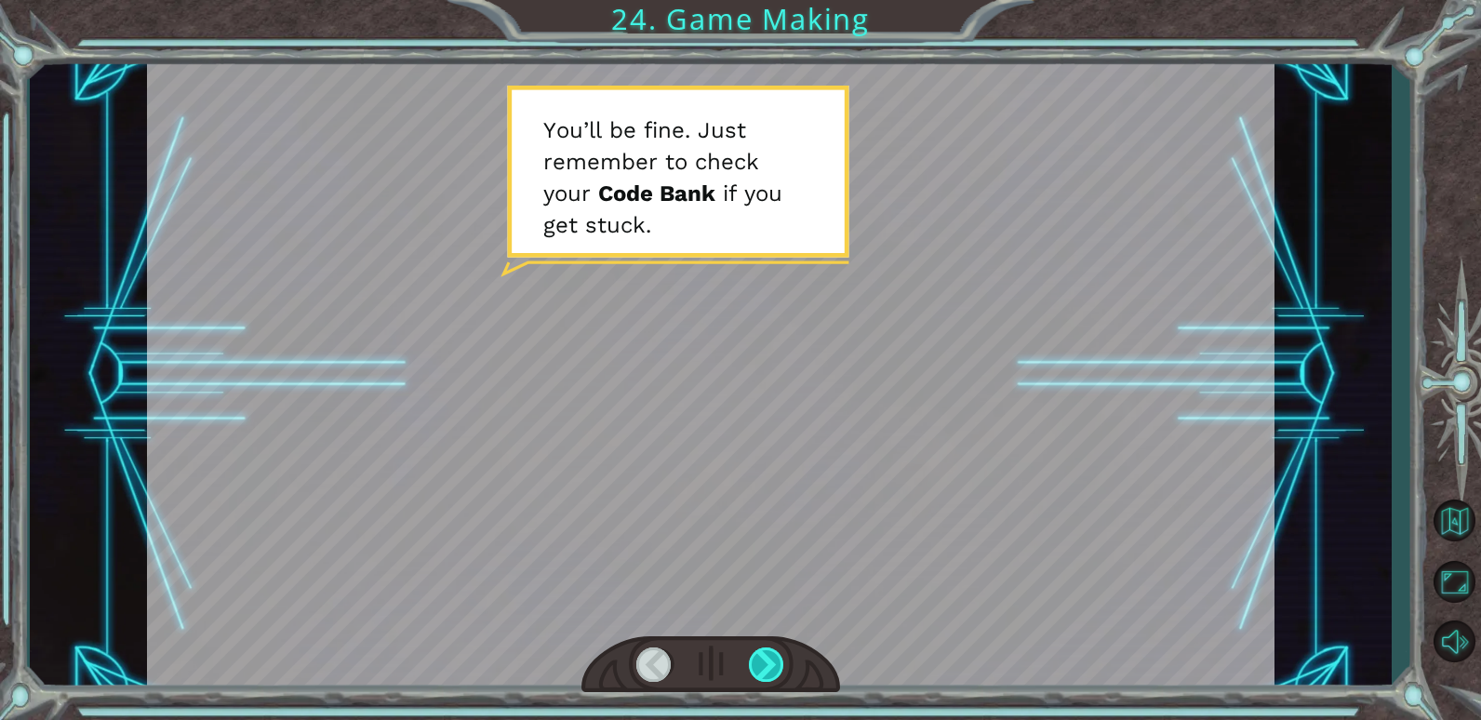
click at [776, 664] on div at bounding box center [767, 665] width 36 height 34
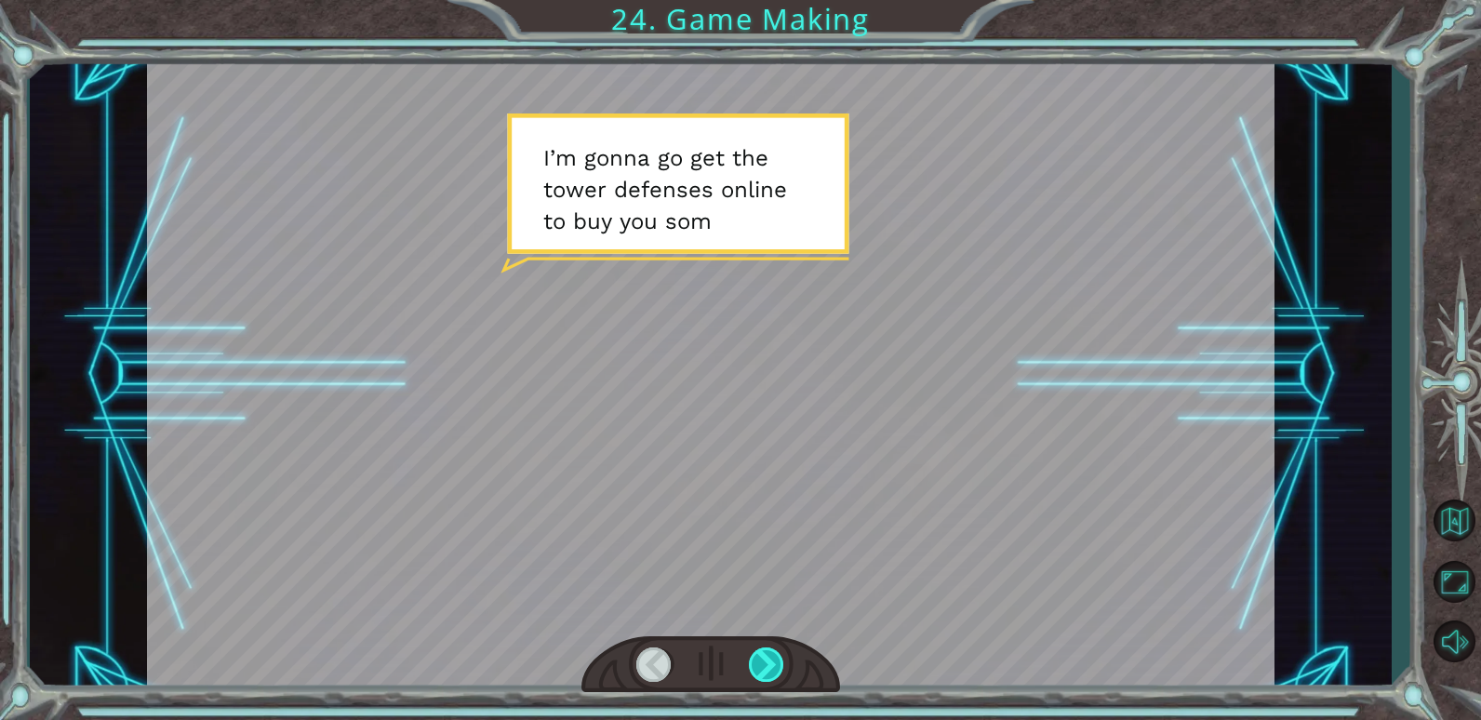
click at [776, 664] on div at bounding box center [767, 665] width 36 height 34
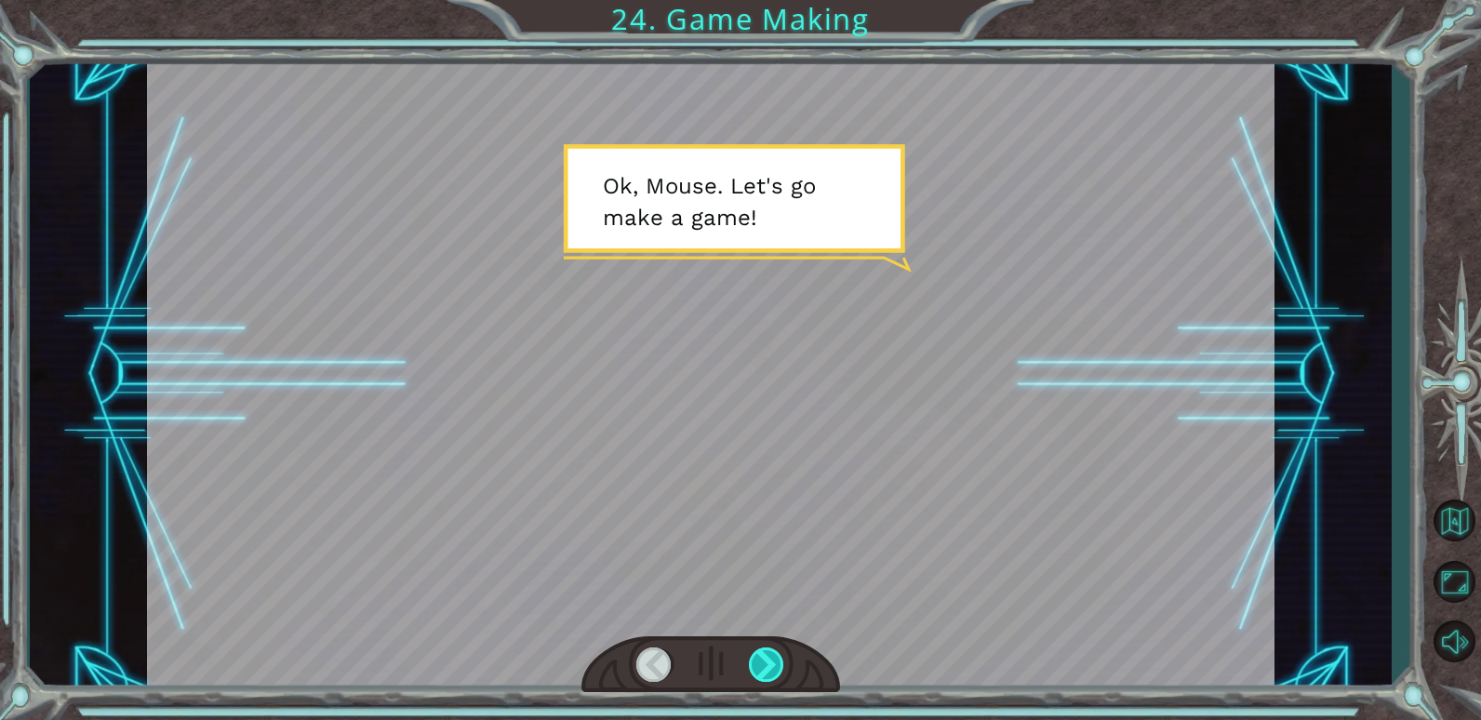
click at [776, 664] on div at bounding box center [767, 665] width 36 height 34
